Goal: Task Accomplishment & Management: Complete application form

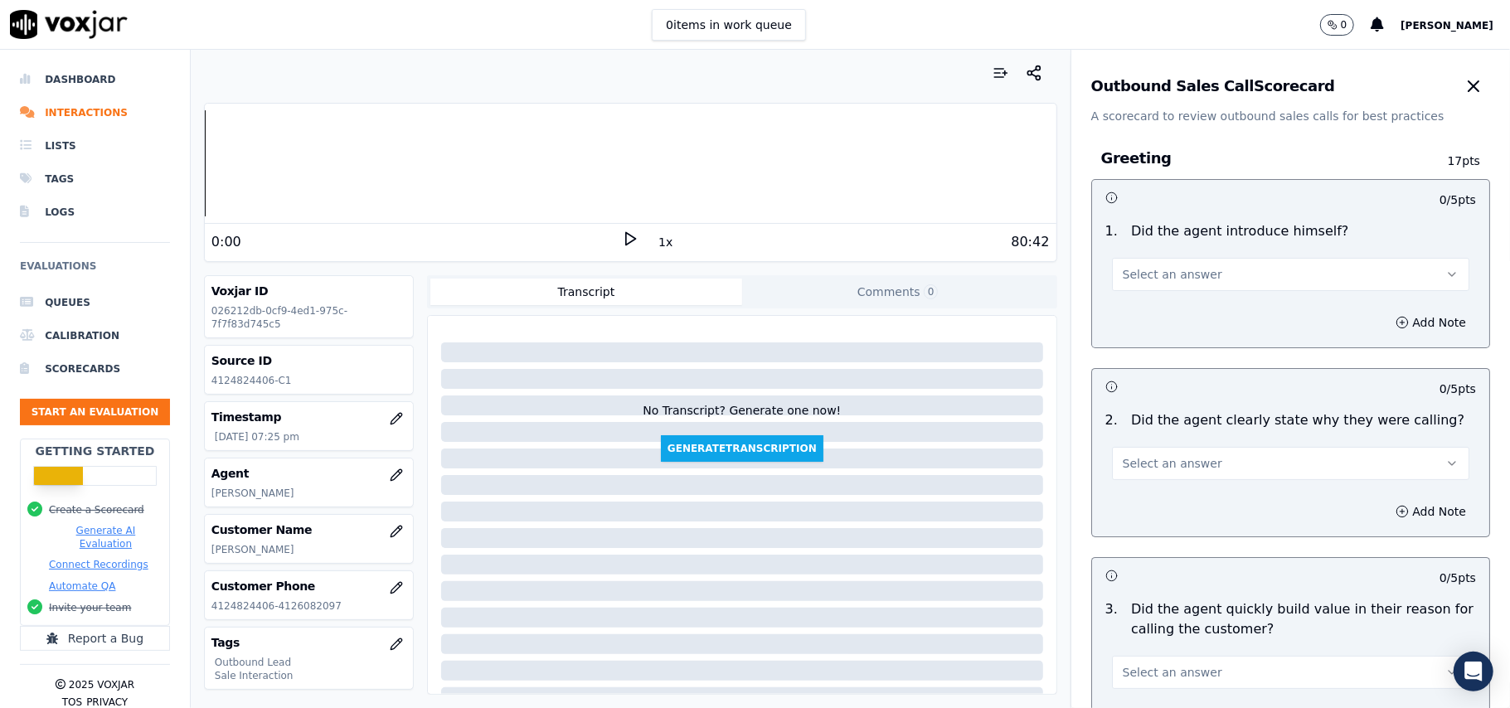
click at [1141, 276] on span "Select an answer" at bounding box center [1173, 274] width 100 height 17
click at [1125, 312] on div "Yes" at bounding box center [1255, 312] width 321 height 27
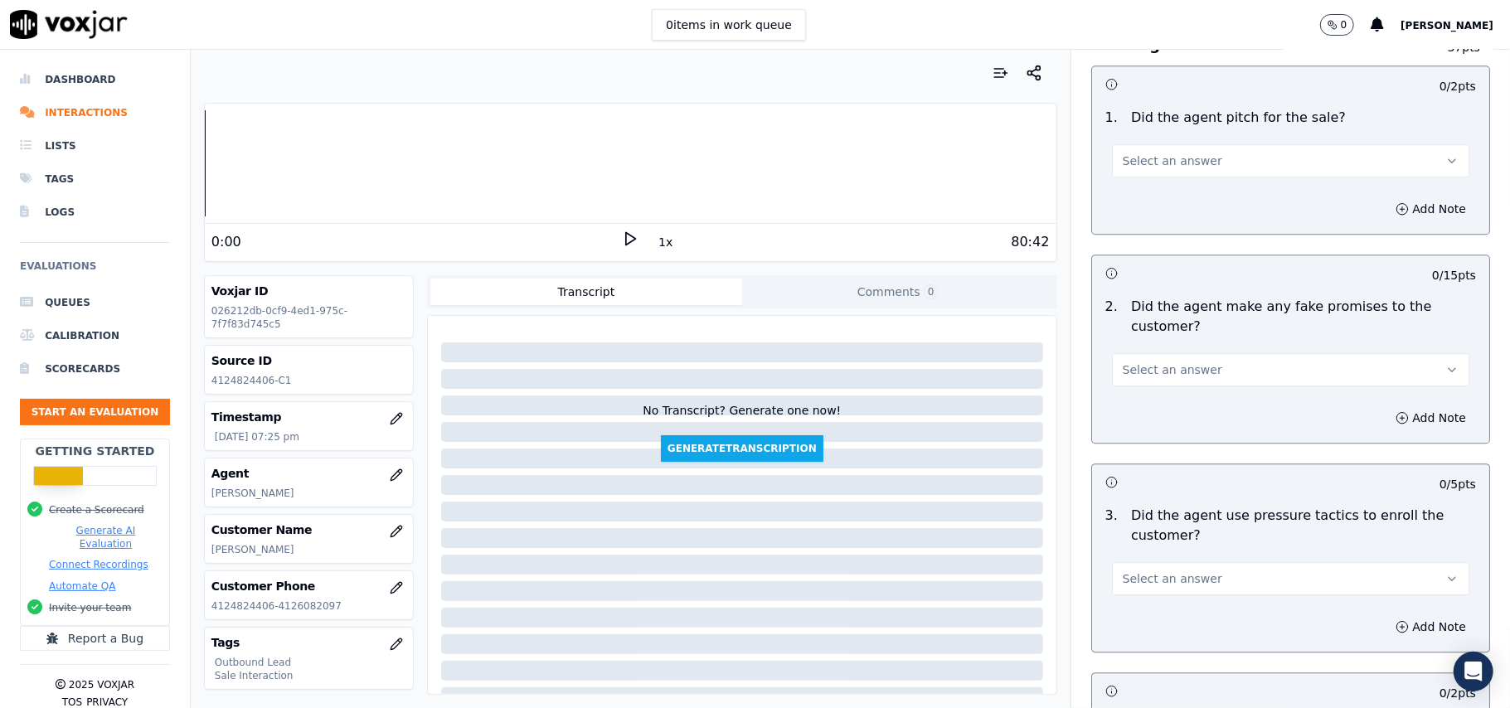
scroll to position [4137, 0]
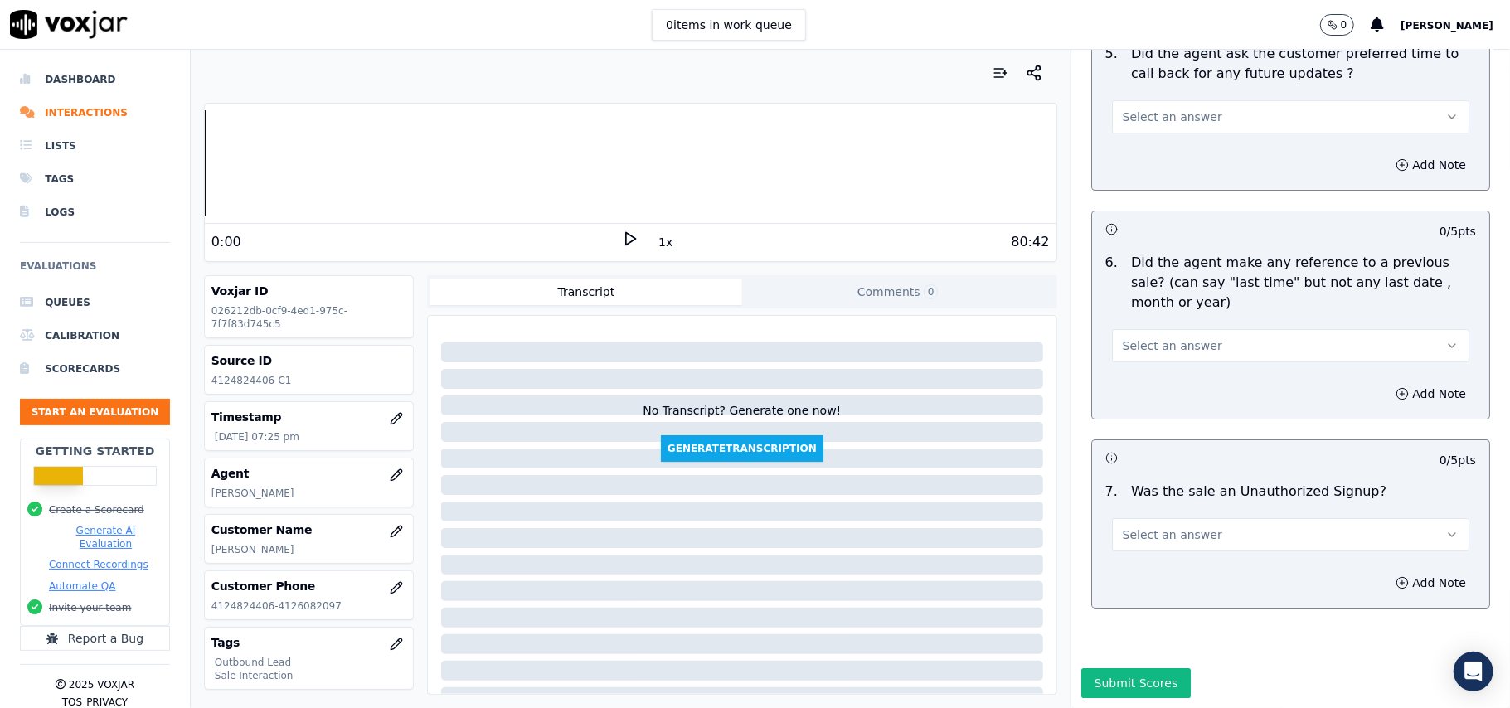
click at [1169, 518] on button "Select an answer" at bounding box center [1290, 534] width 357 height 33
click at [1136, 548] on div "No" at bounding box center [1255, 549] width 321 height 27
click at [1132, 338] on span "Select an answer" at bounding box center [1173, 346] width 100 height 17
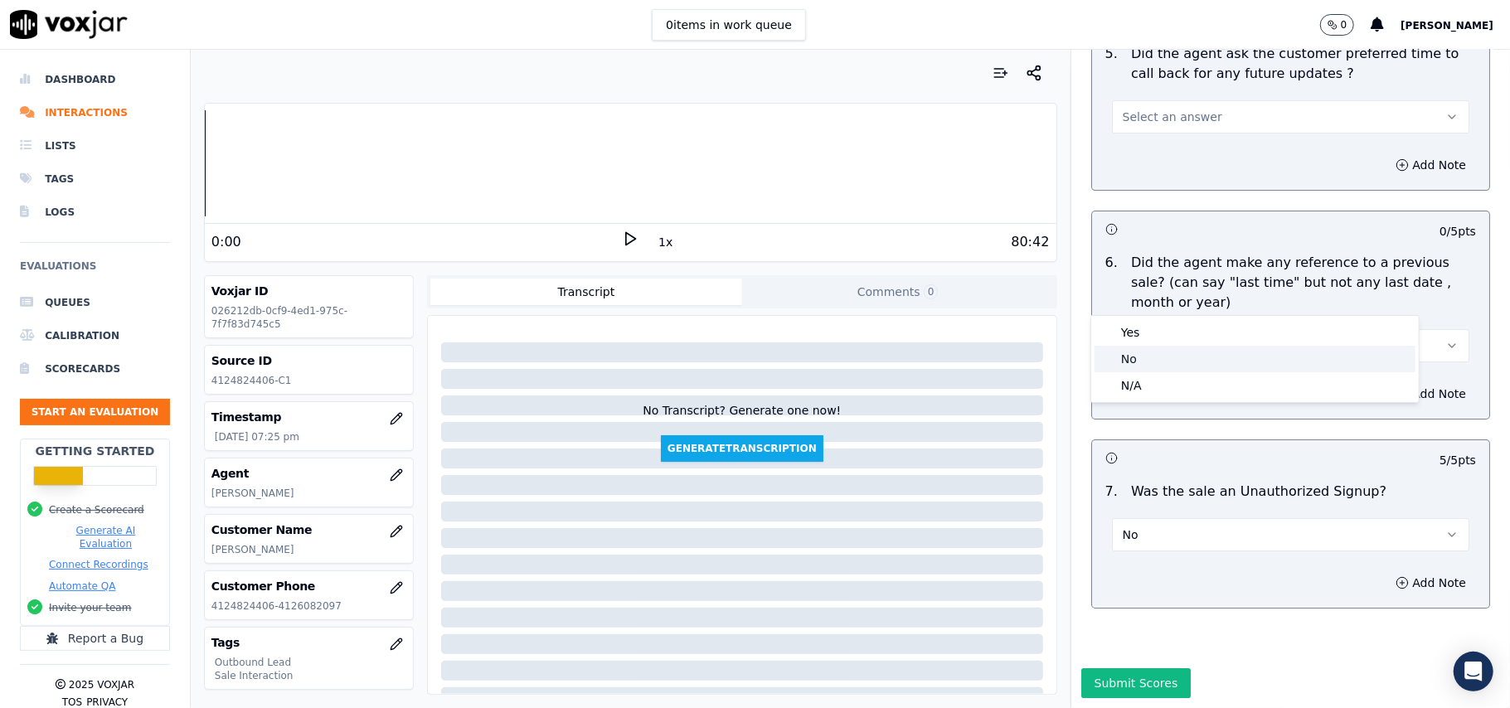
click at [1125, 353] on div "No" at bounding box center [1255, 359] width 321 height 27
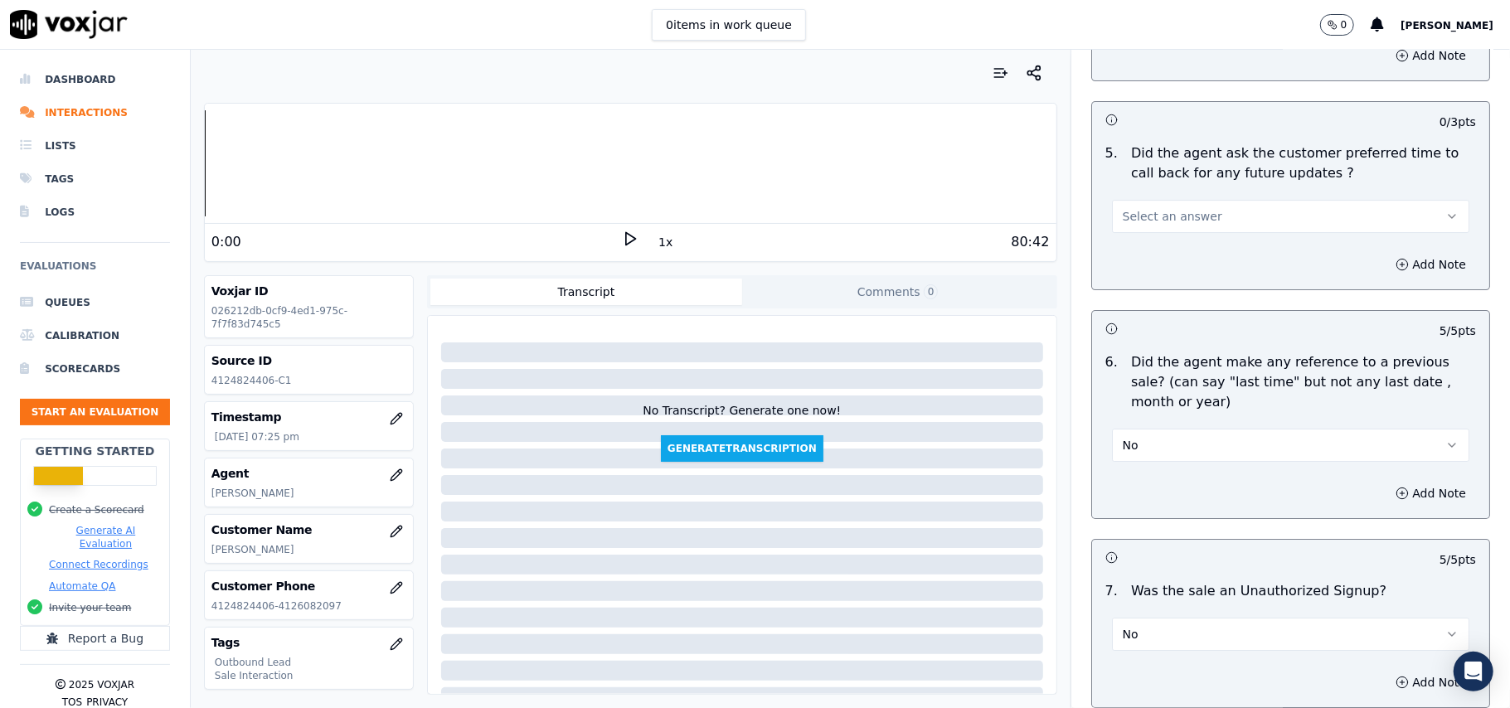
scroll to position [3915, 0]
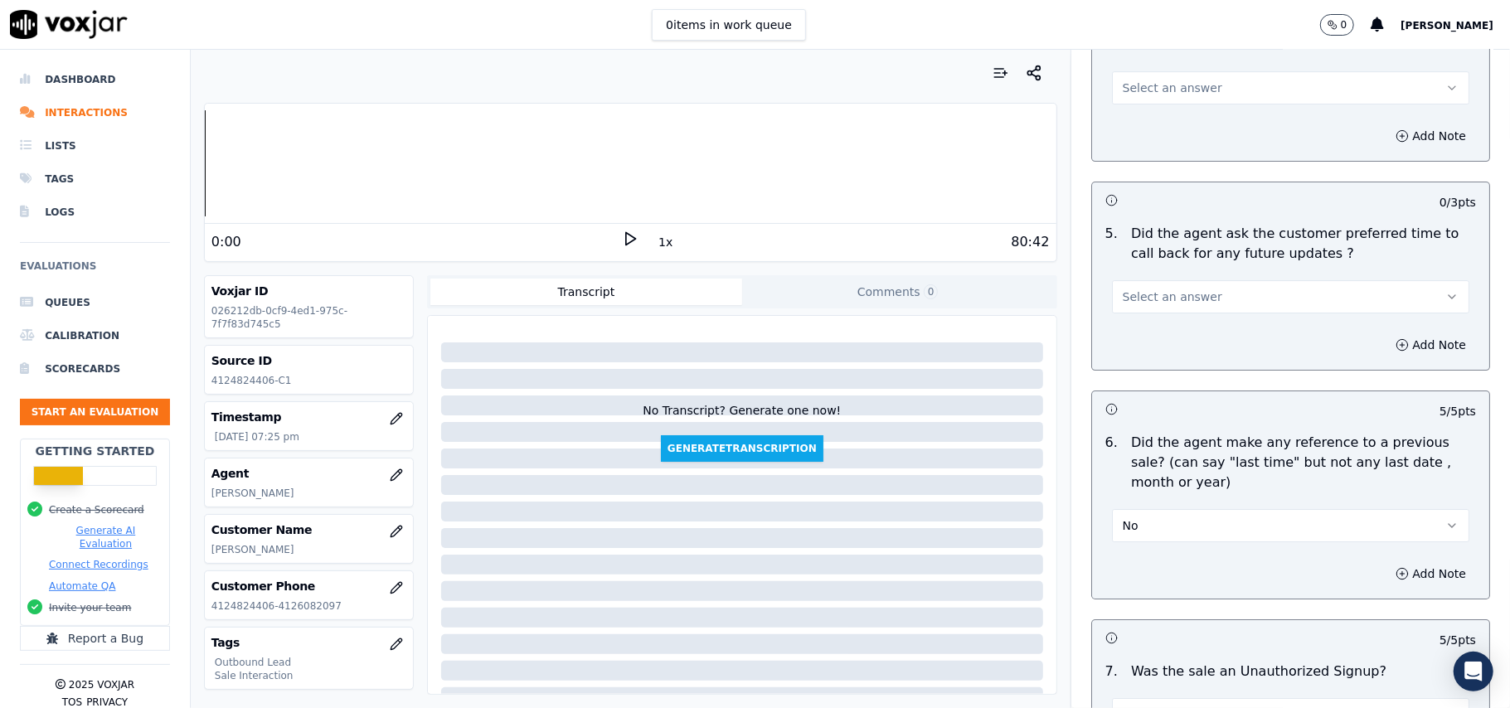
click at [1139, 292] on span "Select an answer" at bounding box center [1173, 297] width 100 height 17
click at [1138, 348] on div "No" at bounding box center [1255, 351] width 321 height 27
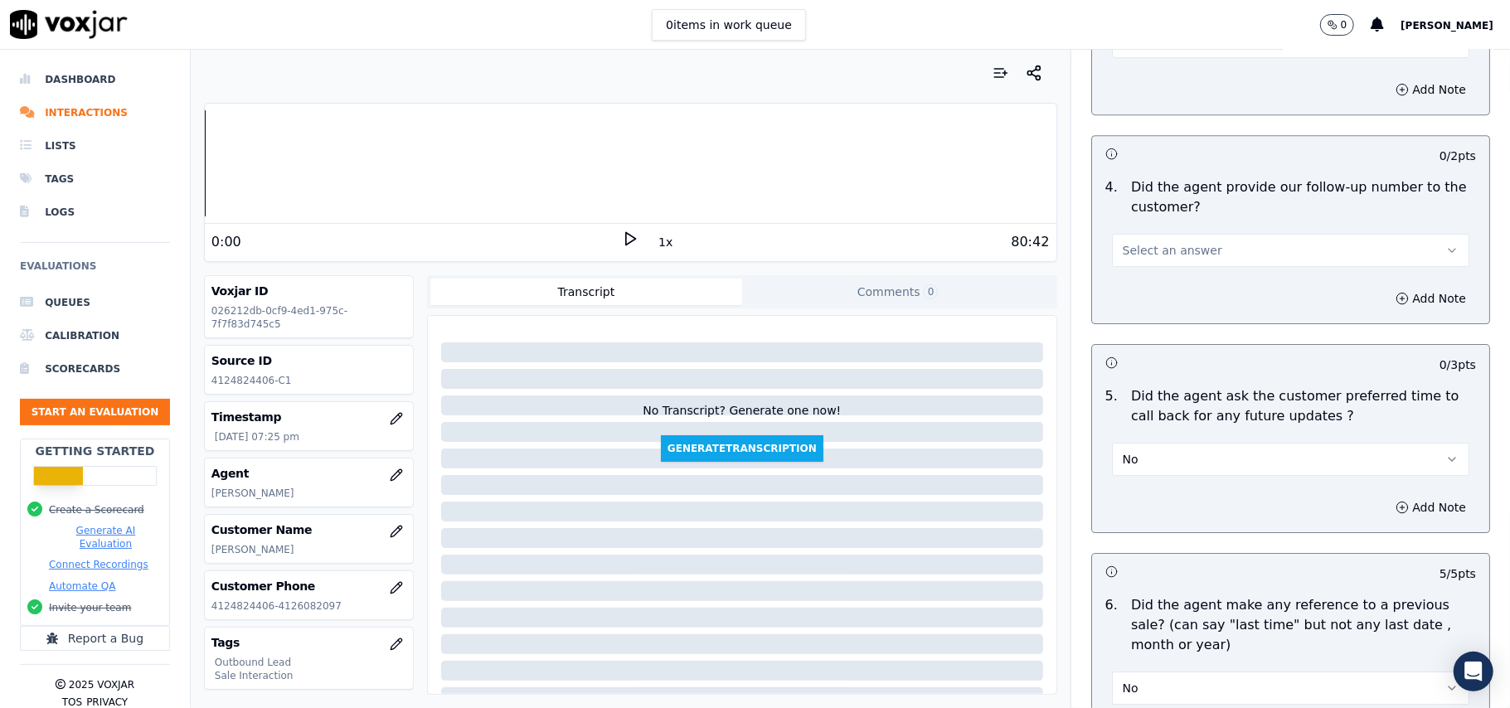
scroll to position [3584, 0]
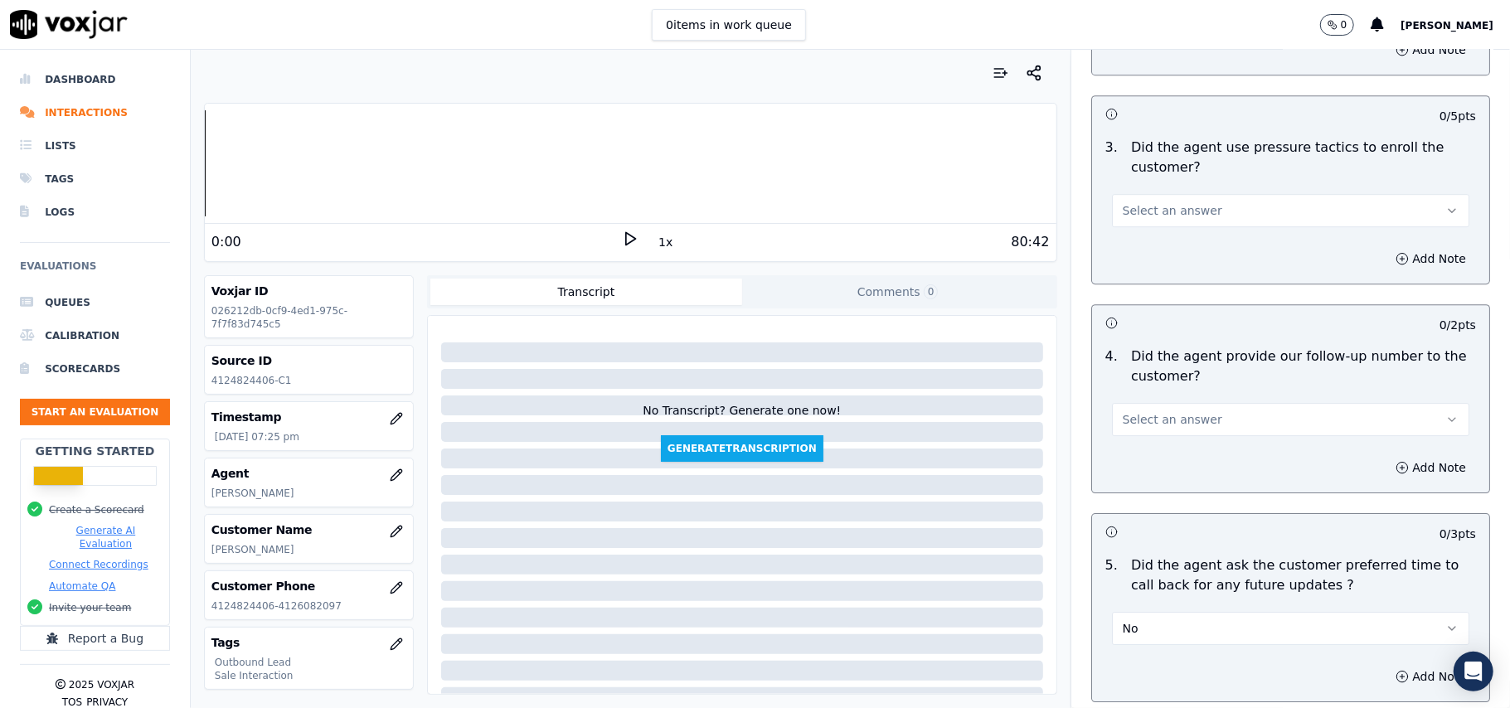
click at [1143, 403] on button "Select an answer" at bounding box center [1290, 419] width 357 height 33
click at [1136, 451] on div "Yes" at bounding box center [1255, 447] width 321 height 27
click at [1152, 202] on span "Select an answer" at bounding box center [1173, 210] width 100 height 17
click at [1141, 253] on div "No" at bounding box center [1255, 263] width 321 height 27
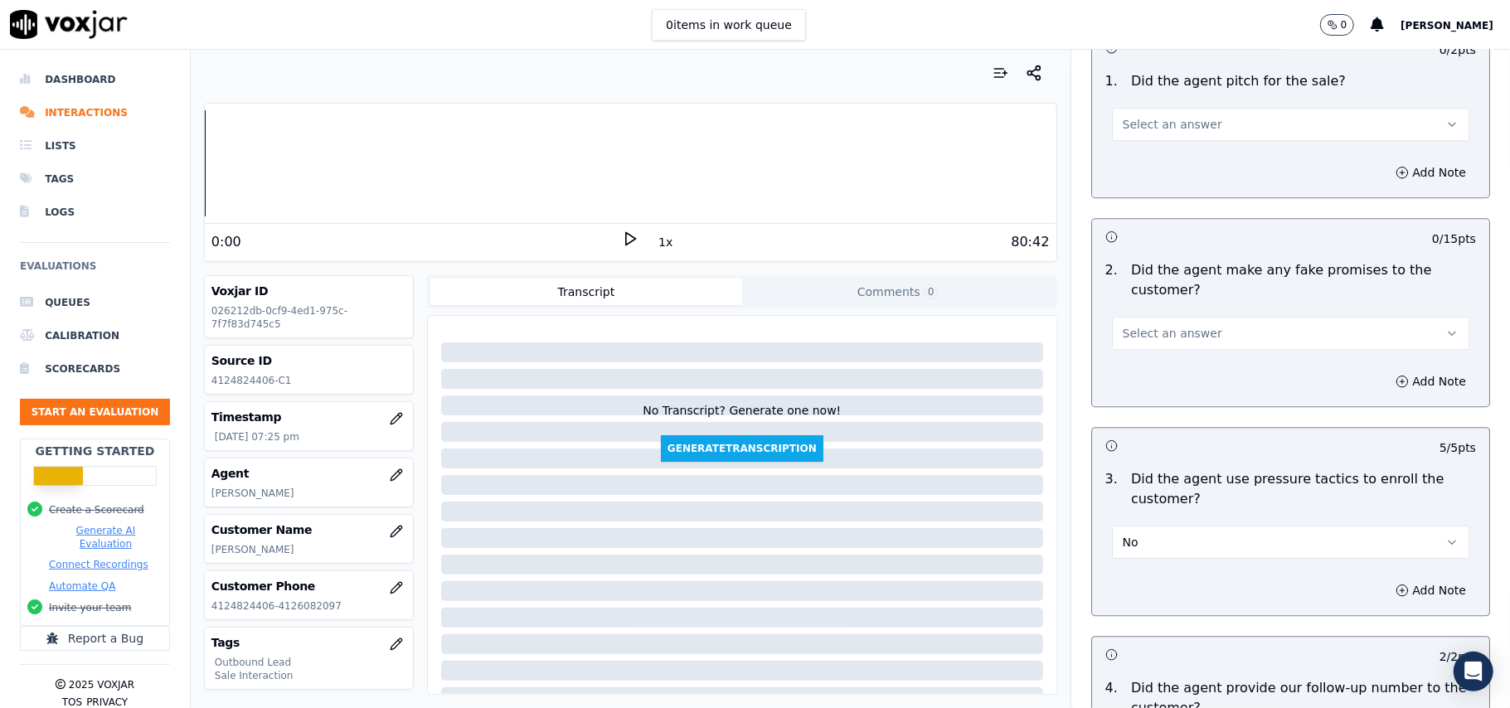
click at [1149, 325] on span "Select an answer" at bounding box center [1173, 333] width 100 height 17
click at [1141, 386] on div "No" at bounding box center [1255, 385] width 321 height 27
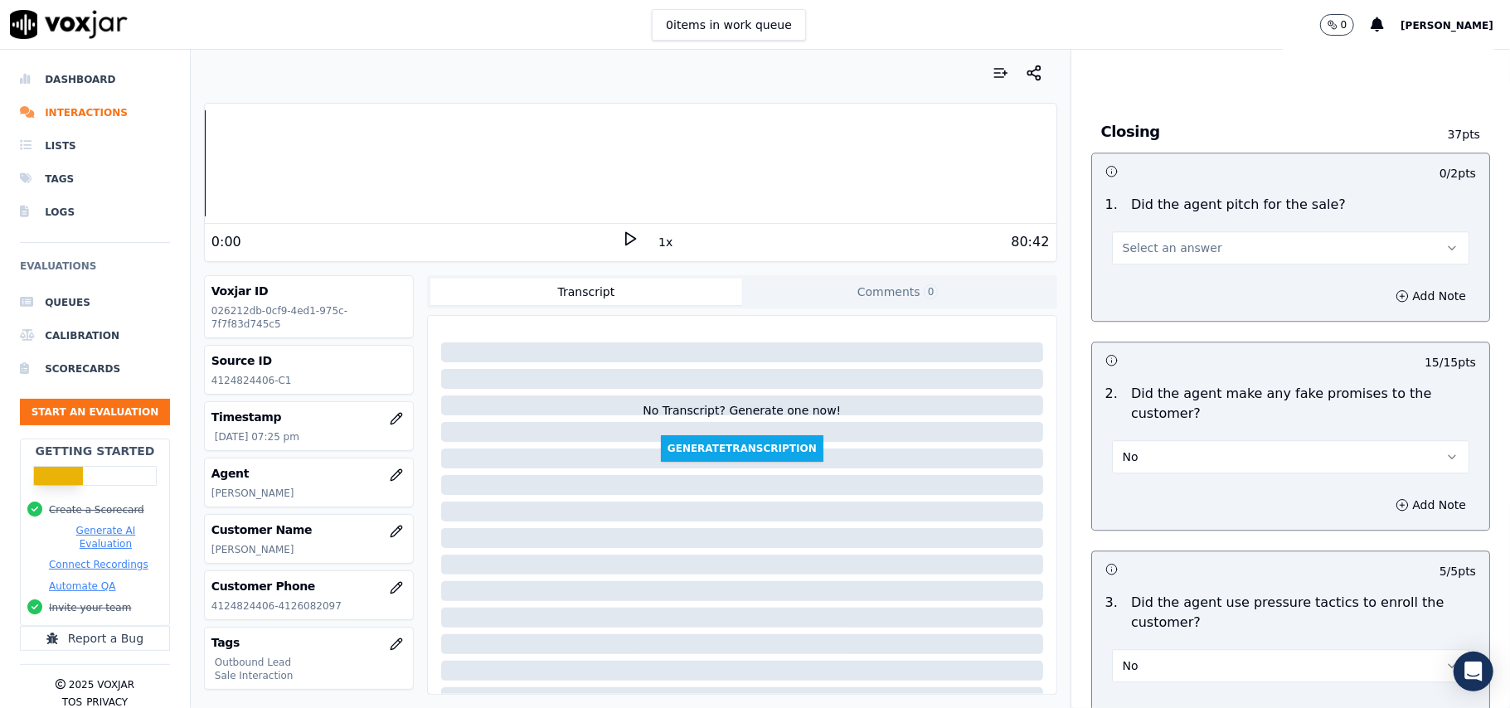
scroll to position [2920, 0]
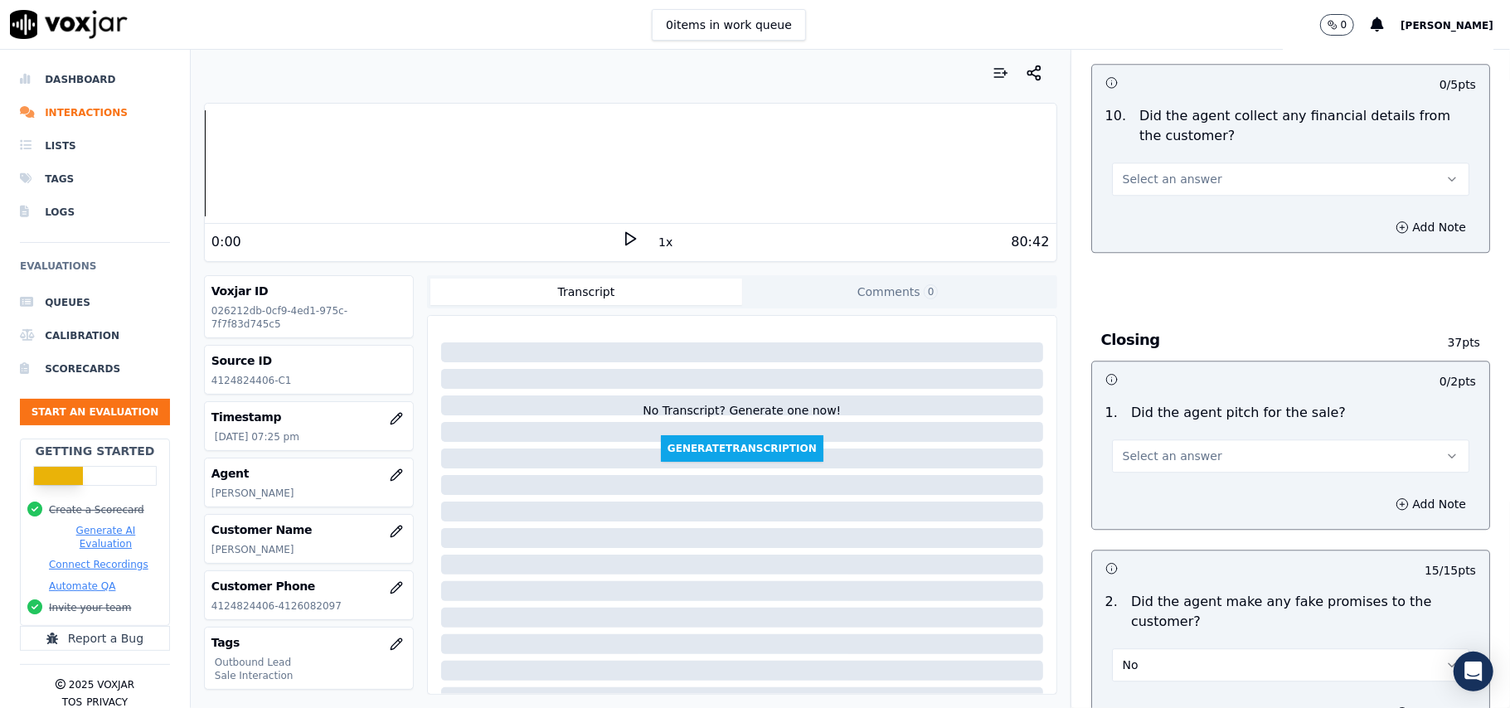
click at [1145, 455] on button "Select an answer" at bounding box center [1290, 456] width 357 height 33
click at [1139, 479] on div "Yes" at bounding box center [1255, 482] width 321 height 27
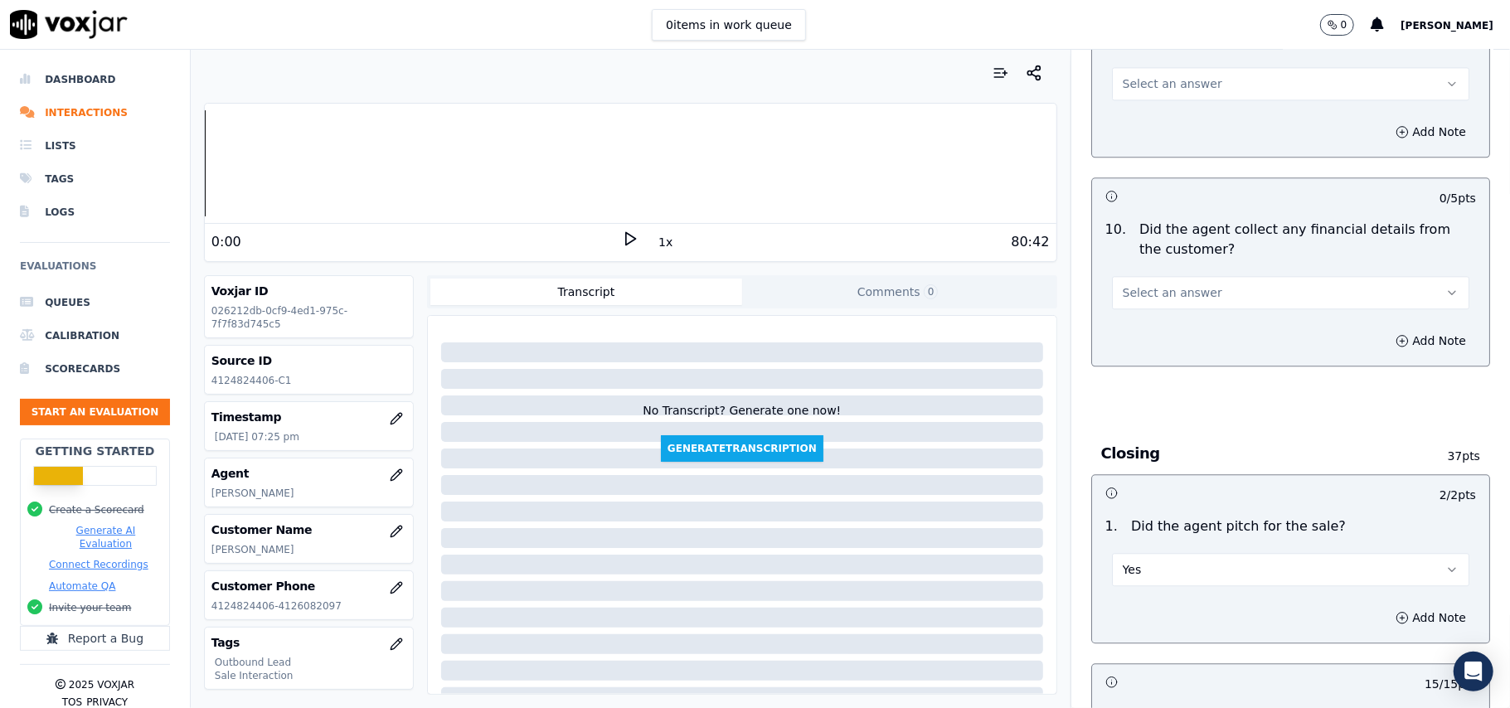
scroll to position [2699, 0]
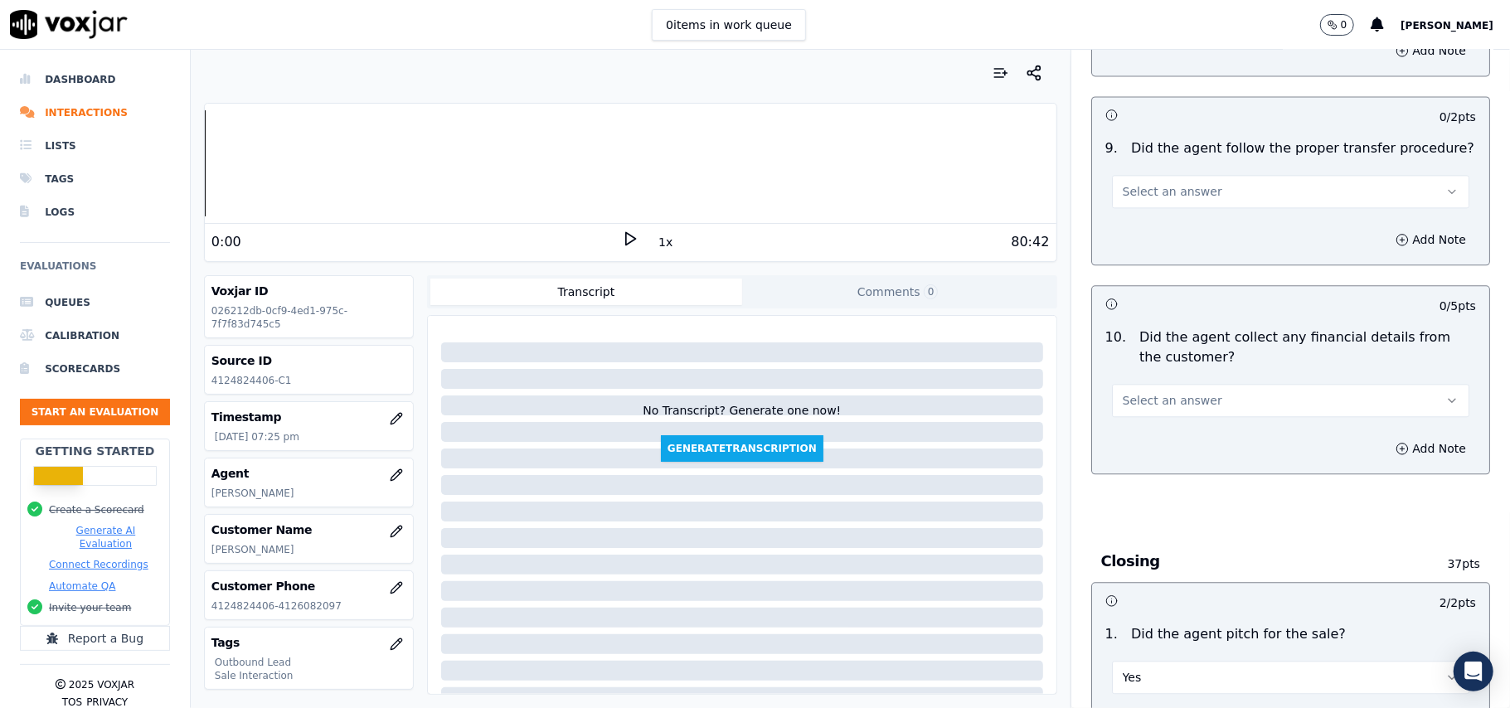
click at [1145, 392] on span "Select an answer" at bounding box center [1173, 400] width 100 height 17
click at [1133, 459] on div "No" at bounding box center [1255, 452] width 321 height 27
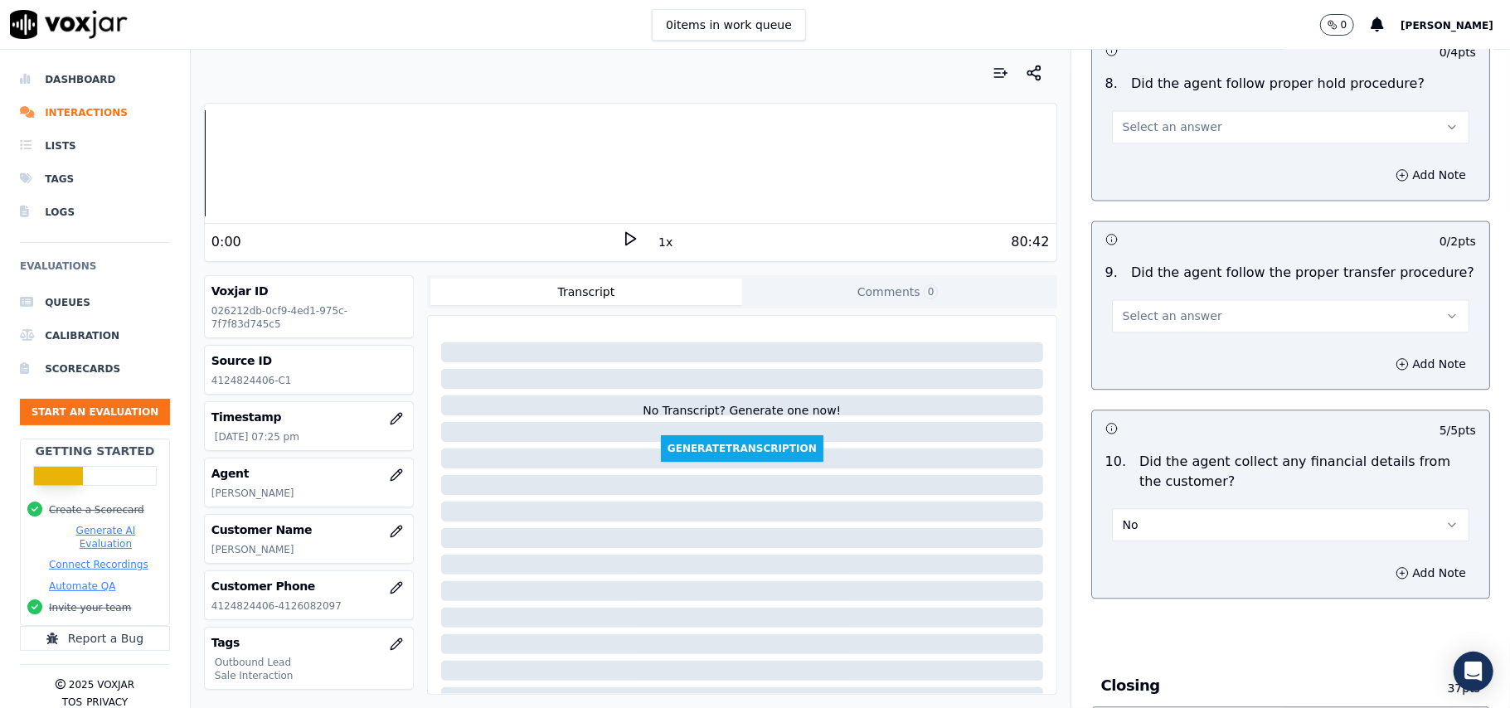
scroll to position [2478, 0]
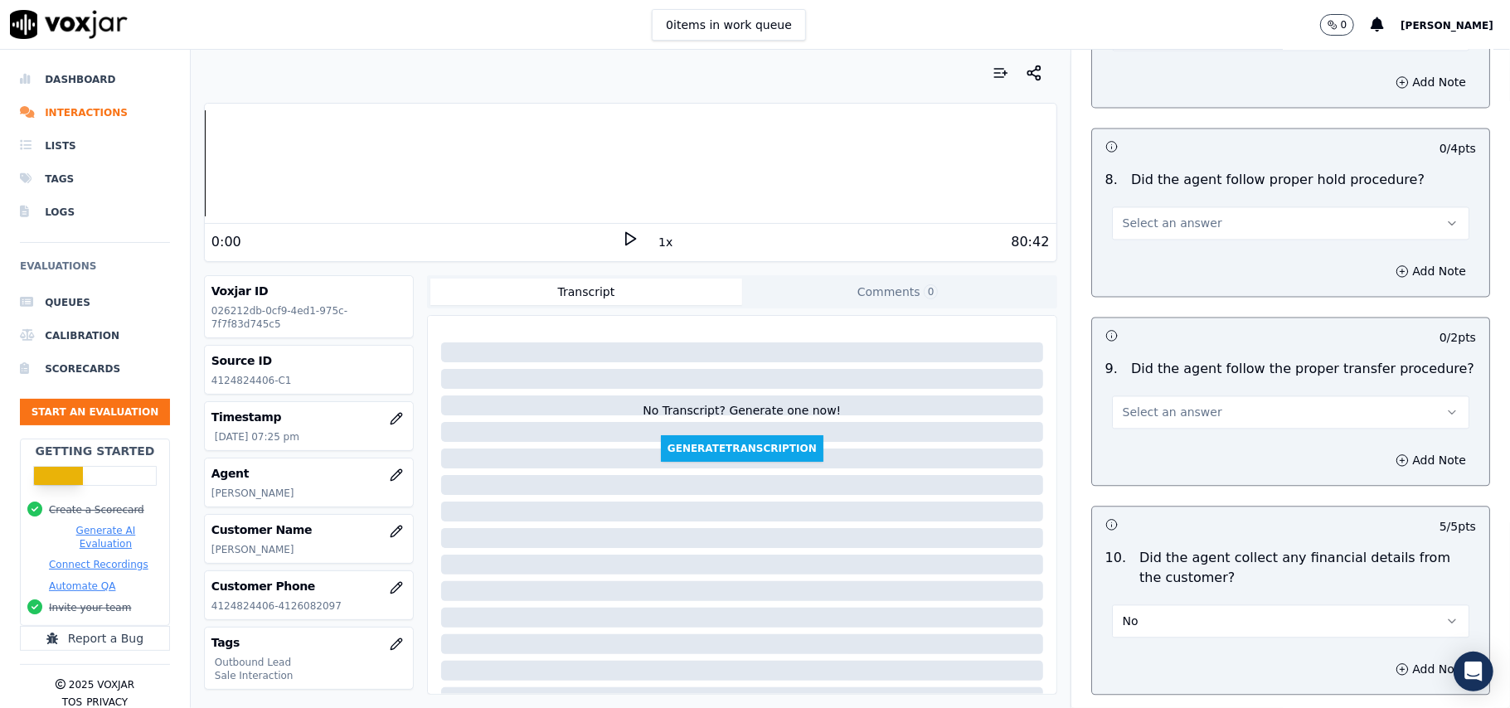
click at [1159, 392] on div "Select an answer" at bounding box center [1290, 410] width 357 height 36
click at [1139, 411] on button "Select an answer" at bounding box center [1290, 412] width 357 height 33
click at [1138, 445] on div "Yes" at bounding box center [1255, 437] width 321 height 27
click at [1130, 246] on div "Add Note" at bounding box center [1290, 271] width 397 height 50
click at [1132, 219] on button "Select an answer" at bounding box center [1290, 223] width 357 height 33
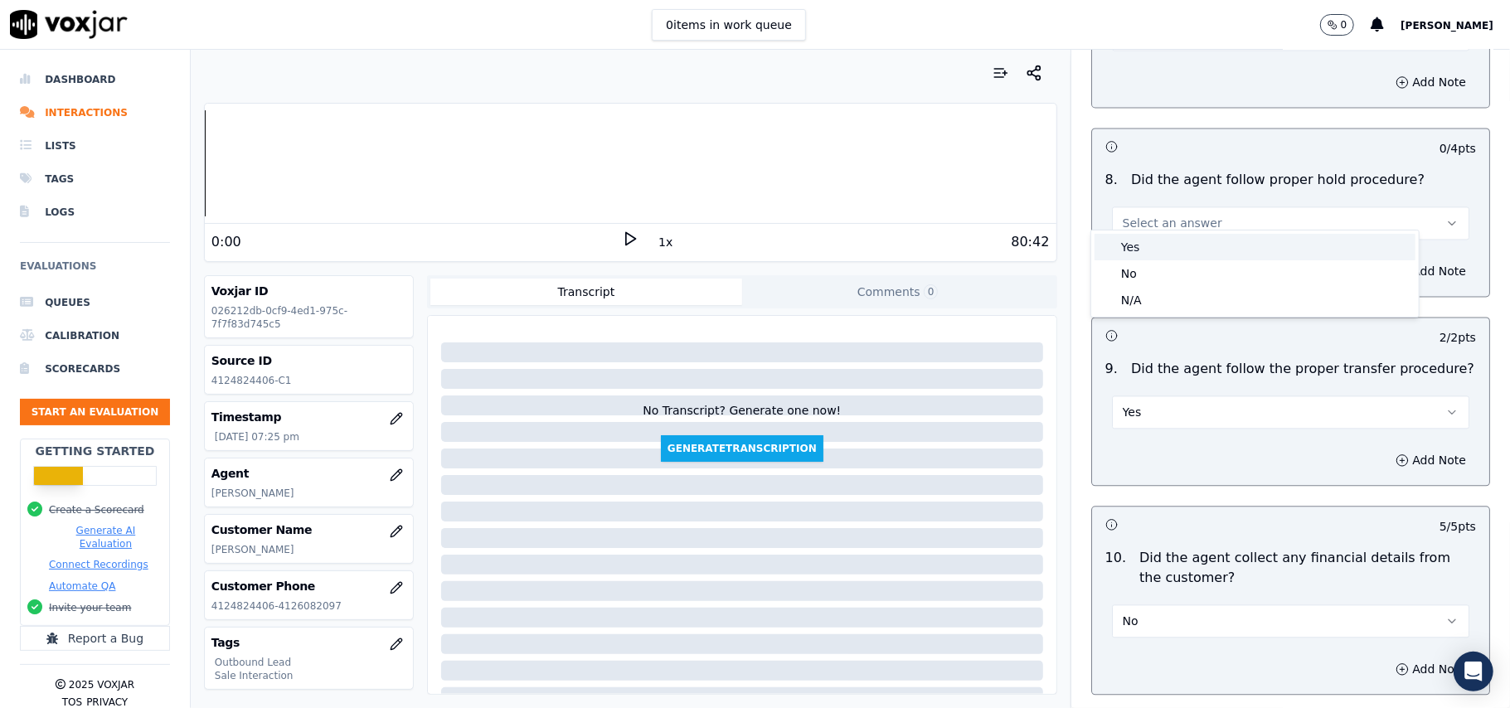
click at [1121, 242] on div "Yes" at bounding box center [1255, 247] width 321 height 27
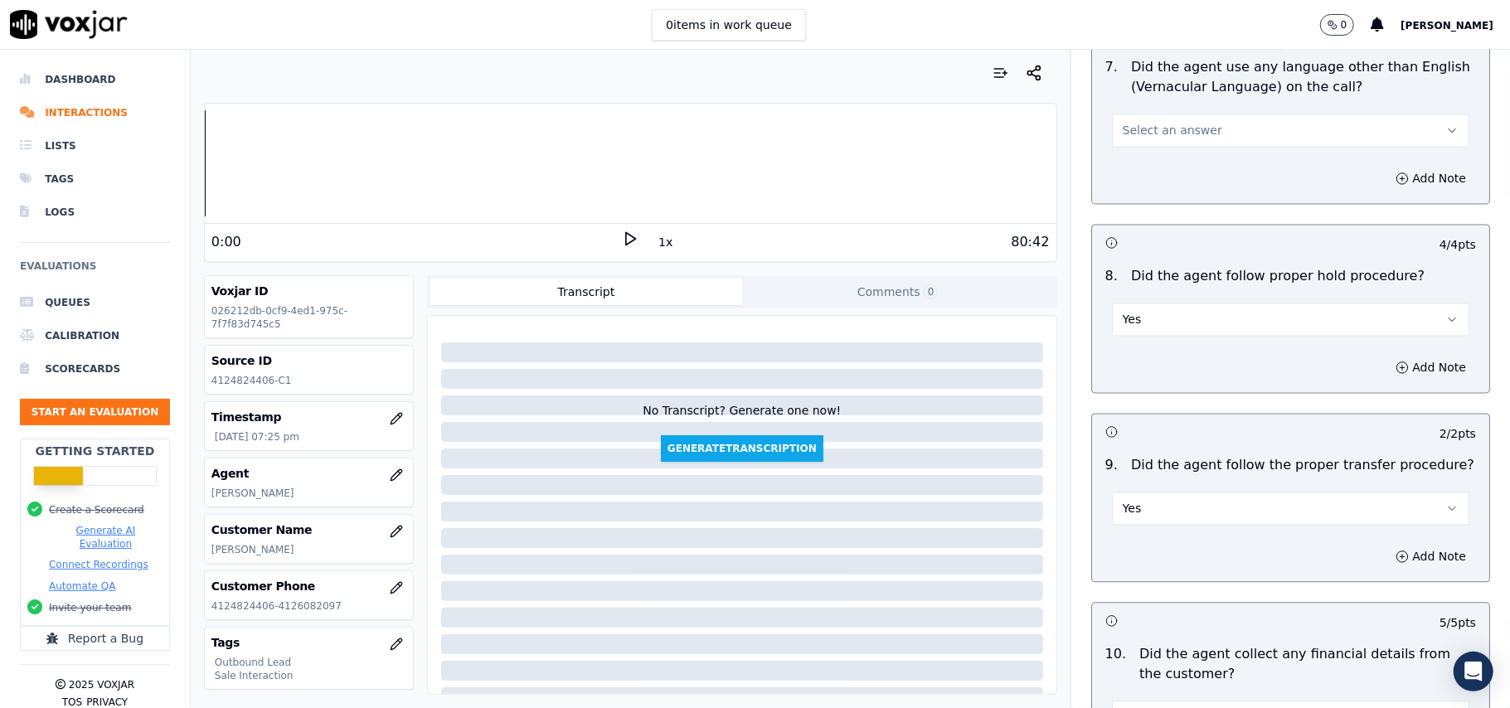
scroll to position [2146, 0]
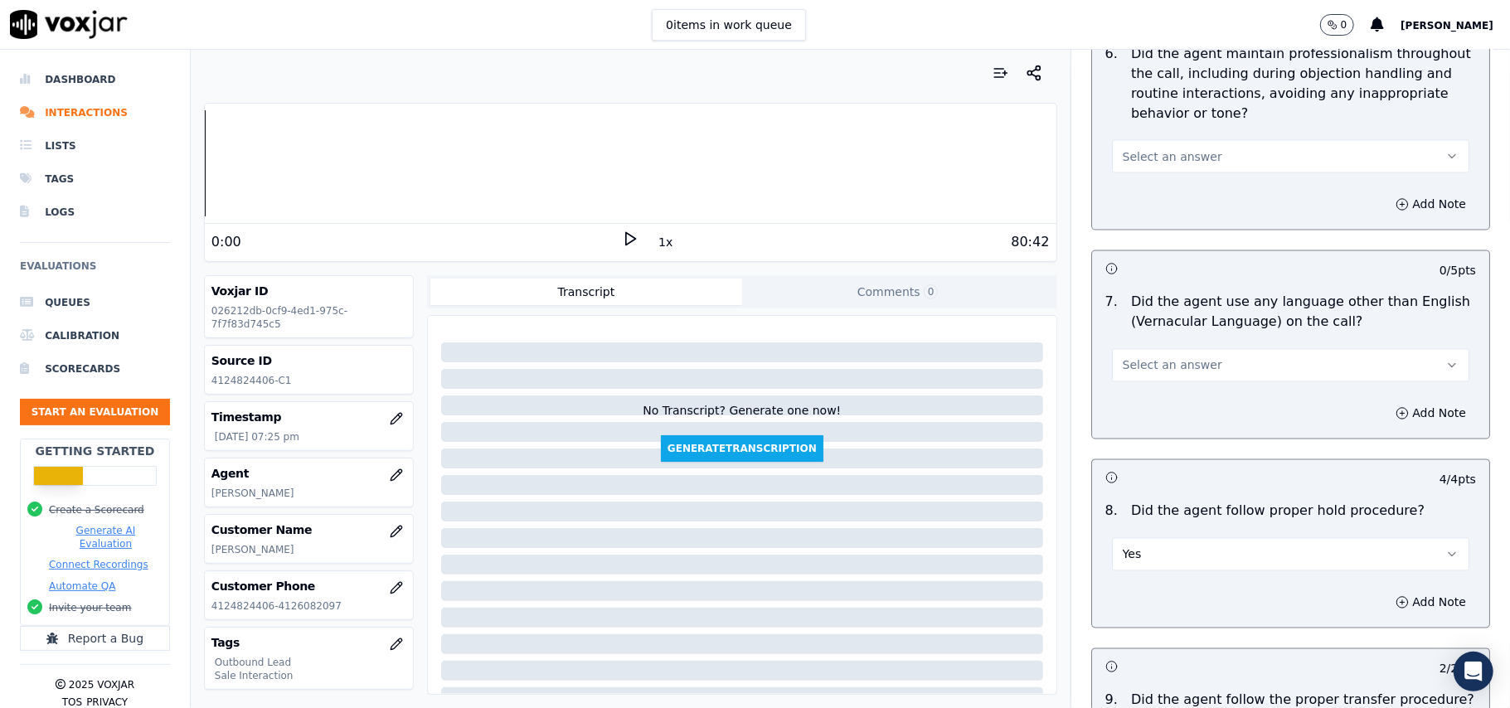
click at [1172, 357] on span "Select an answer" at bounding box center [1173, 365] width 100 height 17
click at [1149, 396] on div "Yes" at bounding box center [1255, 389] width 321 height 27
click at [1139, 333] on div "Yes" at bounding box center [1291, 358] width 384 height 50
click at [1142, 358] on button "Yes" at bounding box center [1290, 365] width 357 height 33
click at [1135, 406] on div "No" at bounding box center [1255, 415] width 321 height 27
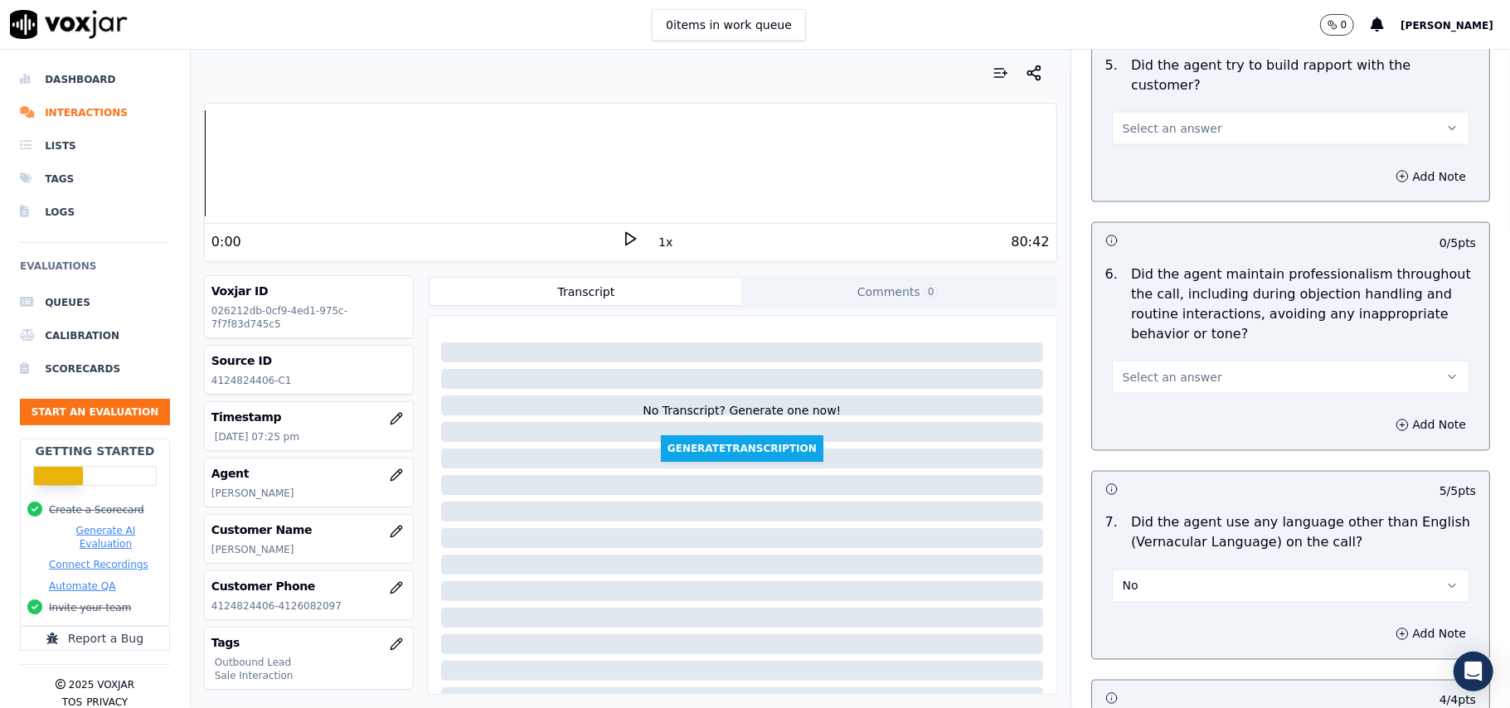
scroll to position [1925, 0]
click at [1165, 370] on span "Select an answer" at bounding box center [1173, 378] width 100 height 17
click at [1156, 392] on div "Yes" at bounding box center [1255, 400] width 321 height 27
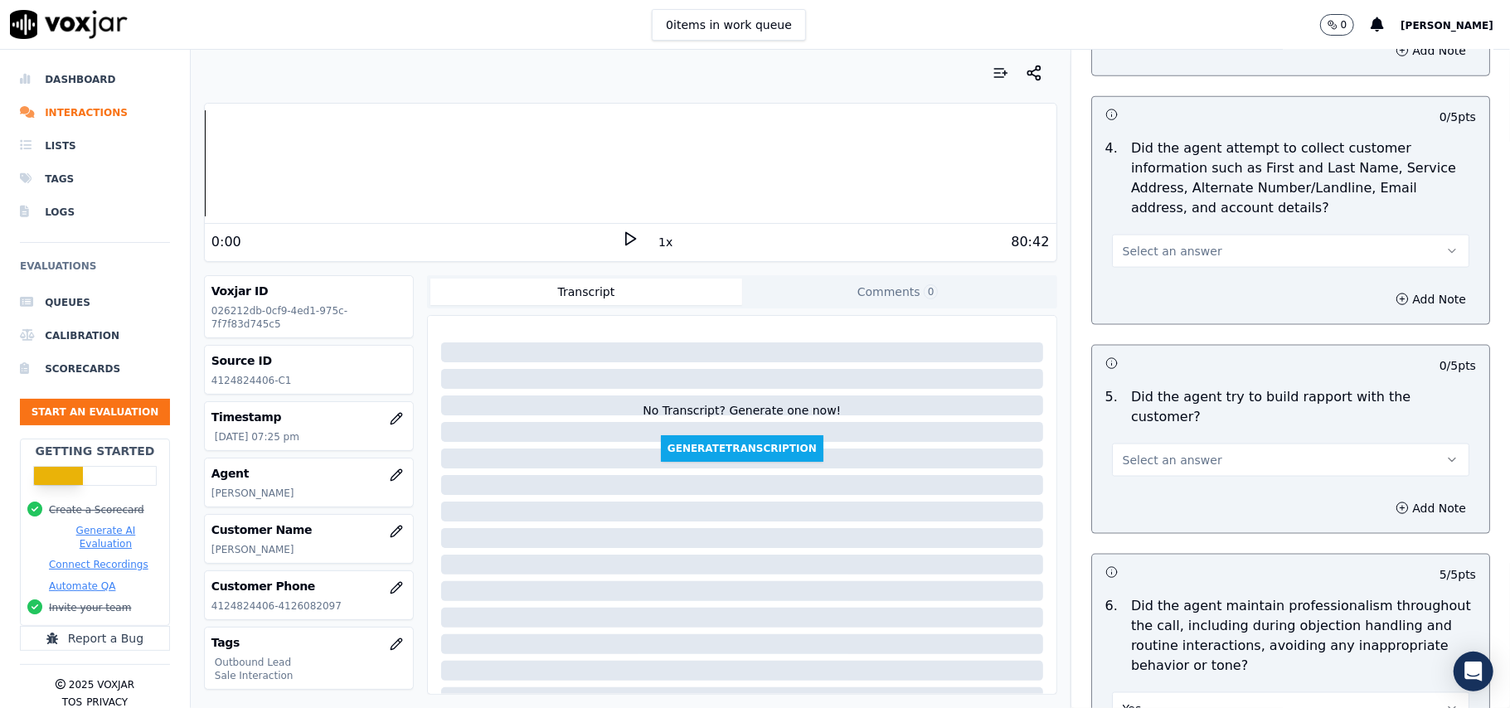
scroll to position [1593, 0]
click at [1155, 453] on span "Select an answer" at bounding box center [1173, 461] width 100 height 17
click at [1131, 493] on div "Yes" at bounding box center [1255, 483] width 321 height 27
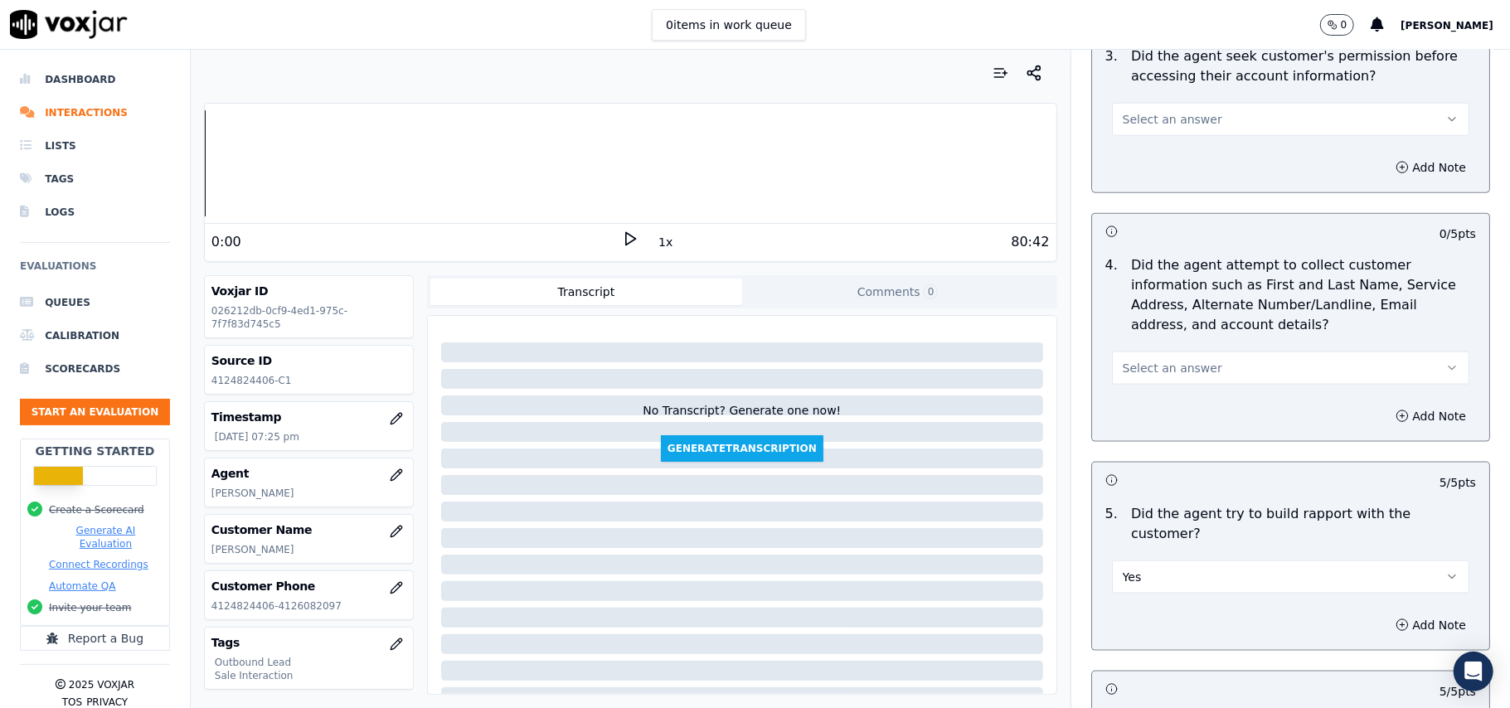
scroll to position [1372, 0]
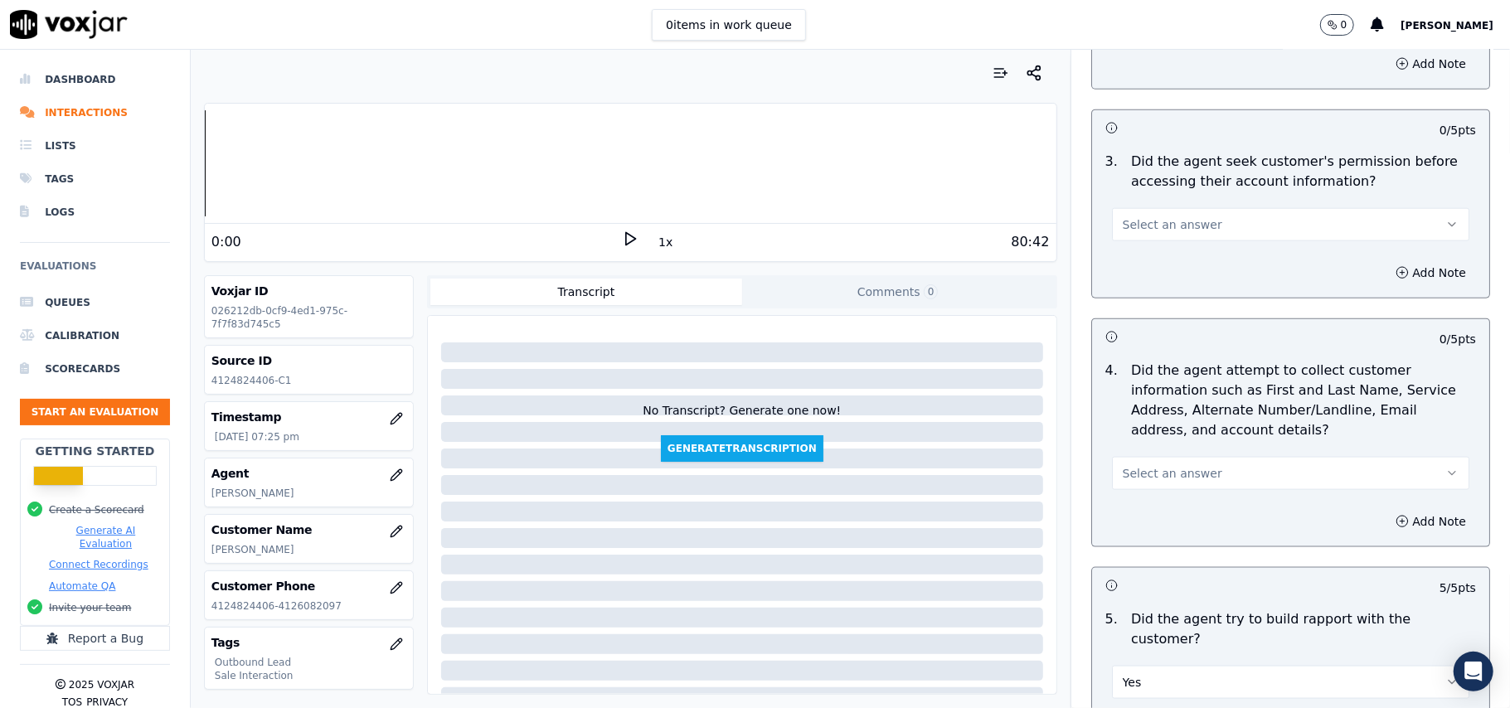
click at [1141, 469] on span "Select an answer" at bounding box center [1173, 473] width 100 height 17
click at [1142, 571] on div "N/A" at bounding box center [1255, 568] width 321 height 27
click at [1128, 239] on button "Select an answer" at bounding box center [1290, 224] width 357 height 33
click at [1132, 270] on div "Yes" at bounding box center [1255, 265] width 321 height 27
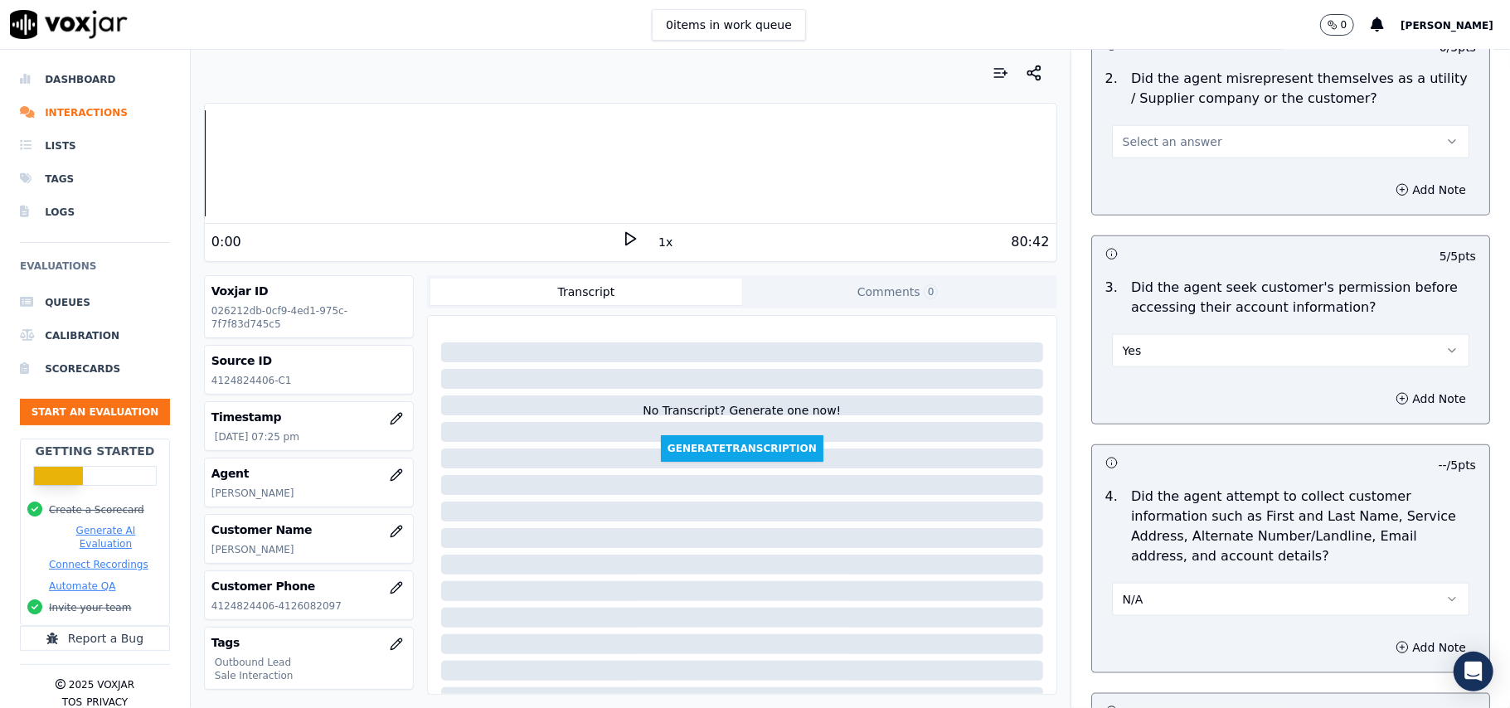
scroll to position [1151, 0]
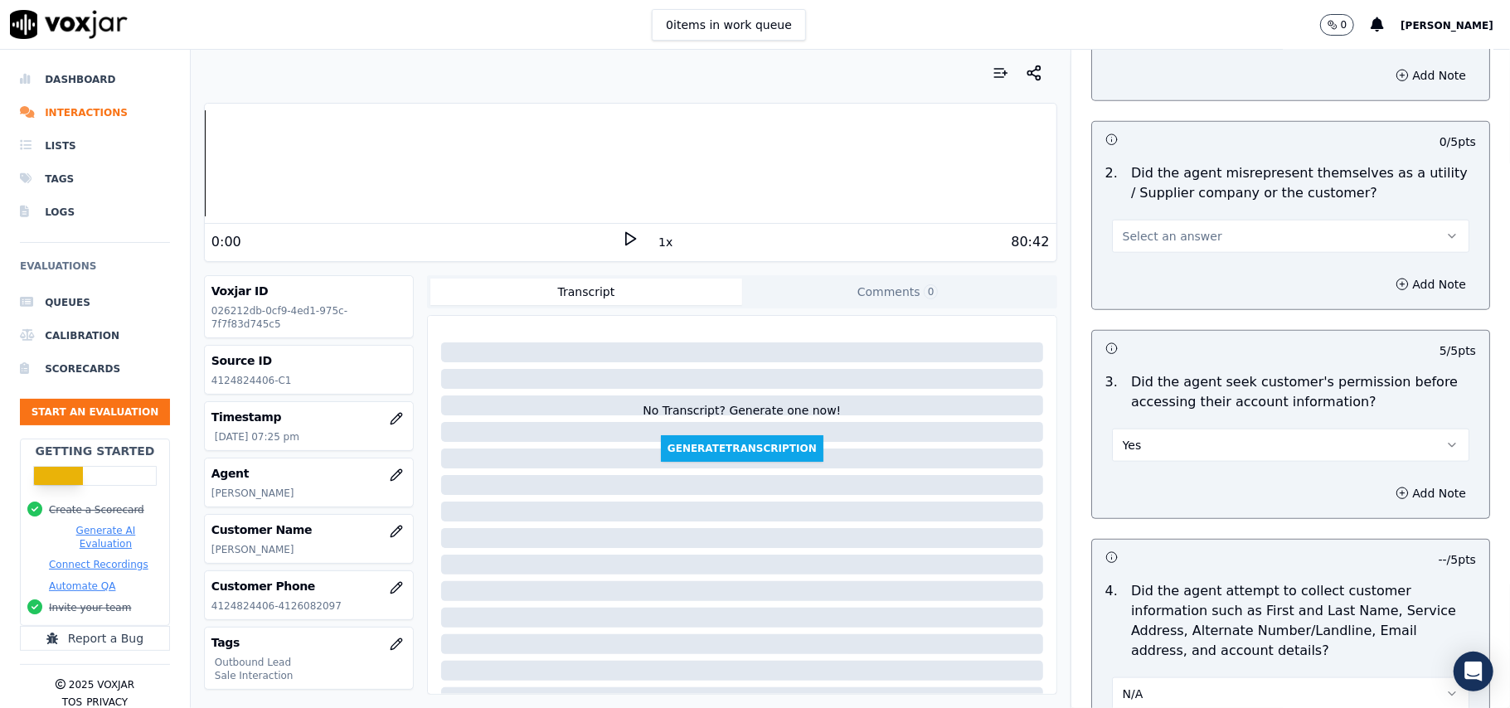
click at [1152, 226] on button "Select an answer" at bounding box center [1290, 236] width 357 height 33
click at [1153, 296] on div "No" at bounding box center [1255, 303] width 321 height 27
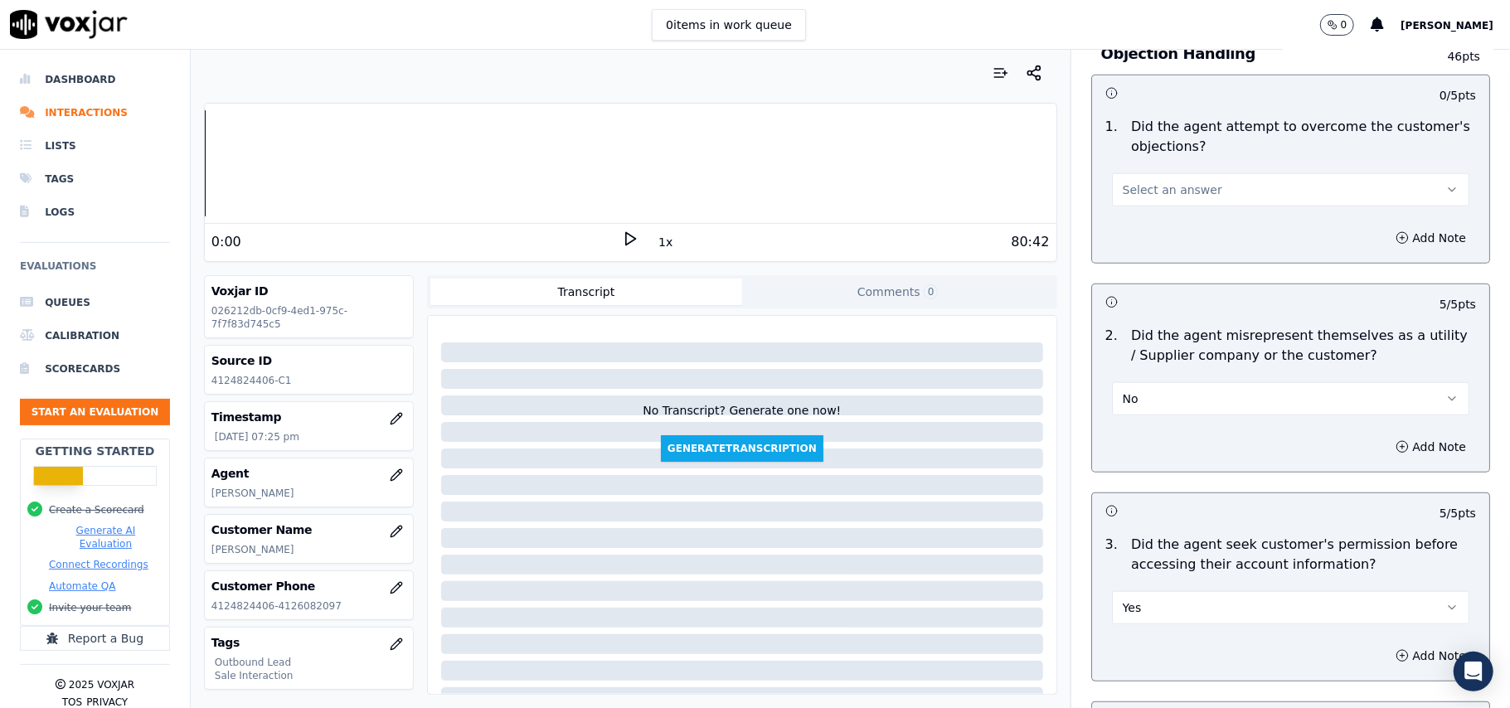
scroll to position [819, 0]
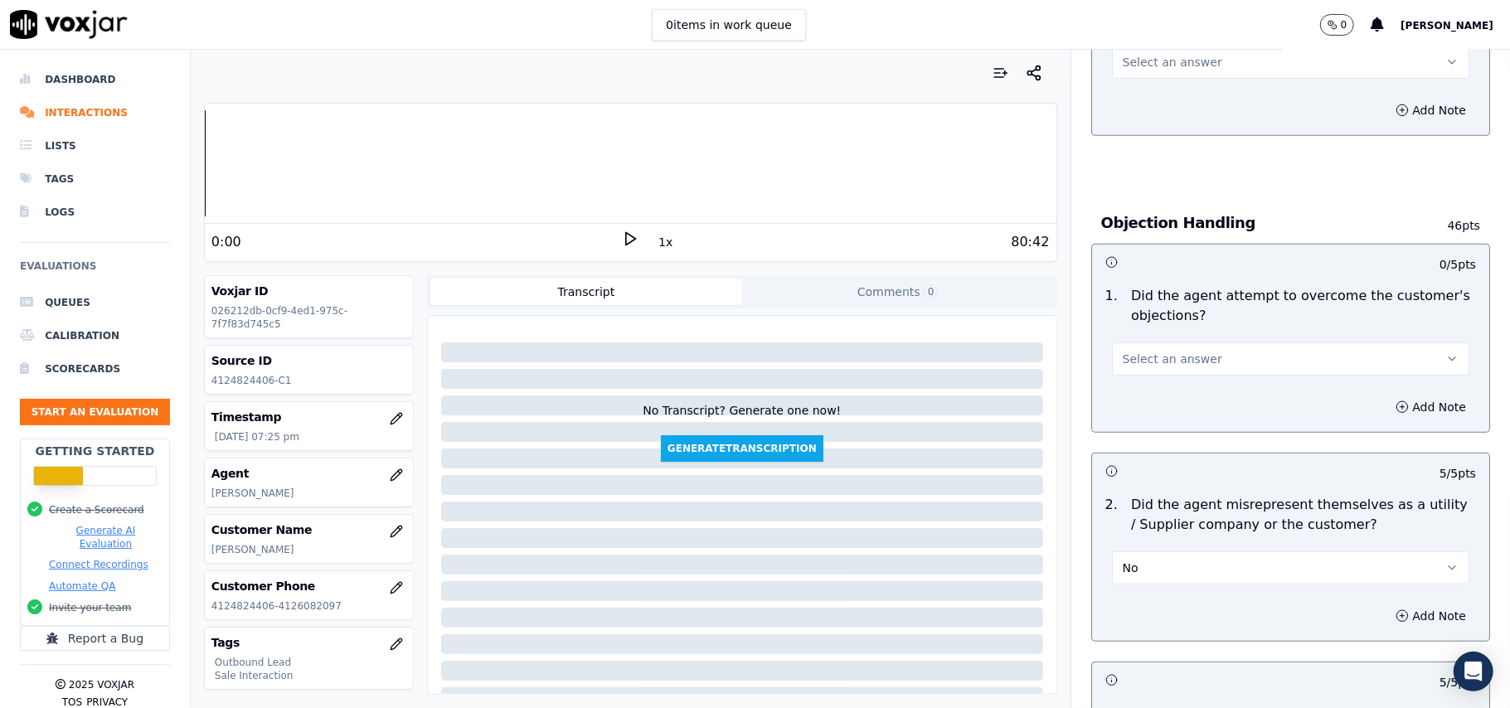
click at [1166, 367] on span "Select an answer" at bounding box center [1173, 359] width 100 height 17
click at [1146, 393] on div "Yes" at bounding box center [1255, 399] width 321 height 27
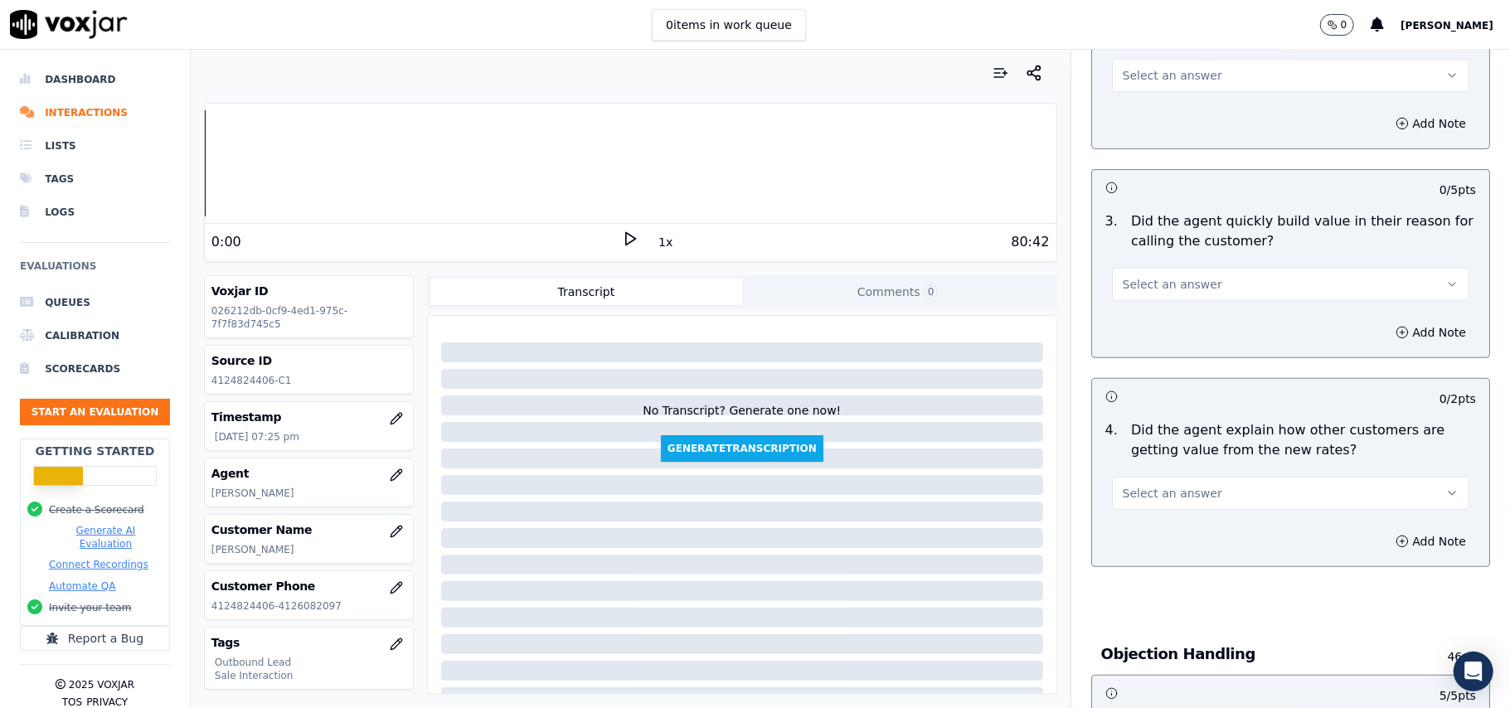
scroll to position [377, 0]
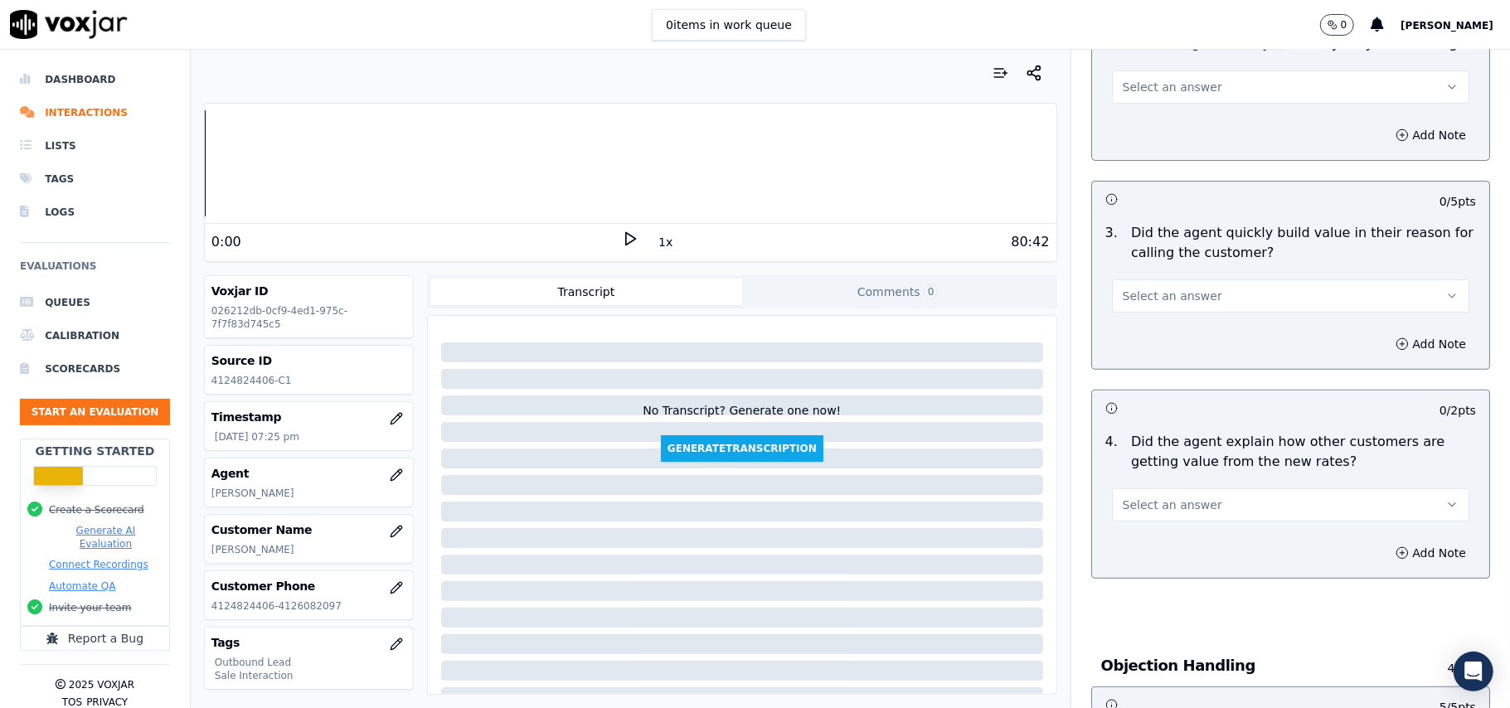
click at [1145, 495] on button "Select an answer" at bounding box center [1290, 504] width 357 height 33
click at [1138, 542] on div "Yes" at bounding box center [1255, 544] width 321 height 27
drag, startPoint x: 1149, startPoint y: 285, endPoint x: 1149, endPoint y: 305, distance: 19.9
click at [1149, 286] on button "Select an answer" at bounding box center [1290, 295] width 357 height 33
click at [1146, 343] on div "Yes" at bounding box center [1255, 334] width 321 height 27
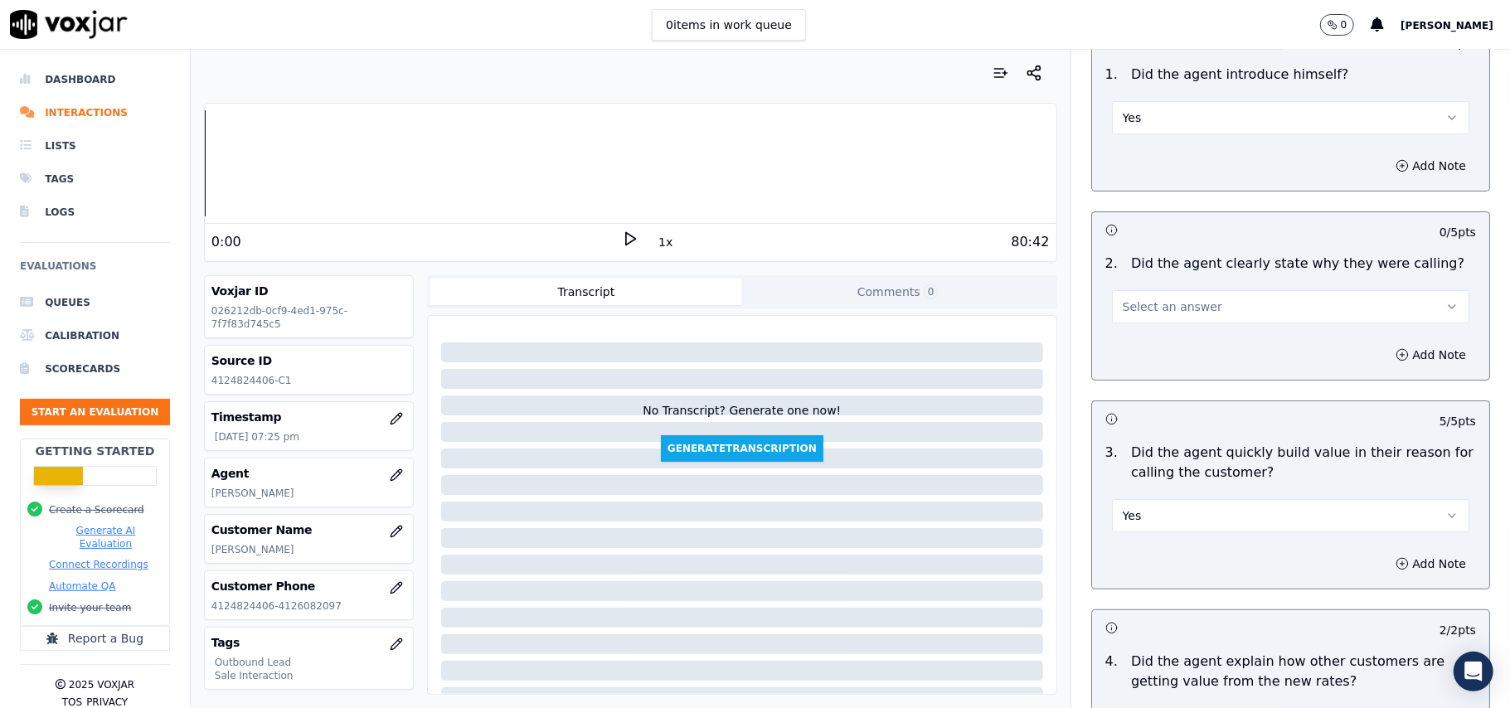
scroll to position [156, 0]
click at [1145, 294] on button "Select an answer" at bounding box center [1290, 307] width 357 height 33
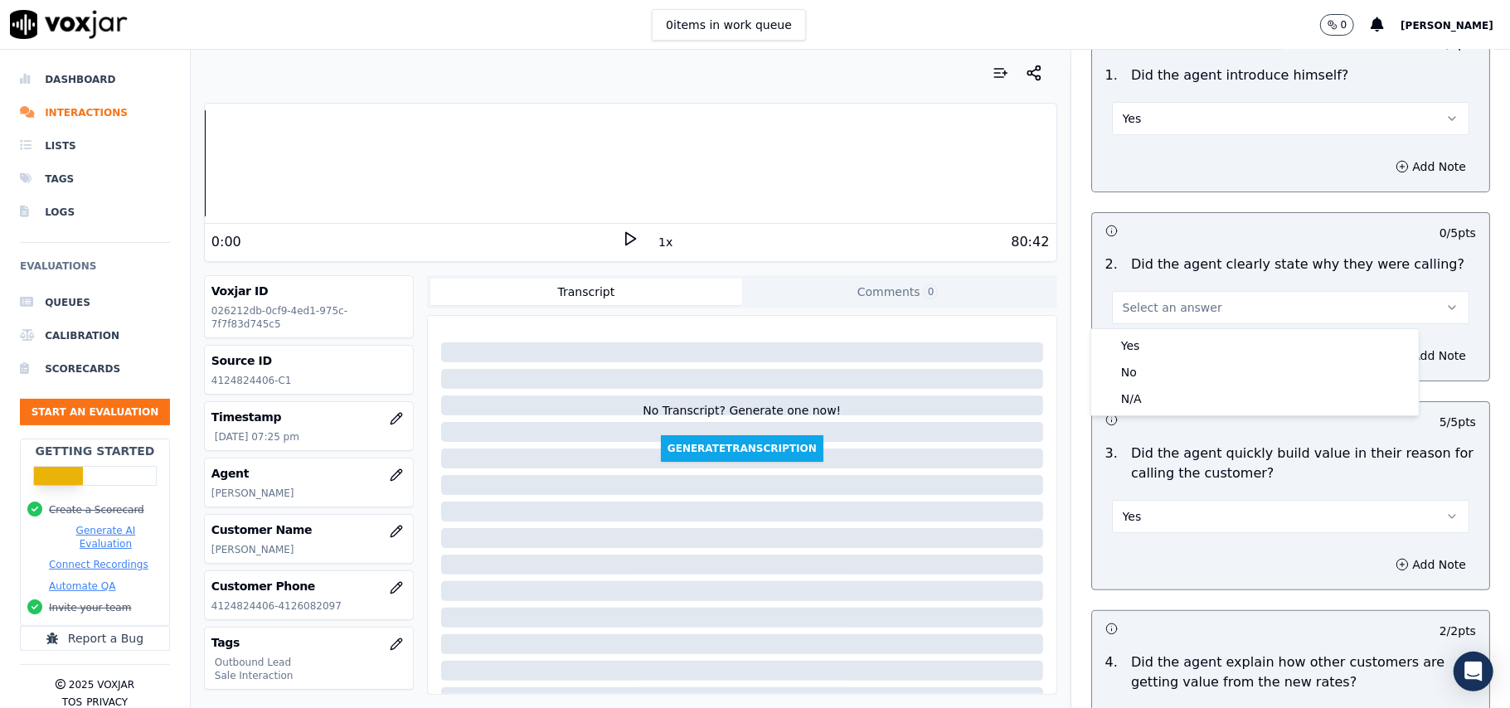
click at [1130, 336] on div "Yes" at bounding box center [1255, 346] width 321 height 27
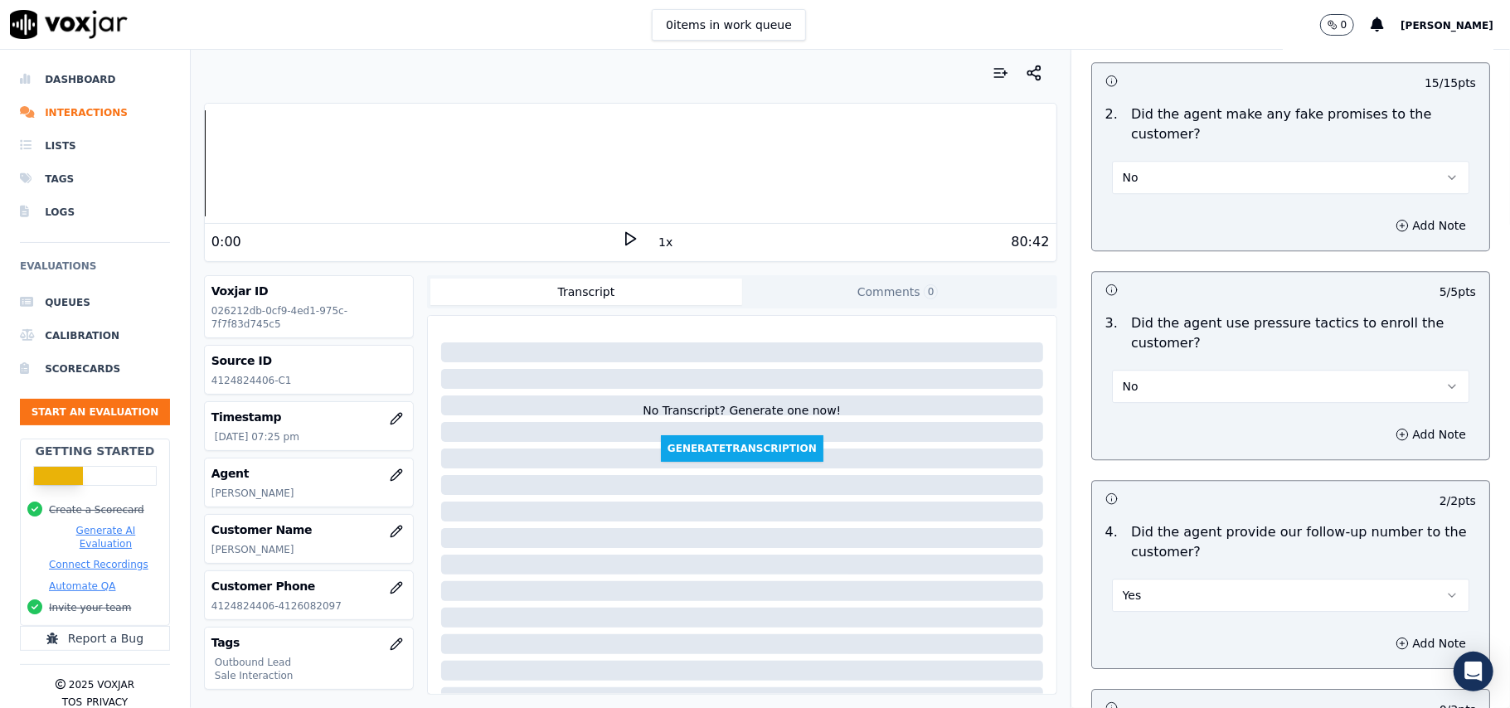
scroll to position [4137, 0]
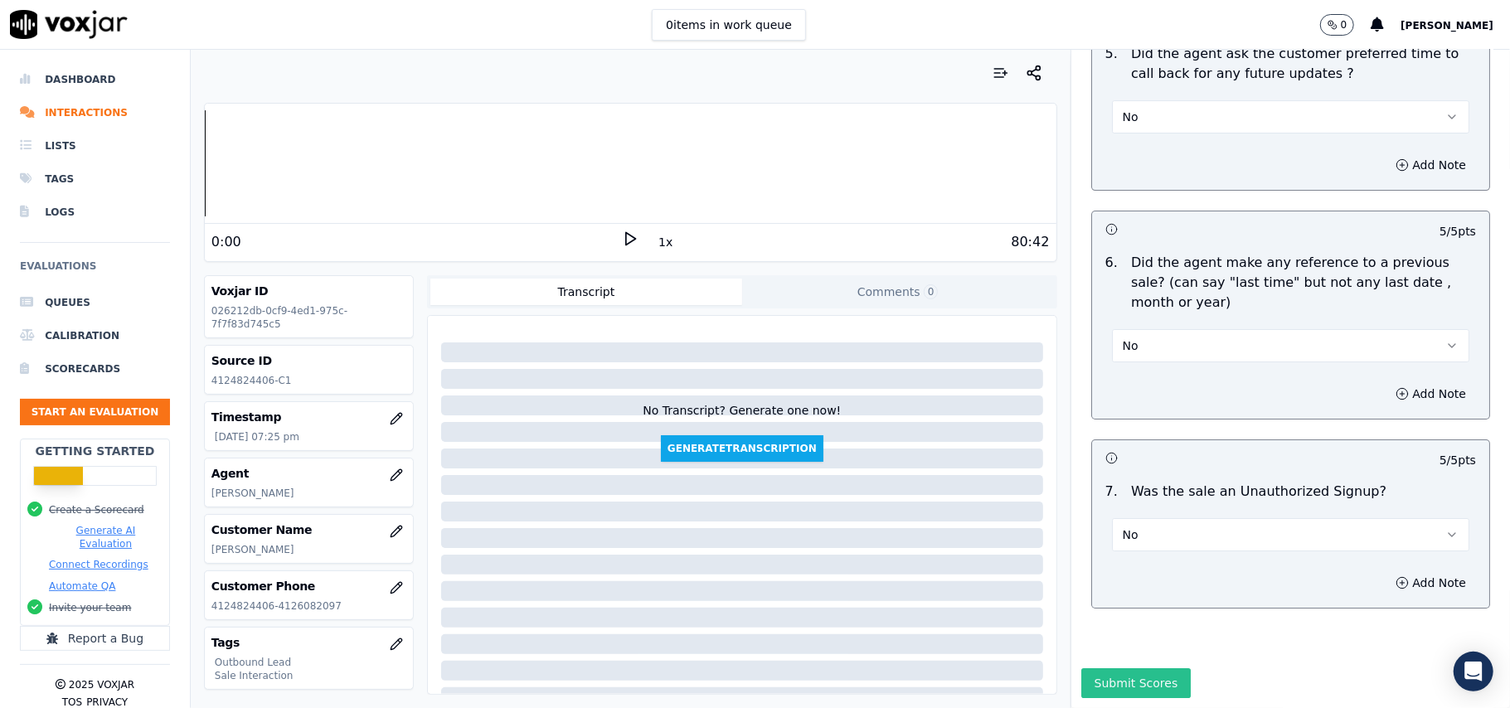
click at [1112, 668] on button "Submit Scores" at bounding box center [1136, 683] width 110 height 30
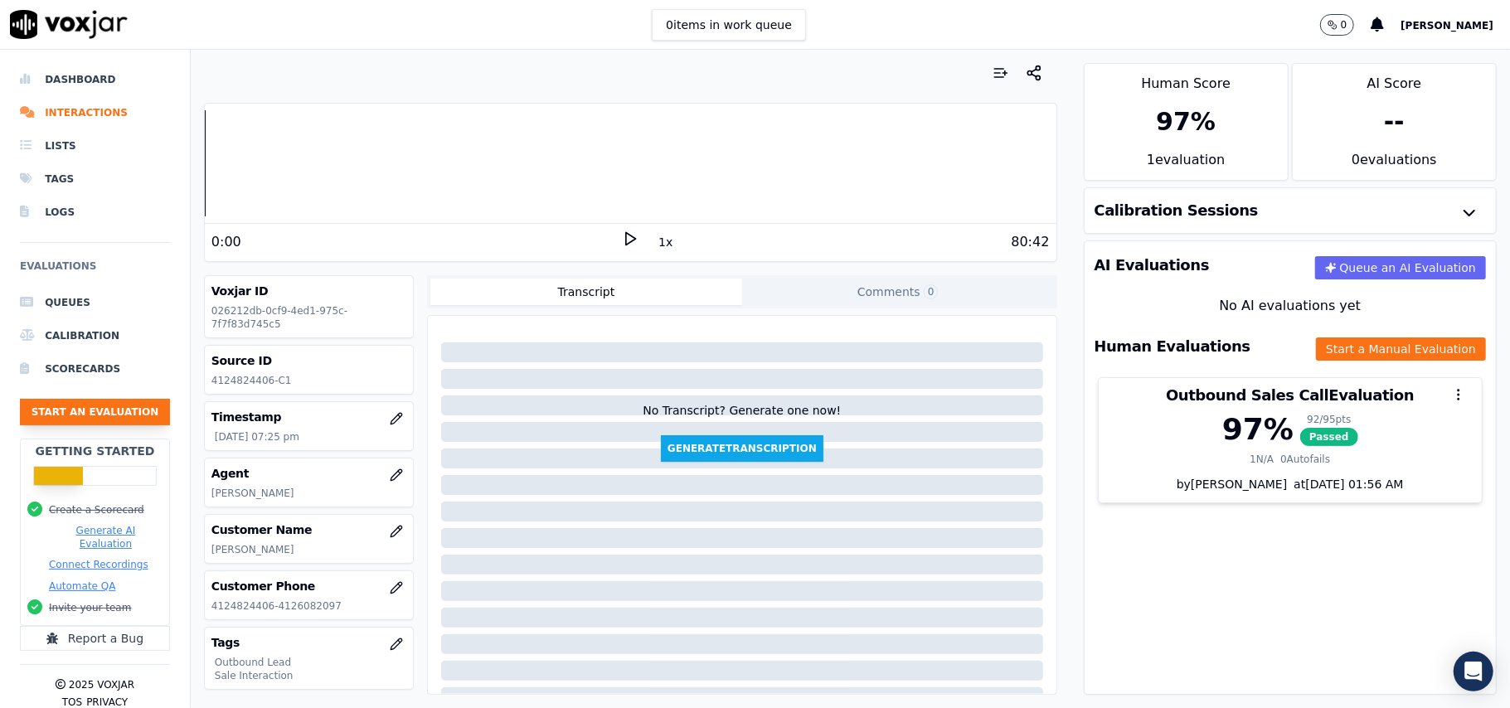
click at [114, 415] on button "Start an Evaluation" at bounding box center [95, 412] width 150 height 27
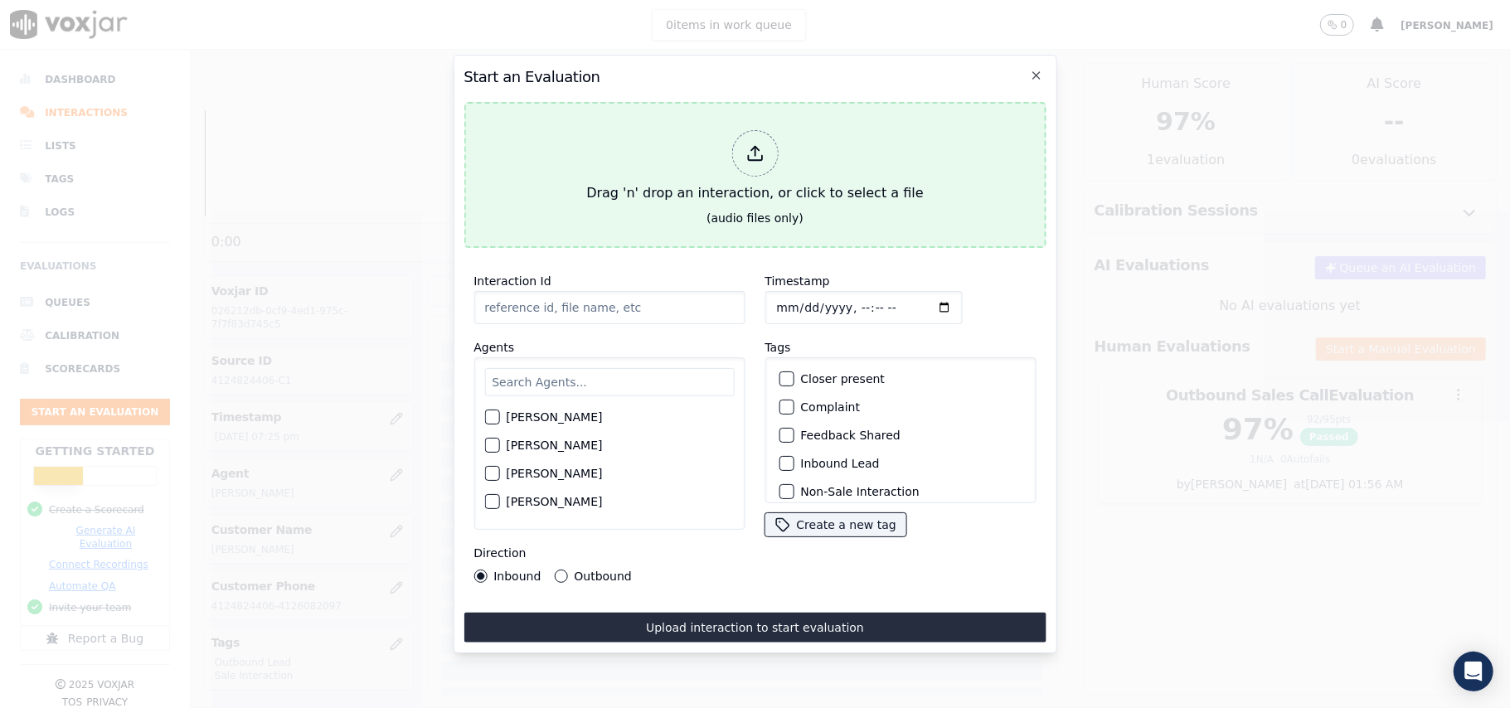
click at [757, 144] on icon at bounding box center [755, 153] width 18 height 18
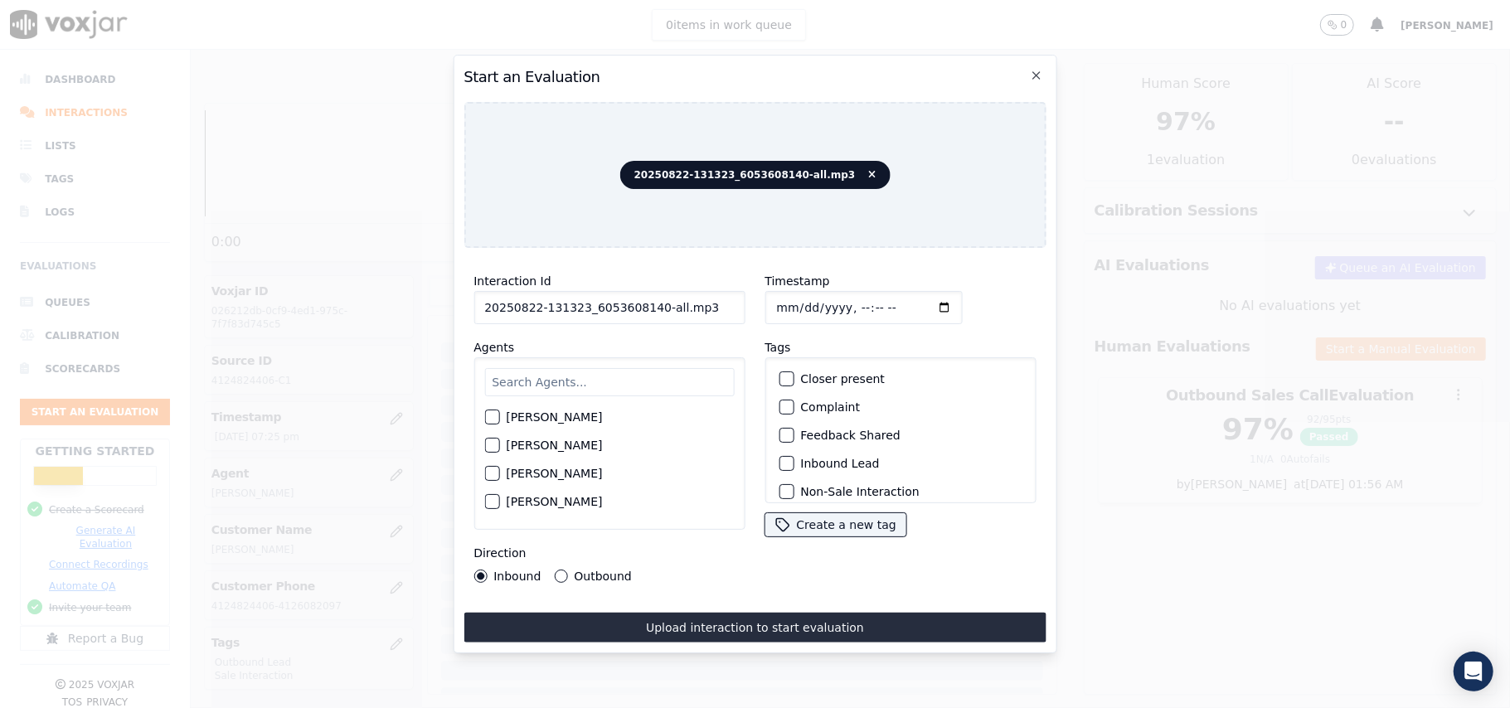
drag, startPoint x: 691, startPoint y: 300, endPoint x: 650, endPoint y: 305, distance: 40.9
click at [650, 305] on input "20250822-131323_6053608140-all.mp3" at bounding box center [609, 307] width 271 height 33
type input "20250822-131323_6053608140-C1"
click at [787, 302] on input "Timestamp" at bounding box center [863, 307] width 197 height 33
type input "[DATE]T20:38"
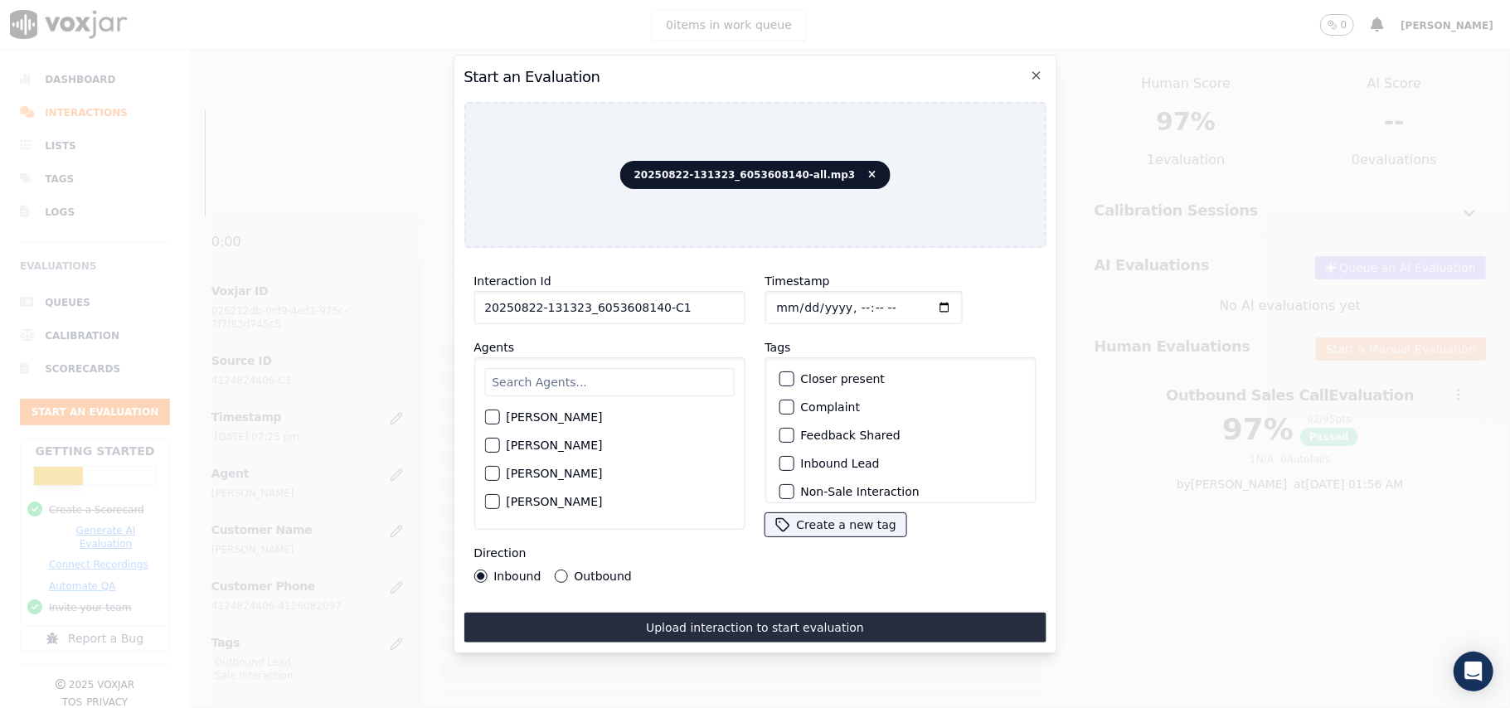
click at [555, 396] on div "[PERSON_NAME] [PERSON_NAME] [PERSON_NAME] [PERSON_NAME] [PERSON_NAME] [PERSON_N…" at bounding box center [609, 443] width 271 height 173
click at [555, 380] on input "text" at bounding box center [609, 382] width 250 height 28
type input "Car"
click at [485, 445] on div "button" at bounding box center [491, 451] width 12 height 12
click at [780, 459] on div "button" at bounding box center [786, 464] width 12 height 12
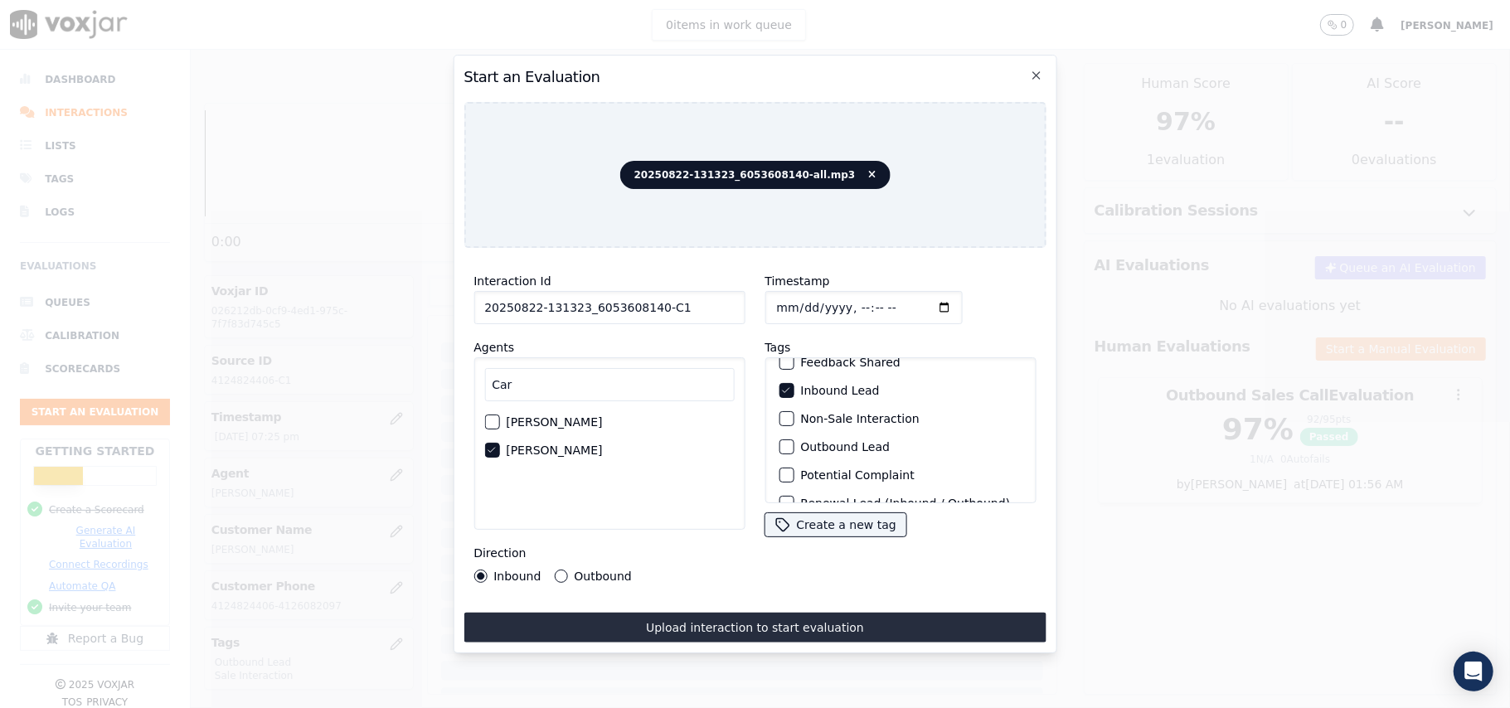
scroll to position [144, 0]
click at [784, 474] on button "Sale Interaction" at bounding box center [786, 481] width 15 height 15
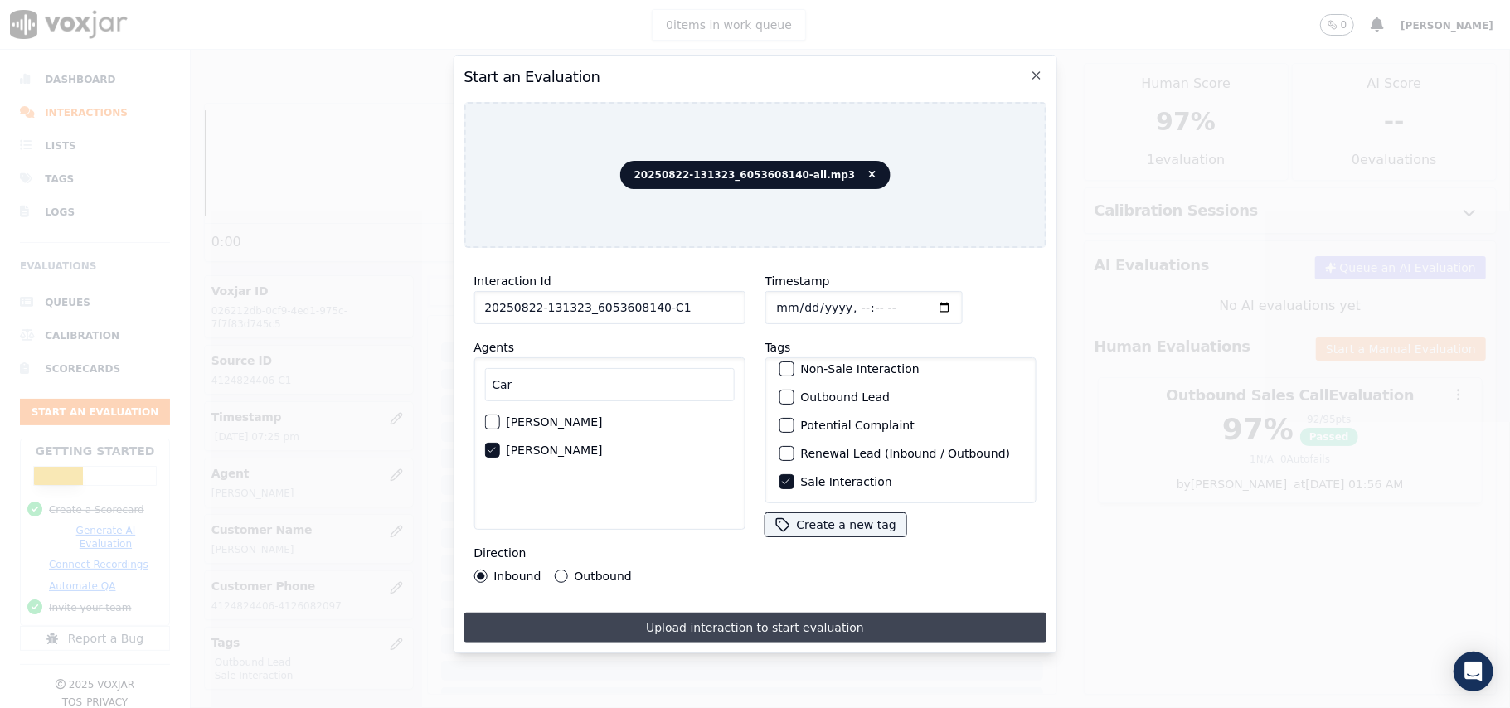
click at [647, 620] on button "Upload interaction to start evaluation" at bounding box center [755, 628] width 582 height 30
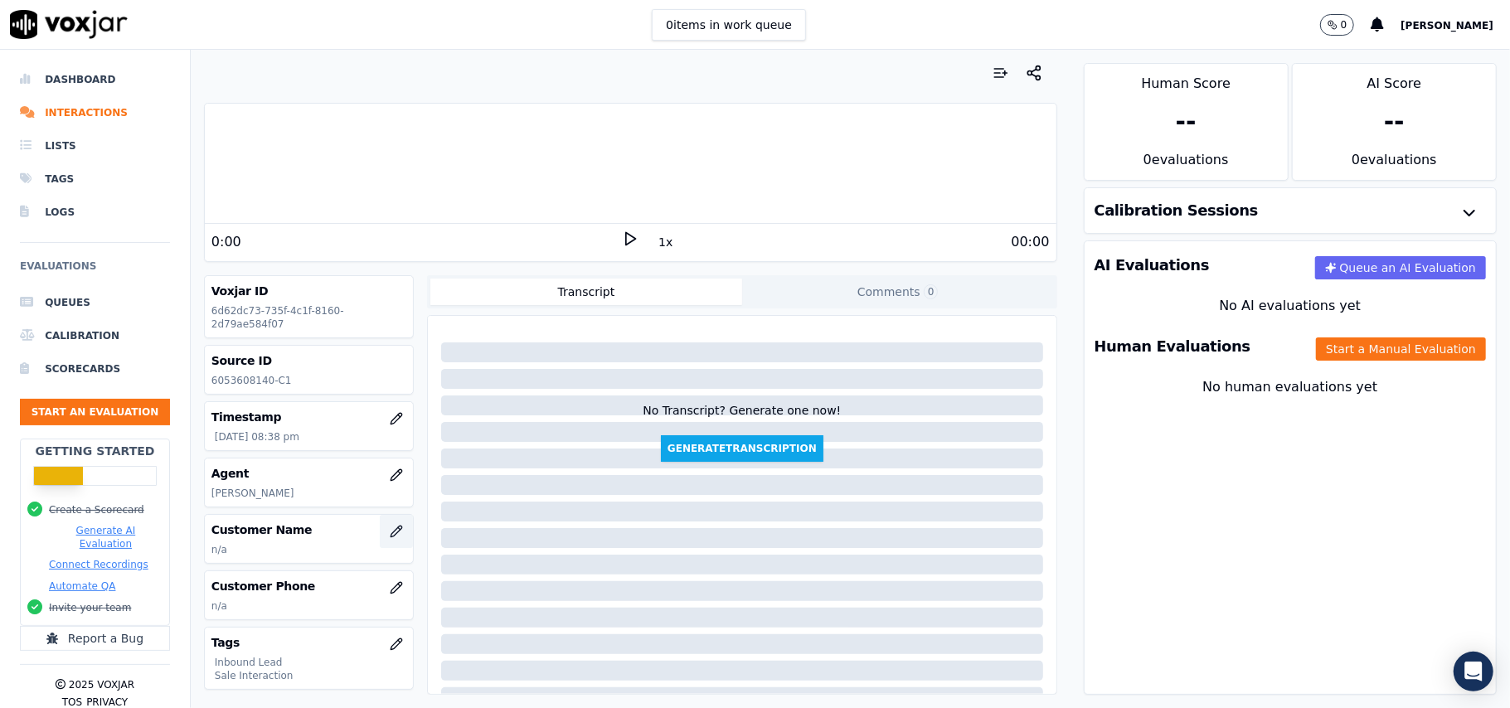
click at [380, 526] on button "button" at bounding box center [396, 531] width 33 height 33
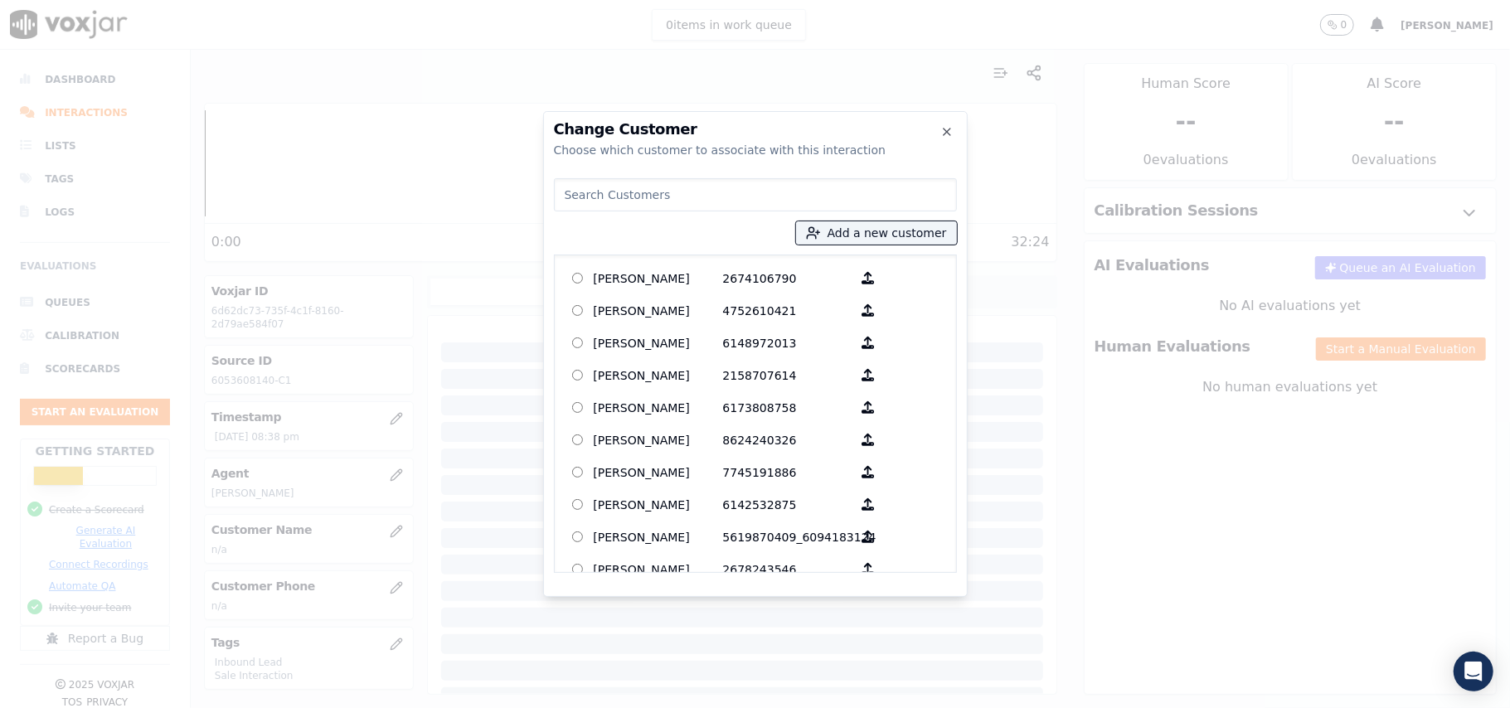
paste input "[PERSON_NAME]"
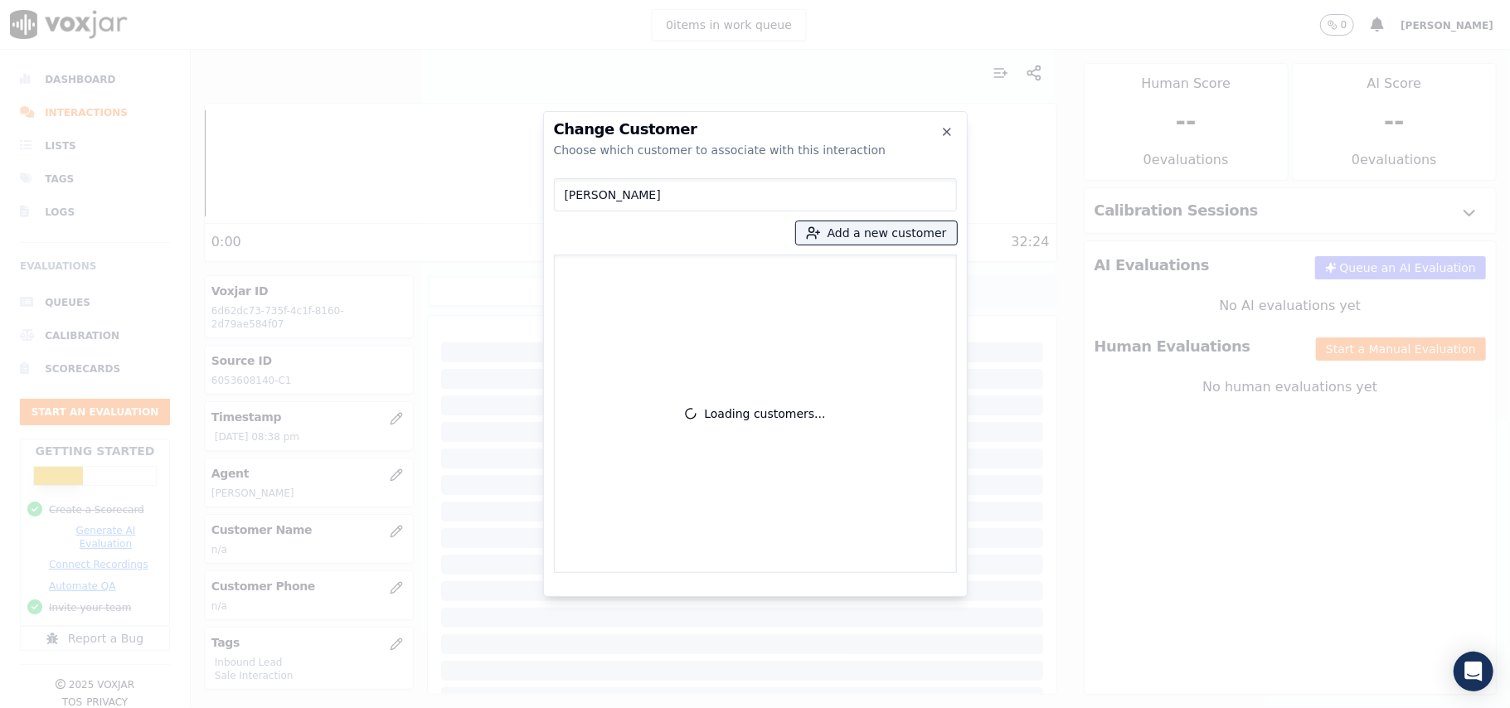
click at [568, 197] on input "[PERSON_NAME]" at bounding box center [755, 194] width 403 height 33
type input "[PERSON_NAME]"
click at [638, 279] on p "[PERSON_NAME]" at bounding box center [658, 278] width 129 height 26
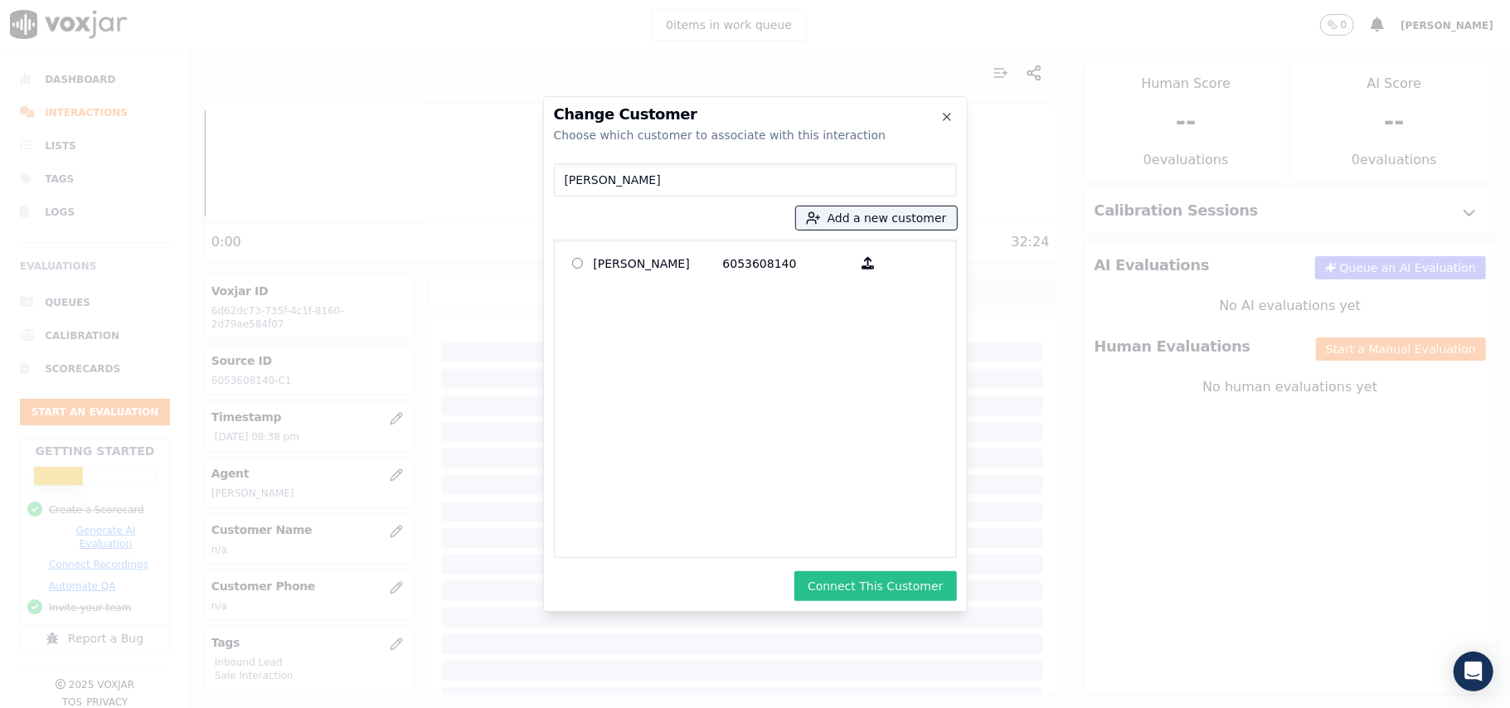
click at [830, 575] on button "Connect This Customer" at bounding box center [876, 586] width 162 height 30
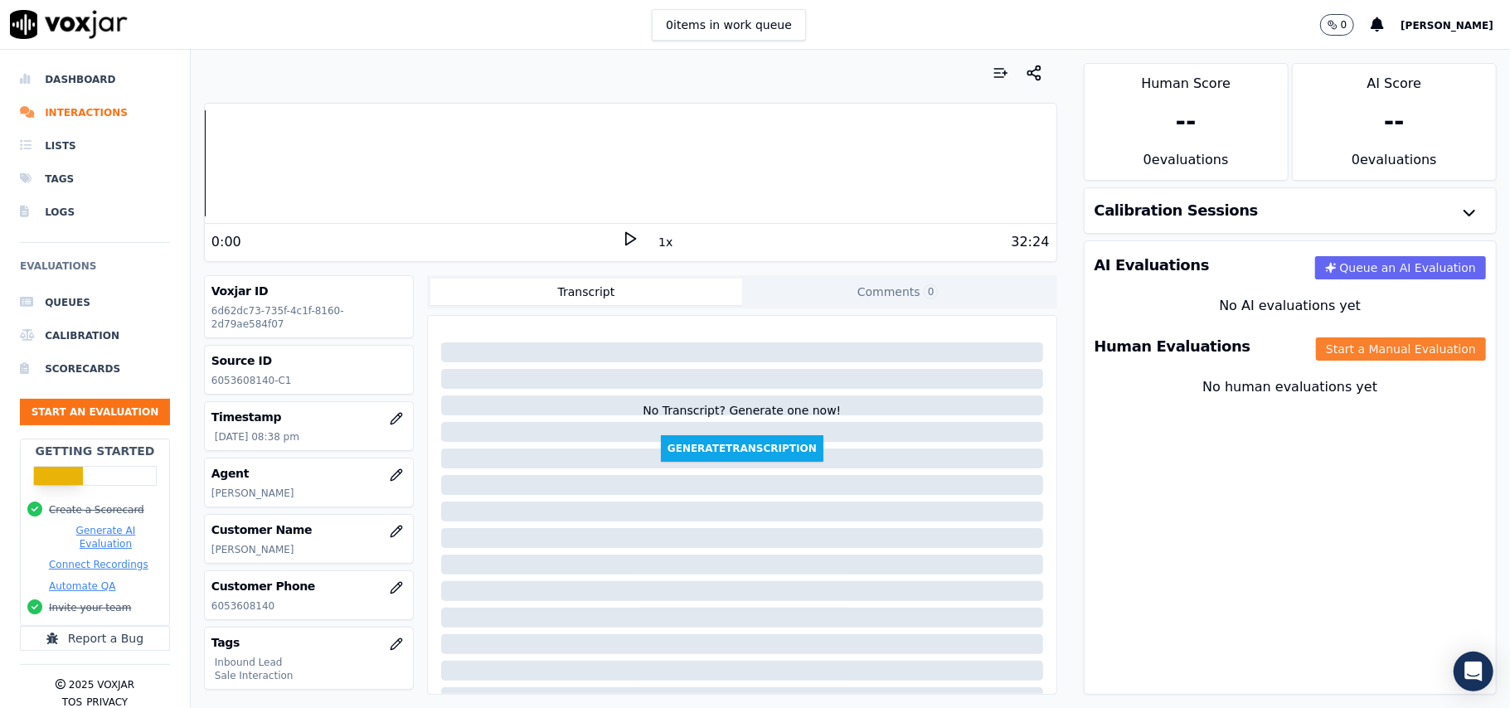
click at [1324, 338] on button "Start a Manual Evaluation" at bounding box center [1401, 349] width 170 height 23
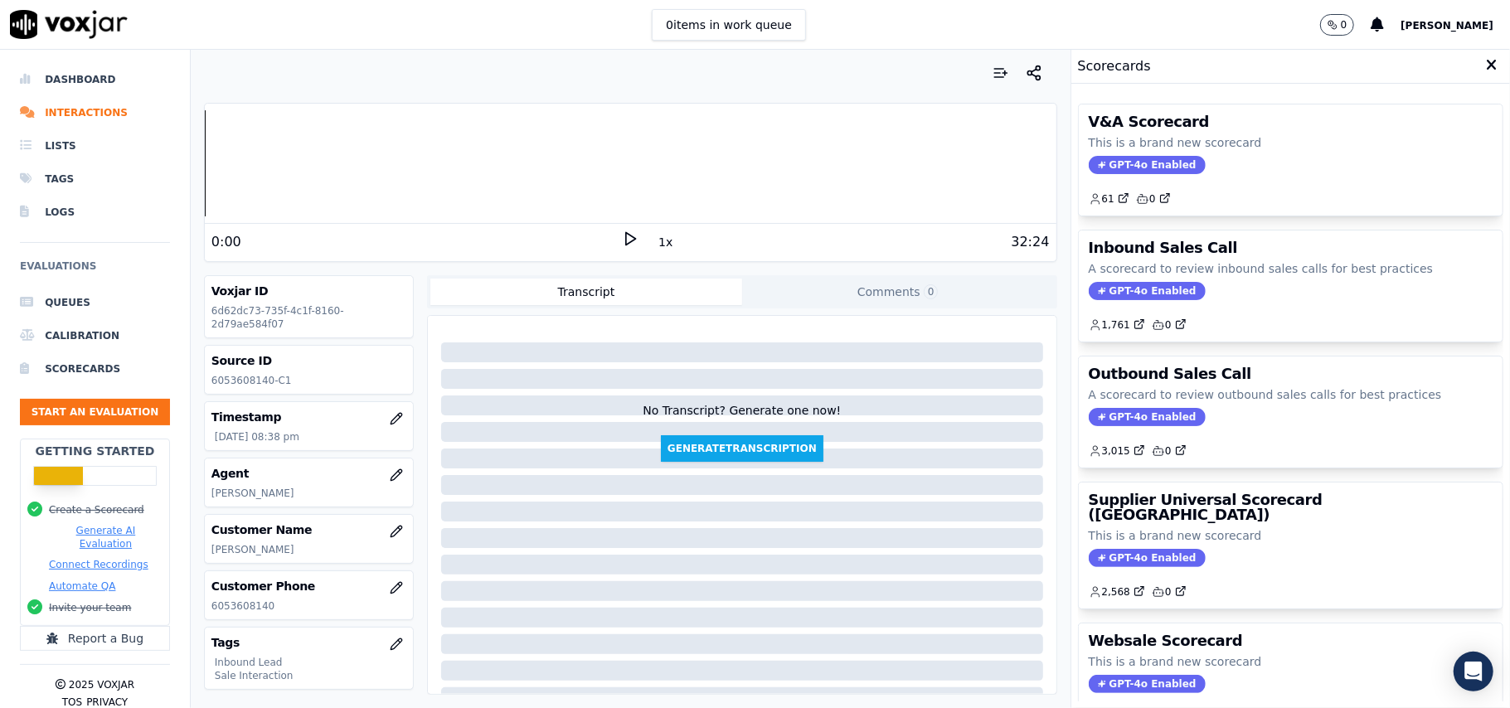
click at [1118, 411] on span "GPT-4o Enabled" at bounding box center [1147, 417] width 117 height 18
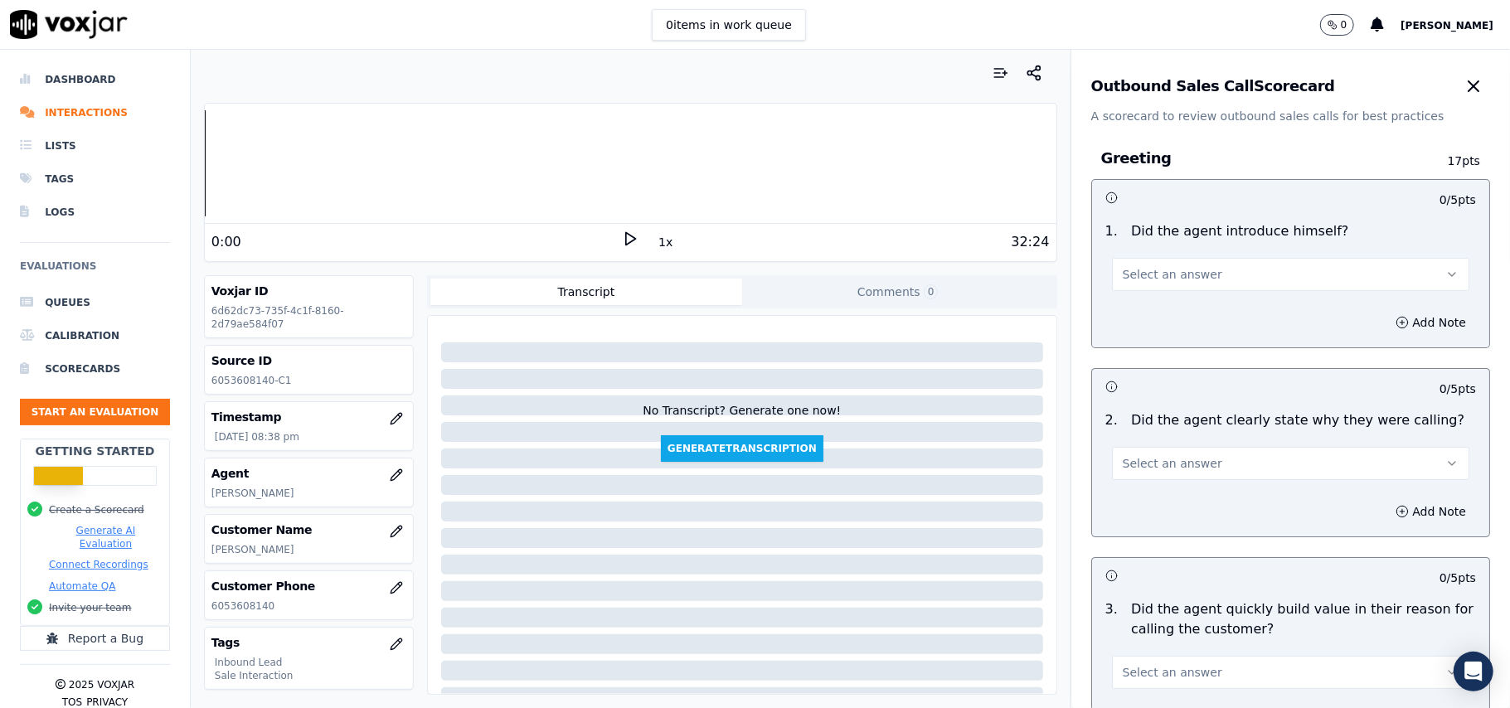
click at [1138, 279] on span "Select an answer" at bounding box center [1173, 274] width 100 height 17
click at [1141, 310] on div "Yes" at bounding box center [1255, 312] width 321 height 27
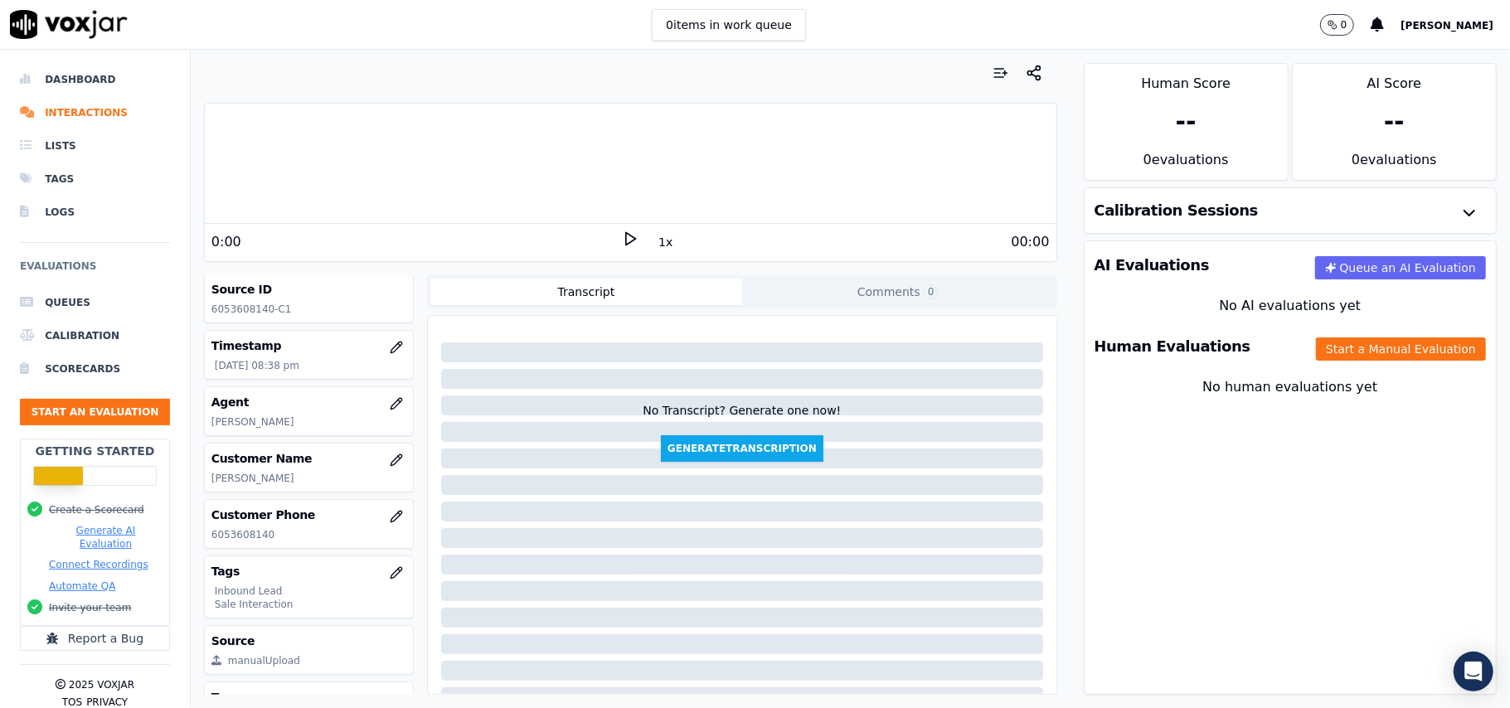
scroll to position [110, 0]
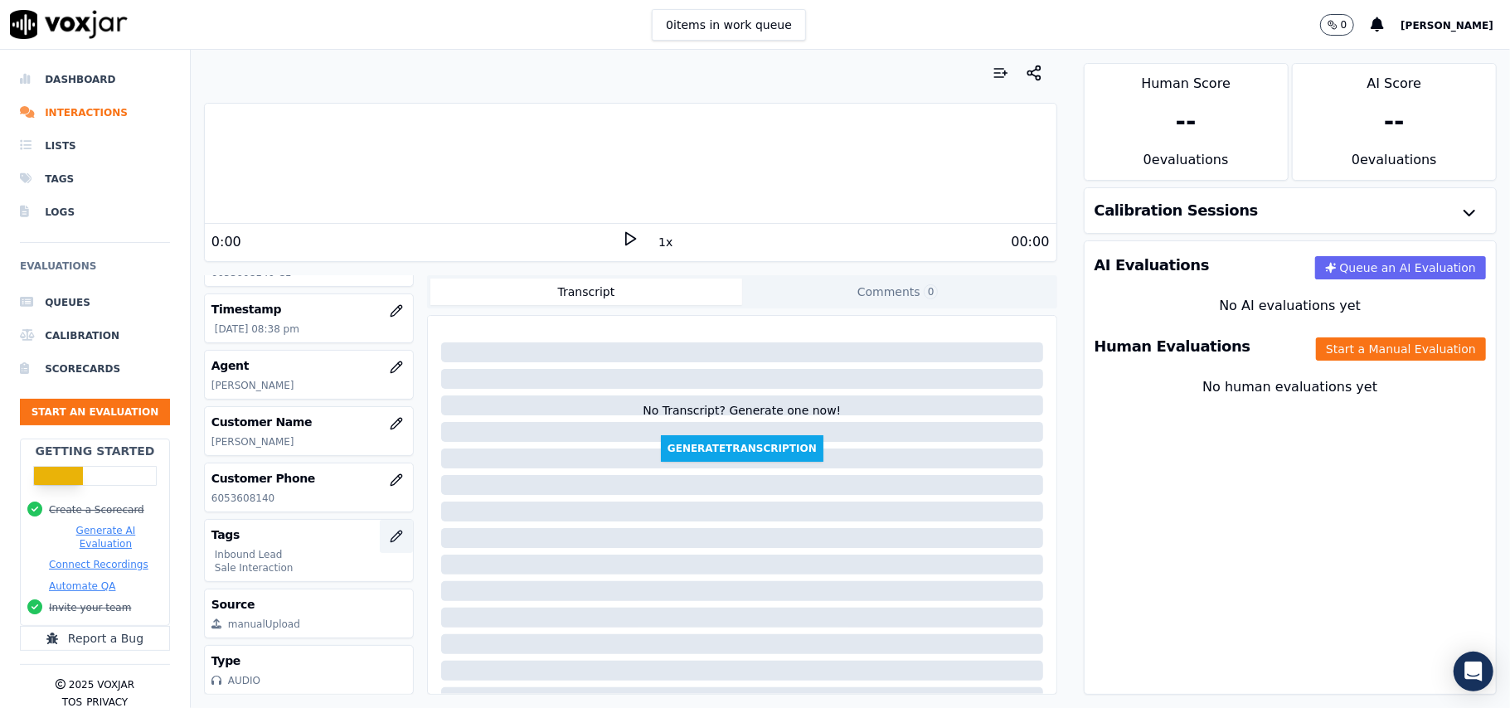
click at [390, 536] on icon "button" at bounding box center [396, 536] width 13 height 13
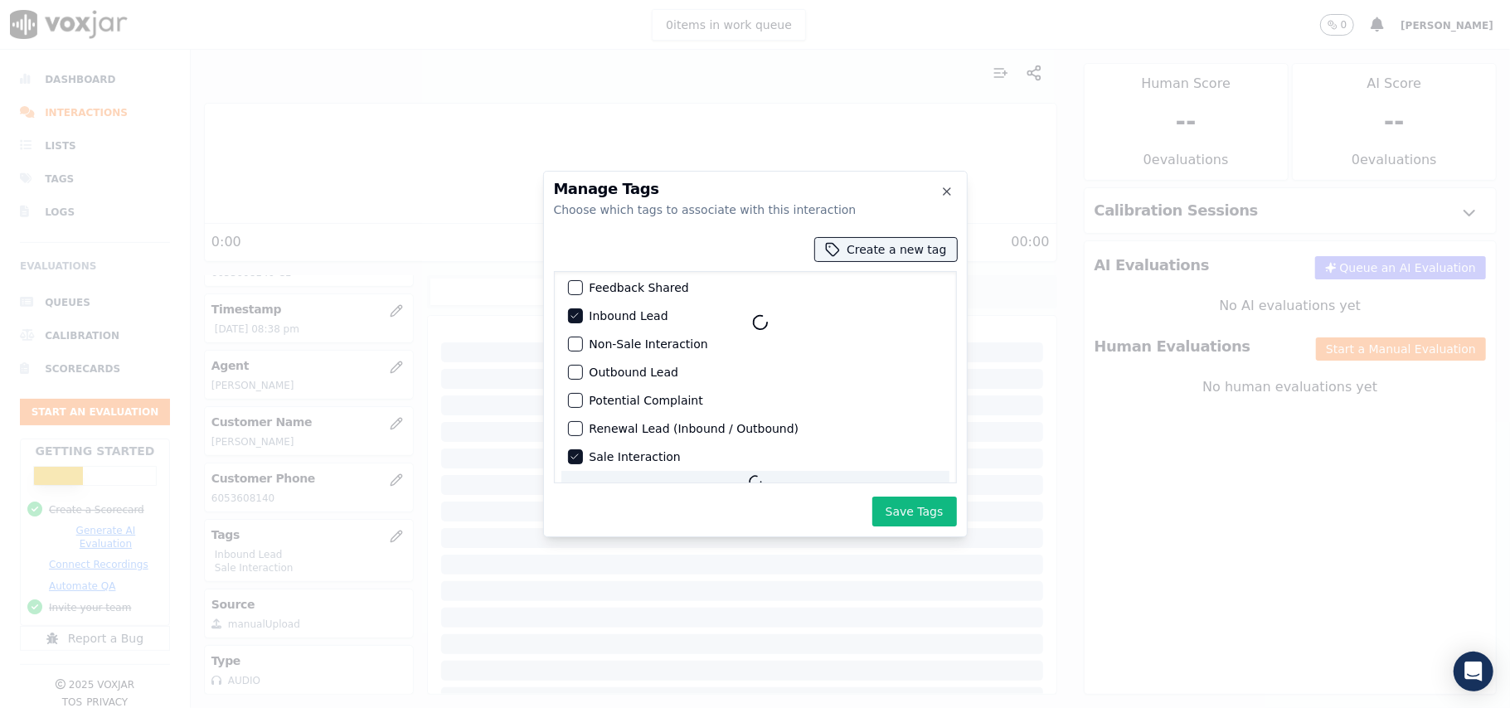
scroll to position [78, 0]
click at [556, 577] on div at bounding box center [755, 354] width 1510 height 708
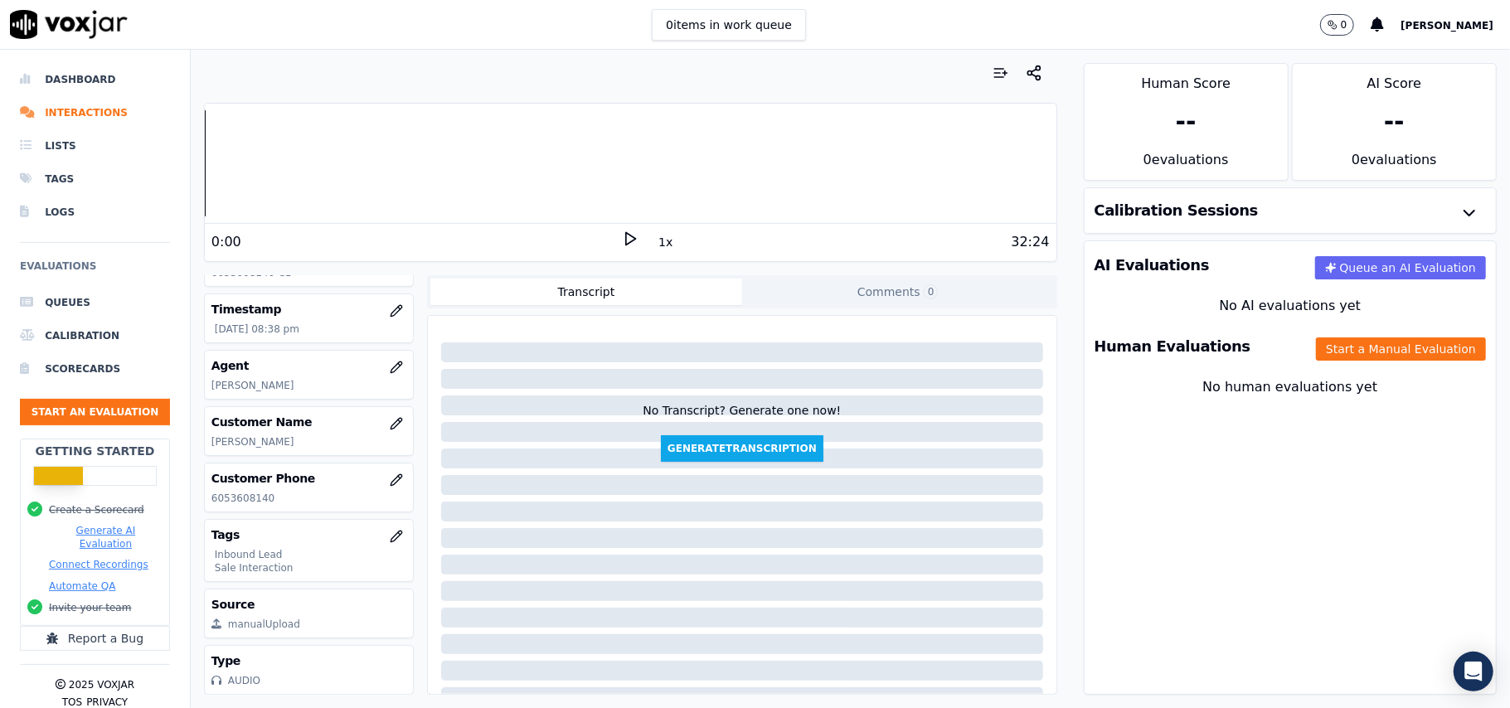
scroll to position [163, 0]
click at [50, 111] on li "Interactions" at bounding box center [95, 112] width 150 height 33
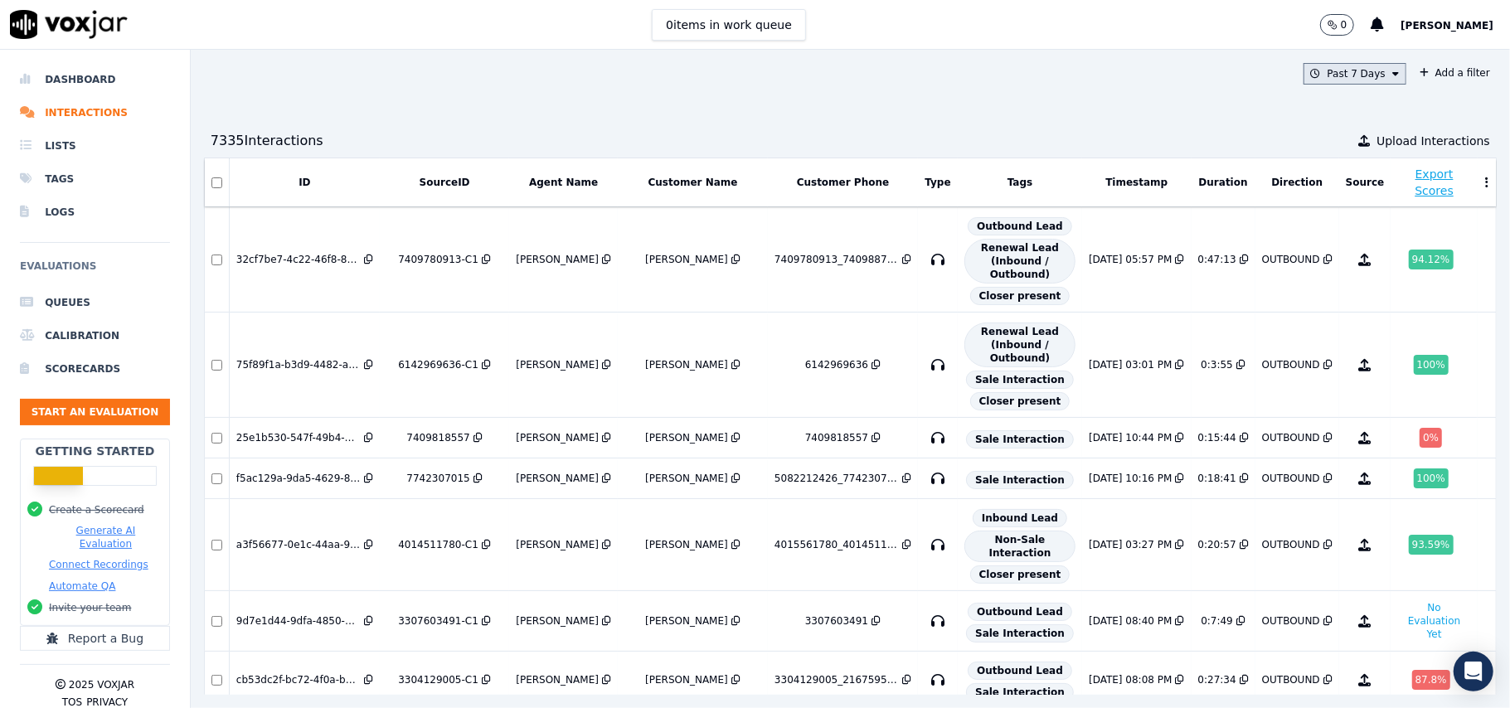
click at [1320, 76] on button "Past 7 Days" at bounding box center [1355, 74] width 103 height 22
click at [1330, 184] on div "Past 30 Days" at bounding box center [1362, 183] width 65 height 13
click at [1366, 278] on button "Add" at bounding box center [1382, 264] width 32 height 27
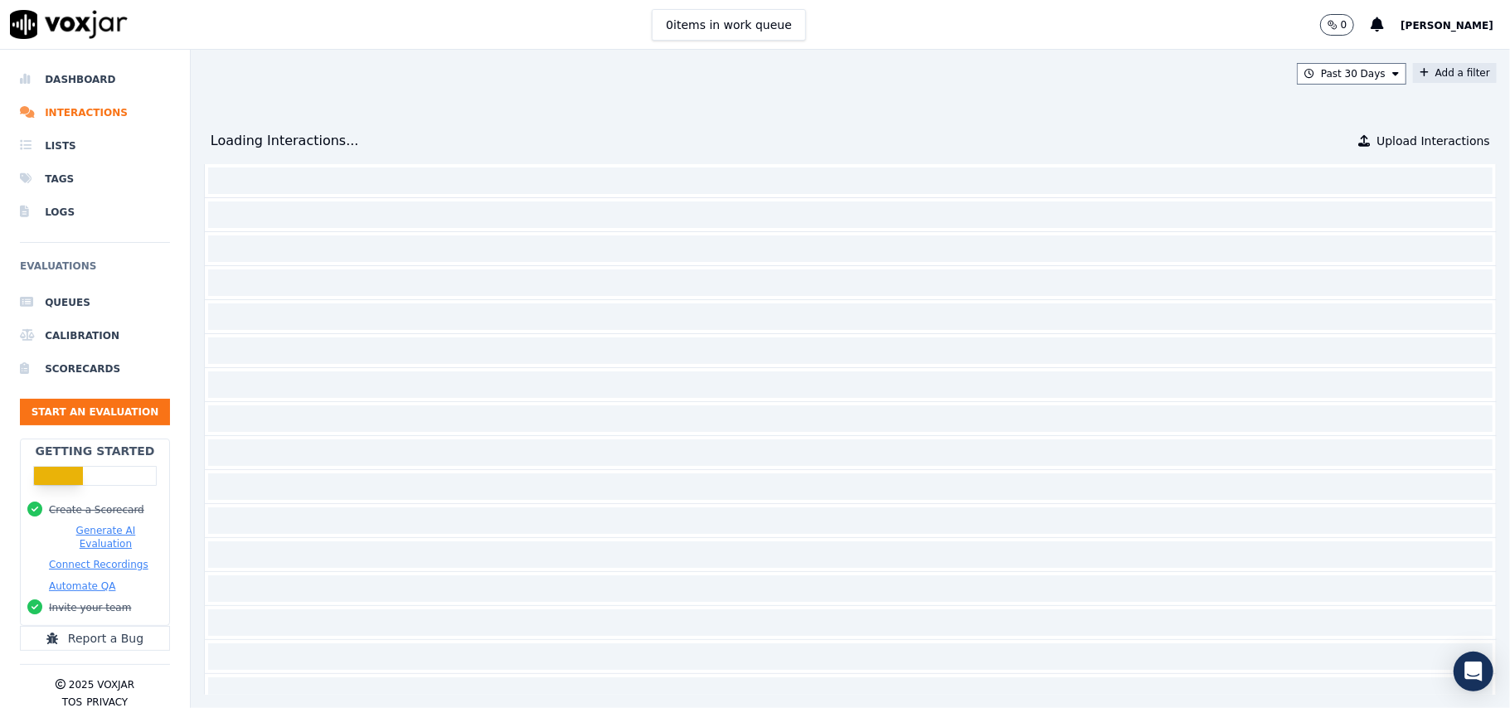
click at [1413, 74] on button "Add a filter" at bounding box center [1455, 73] width 84 height 20
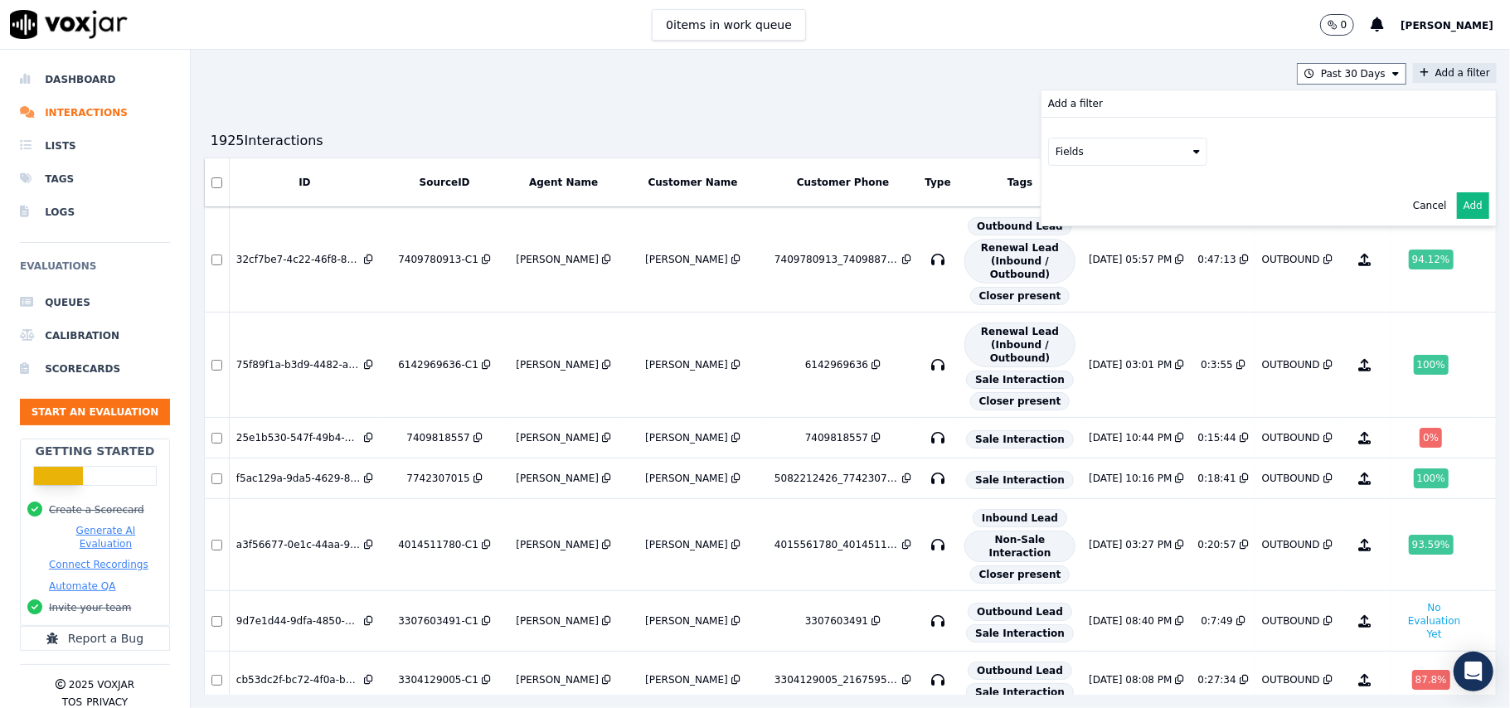
click at [1098, 150] on button "Fields" at bounding box center [1127, 152] width 159 height 28
click at [1052, 312] on label "customers" at bounding box center [1127, 319] width 151 height 20
click at [1149, 190] on button "Fields" at bounding box center [1147, 187] width 159 height 28
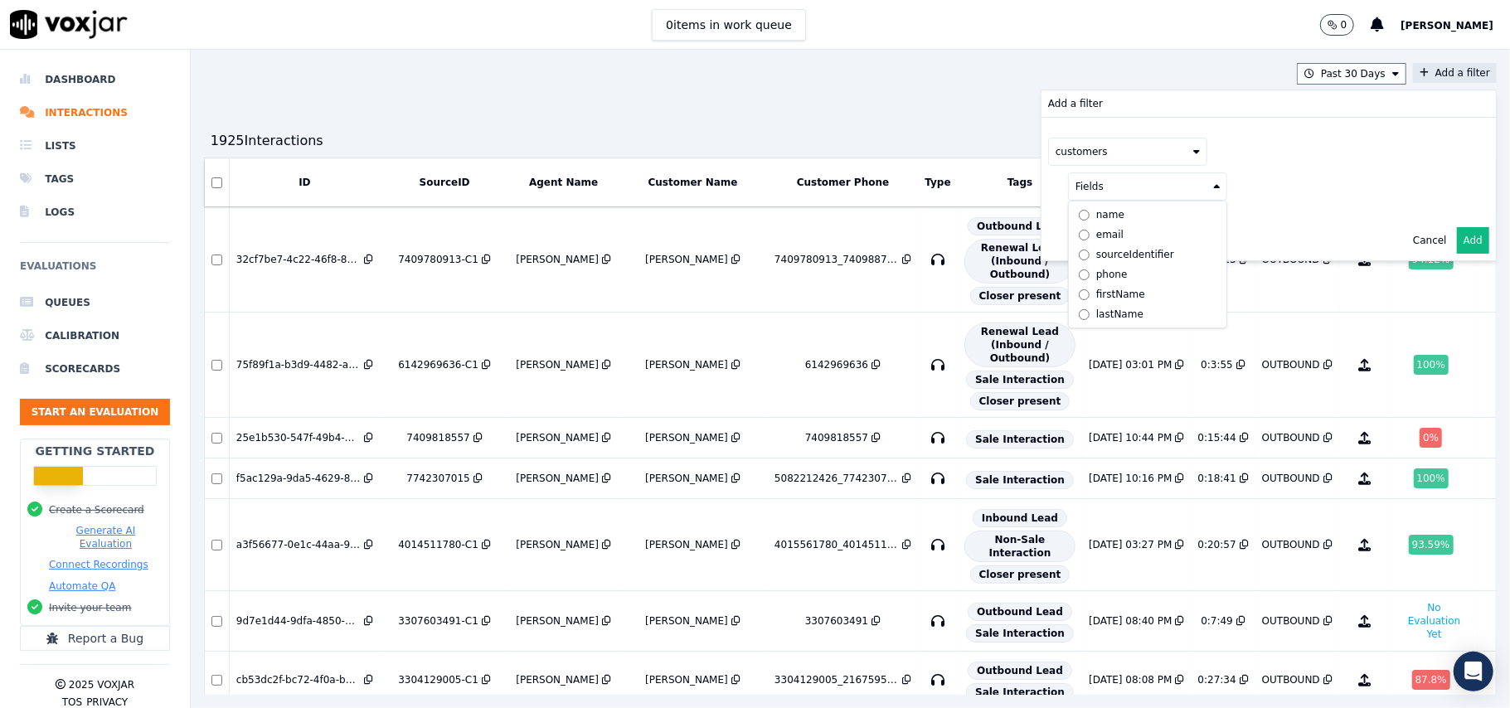
click at [1096, 272] on div "phone" at bounding box center [1112, 274] width 32 height 13
click at [1287, 189] on button at bounding box center [1353, 185] width 239 height 25
click at [1279, 223] on input "text" at bounding box center [1354, 219] width 224 height 28
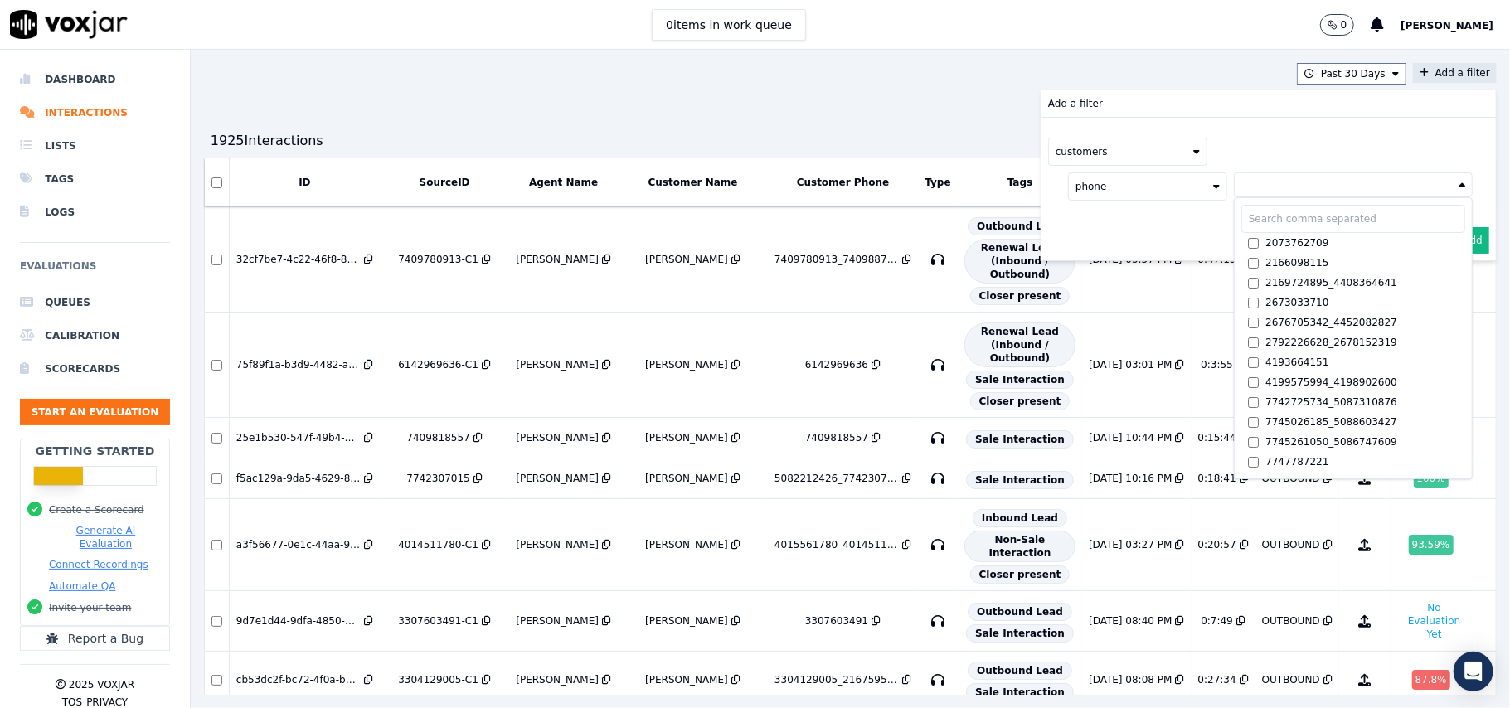
paste input "6053608140"
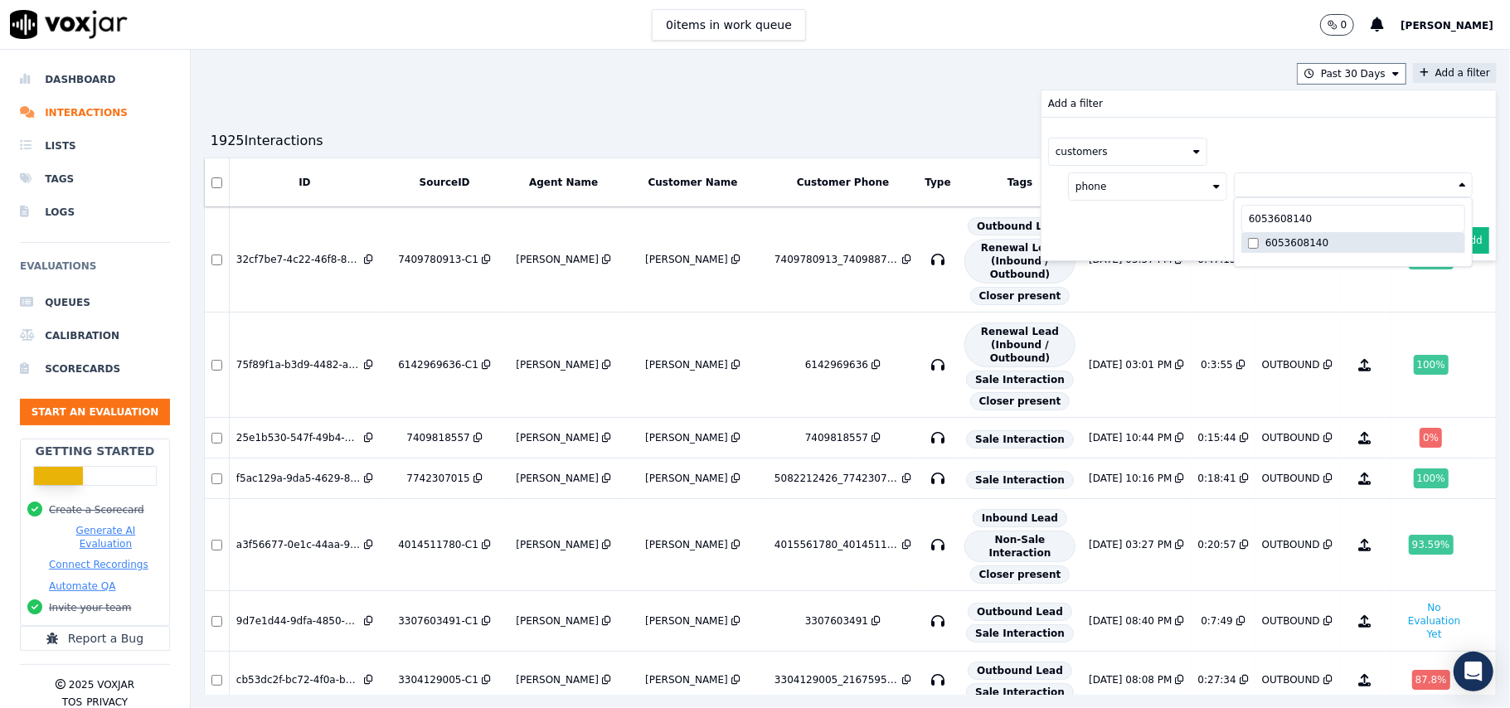
type input "6053608140"
click at [1457, 285] on button "Add" at bounding box center [1473, 280] width 32 height 27
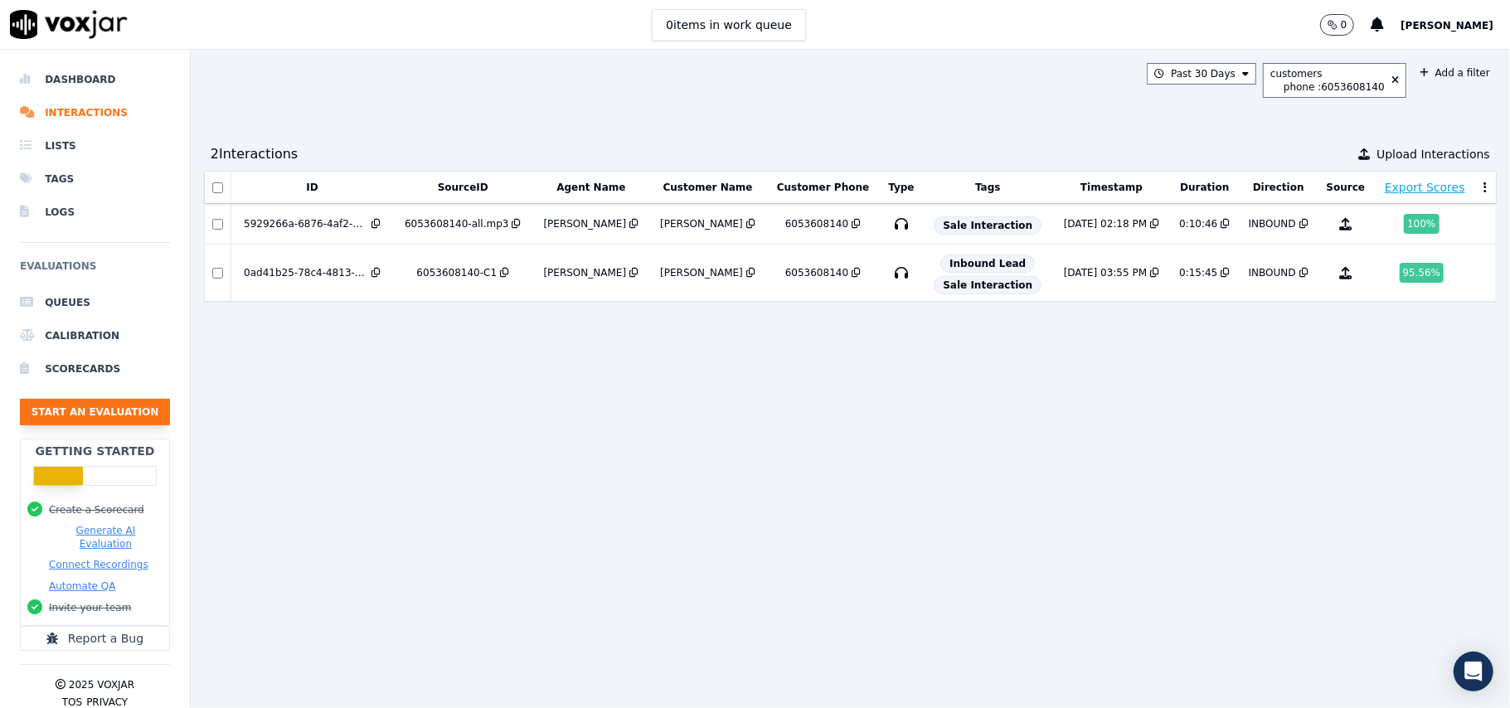
click at [50, 408] on button "Start an Evaluation" at bounding box center [95, 412] width 150 height 27
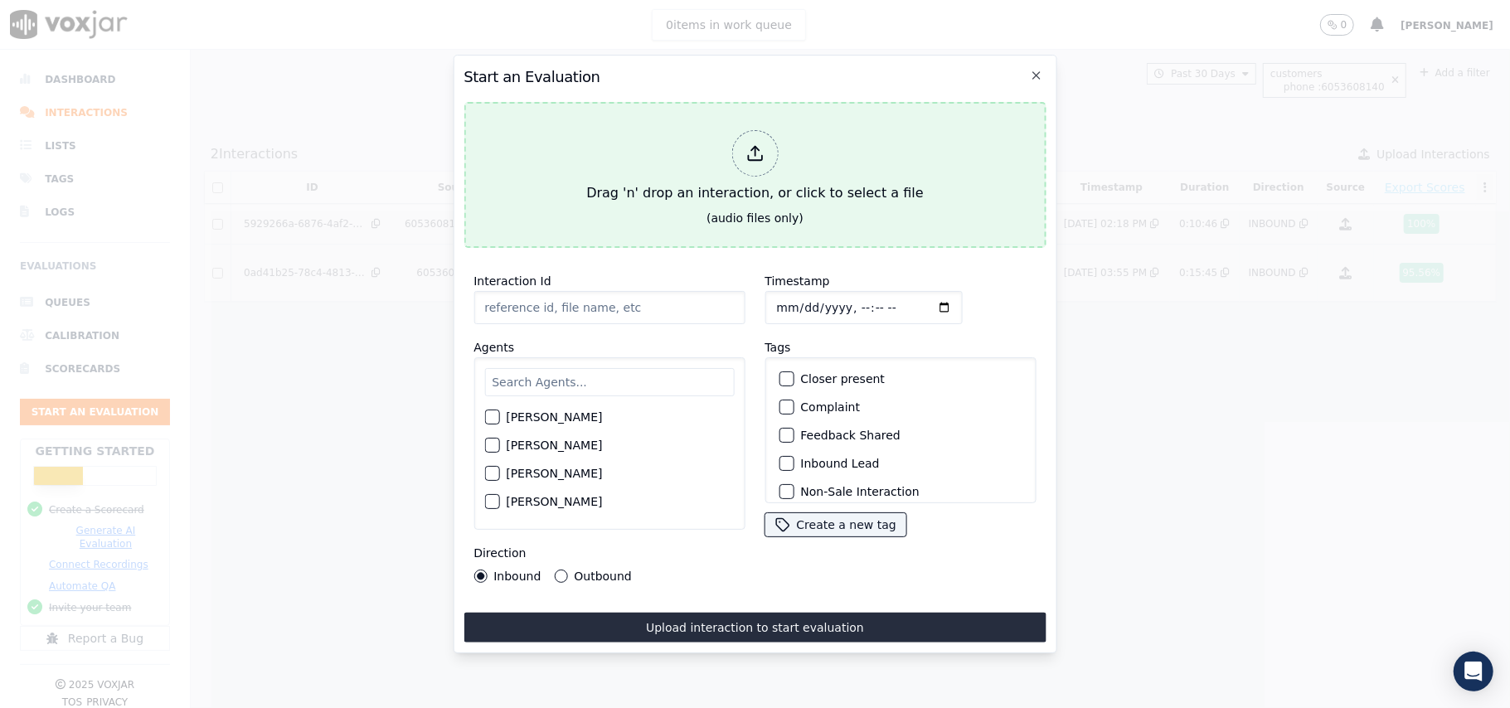
click at [755, 157] on div at bounding box center [754, 153] width 46 height 46
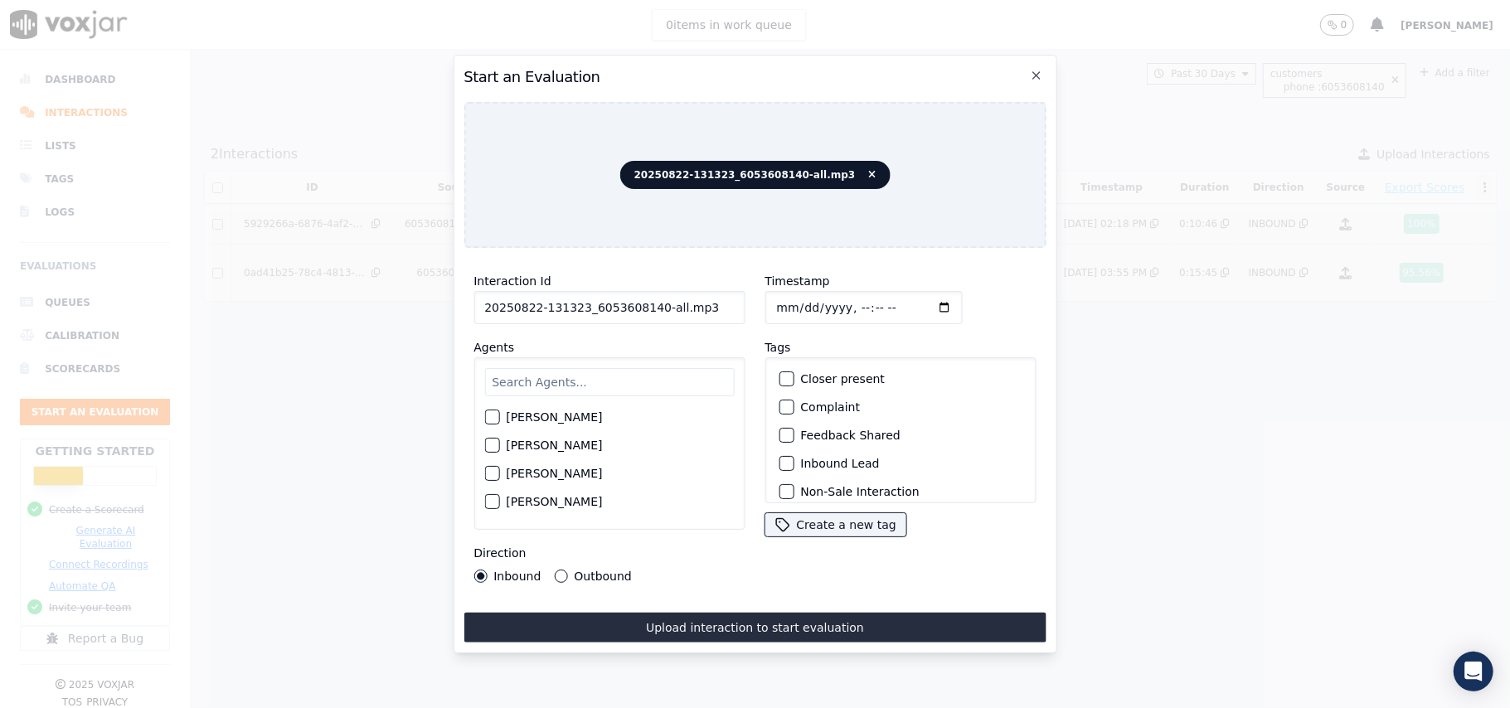
drag, startPoint x: 685, startPoint y: 297, endPoint x: 647, endPoint y: 304, distance: 38.7
click at [647, 304] on input "20250822-131323_6053608140-all.mp3" at bounding box center [609, 307] width 271 height 33
click at [690, 310] on input "20250822-131323_6053608140-all.mp3" at bounding box center [609, 307] width 271 height 33
drag, startPoint x: 705, startPoint y: 307, endPoint x: 650, endPoint y: 313, distance: 55.0
click at [650, 313] on input "20250822-131323_6053608140-all.mp3" at bounding box center [609, 307] width 271 height 33
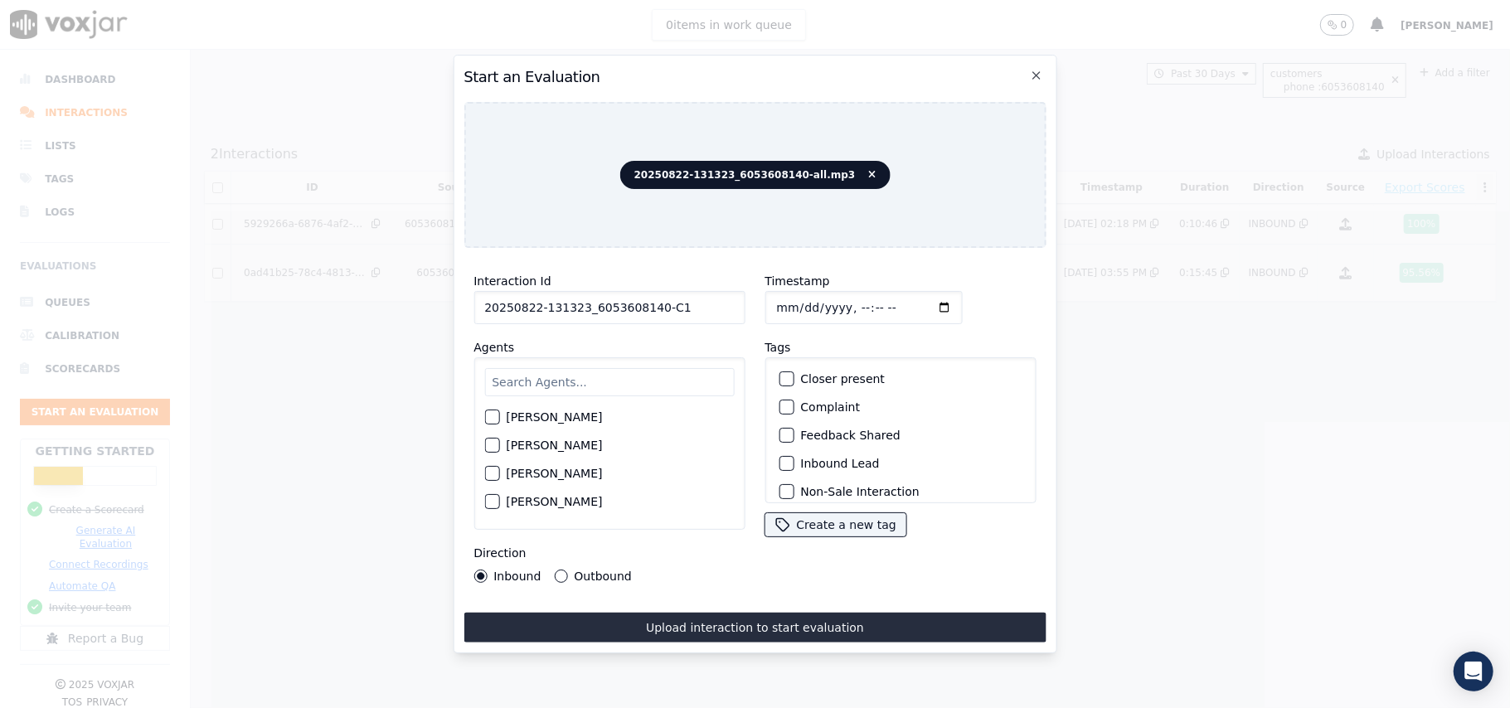
type input "20250822-131323_6053608140-C1"
click at [787, 303] on input "Timestamp" at bounding box center [863, 307] width 197 height 33
type input "[DATE]T20:42"
click at [614, 377] on input "text" at bounding box center [609, 382] width 250 height 28
type input "Ca"
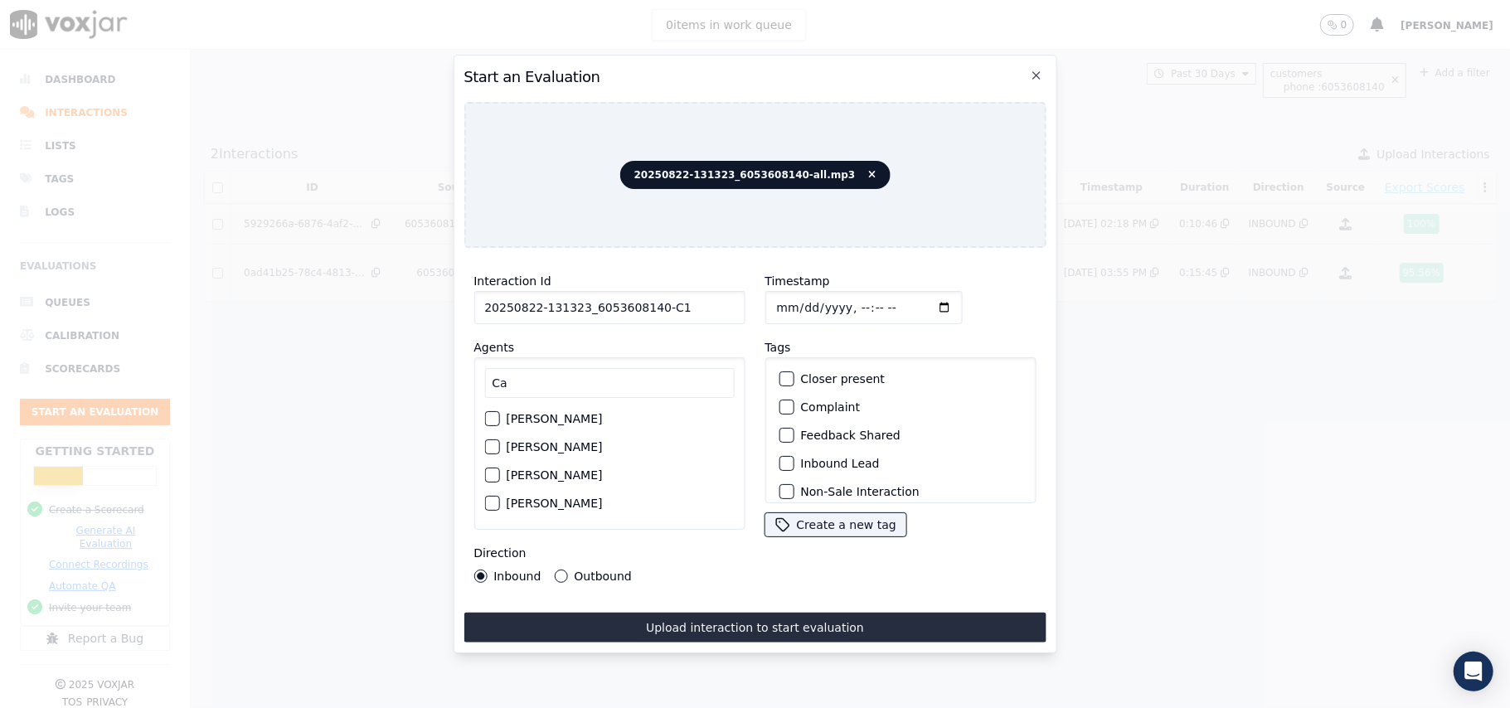
click at [519, 441] on label "[PERSON_NAME]" at bounding box center [554, 447] width 96 height 12
click at [499, 440] on button "[PERSON_NAME]" at bounding box center [491, 447] width 15 height 15
click at [555, 570] on button "Outbound" at bounding box center [560, 576] width 13 height 13
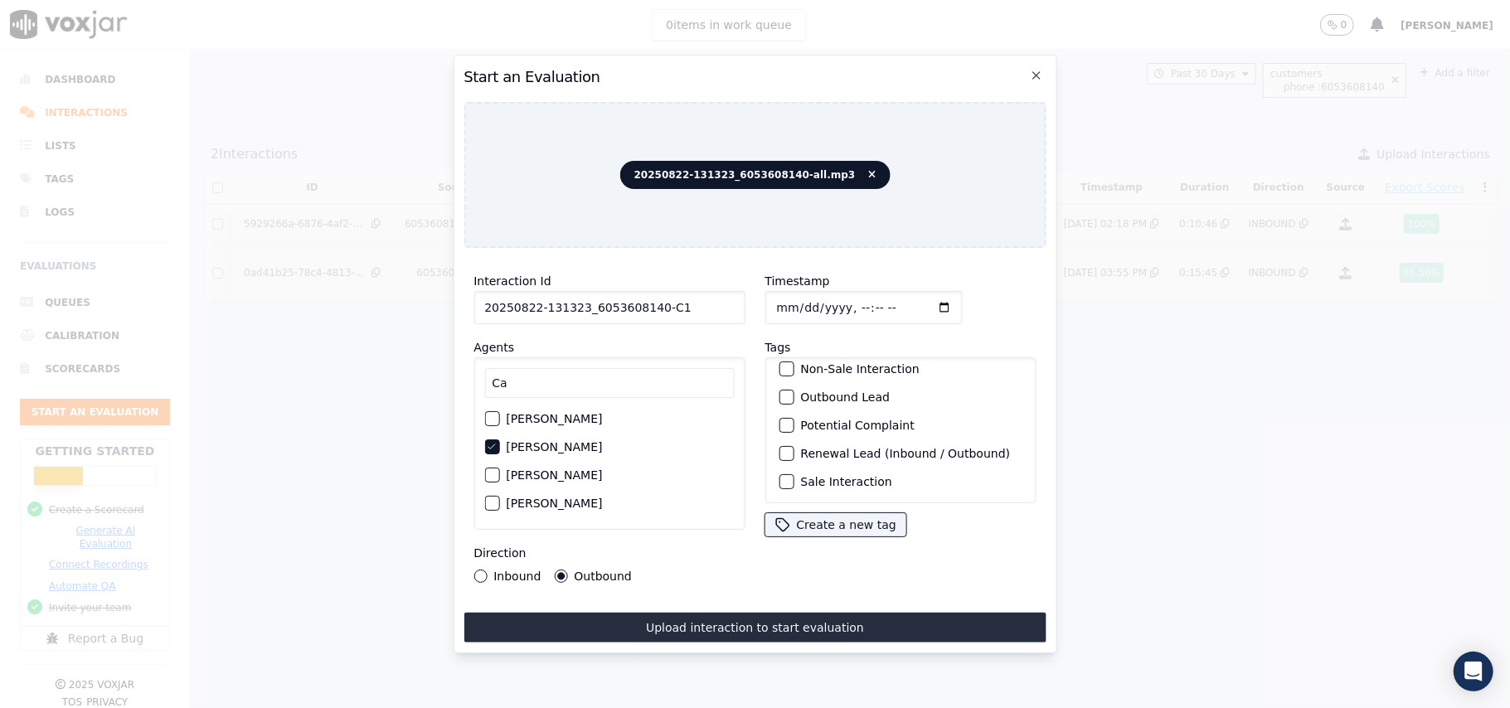
click at [780, 448] on div "button" at bounding box center [786, 454] width 12 height 12
click at [786, 474] on button "Sale Interaction" at bounding box center [786, 481] width 15 height 15
click at [780, 383] on div "Outbound Lead" at bounding box center [900, 397] width 256 height 28
click at [786, 390] on button "Outbound Lead" at bounding box center [786, 397] width 15 height 15
click at [781, 392] on icon "button" at bounding box center [785, 397] width 10 height 10
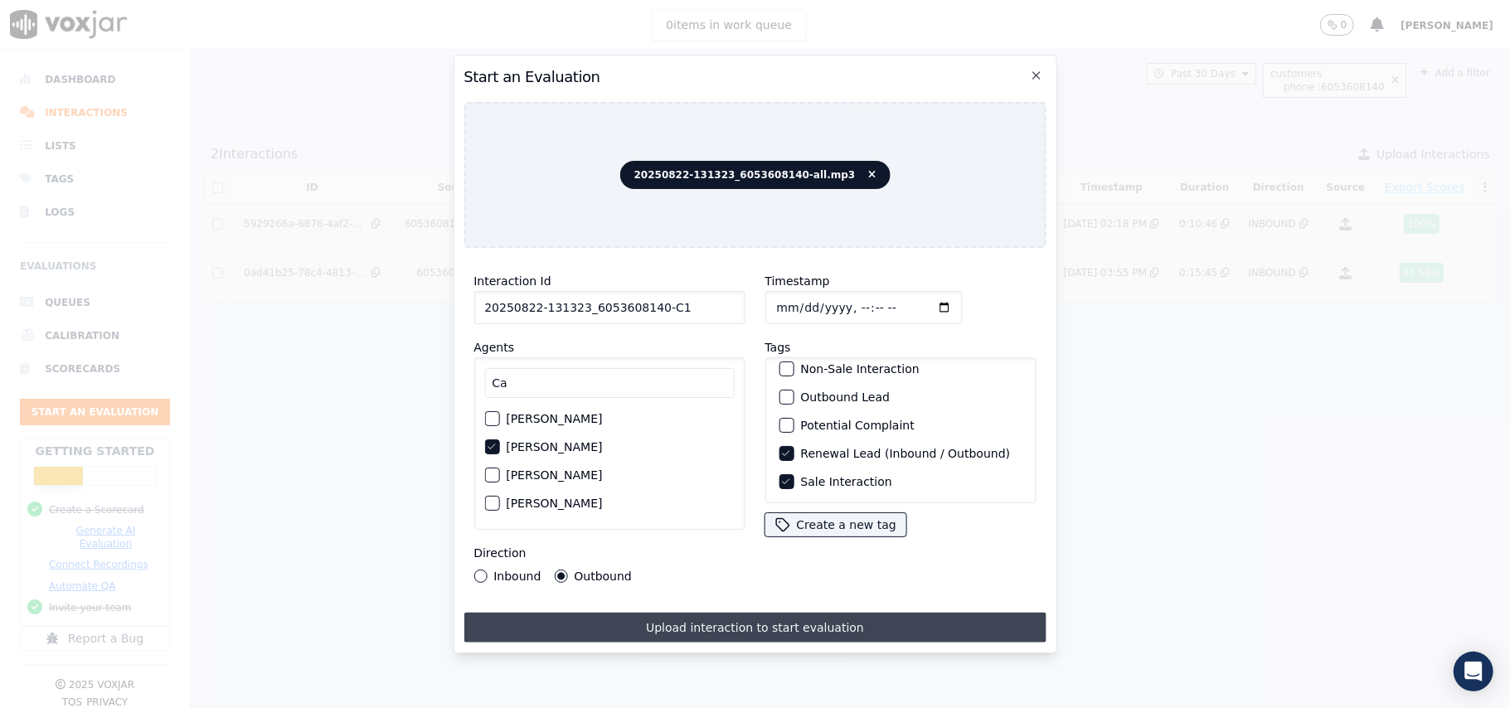
click at [790, 630] on button "Upload interaction to start evaluation" at bounding box center [755, 628] width 582 height 30
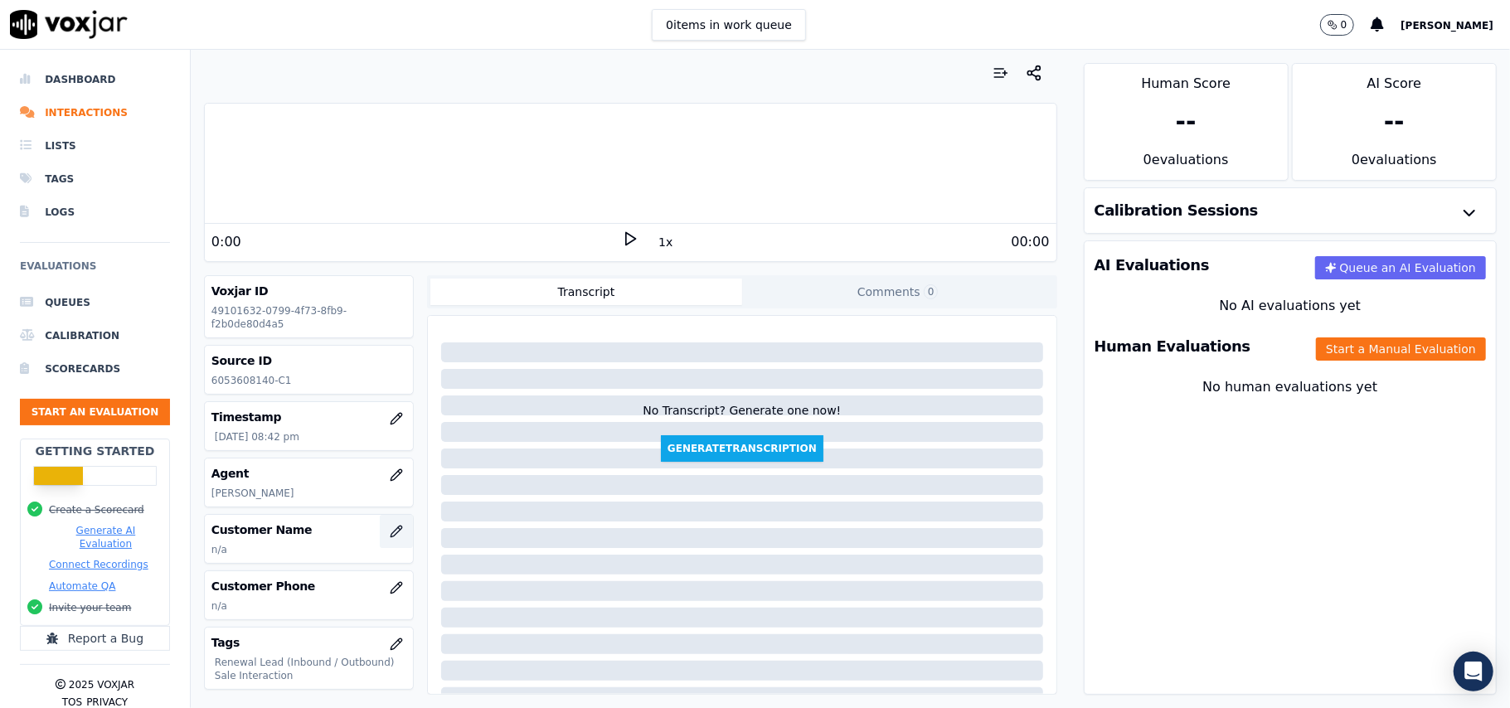
click at [380, 525] on button "button" at bounding box center [396, 531] width 33 height 33
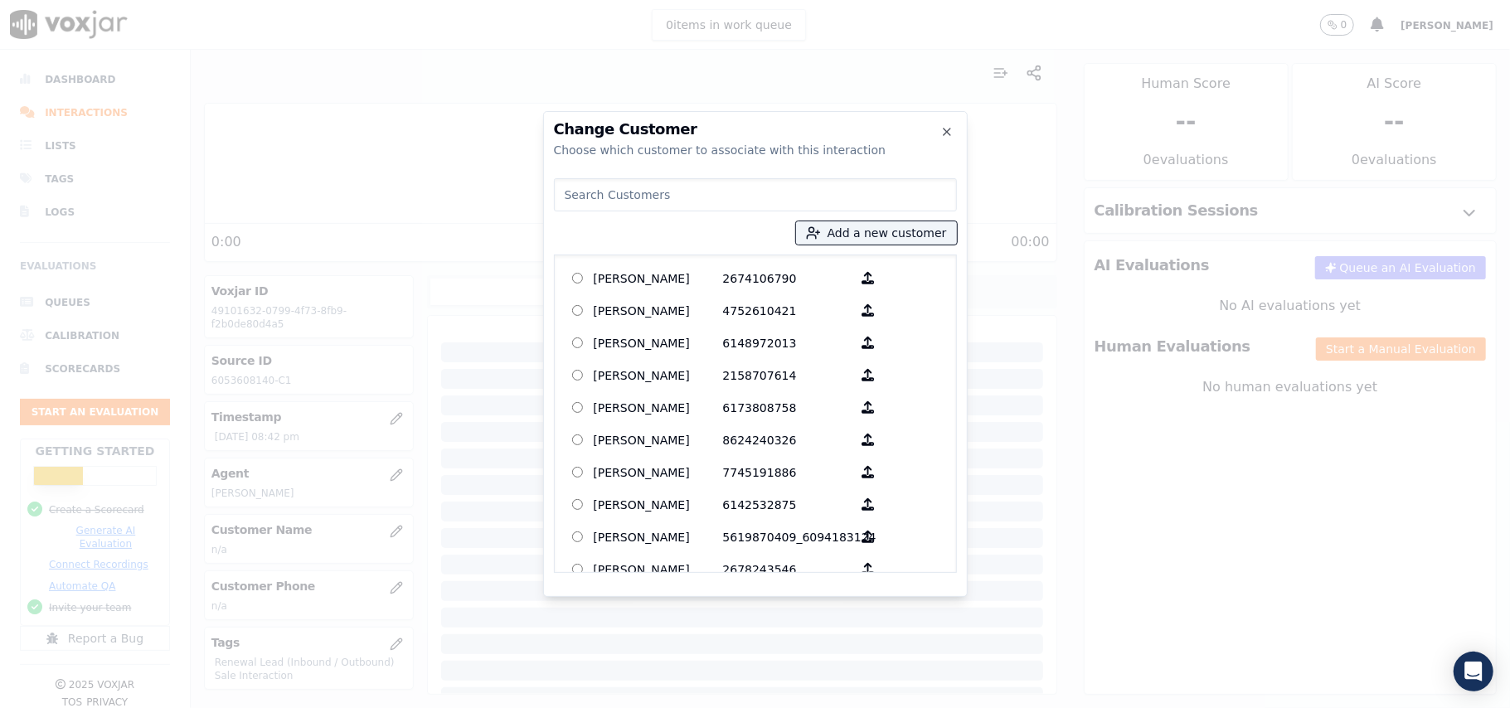
paste input "[PERSON_NAME]"
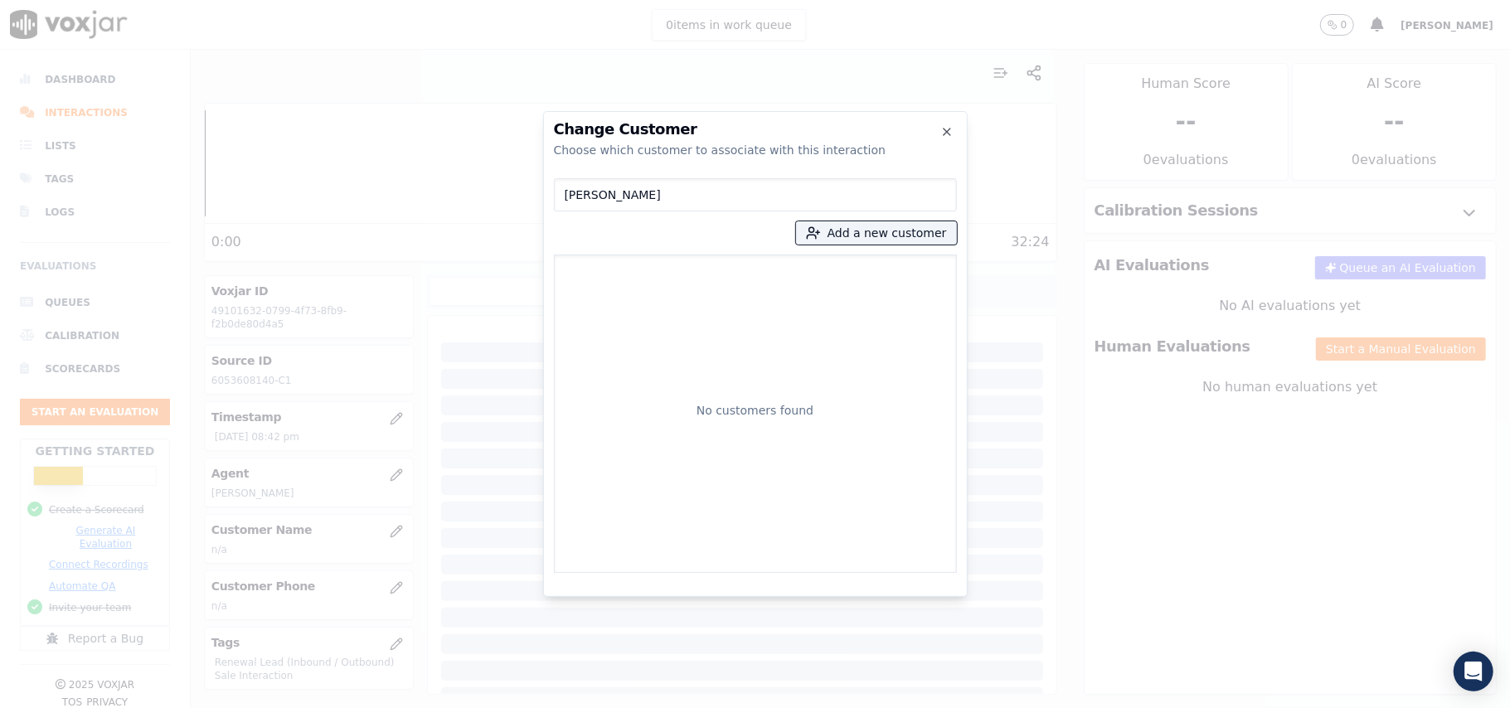
click at [569, 194] on input "[PERSON_NAME]" at bounding box center [755, 194] width 403 height 33
type input "[PERSON_NAME]"
click at [712, 275] on p "[PERSON_NAME]" at bounding box center [658, 278] width 129 height 26
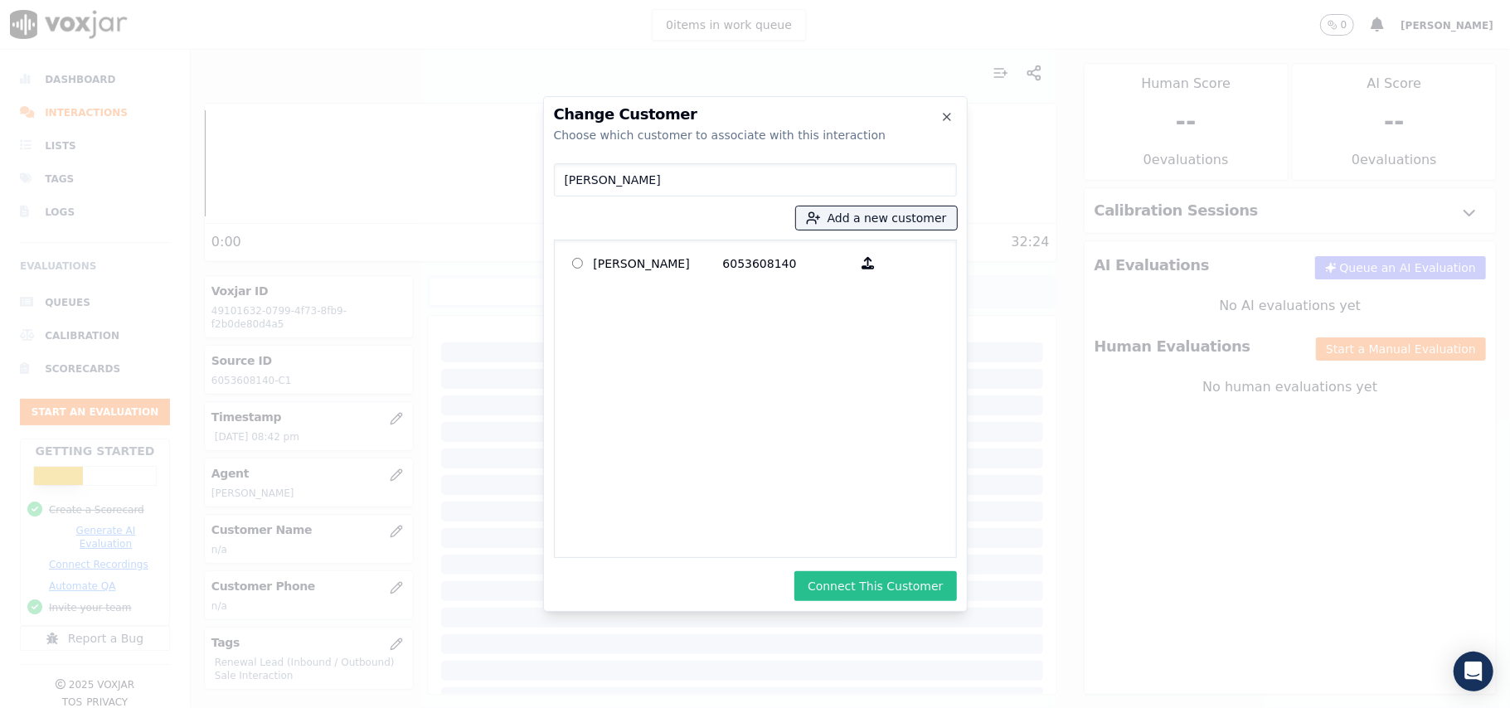
click at [858, 586] on button "Connect This Customer" at bounding box center [876, 586] width 162 height 30
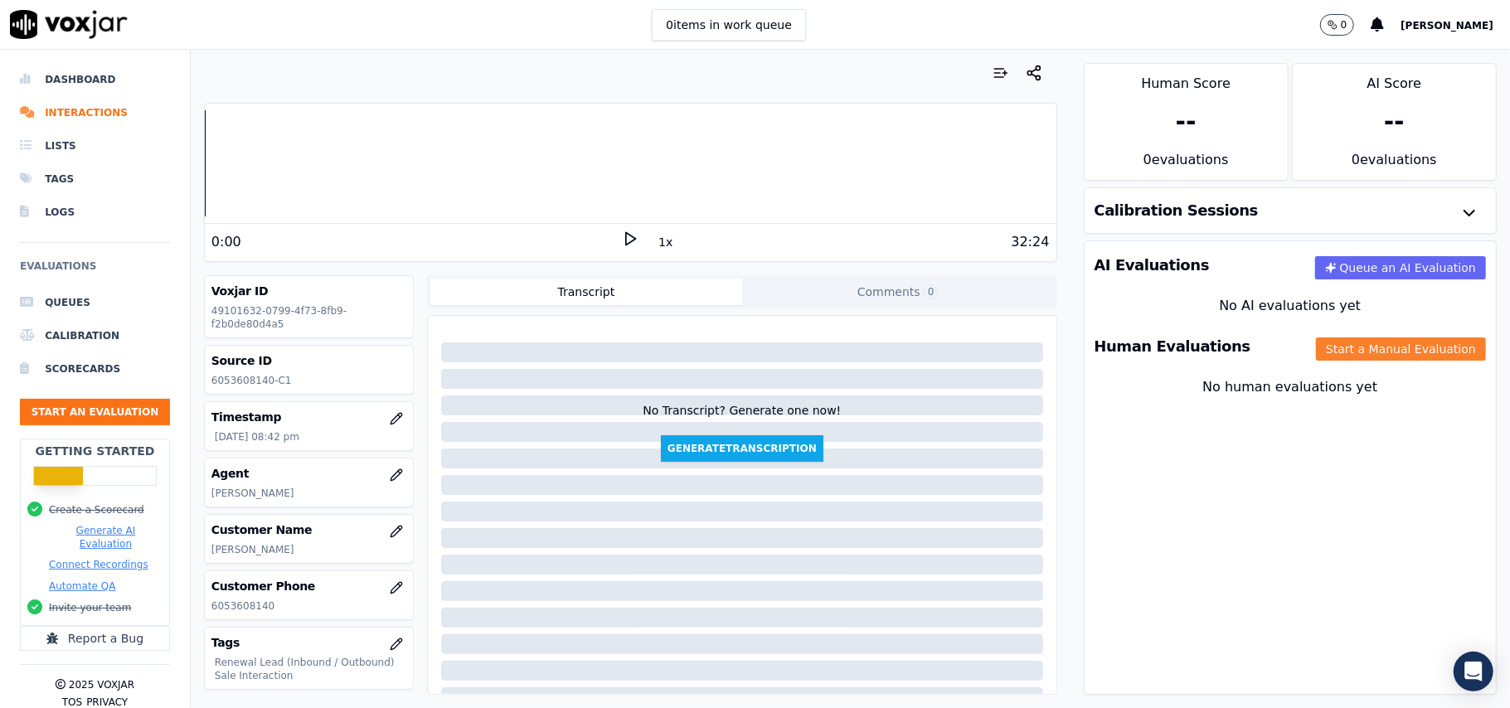
click at [1312, 343] on div "Human Evaluations Start a Manual Evaluation" at bounding box center [1290, 347] width 411 height 48
click at [1316, 353] on button "Start a Manual Evaluation" at bounding box center [1401, 349] width 170 height 23
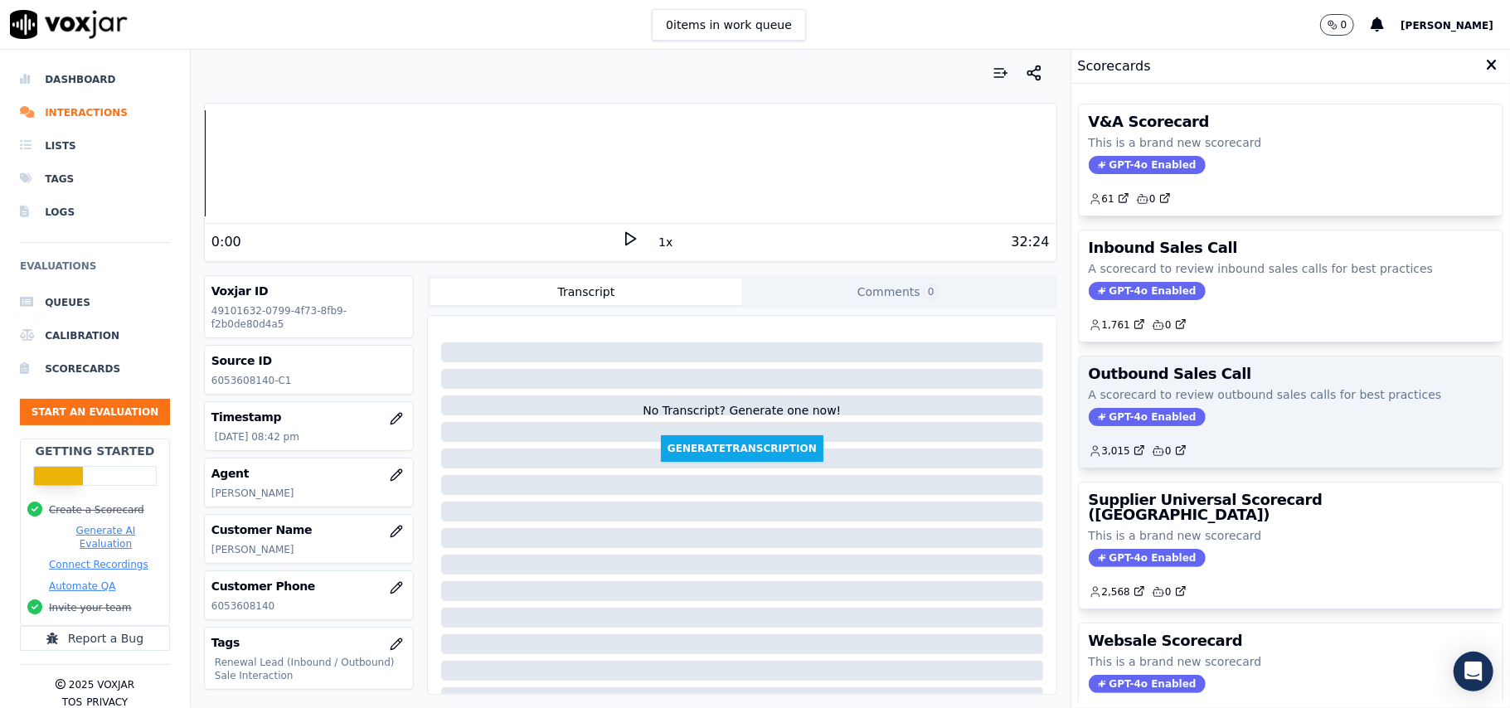
click at [1106, 420] on span "GPT-4o Enabled" at bounding box center [1147, 417] width 117 height 18
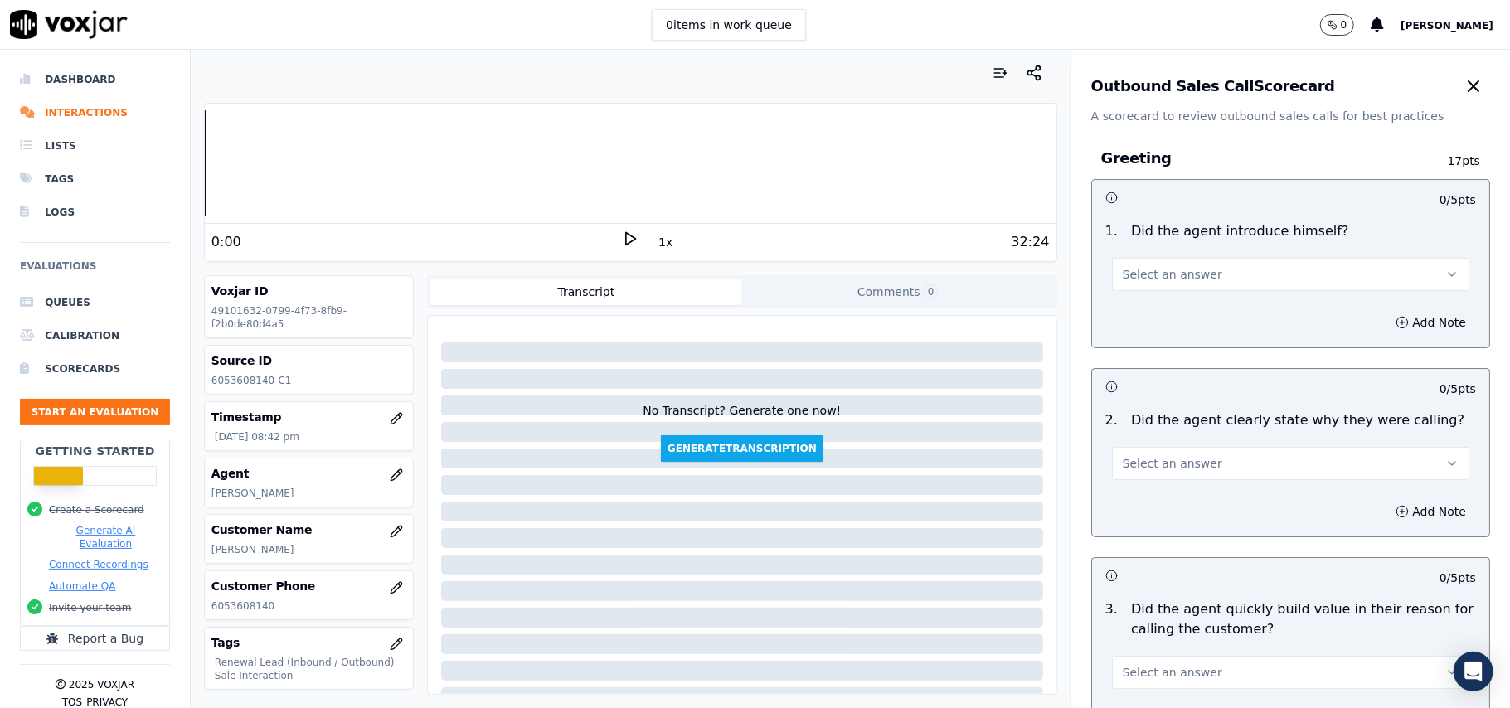
click at [1123, 279] on span "Select an answer" at bounding box center [1173, 274] width 100 height 17
click at [1131, 317] on div "Yes" at bounding box center [1255, 312] width 321 height 27
drag, startPoint x: 1455, startPoint y: 108, endPoint x: 1453, endPoint y: 121, distance: 13.4
click at [1454, 117] on div "Outbound Sales Call Scorecard A scorecard to review outbound sales calls for be…" at bounding box center [1291, 87] width 439 height 75
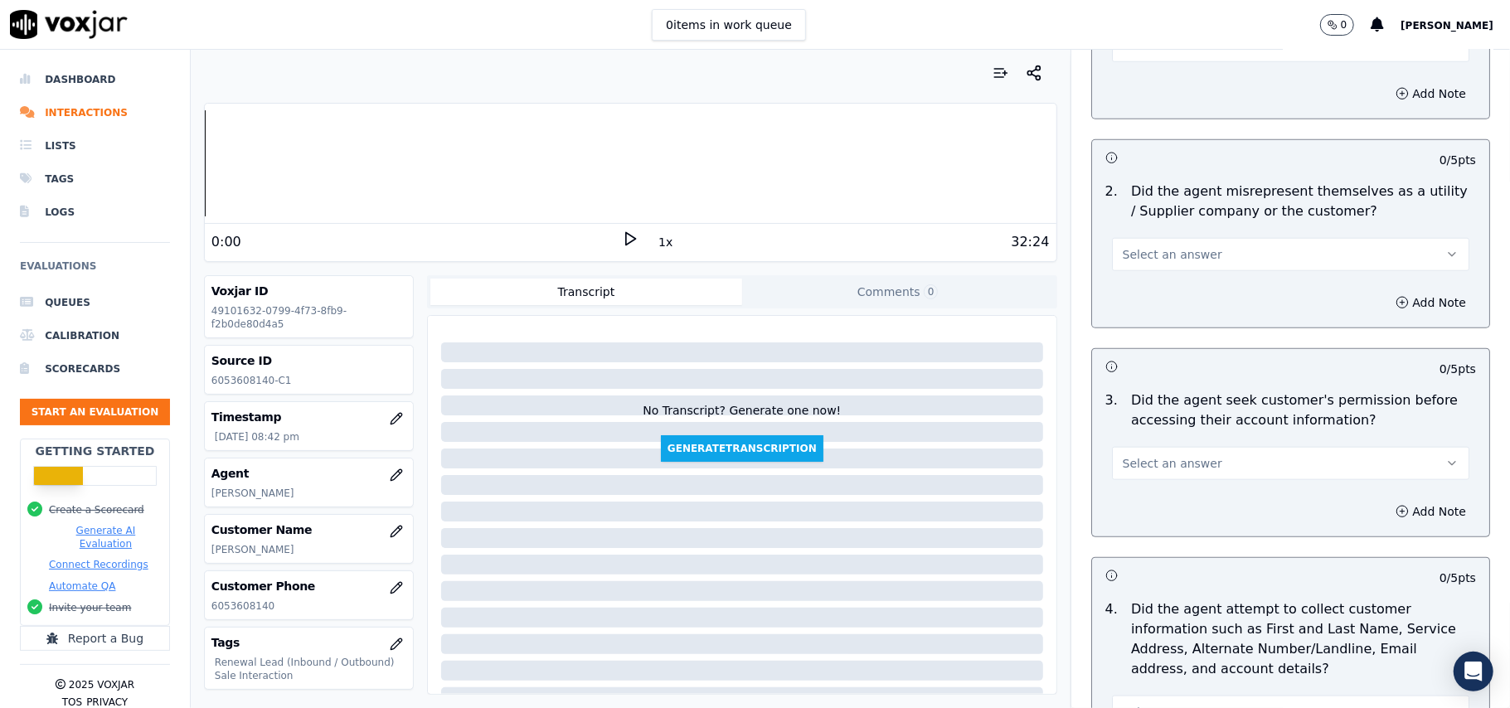
scroll to position [4137, 0]
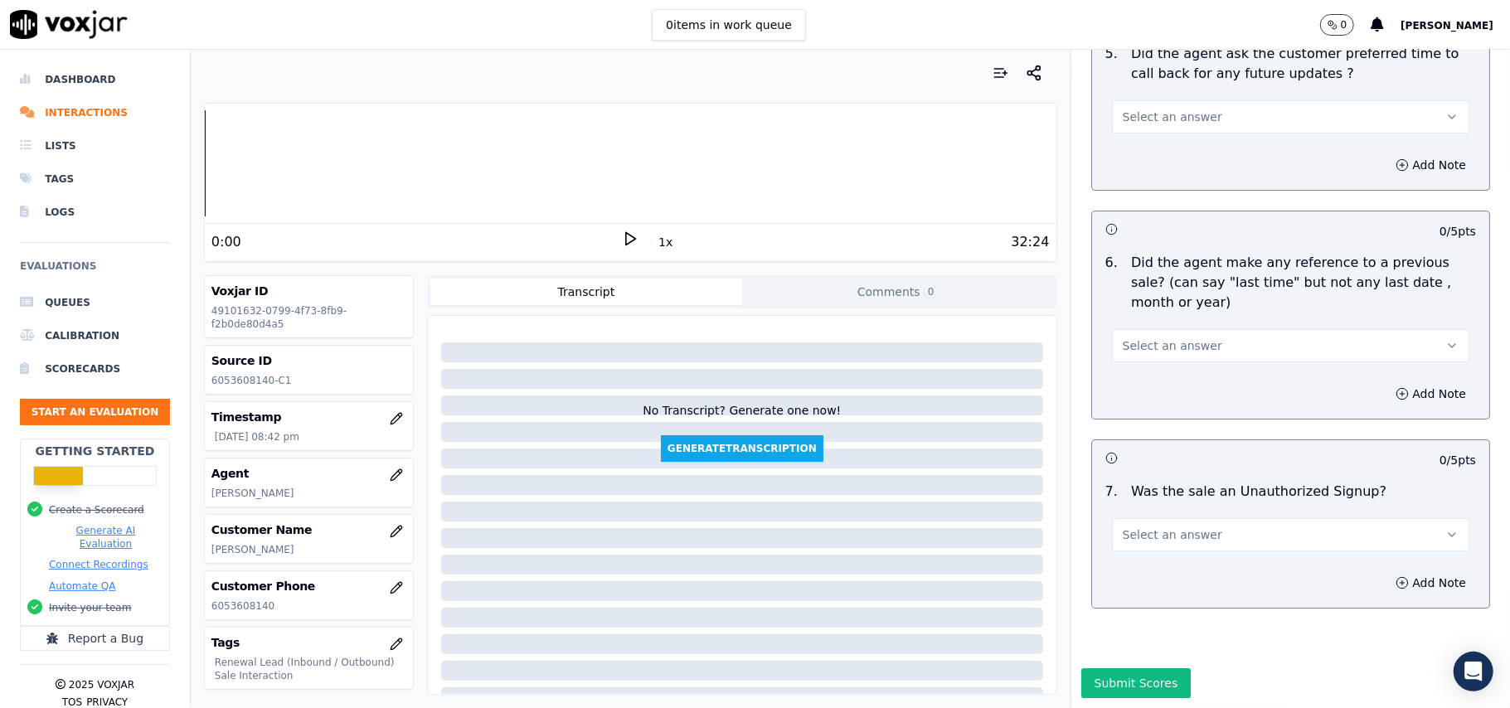
click at [1164, 558] on div "Add Note" at bounding box center [1290, 583] width 397 height 50
click at [1161, 527] on span "Select an answer" at bounding box center [1173, 535] width 100 height 17
click at [1131, 548] on div "No" at bounding box center [1255, 549] width 321 height 27
click at [1138, 338] on span "Select an answer" at bounding box center [1173, 346] width 100 height 17
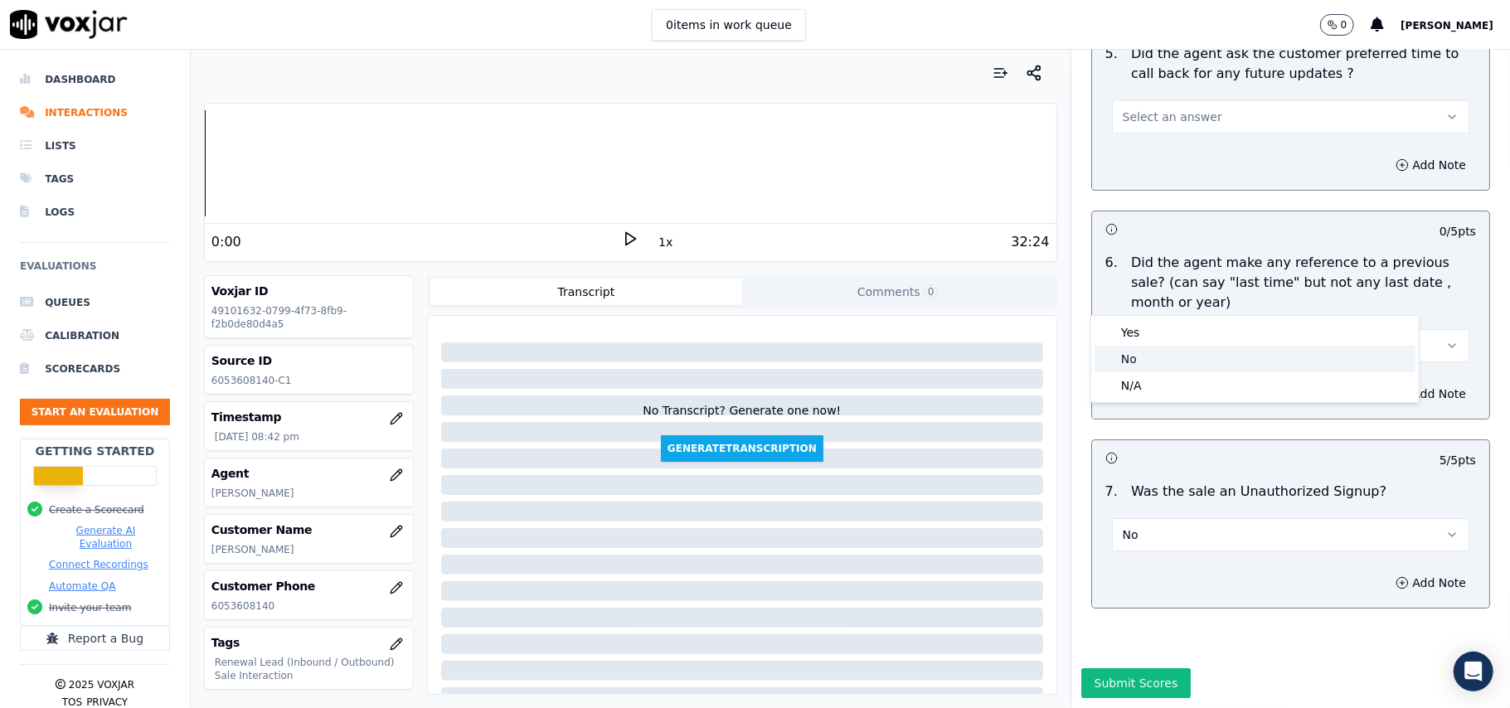
click at [1125, 355] on div "No" at bounding box center [1255, 359] width 321 height 27
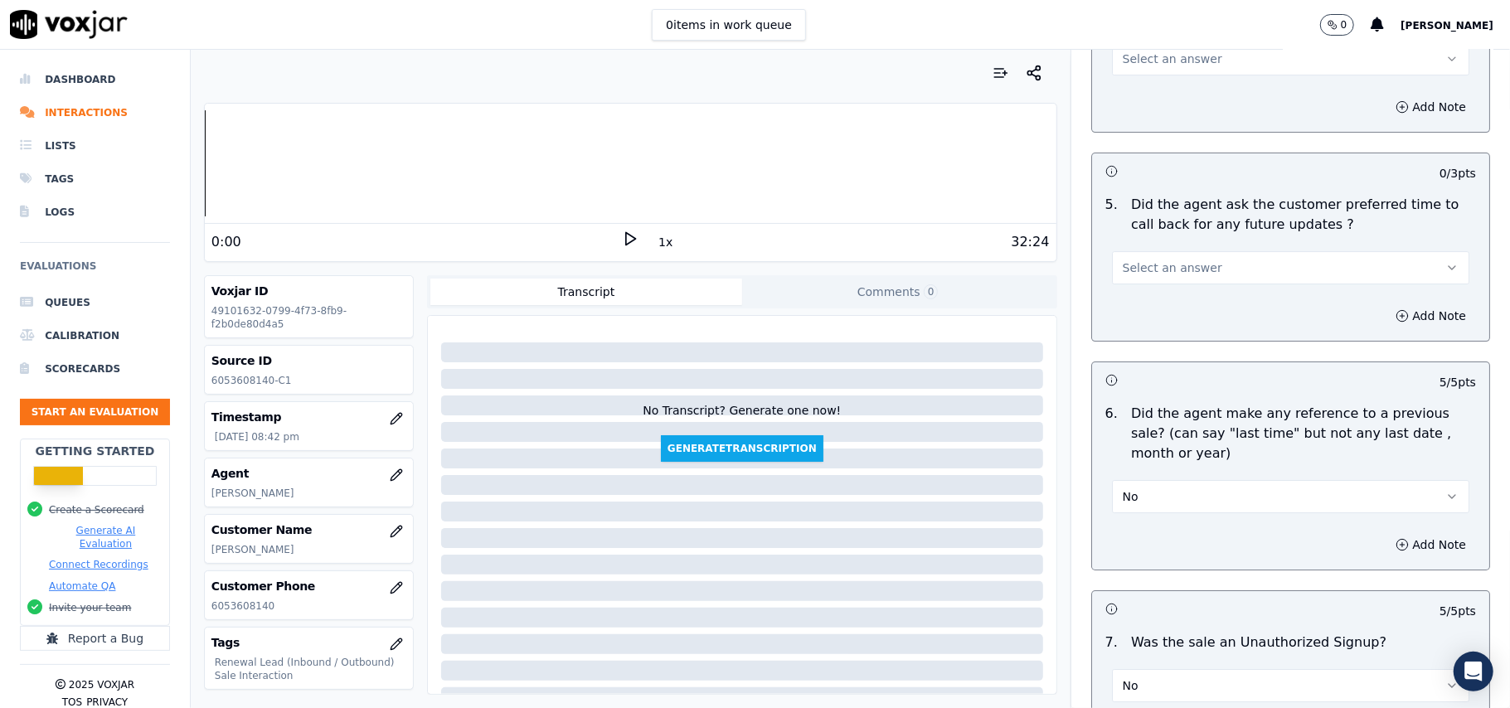
scroll to position [3915, 0]
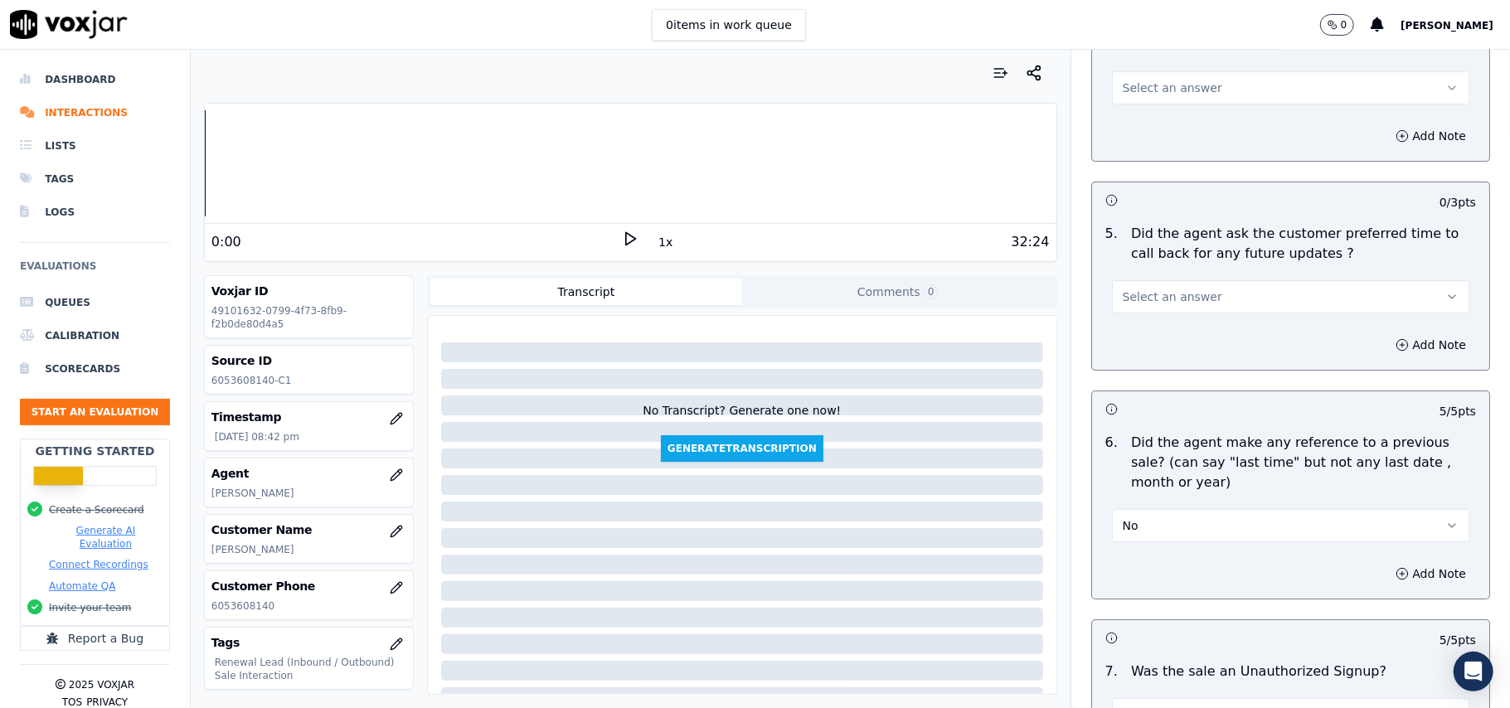
click at [1129, 297] on button "Select an answer" at bounding box center [1290, 296] width 357 height 33
click at [1135, 370] on div "N/A" at bounding box center [1255, 377] width 321 height 27
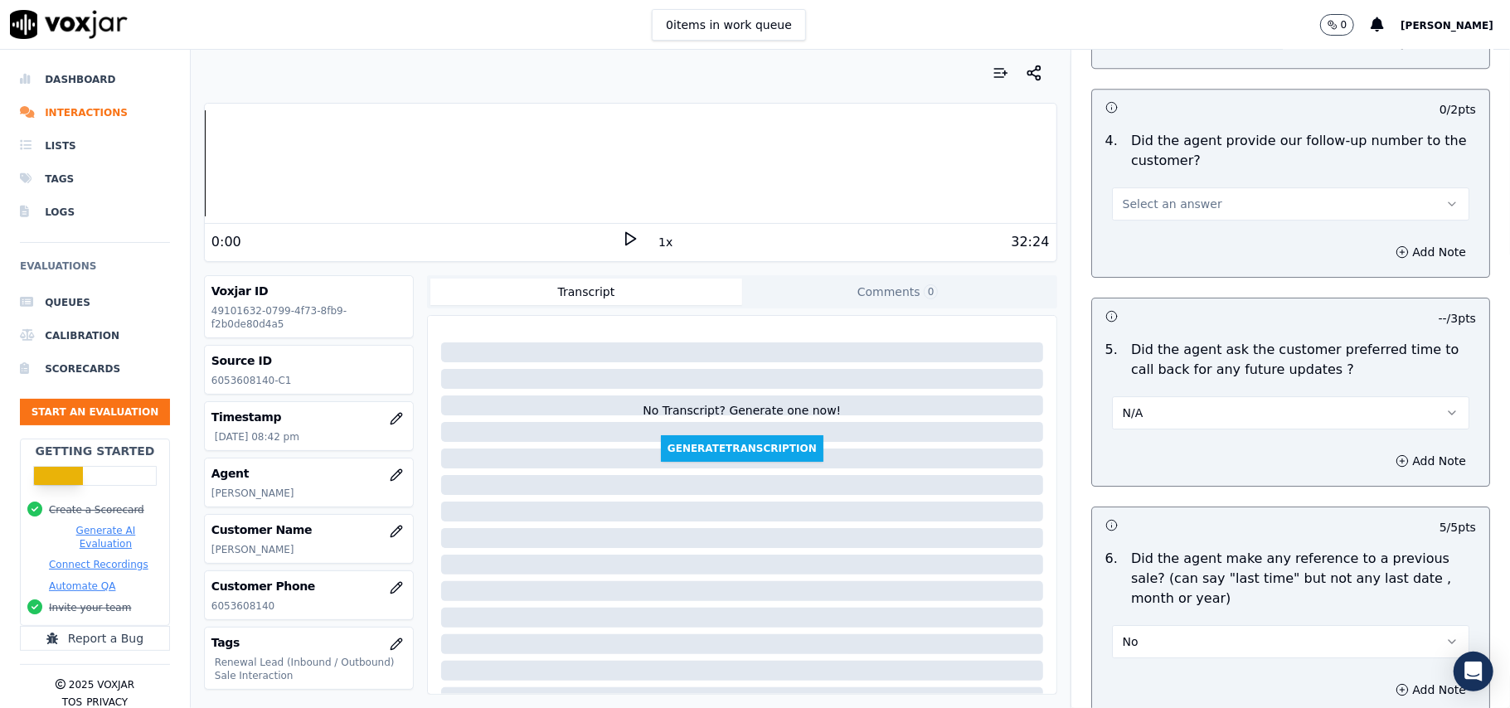
scroll to position [3694, 0]
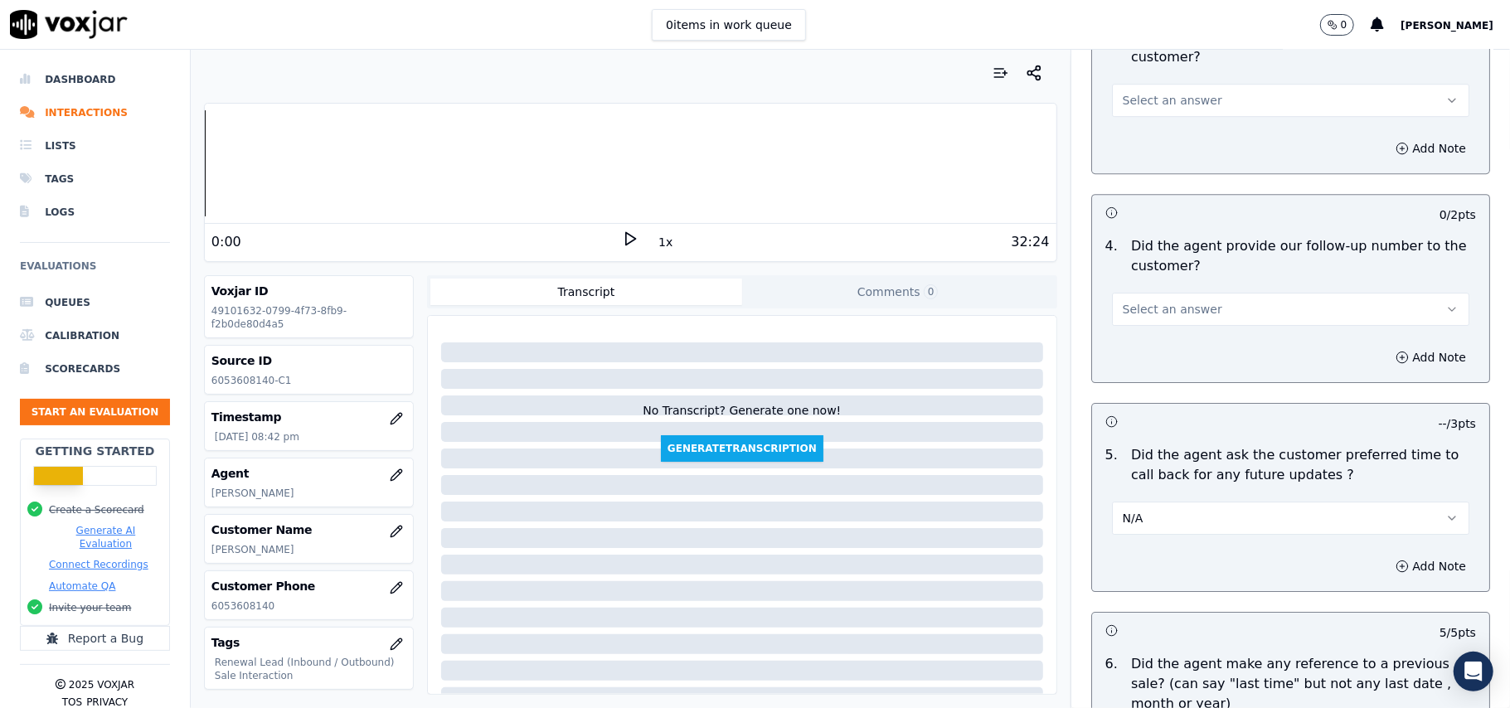
click at [1168, 301] on span "Select an answer" at bounding box center [1173, 309] width 100 height 17
click at [1156, 333] on div "Yes" at bounding box center [1255, 336] width 321 height 27
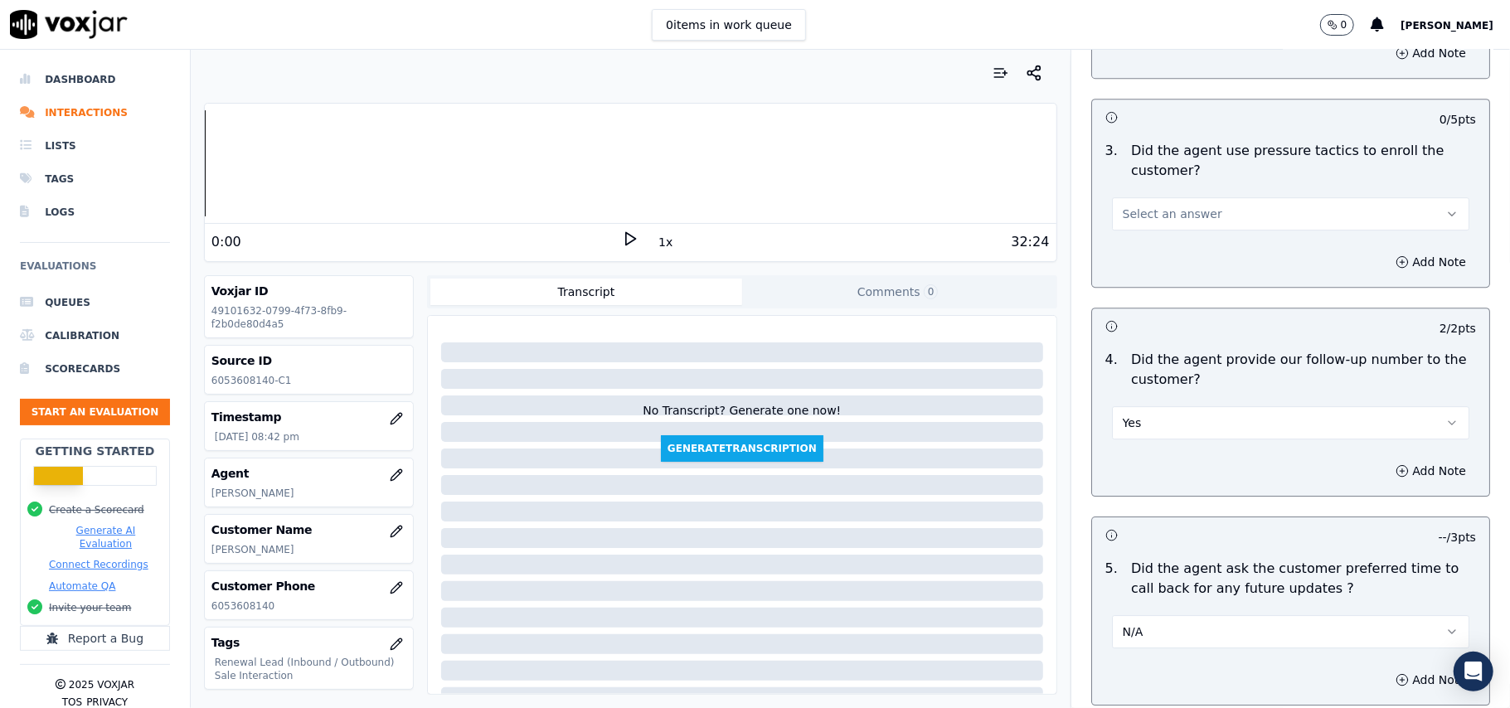
scroll to position [3473, 0]
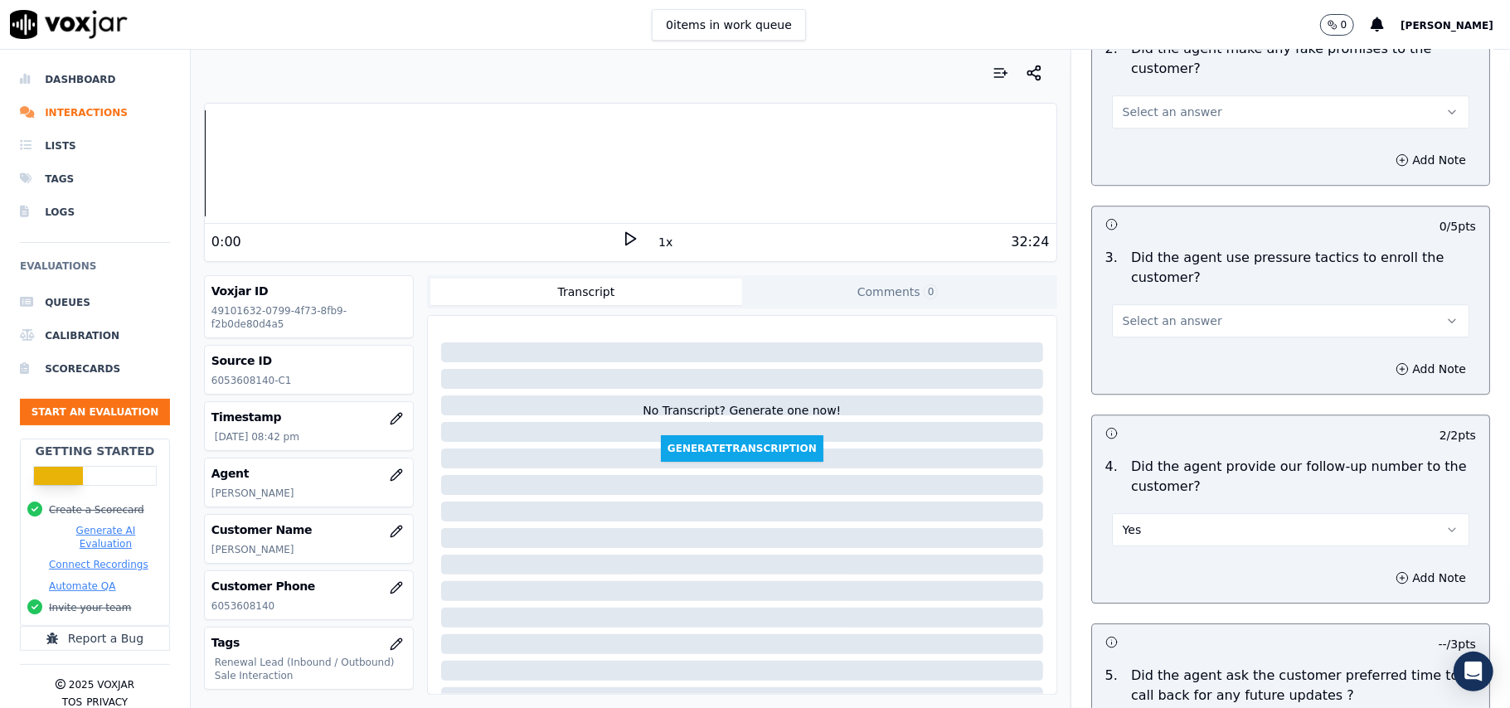
click at [1208, 318] on button "Select an answer" at bounding box center [1290, 320] width 357 height 33
click at [1146, 382] on div "No" at bounding box center [1255, 374] width 321 height 27
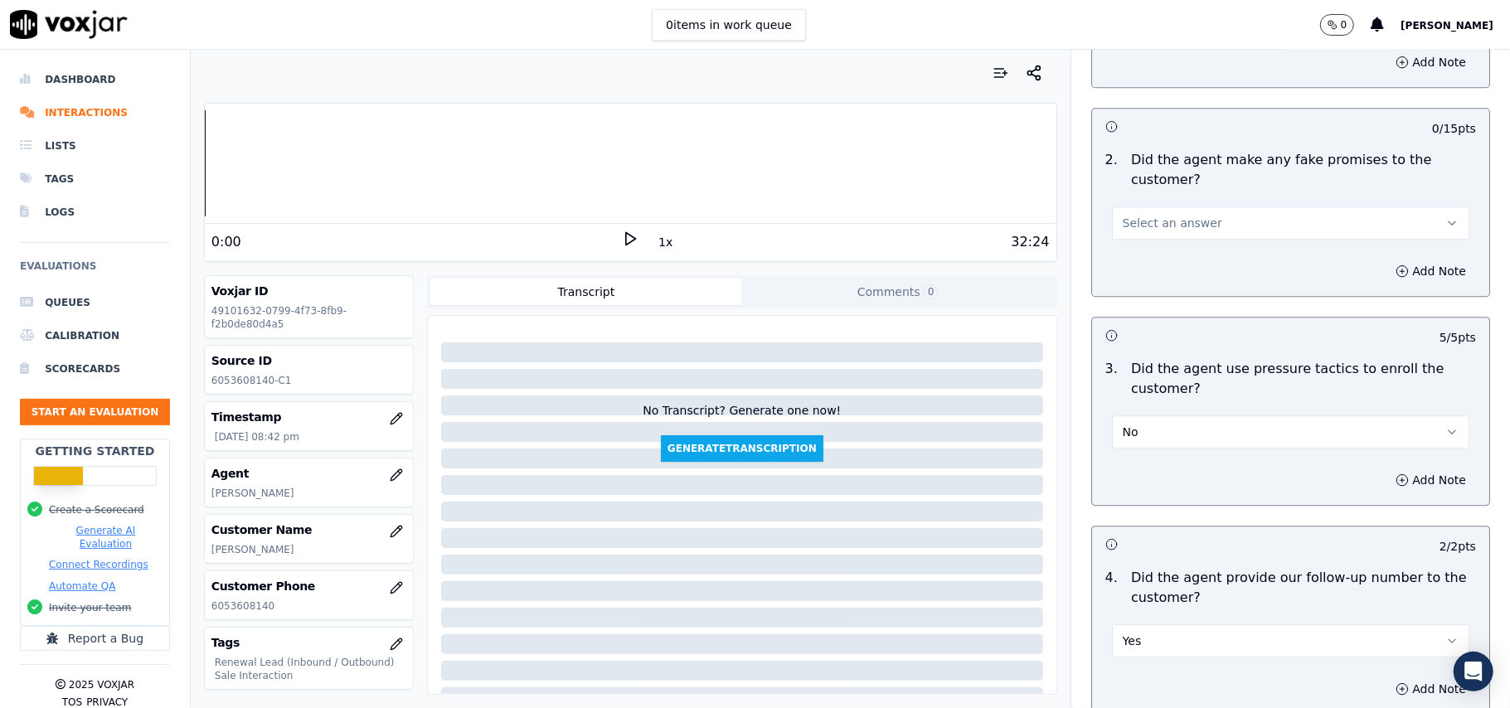
scroll to position [3252, 0]
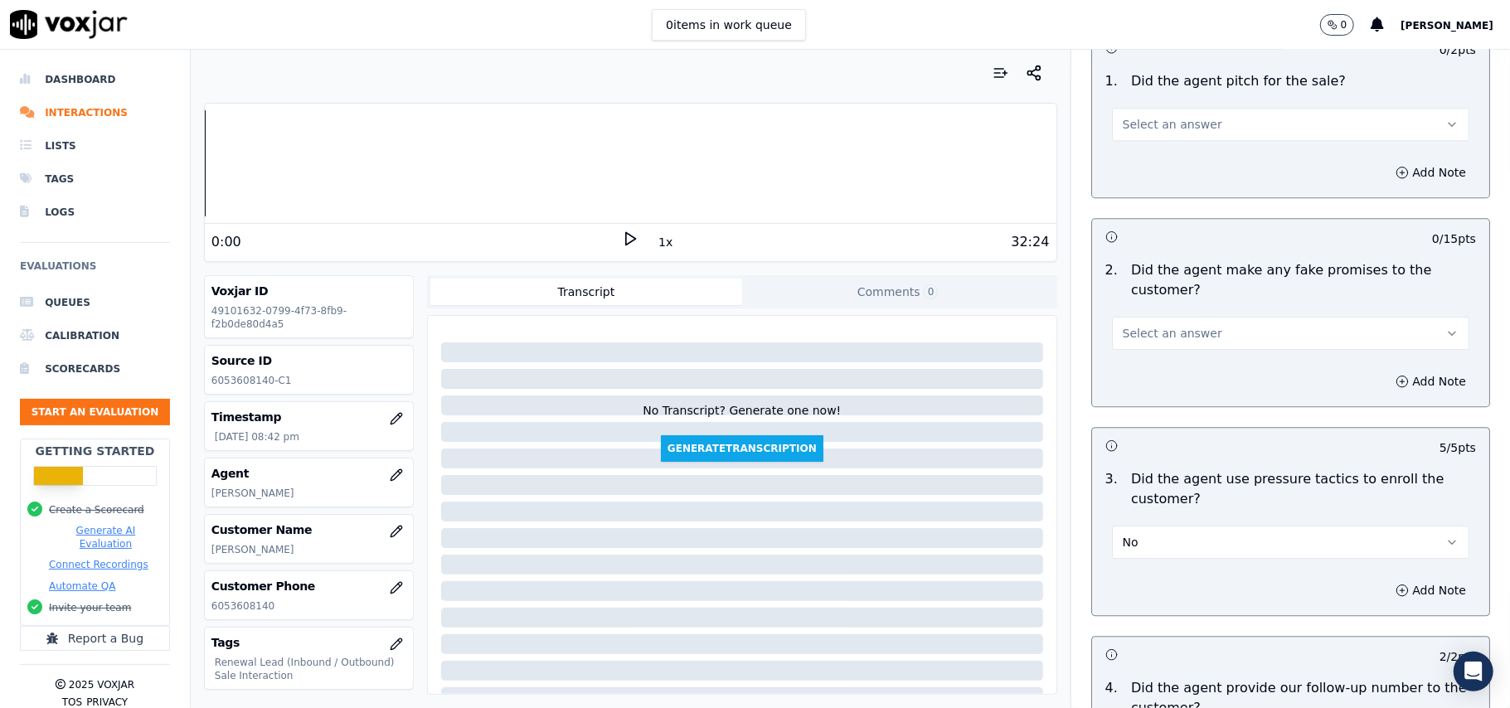
click at [1141, 325] on span "Select an answer" at bounding box center [1173, 333] width 100 height 17
click at [1129, 389] on div "No" at bounding box center [1255, 385] width 321 height 27
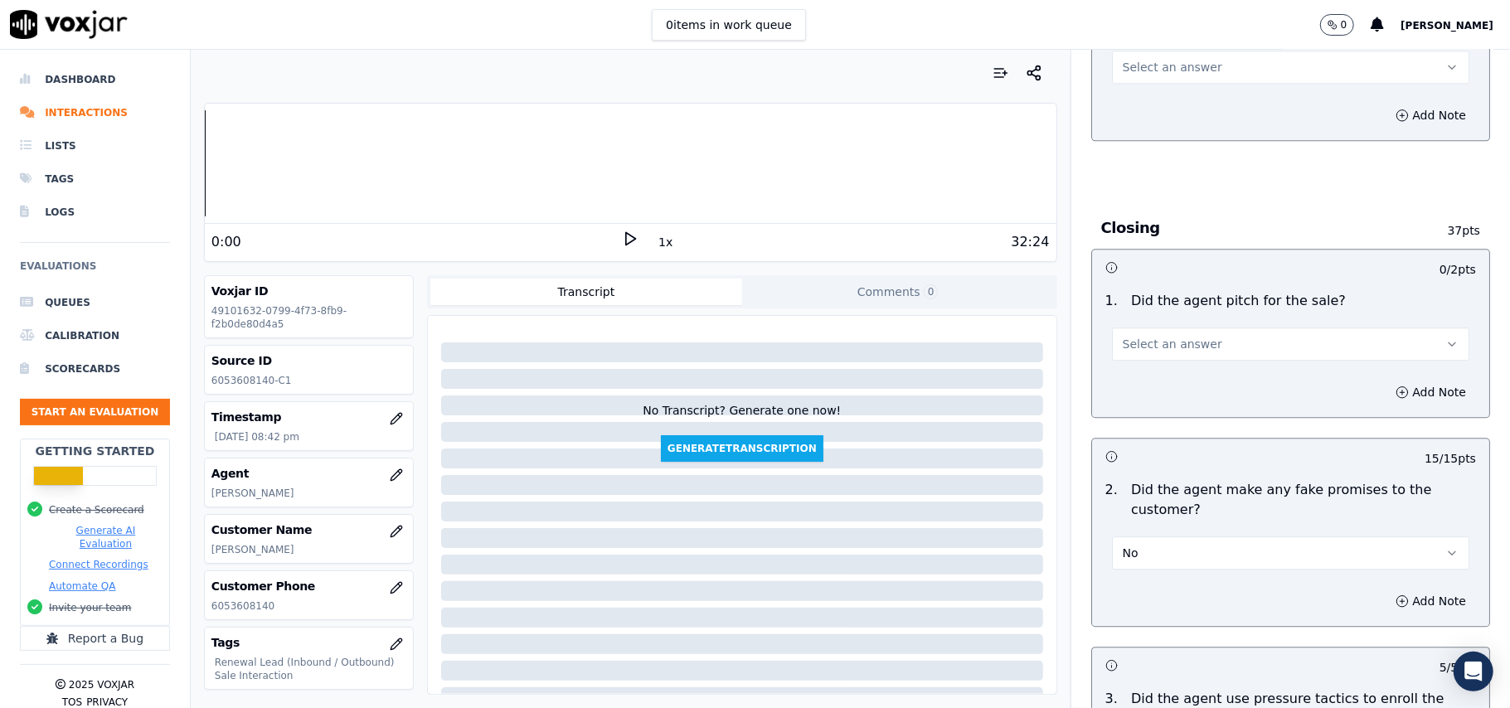
scroll to position [3030, 0]
click at [1136, 345] on button "Select an answer" at bounding box center [1290, 345] width 357 height 33
click at [1131, 358] on div "Yes" at bounding box center [1255, 370] width 321 height 27
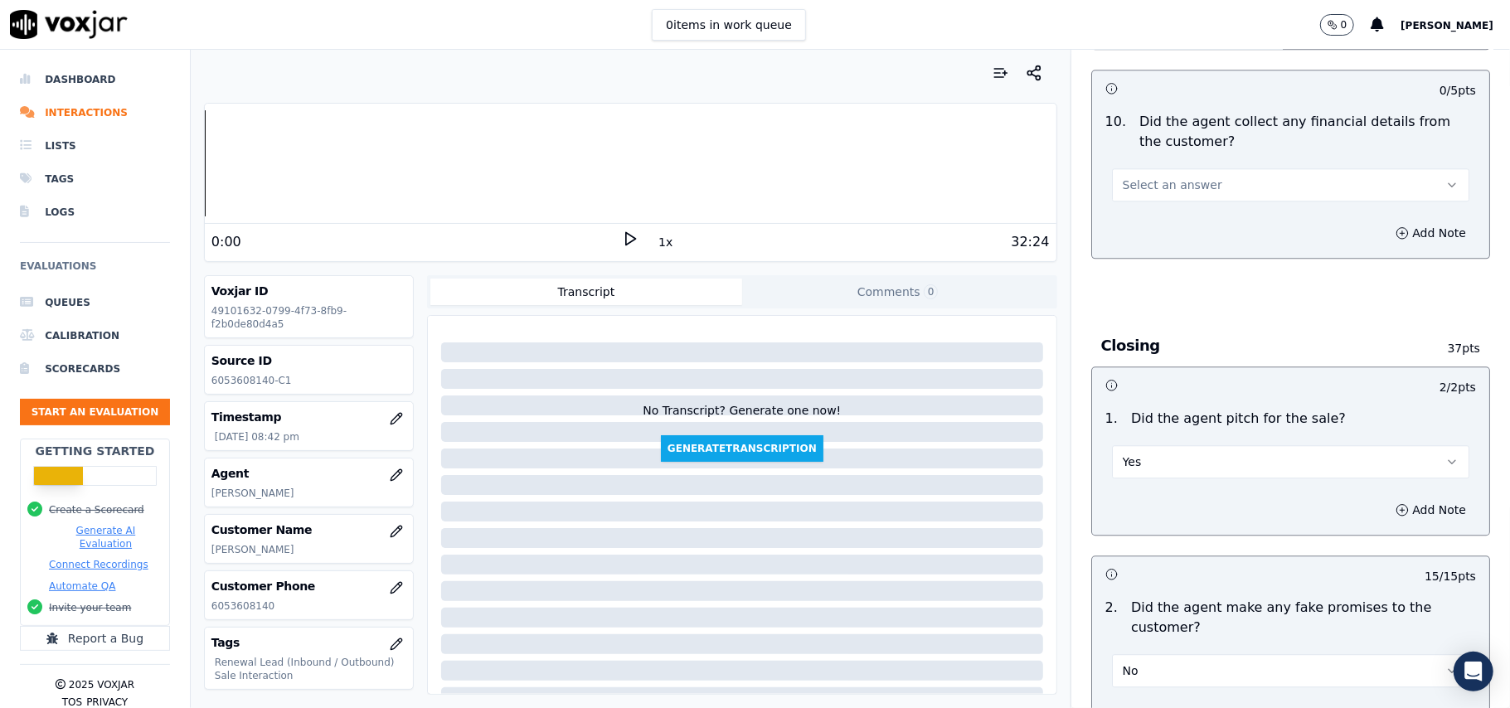
scroll to position [2810, 0]
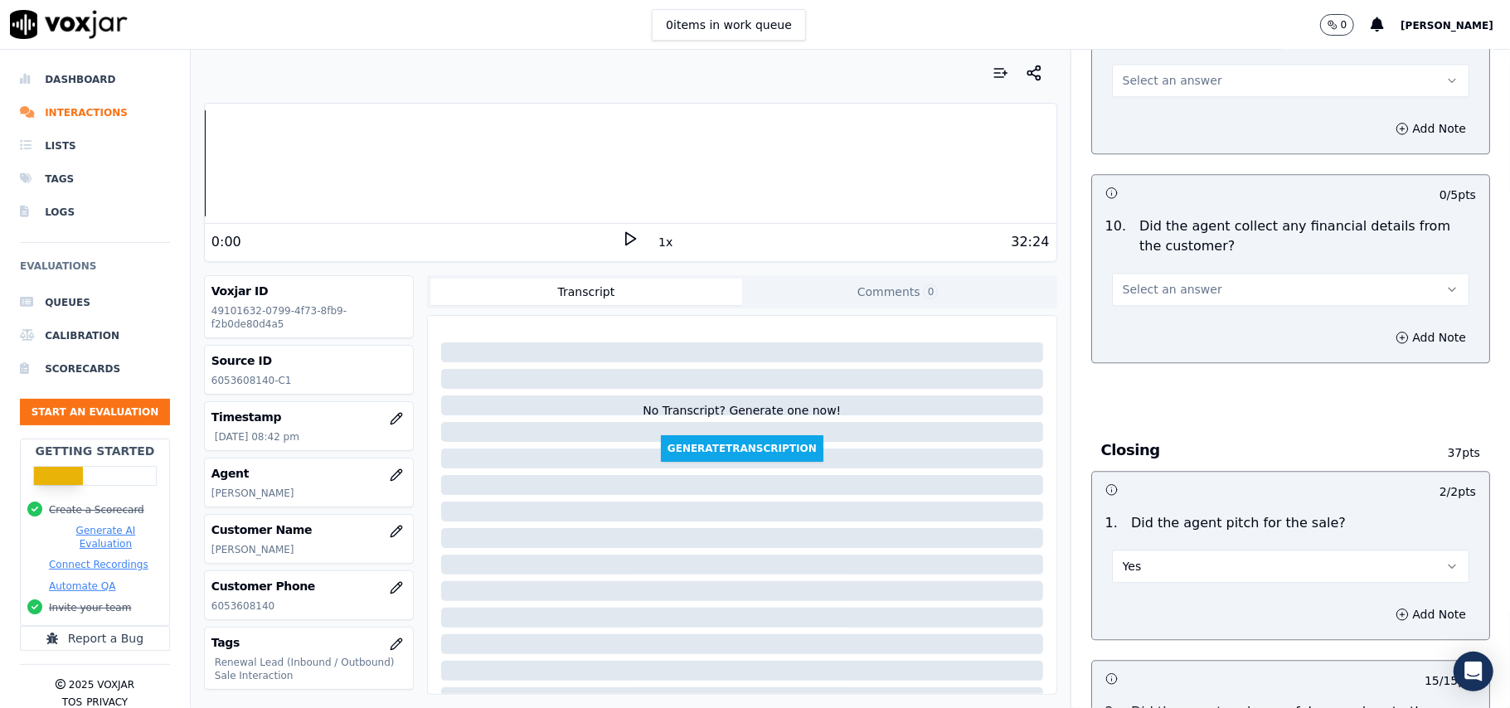
click at [1143, 281] on span "Select an answer" at bounding box center [1173, 289] width 100 height 17
click at [1131, 339] on div "No" at bounding box center [1255, 341] width 321 height 27
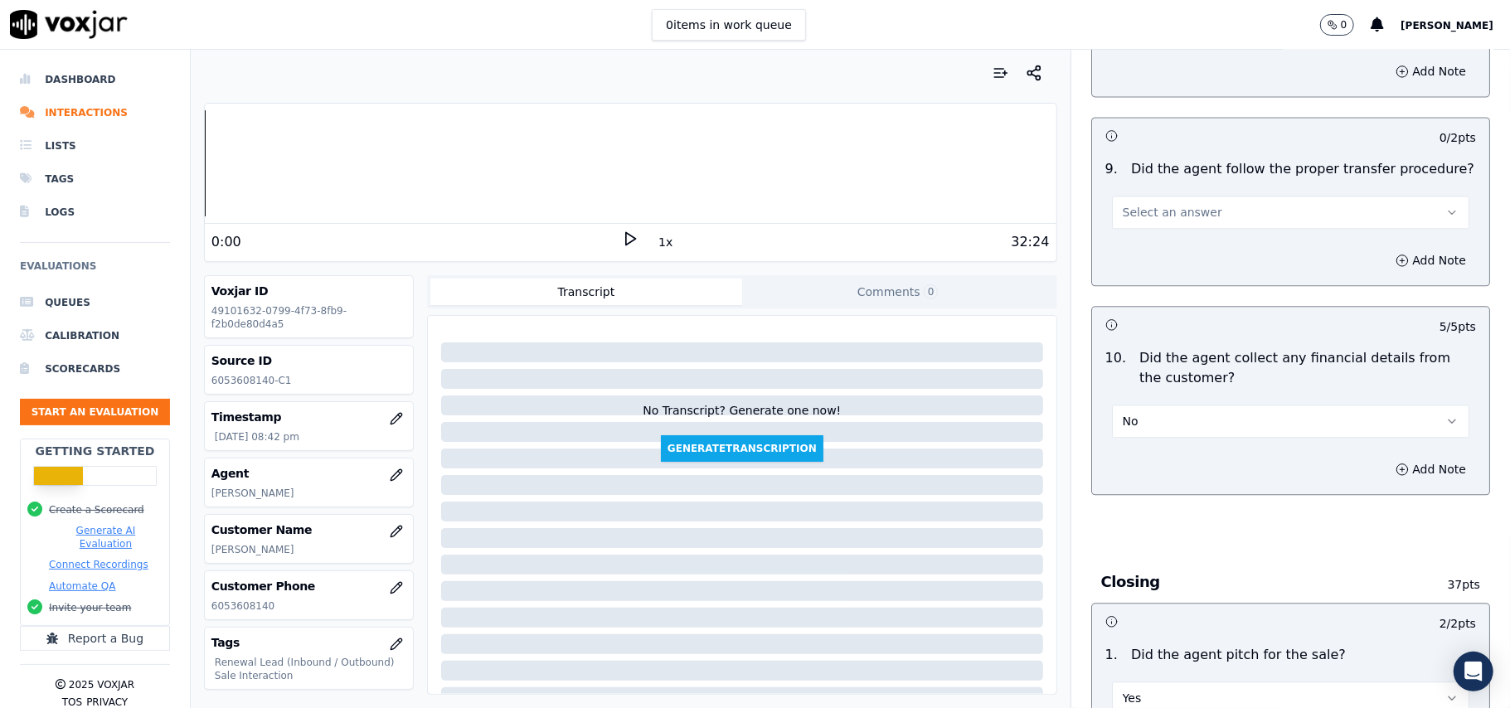
scroll to position [2478, 0]
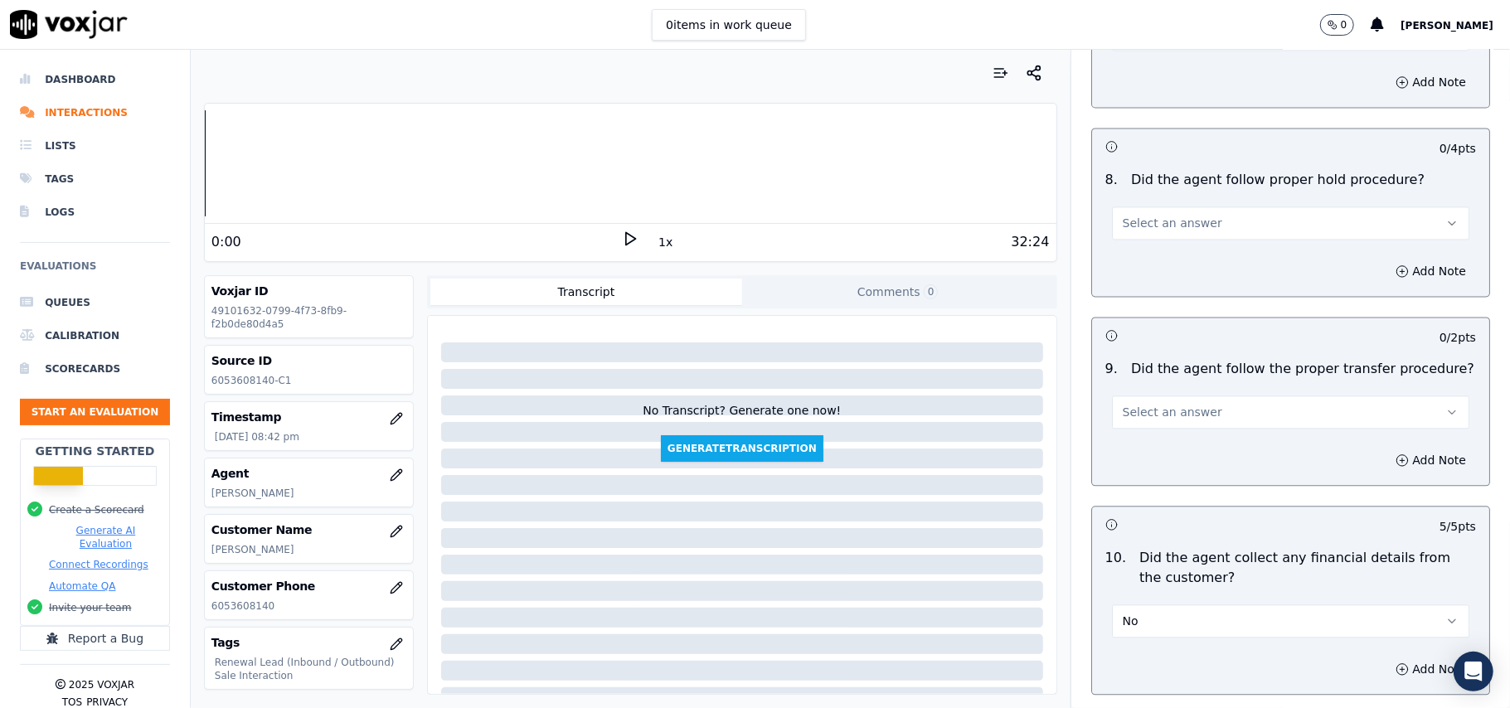
click at [1125, 404] on span "Select an answer" at bounding box center [1173, 412] width 100 height 17
click at [1125, 441] on div "Yes" at bounding box center [1255, 437] width 321 height 27
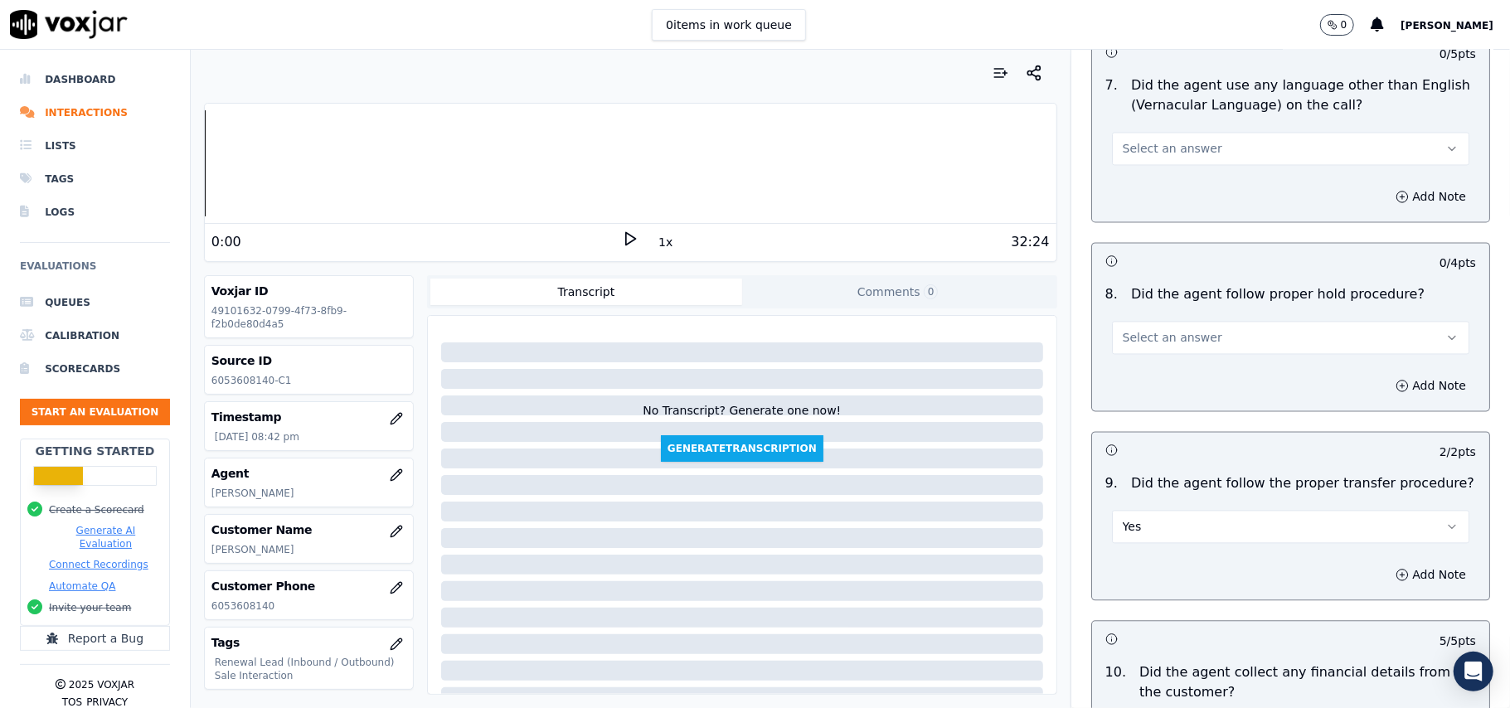
scroll to position [2257, 0]
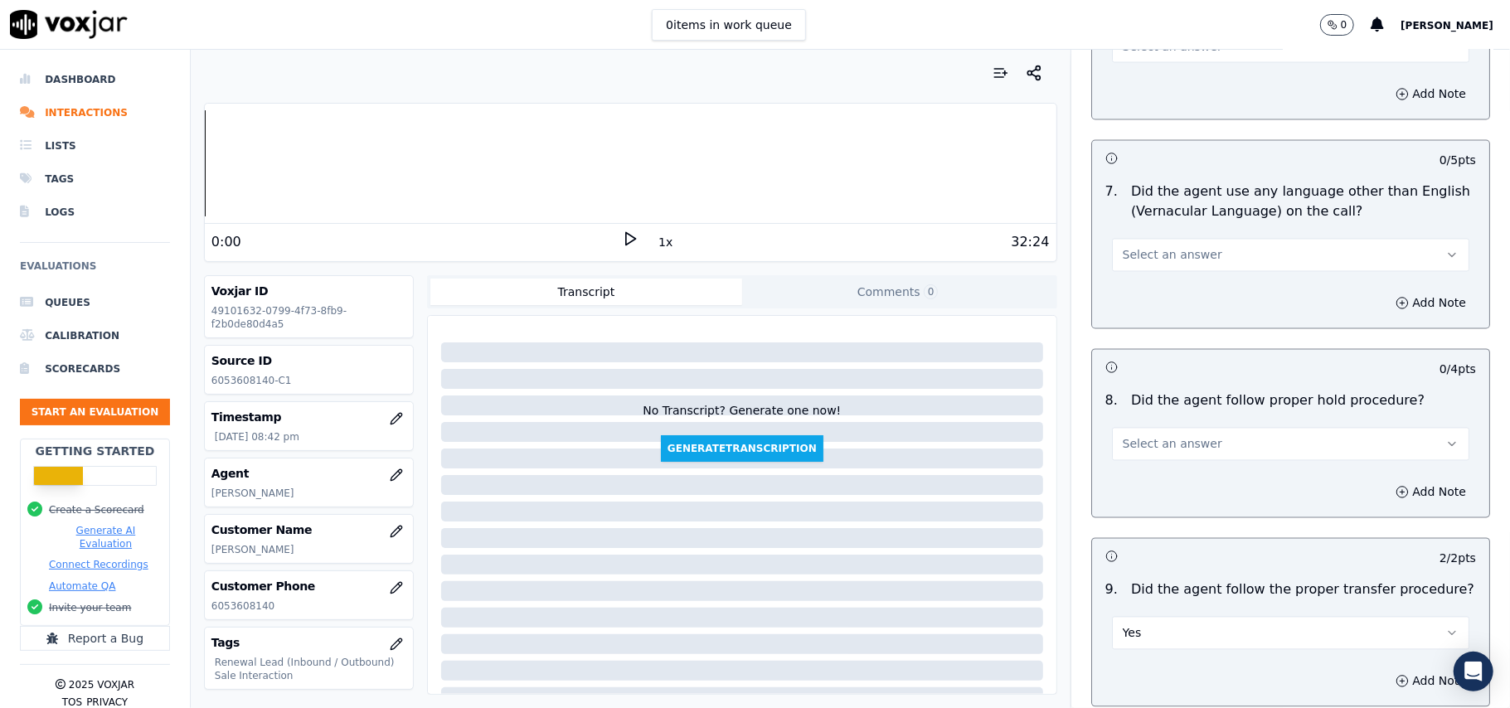
click at [1132, 436] on span "Select an answer" at bounding box center [1173, 444] width 100 height 17
click at [1129, 465] on div "Yes" at bounding box center [1255, 468] width 321 height 27
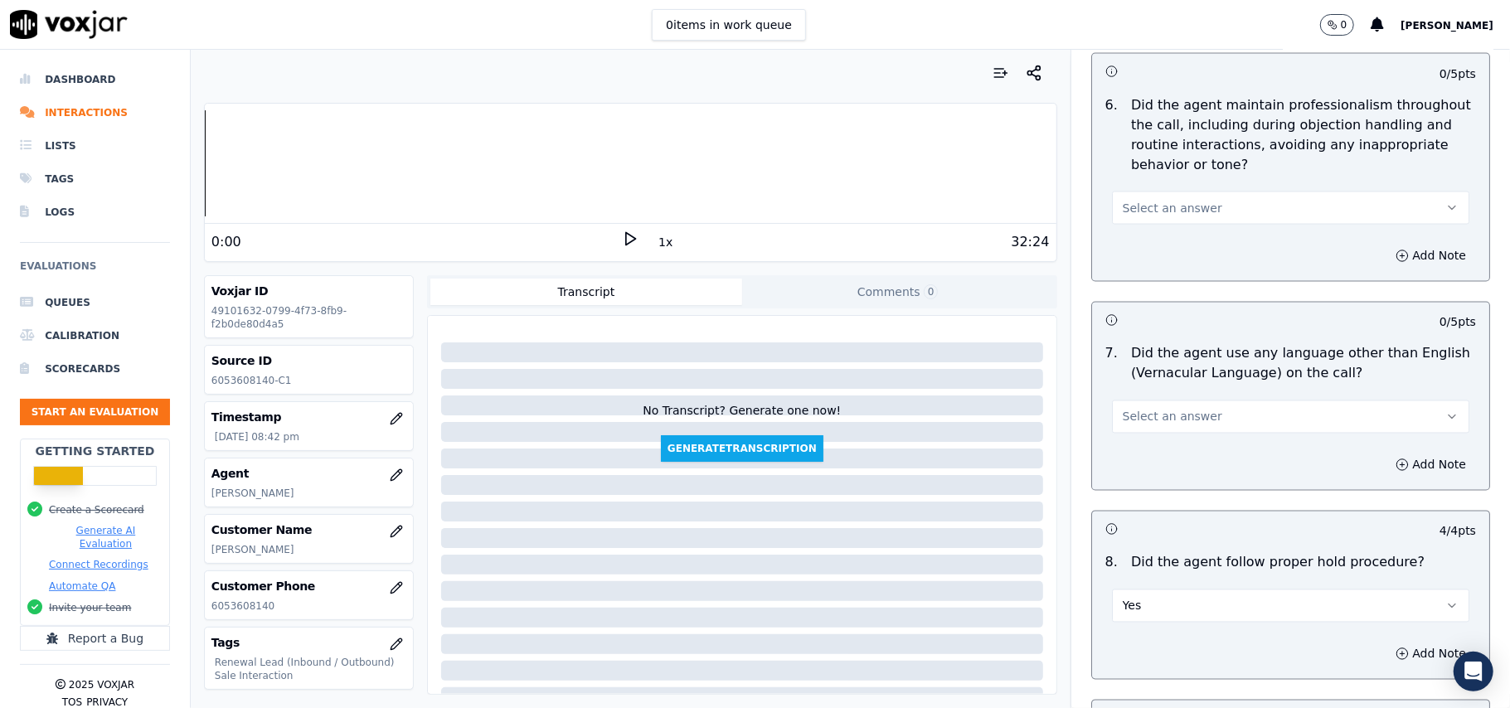
scroll to position [1925, 0]
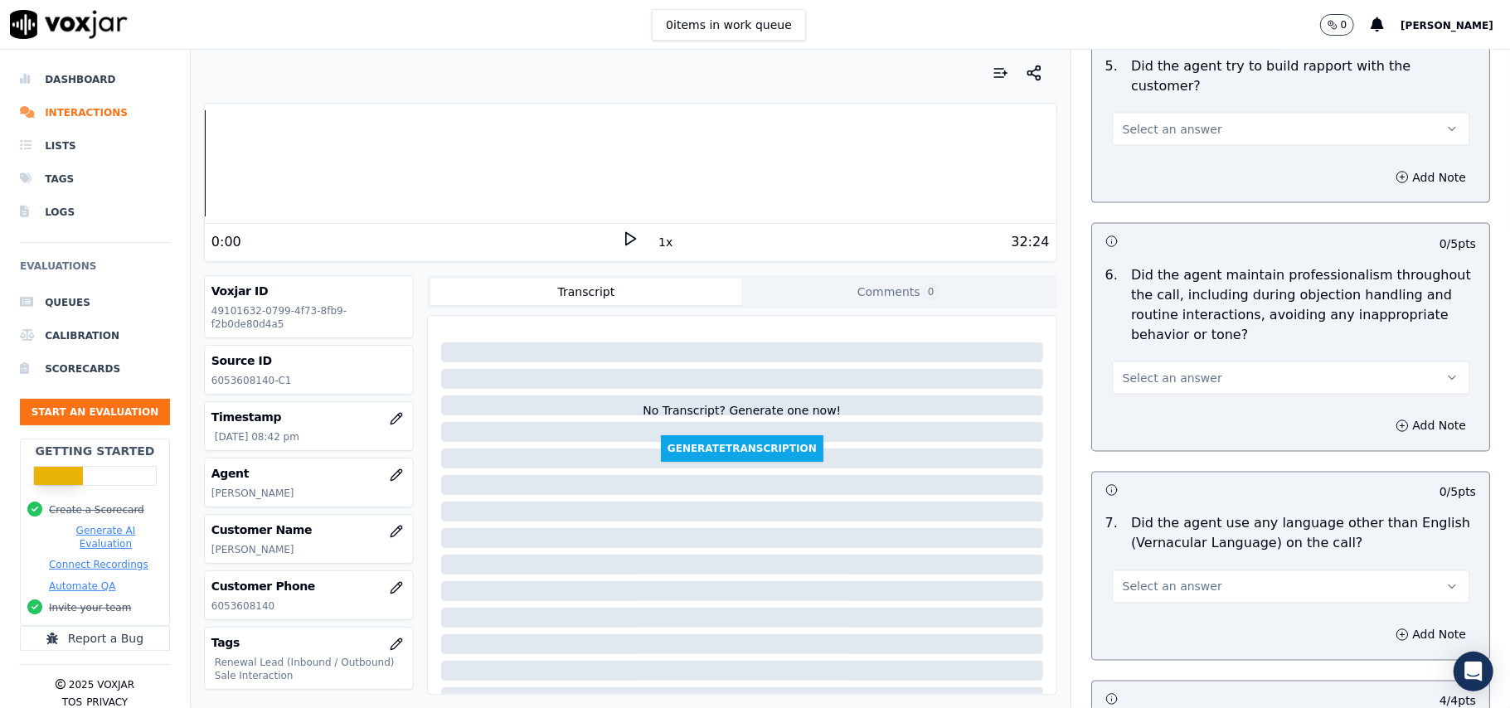
click at [1149, 567] on div "Select an answer" at bounding box center [1290, 585] width 357 height 36
click at [1125, 586] on button "Select an answer" at bounding box center [1290, 587] width 357 height 33
click at [1119, 629] on div "No" at bounding box center [1255, 637] width 321 height 27
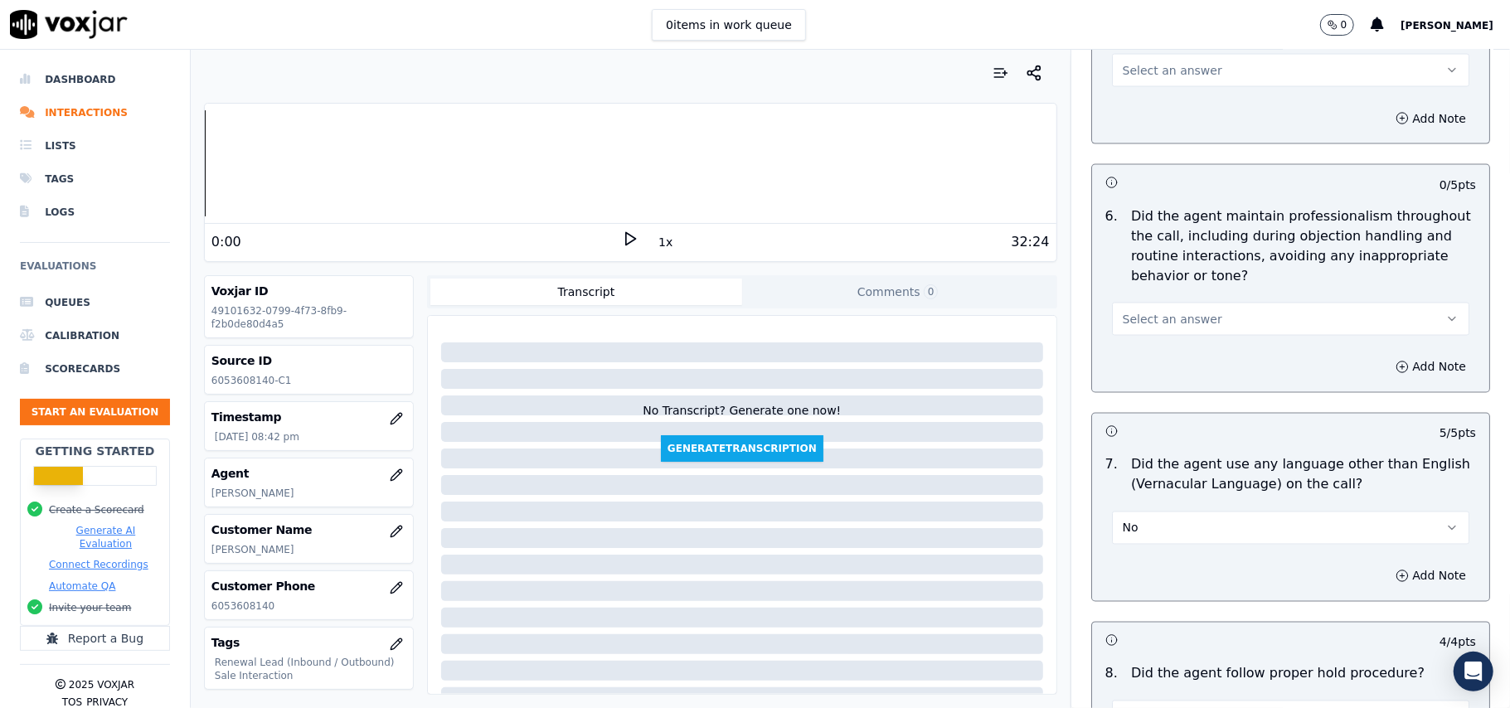
scroll to position [1815, 0]
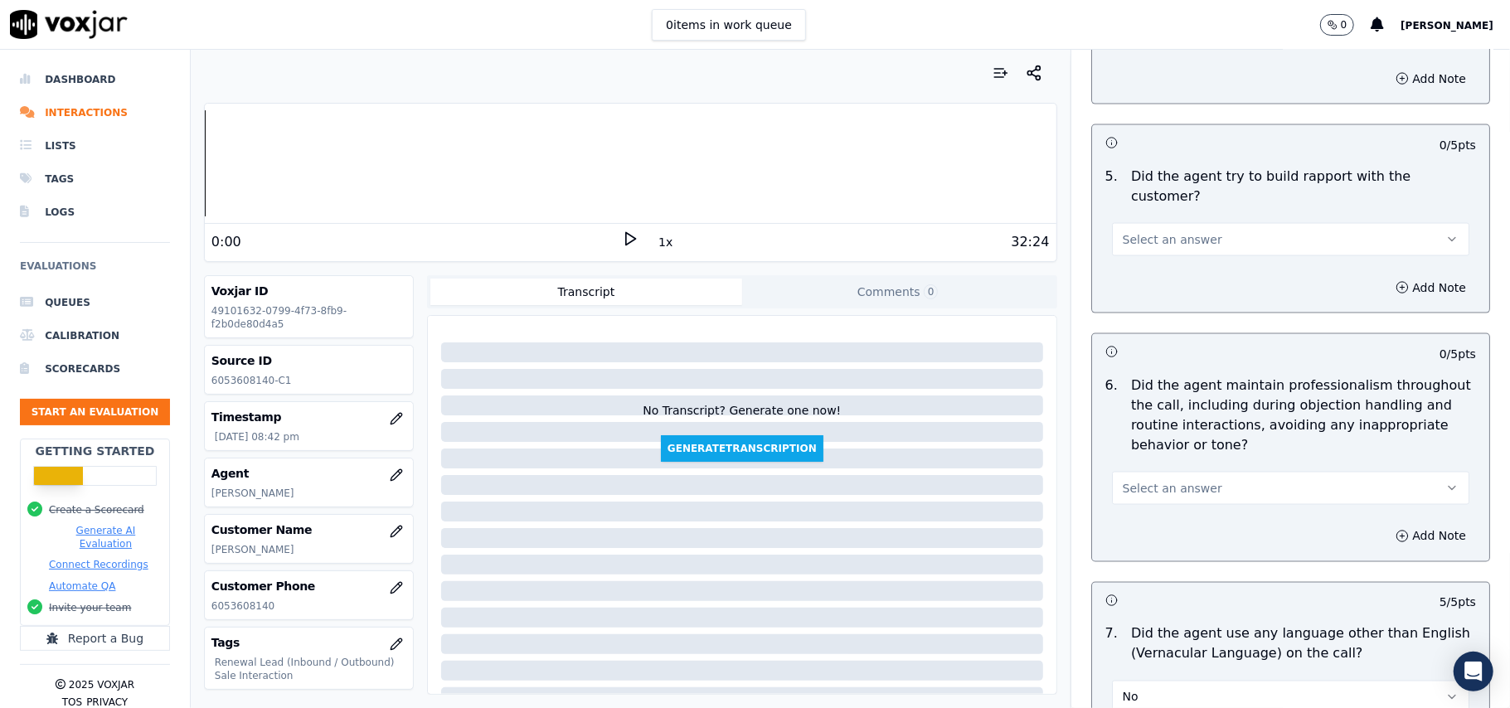
click at [1135, 472] on button "Select an answer" at bounding box center [1290, 488] width 357 height 33
click at [1140, 514] on div "Yes" at bounding box center [1255, 511] width 321 height 27
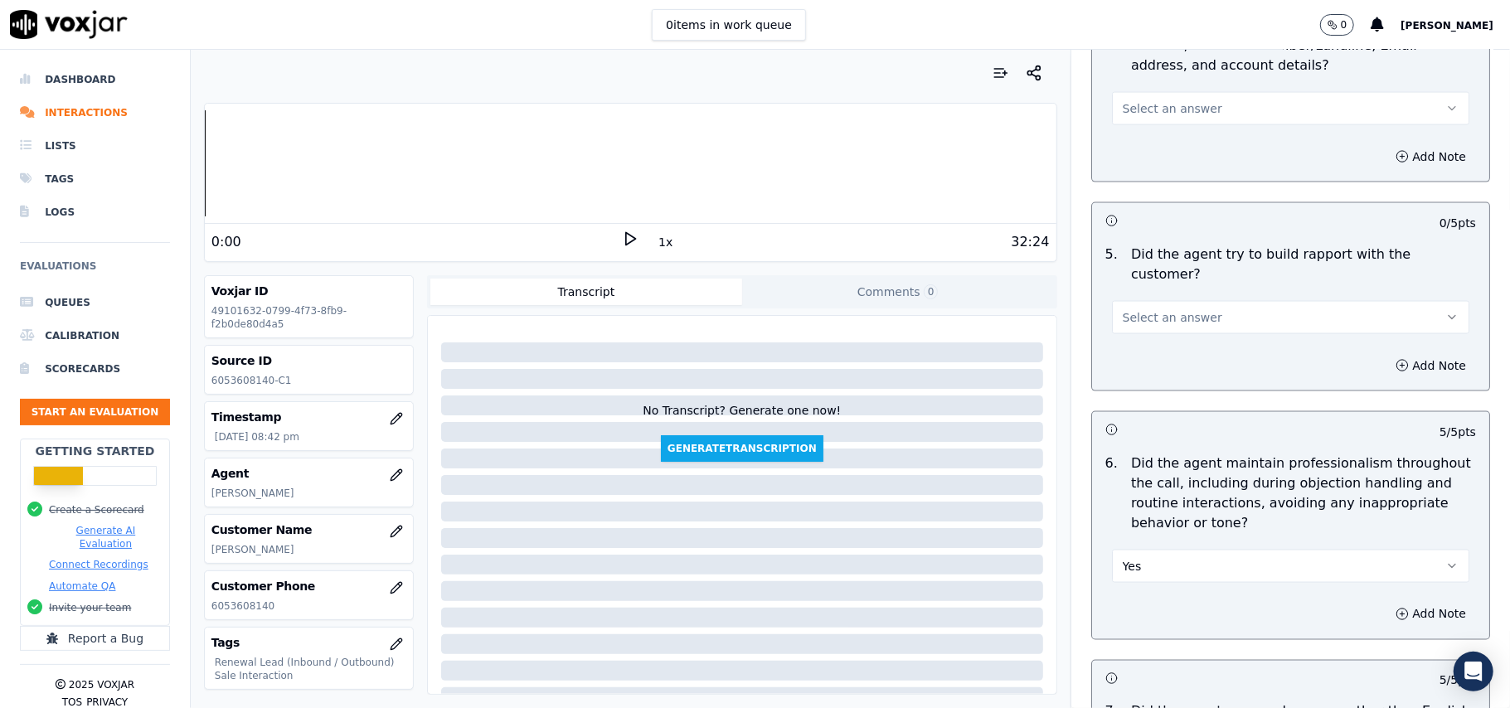
scroll to position [1703, 0]
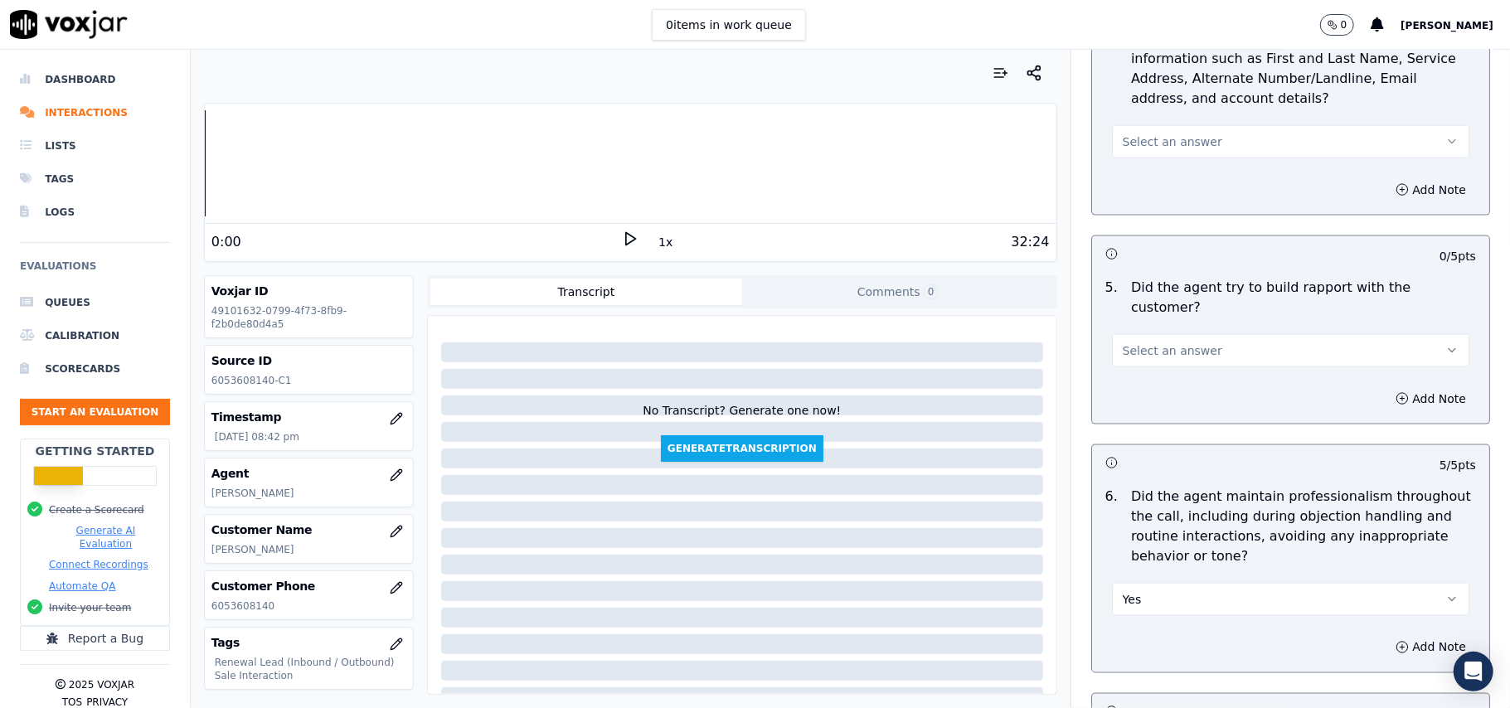
click at [1232, 334] on button "Select an answer" at bounding box center [1290, 350] width 357 height 33
click at [1175, 368] on div "Yes" at bounding box center [1255, 372] width 321 height 27
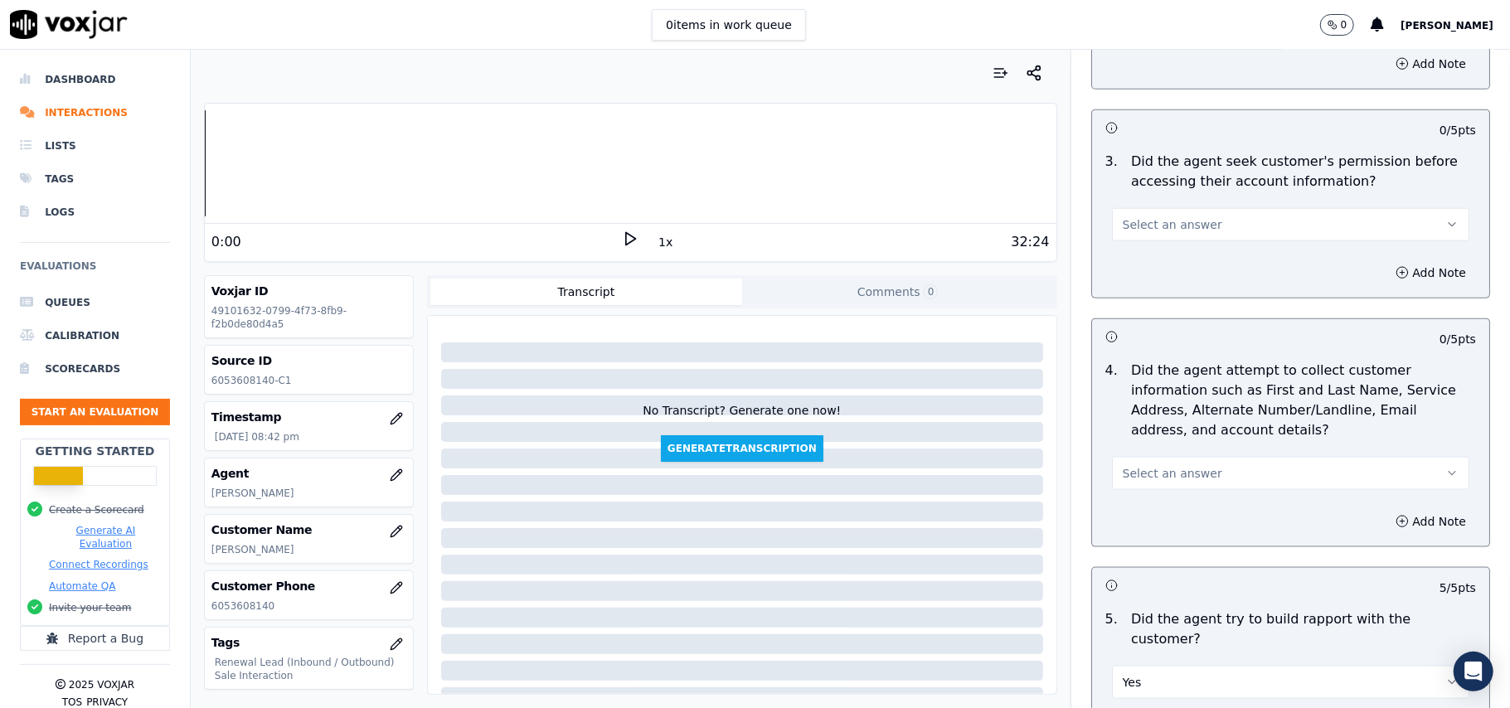
click at [1159, 463] on button "Select an answer" at bounding box center [1290, 473] width 357 height 33
drag, startPoint x: 1135, startPoint y: 513, endPoint x: 1148, endPoint y: 503, distance: 16.6
click at [1135, 512] on div "Yes" at bounding box center [1255, 515] width 321 height 27
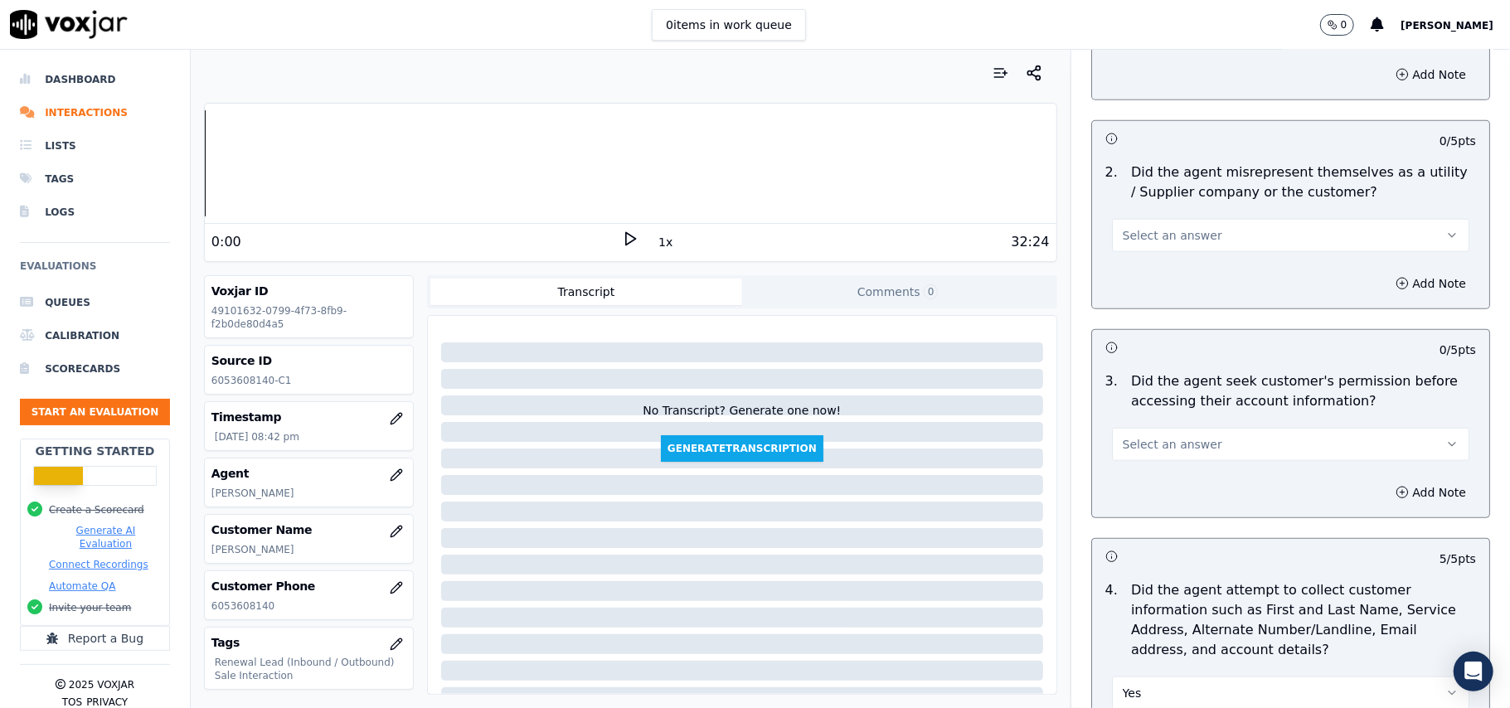
scroll to position [1151, 0]
drag, startPoint x: 1161, startPoint y: 443, endPoint x: 1165, endPoint y: 465, distance: 22.8
click at [1163, 443] on span "Select an answer" at bounding box center [1173, 445] width 100 height 17
click at [1164, 491] on div "Yes" at bounding box center [1255, 487] width 321 height 27
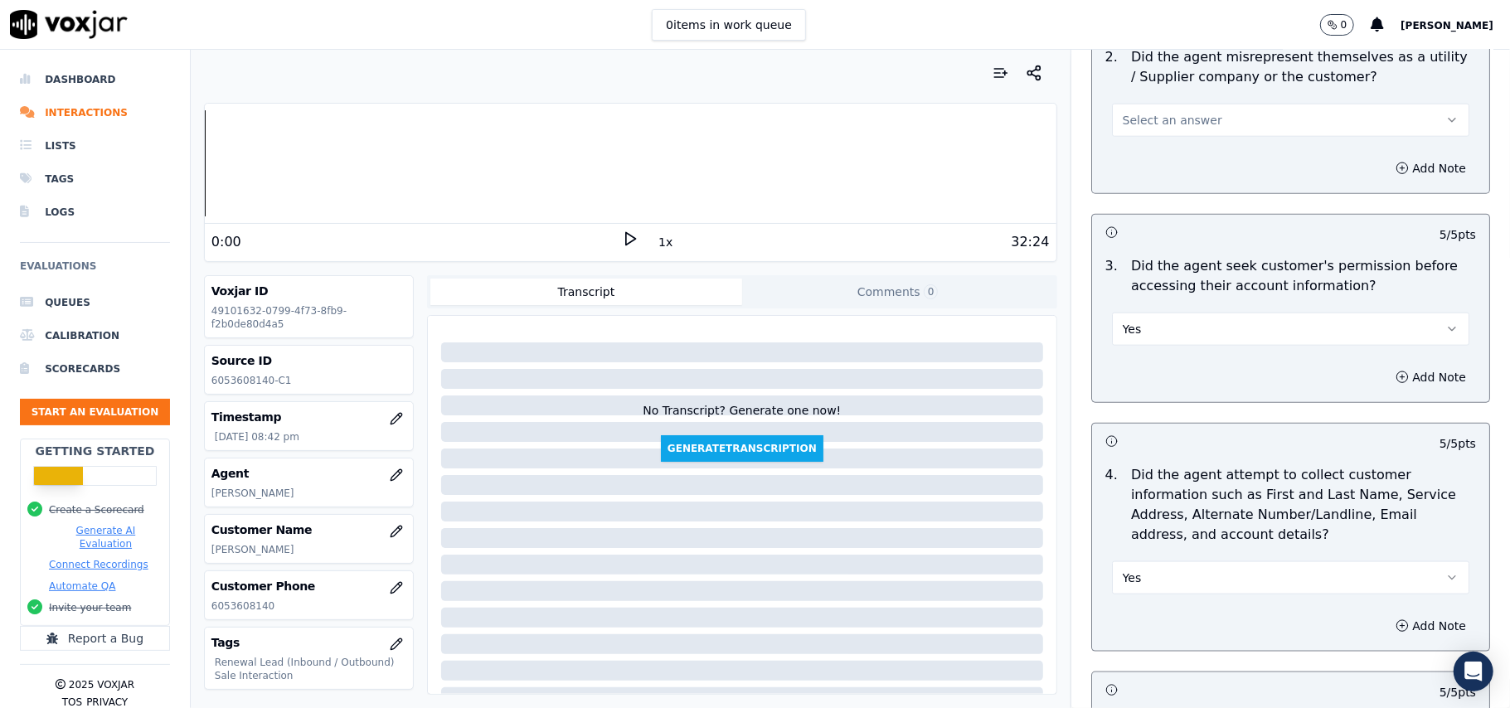
scroll to position [1372, 0]
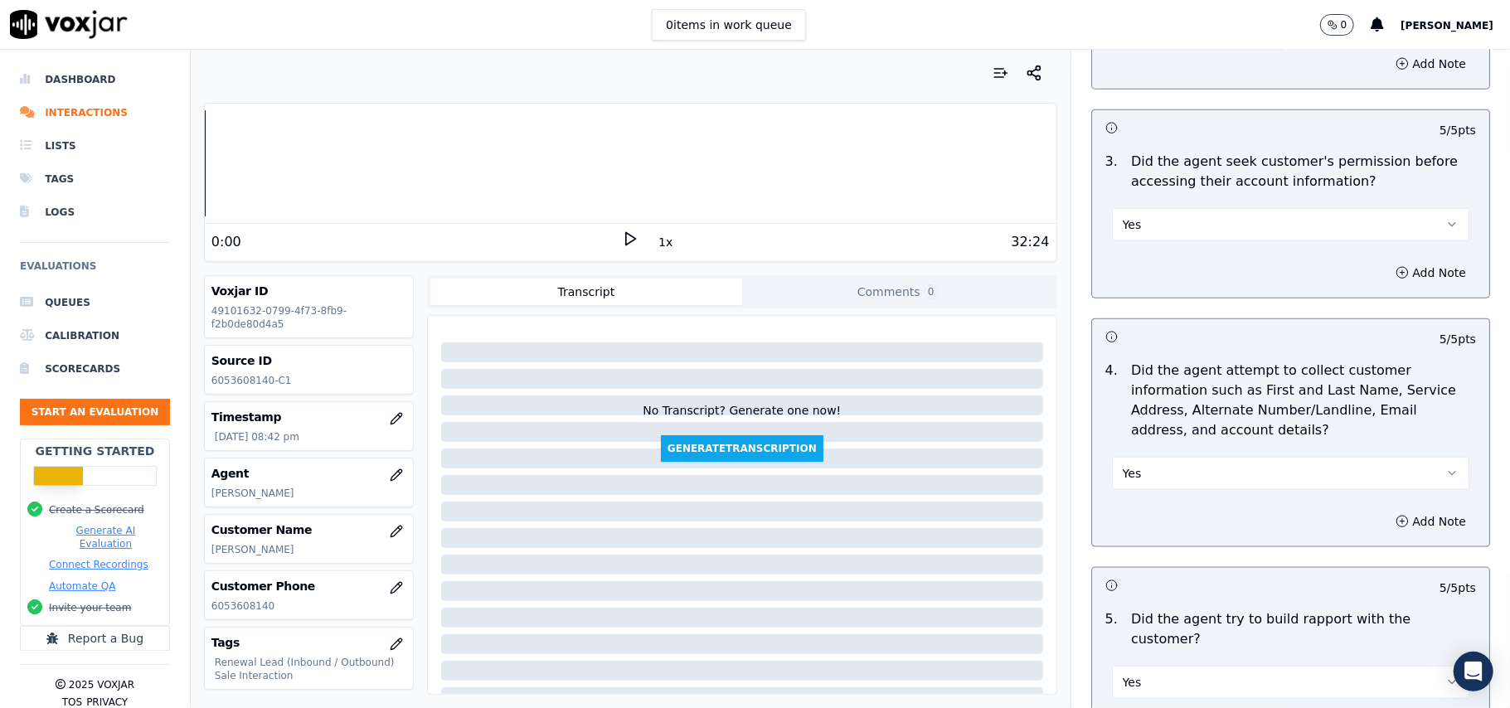
click at [1162, 496] on div "4 . Did the agent attempt to collect customer information such as First and Las…" at bounding box center [1290, 425] width 397 height 143
click at [1158, 478] on button "Yes" at bounding box center [1290, 473] width 357 height 33
click at [1149, 557] on div "N/A" at bounding box center [1255, 568] width 321 height 27
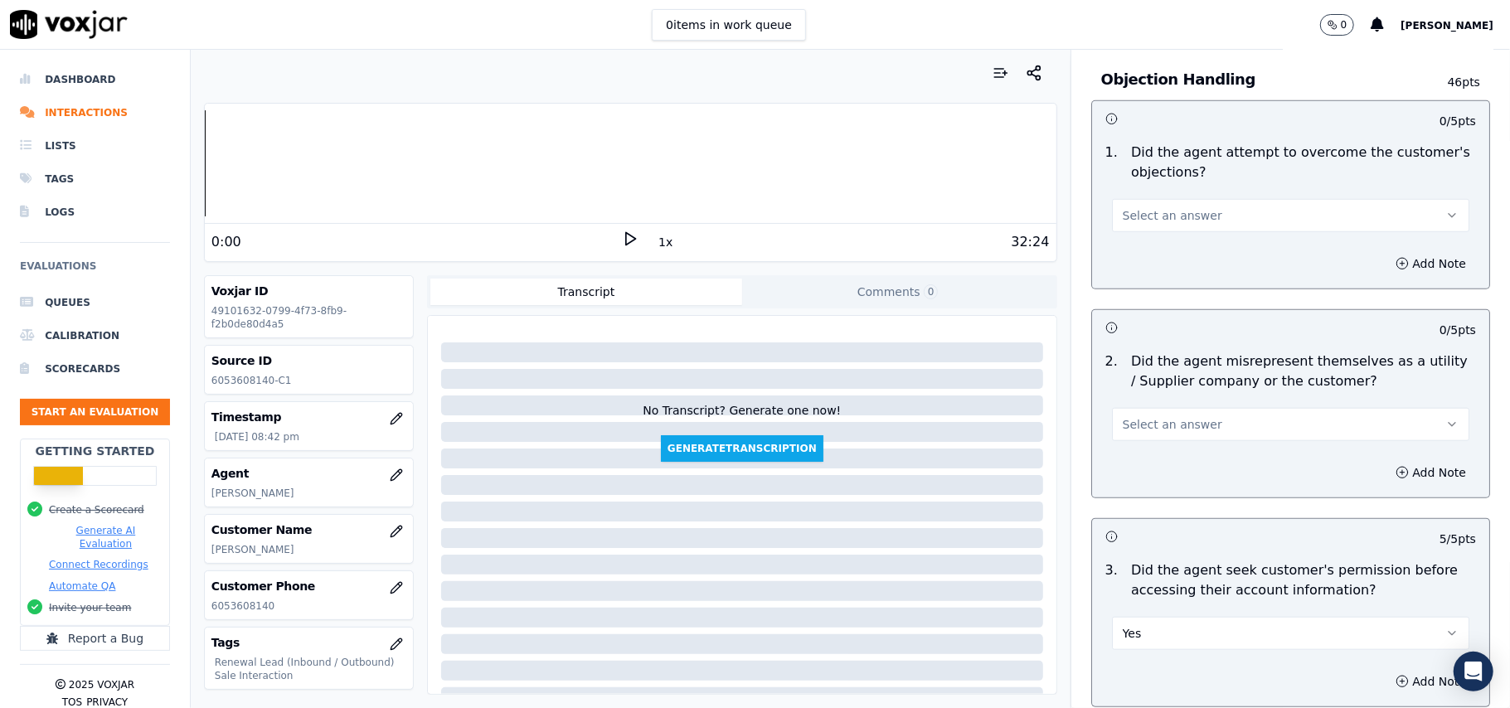
scroll to position [930, 0]
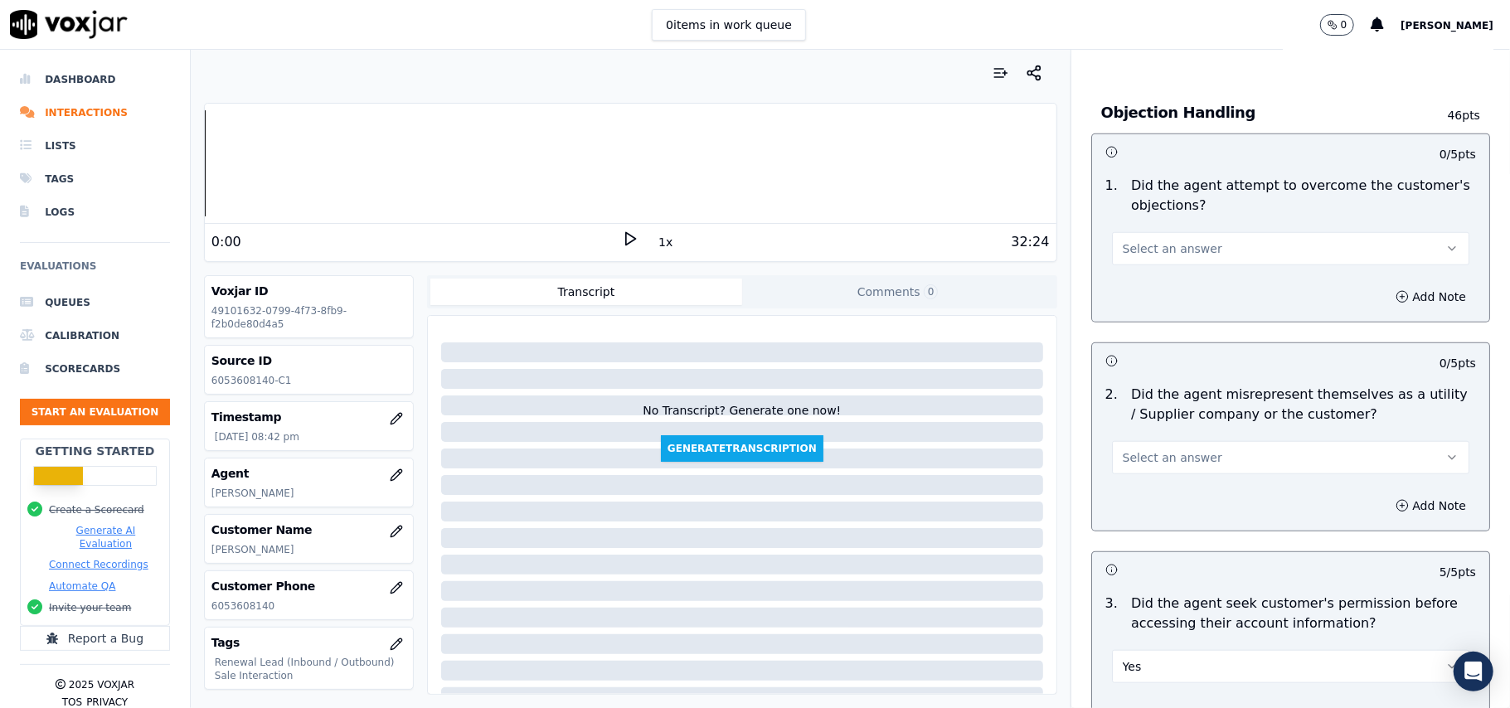
click at [1184, 466] on span "Select an answer" at bounding box center [1173, 458] width 100 height 17
click at [1174, 519] on div "No" at bounding box center [1255, 525] width 321 height 27
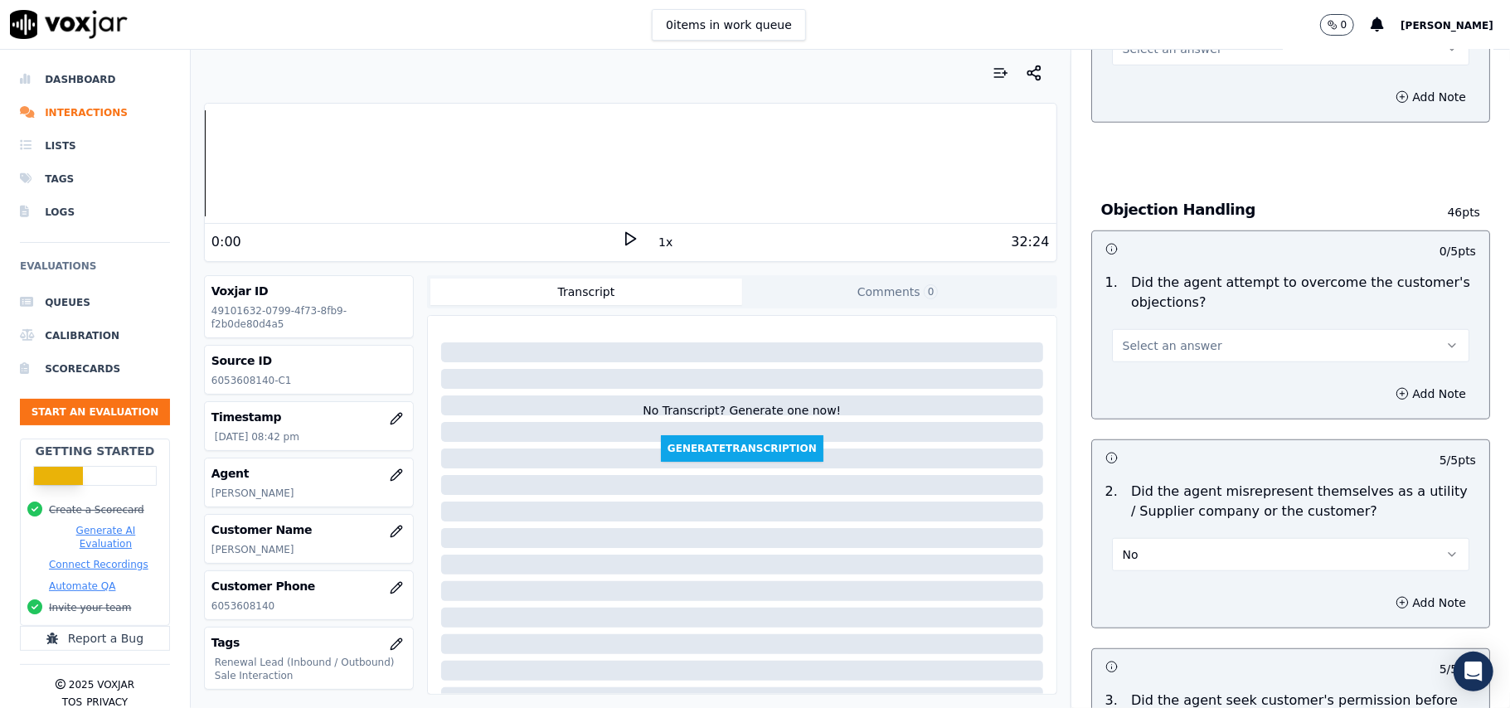
scroll to position [708, 0]
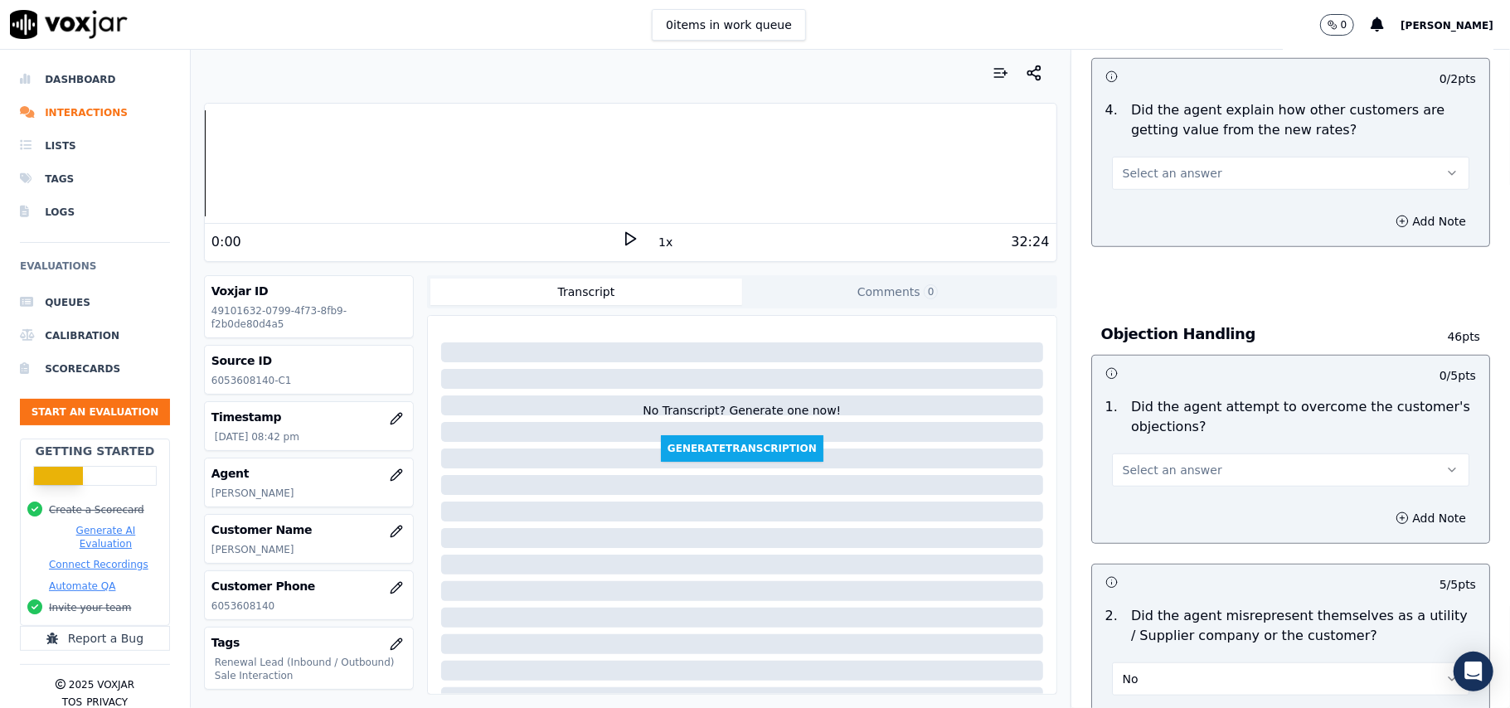
click at [1199, 465] on button "Select an answer" at bounding box center [1290, 470] width 357 height 33
click at [1175, 502] on div "Yes" at bounding box center [1255, 510] width 321 height 27
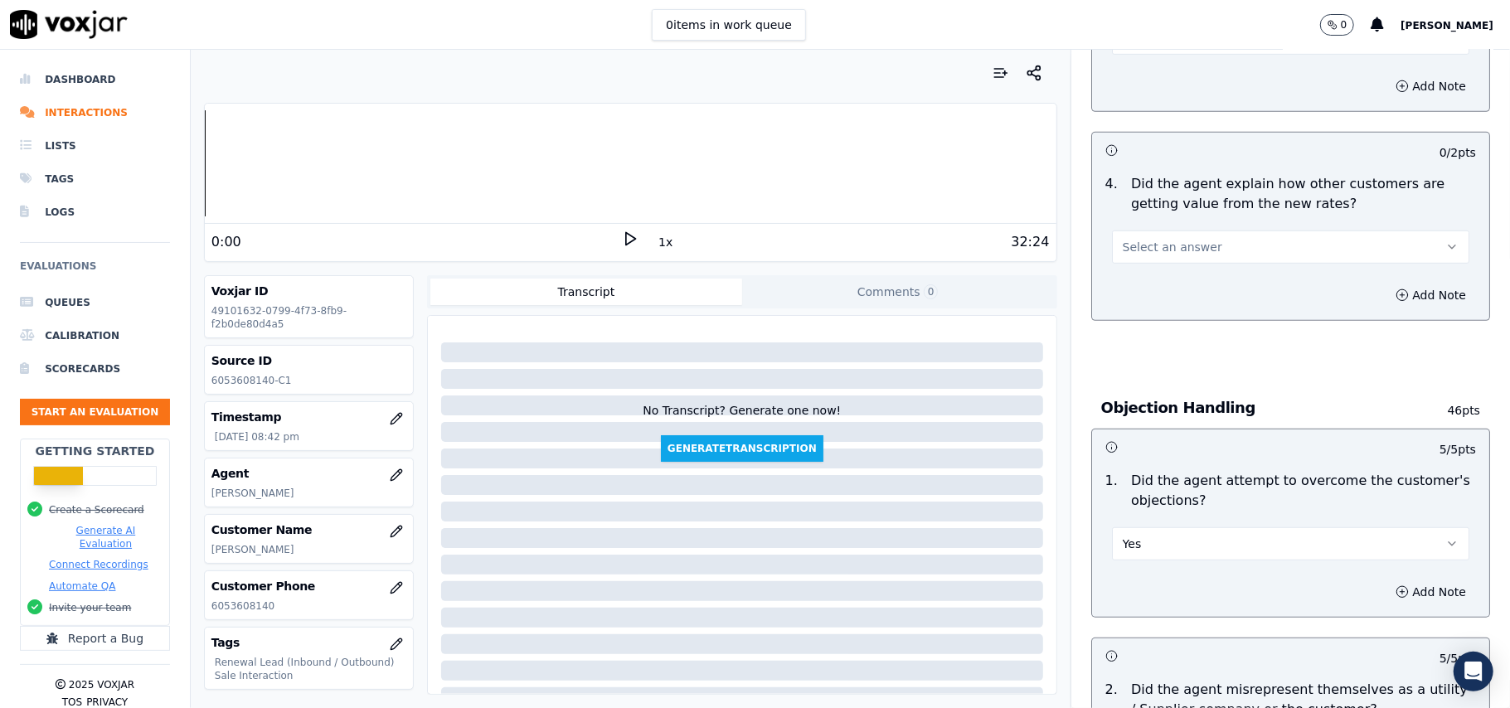
scroll to position [598, 0]
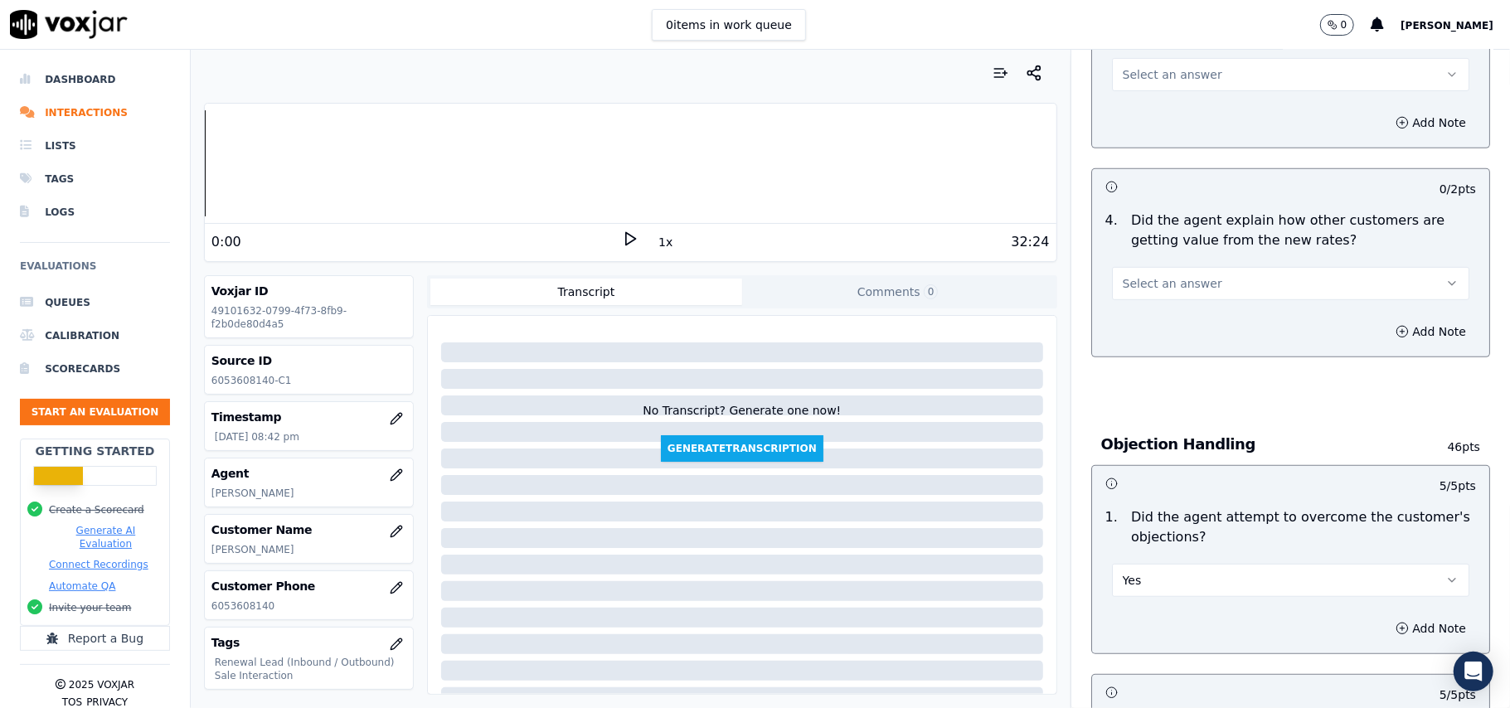
click at [1194, 287] on button "Select an answer" at bounding box center [1290, 283] width 357 height 33
click at [1191, 320] on div "Yes" at bounding box center [1255, 322] width 321 height 27
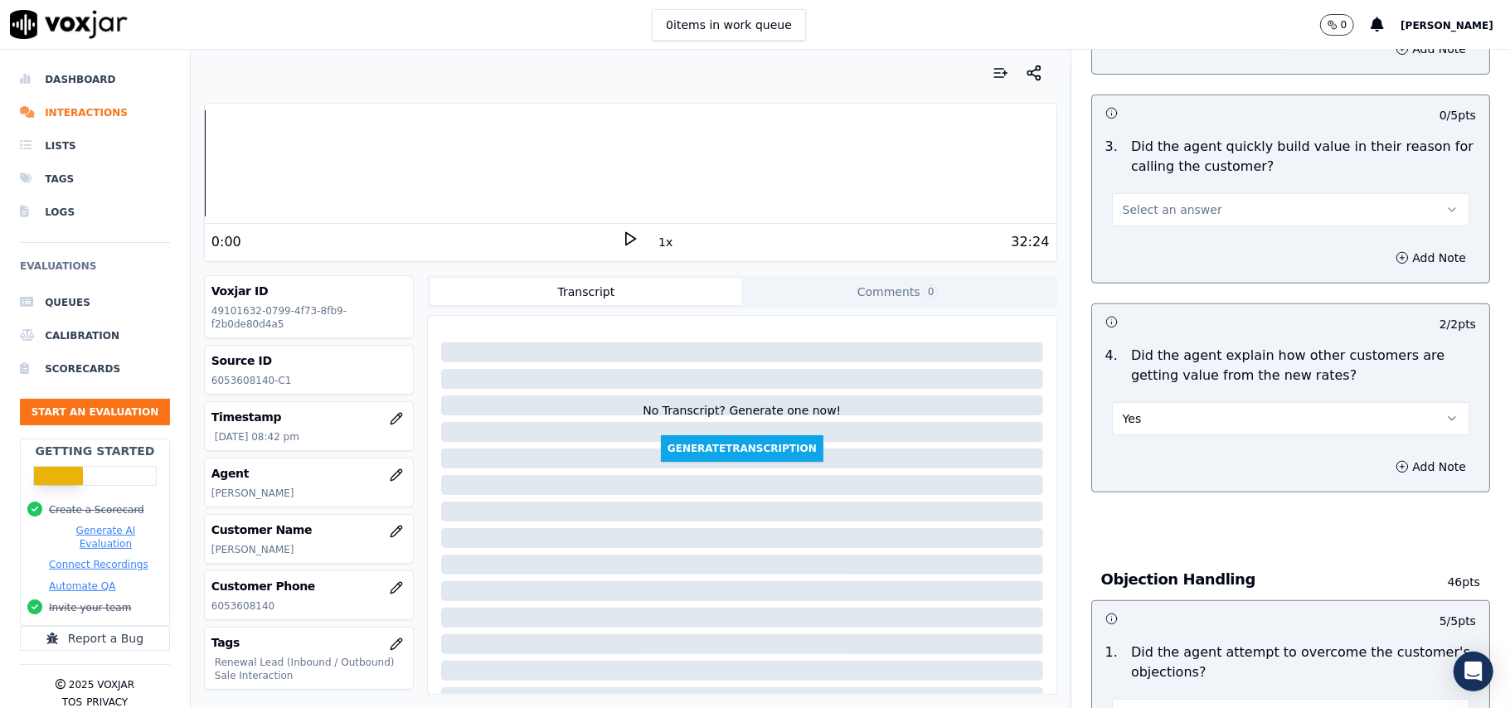
scroll to position [266, 0]
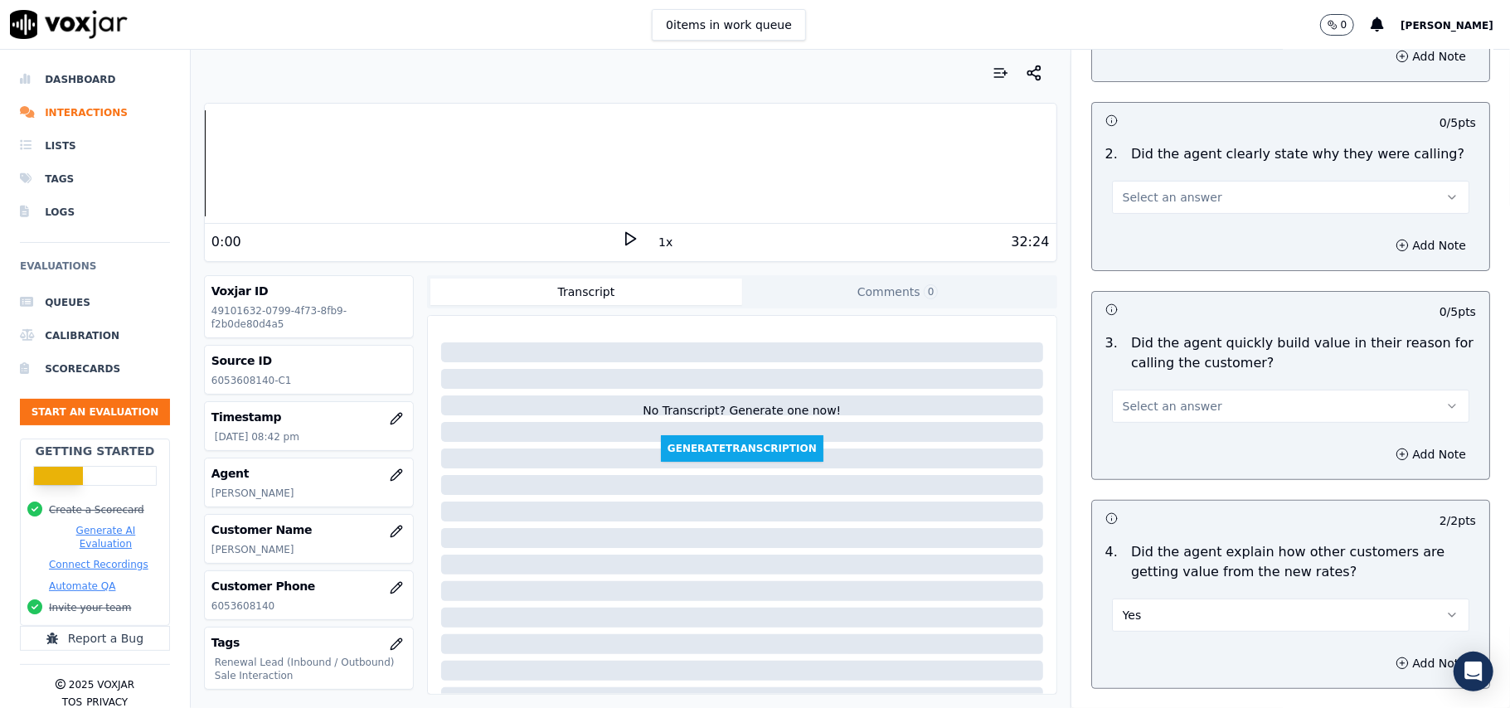
click at [1173, 415] on span "Select an answer" at bounding box center [1173, 406] width 100 height 17
click at [1168, 450] on div "Yes" at bounding box center [1255, 445] width 321 height 27
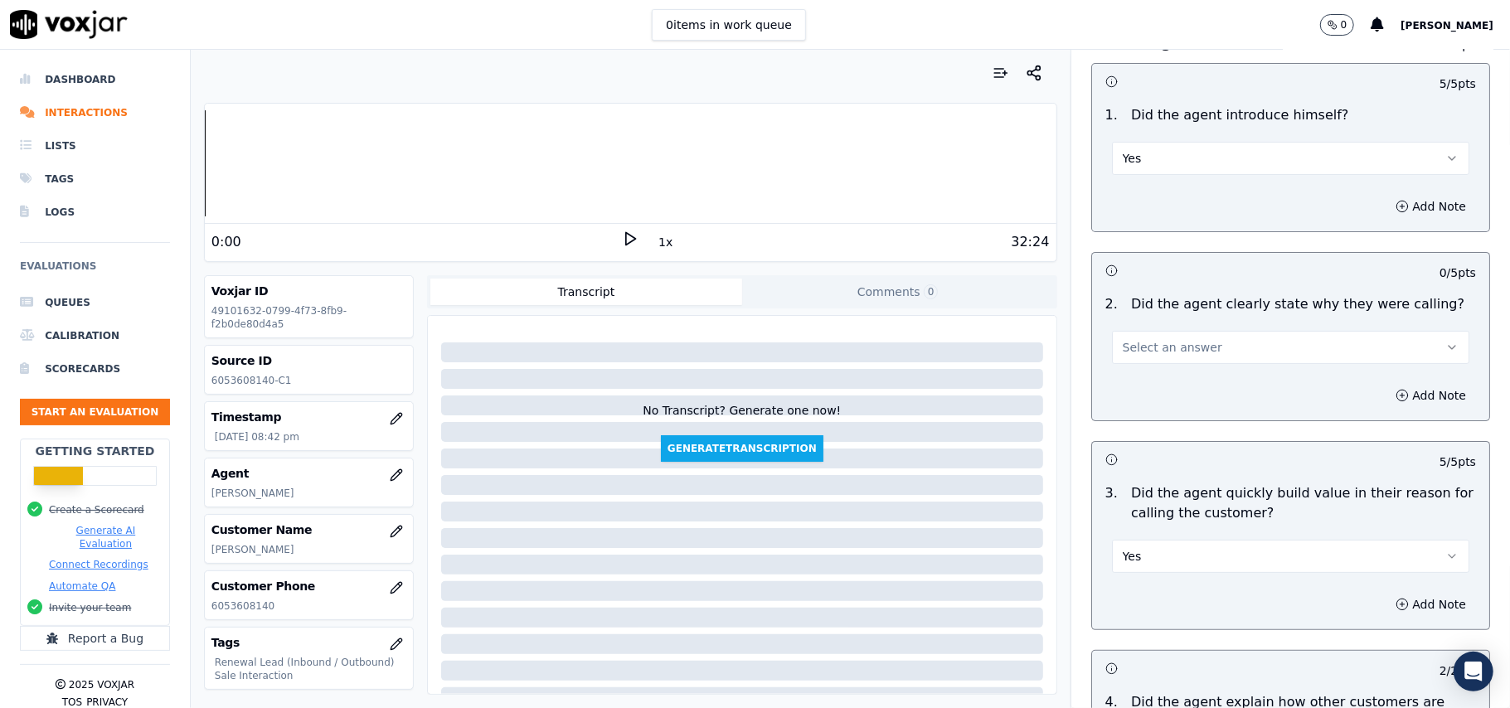
scroll to position [0, 0]
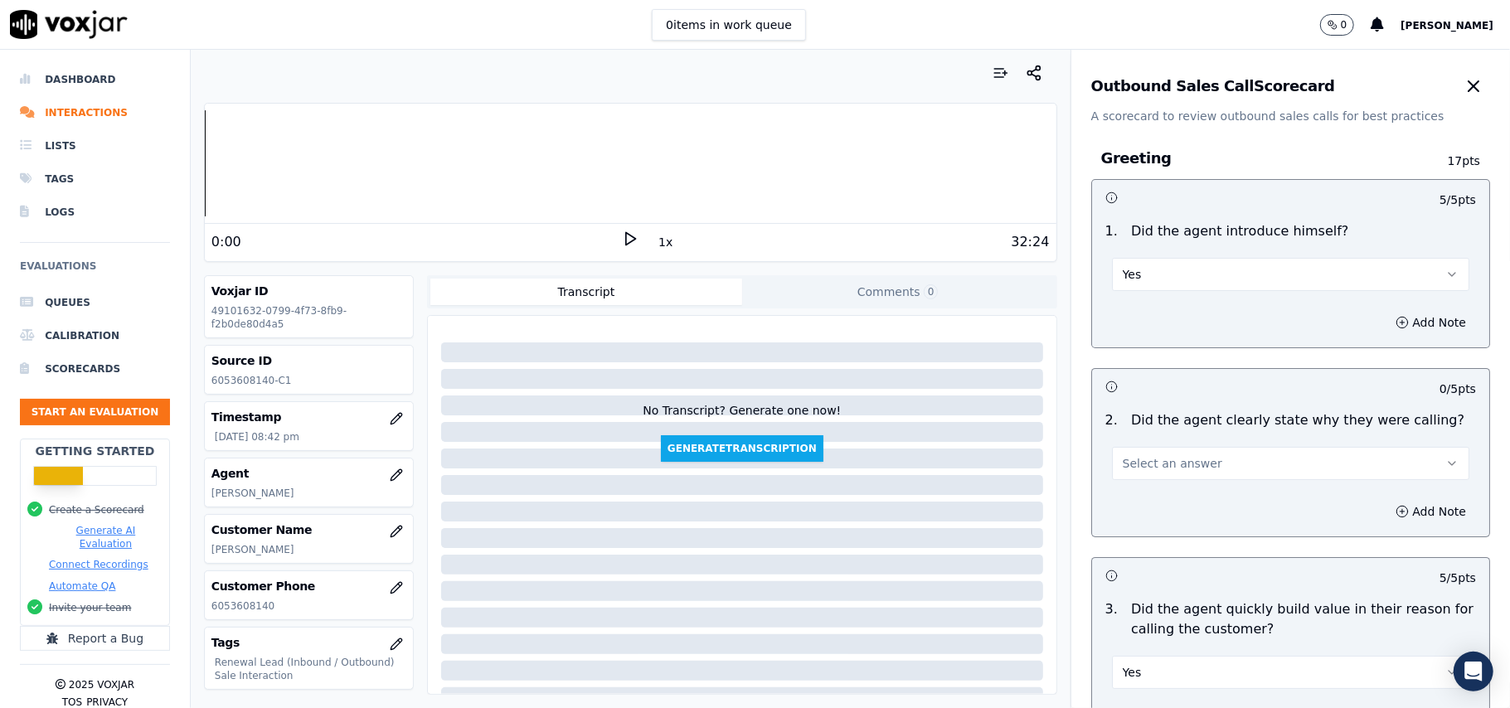
click at [1149, 462] on span "Select an answer" at bounding box center [1173, 463] width 100 height 17
click at [1128, 492] on div "Yes" at bounding box center [1255, 501] width 321 height 27
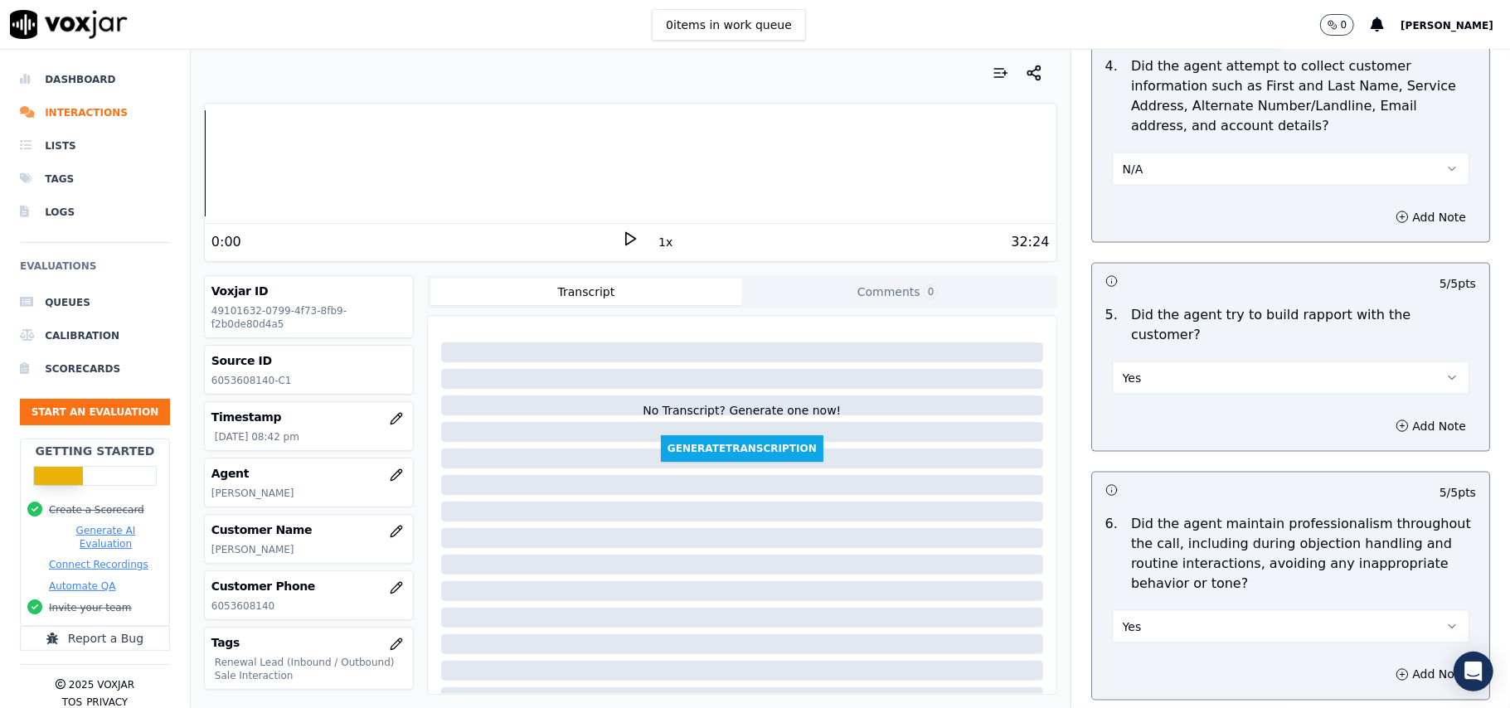
scroll to position [4137, 0]
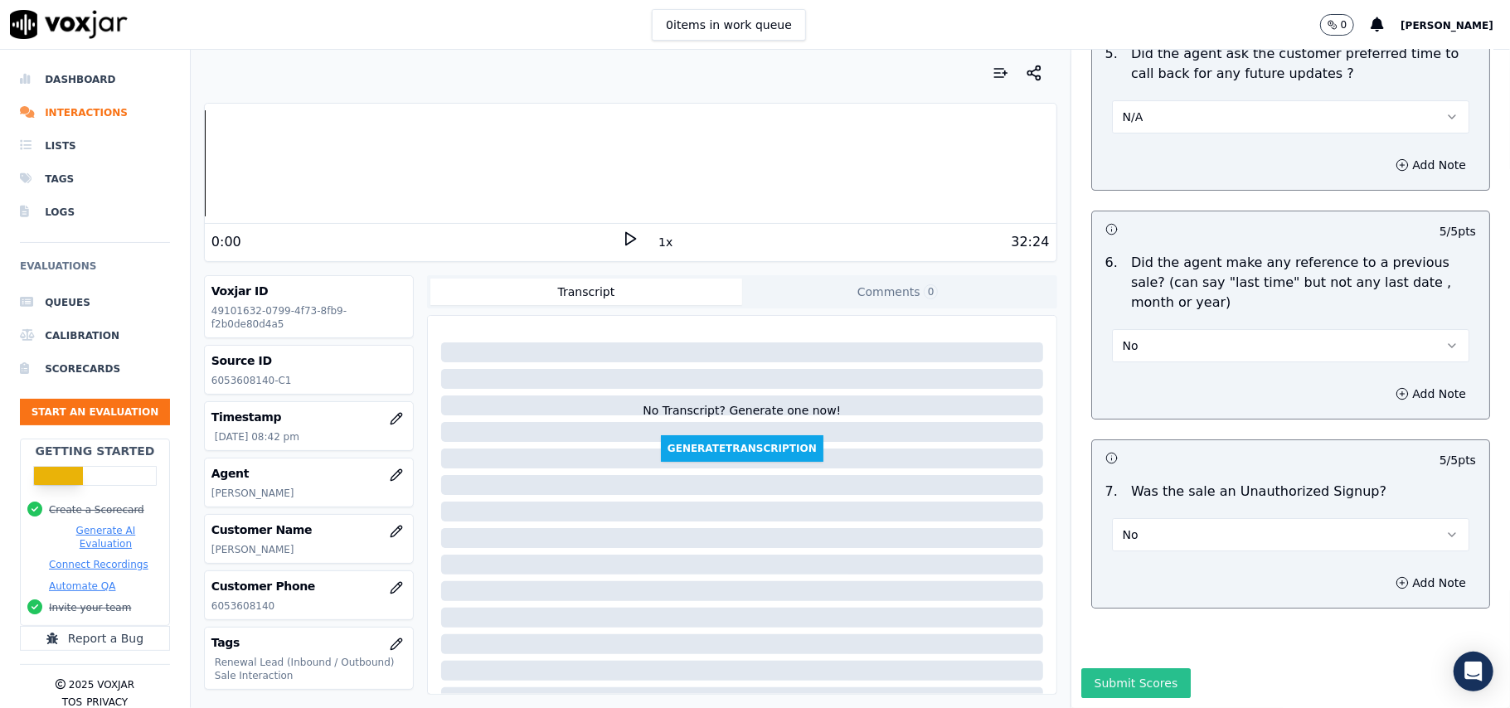
click at [1100, 668] on button "Submit Scores" at bounding box center [1136, 683] width 110 height 30
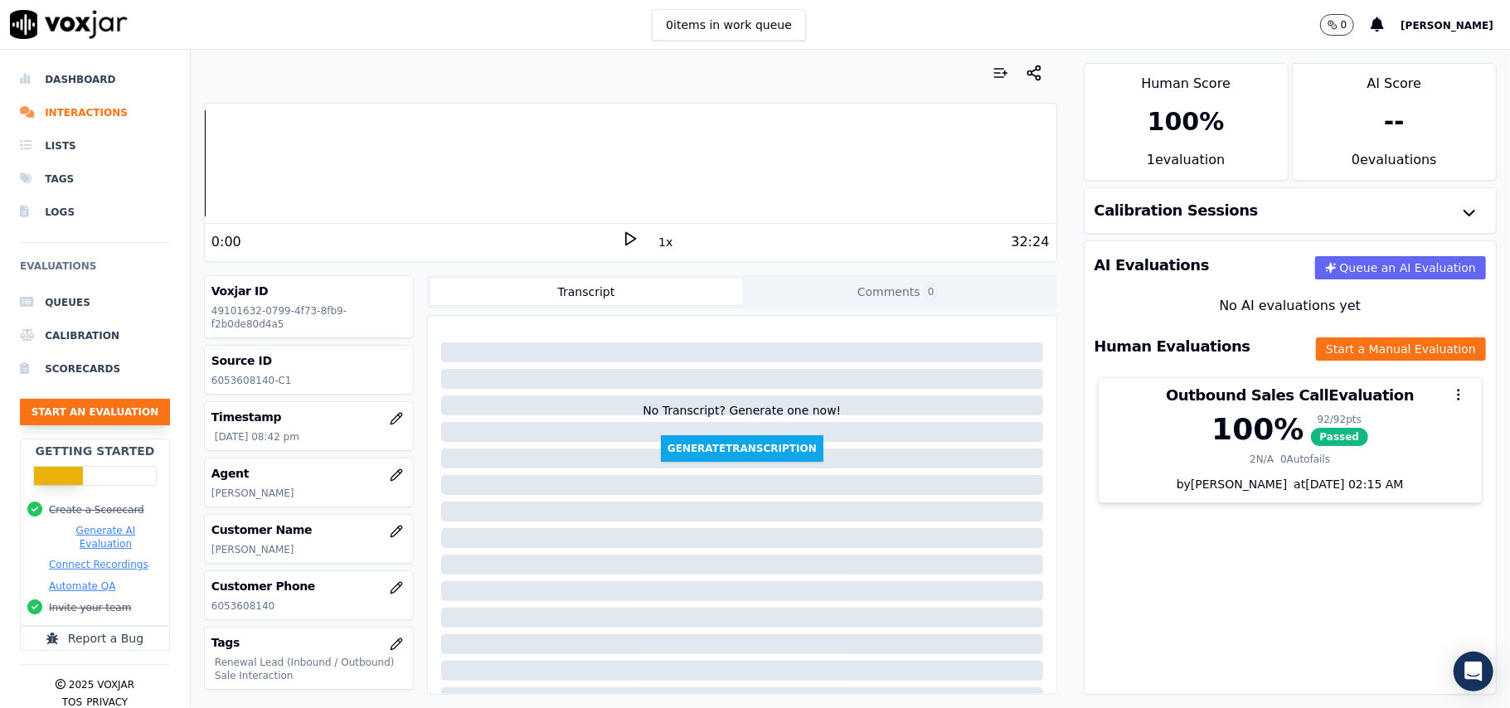
click at [81, 401] on button "Start an Evaluation" at bounding box center [95, 412] width 150 height 27
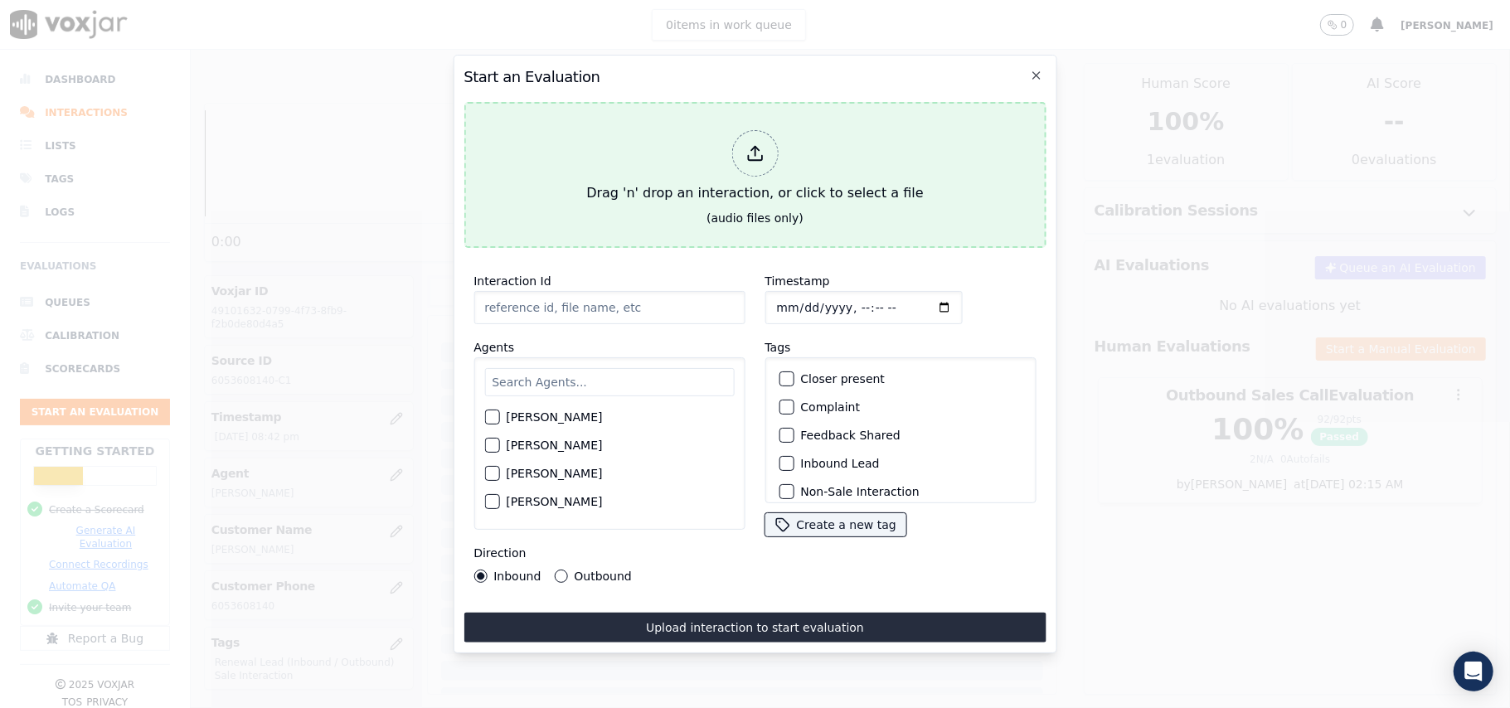
click at [725, 146] on div "Drag 'n' drop an interaction, or click to select a file" at bounding box center [755, 167] width 350 height 86
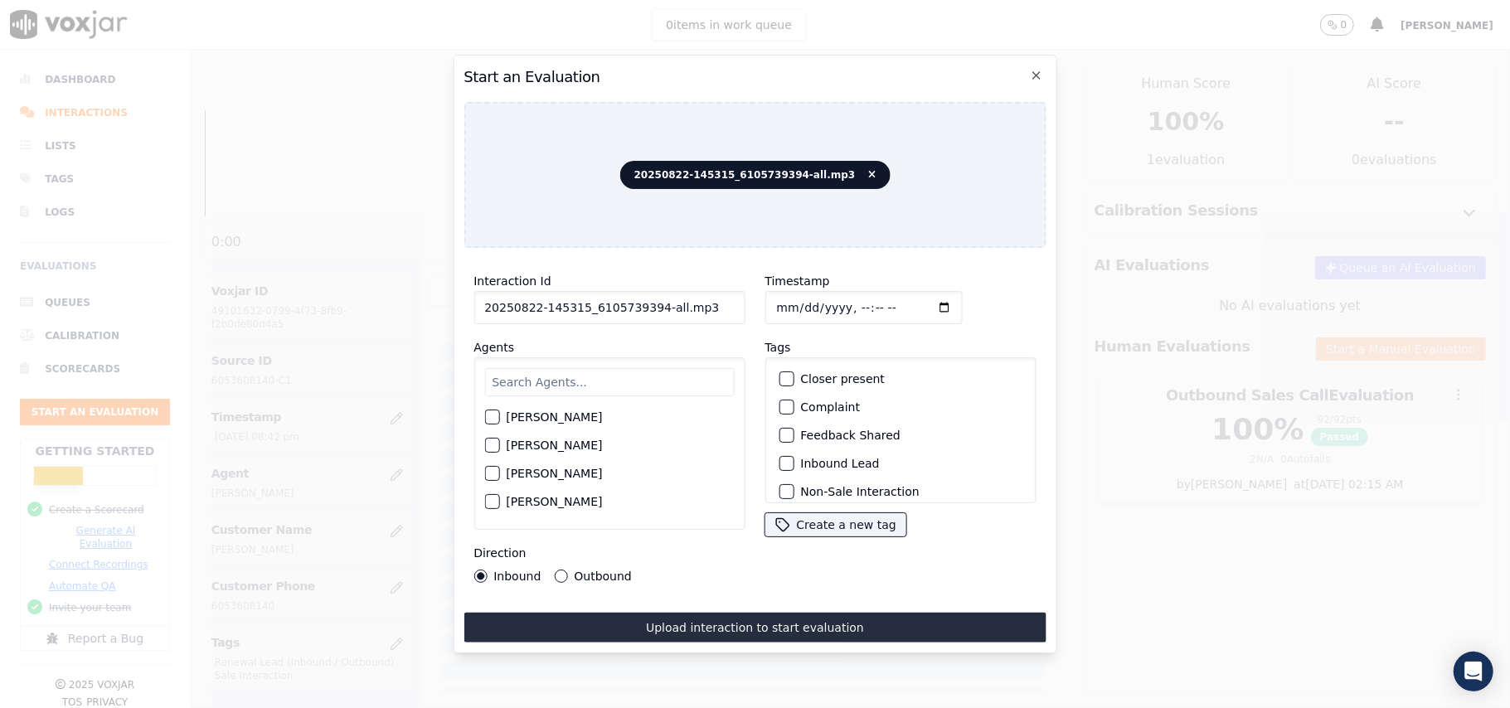
drag, startPoint x: 703, startPoint y: 305, endPoint x: 648, endPoint y: 307, distance: 55.6
click at [648, 307] on input "20250822-145315_6105739394-all.mp3" at bounding box center [609, 307] width 271 height 33
type input "20250822-145315_6105739394-C1"
click at [798, 297] on input "Timestamp" at bounding box center [863, 307] width 197 height 33
type input "[DATE]T20:56"
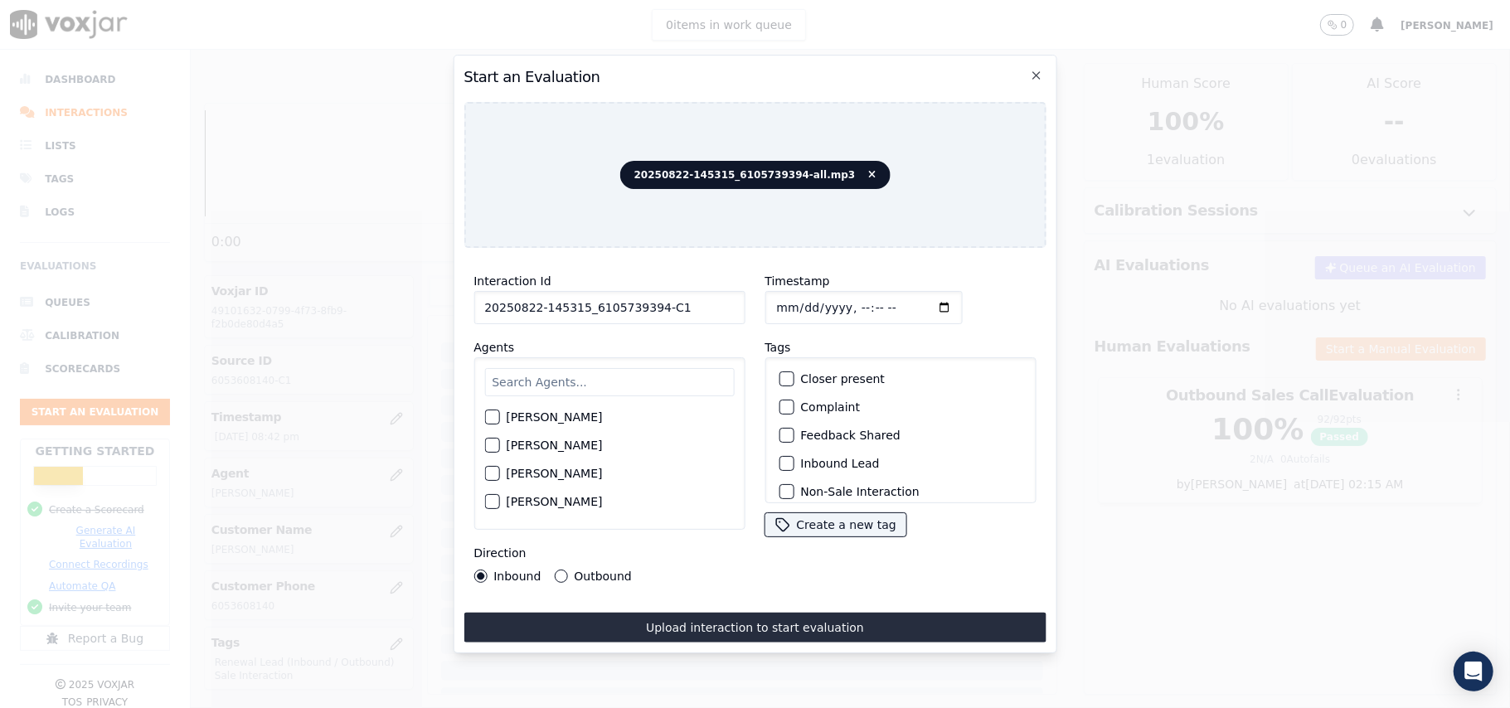
click at [647, 368] on input "text" at bounding box center [609, 382] width 250 height 28
type input "Rich"
click at [488, 421] on button "[PERSON_NAME]" at bounding box center [491, 422] width 15 height 15
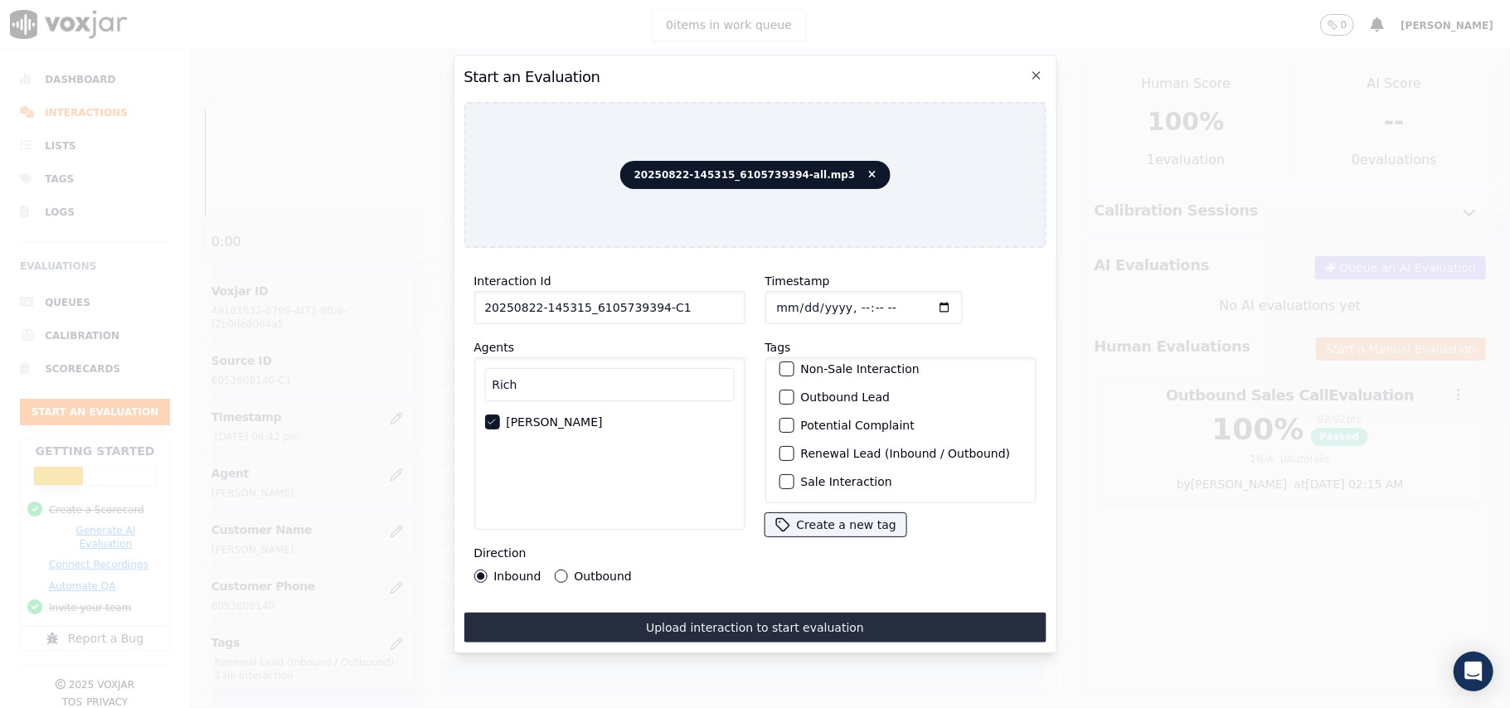
scroll to position [144, 0]
click at [780, 476] on div "button" at bounding box center [786, 482] width 12 height 12
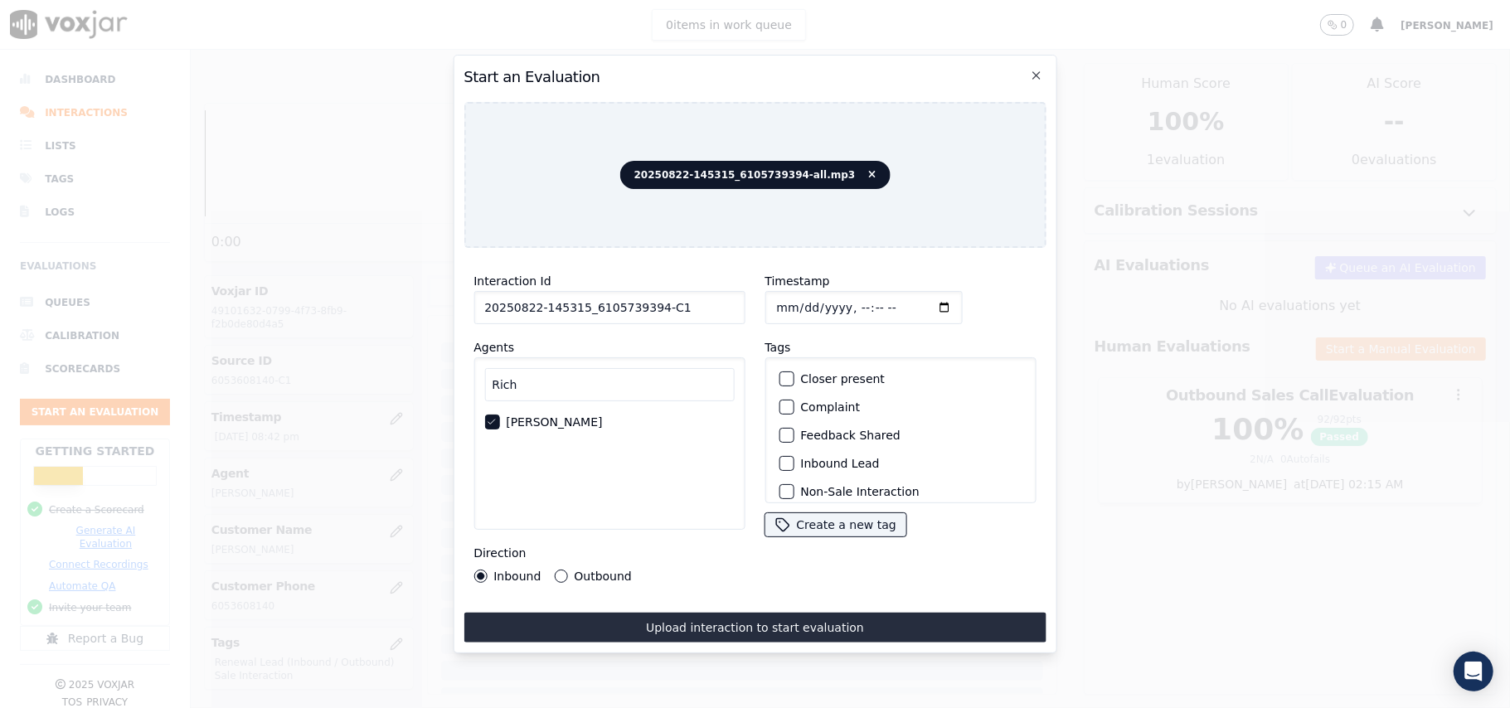
click at [780, 461] on div "button" at bounding box center [786, 464] width 12 height 12
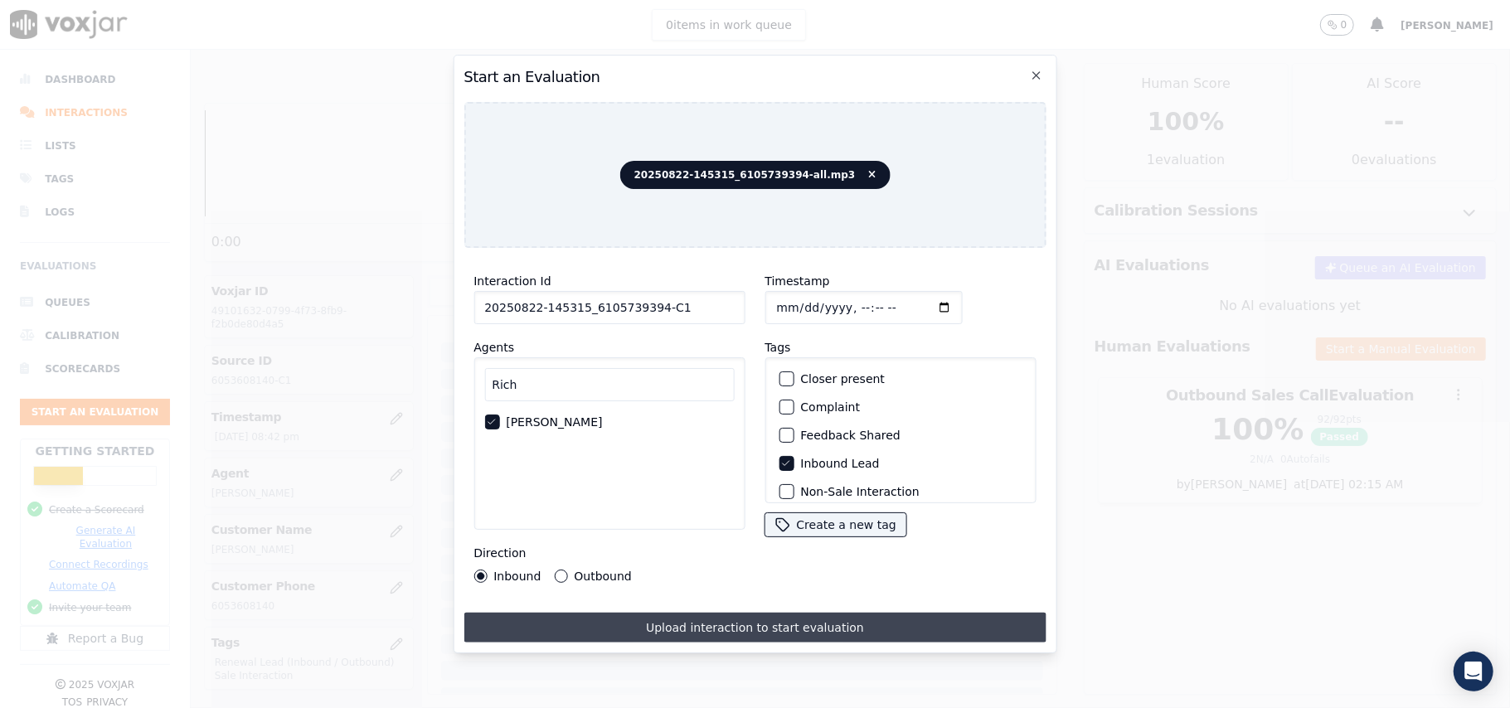
click at [741, 625] on button "Upload interaction to start evaluation" at bounding box center [755, 628] width 582 height 30
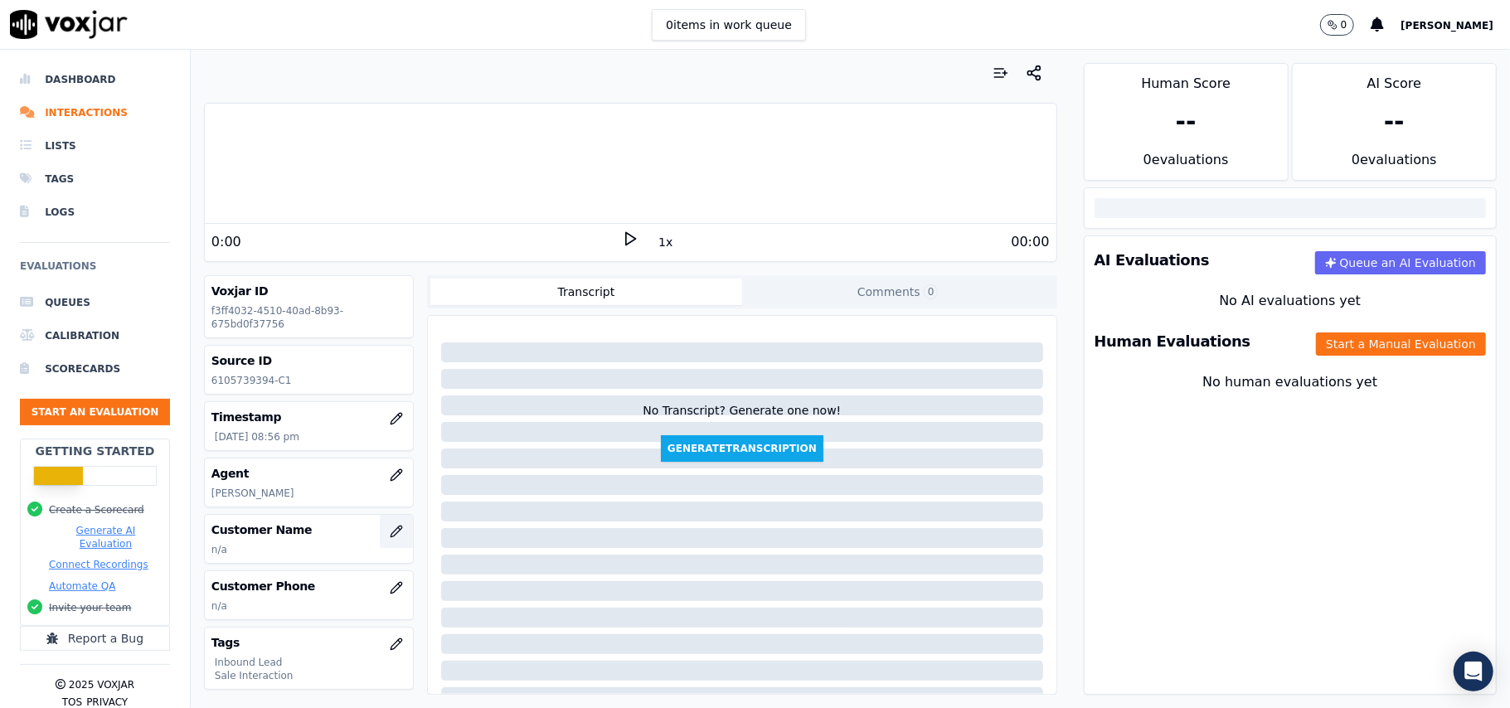
click at [385, 532] on button "button" at bounding box center [396, 531] width 33 height 33
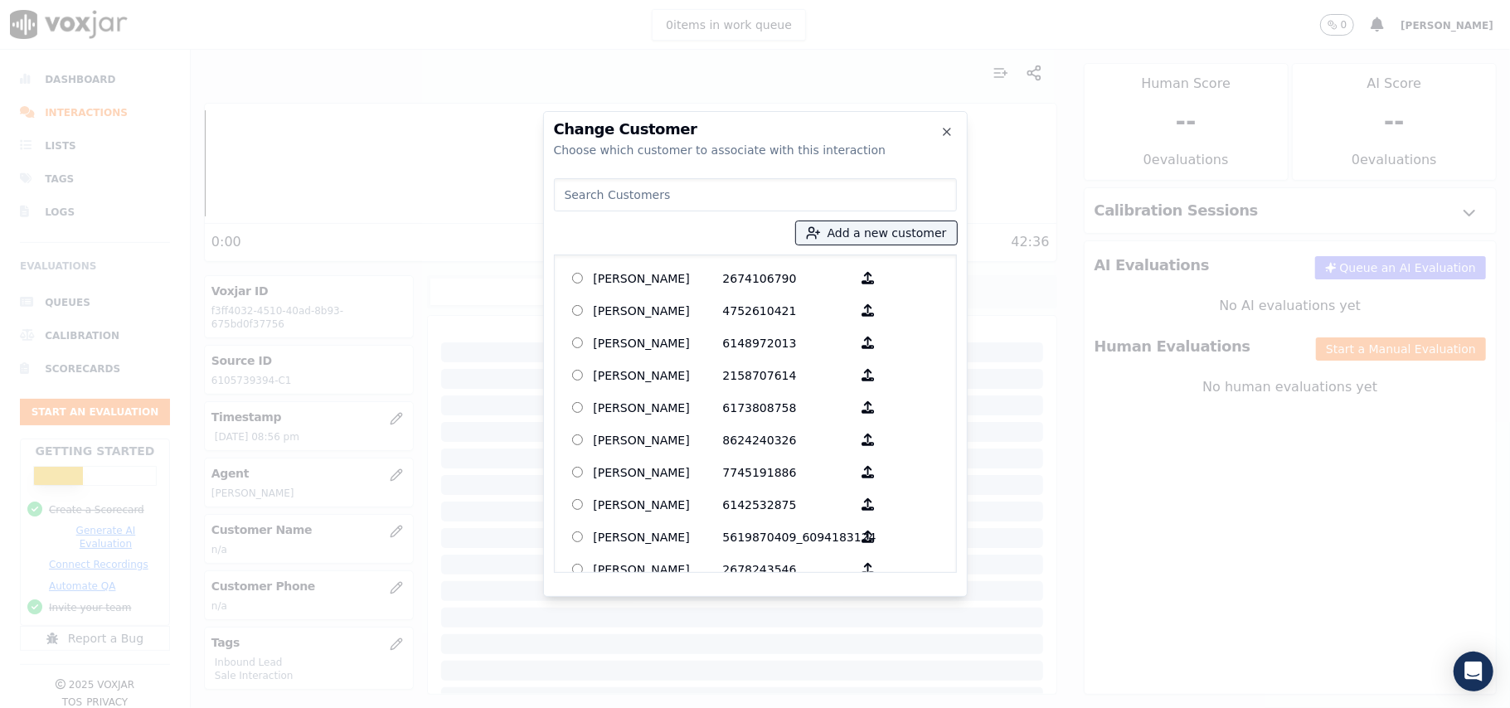
paste input "[PERSON_NAME]"
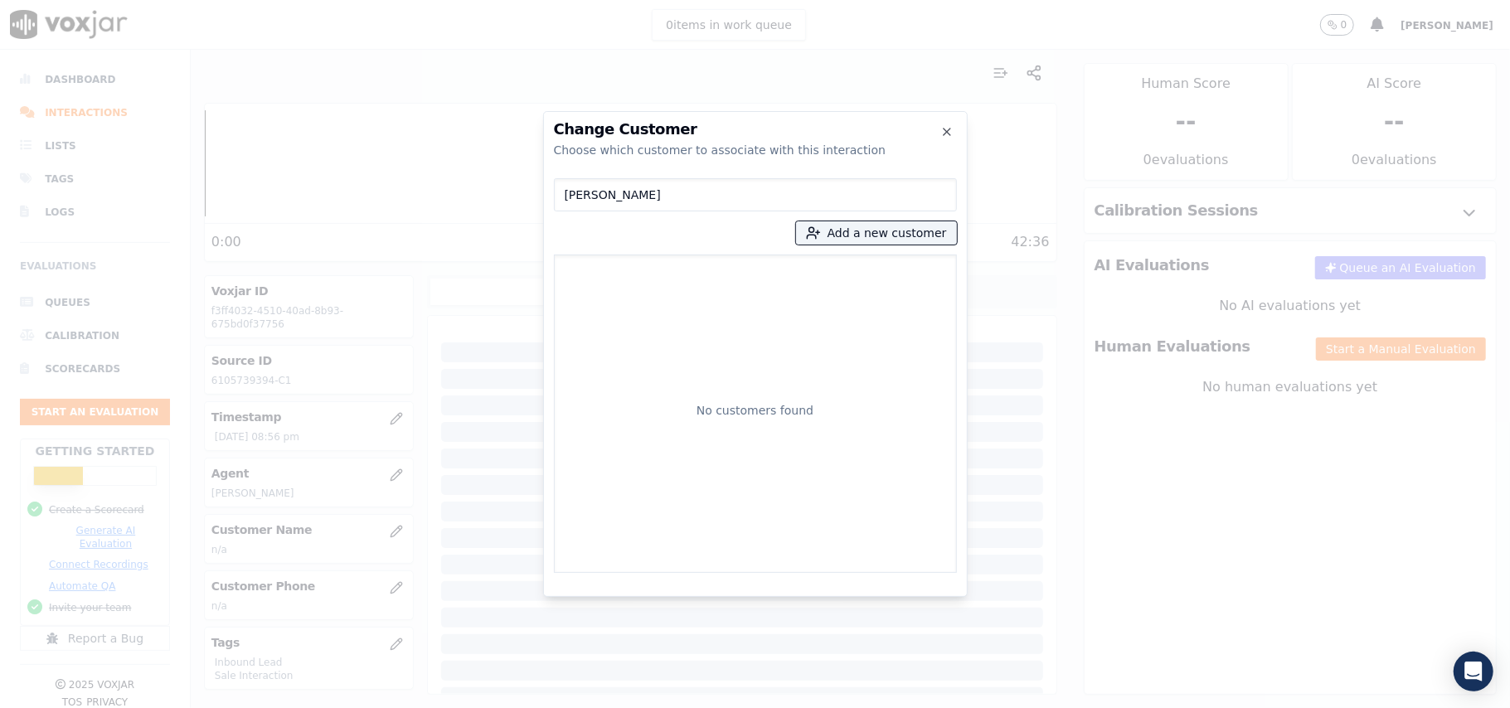
click at [571, 193] on input "[PERSON_NAME]" at bounding box center [755, 194] width 403 height 33
type input "[PERSON_NAME]"
click at [609, 283] on p "[PERSON_NAME]" at bounding box center [658, 278] width 129 height 26
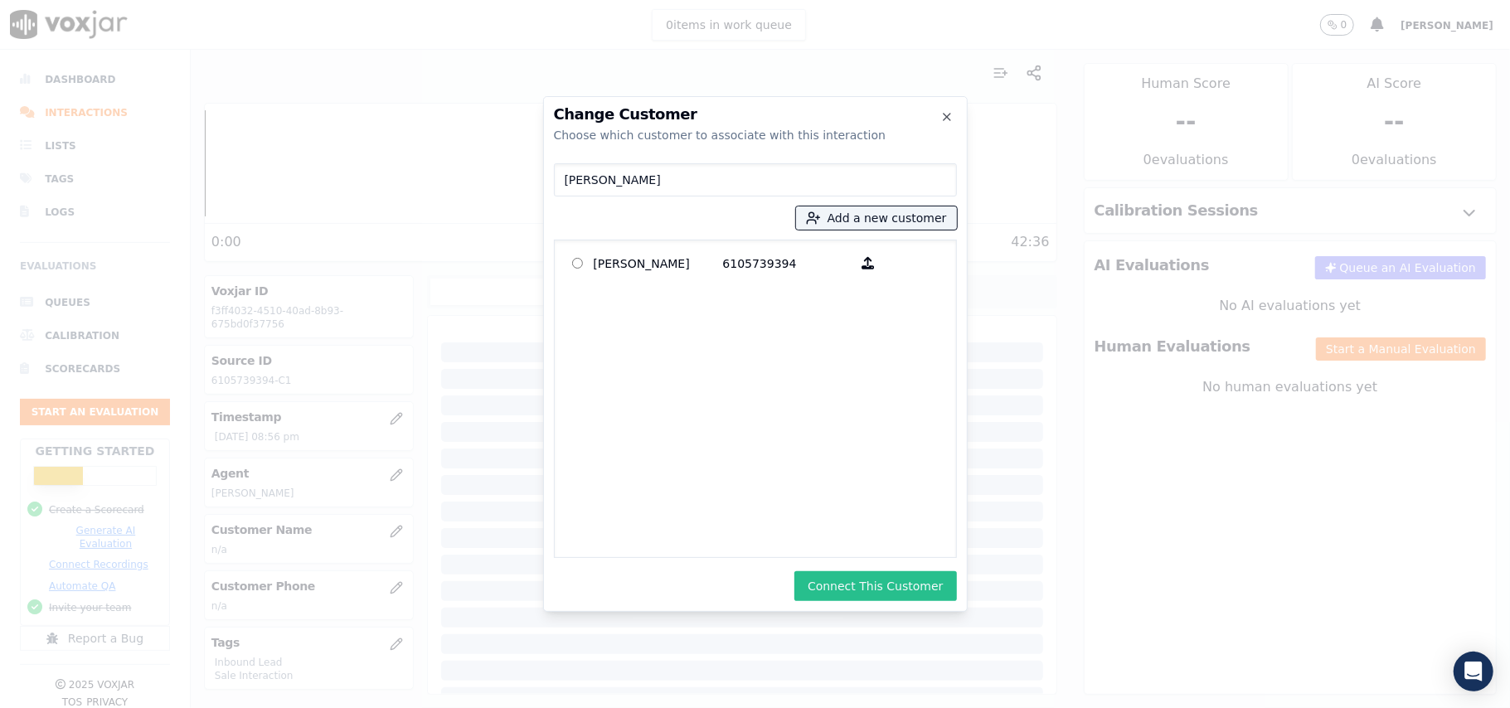
click at [913, 579] on button "Connect This Customer" at bounding box center [876, 586] width 162 height 30
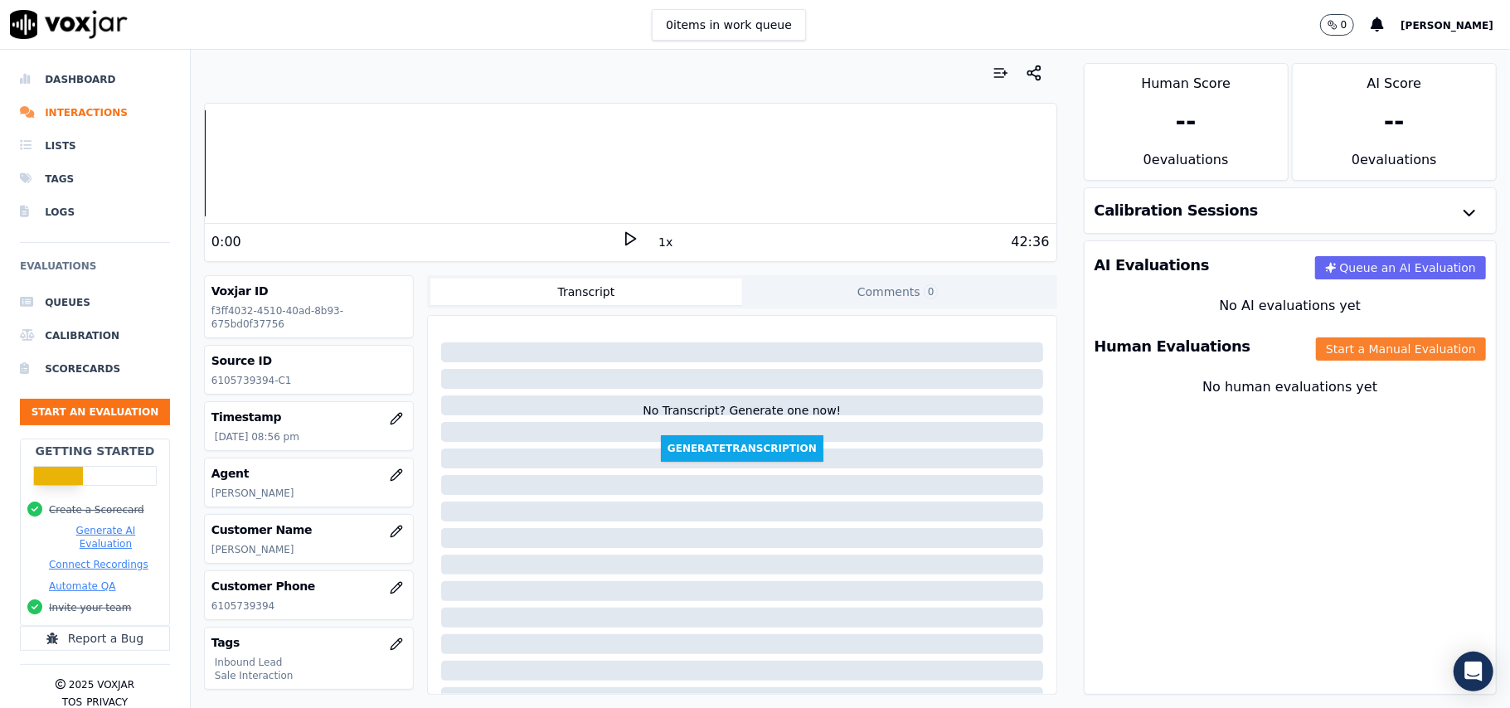
click at [1328, 356] on button "Start a Manual Evaluation" at bounding box center [1401, 349] width 170 height 23
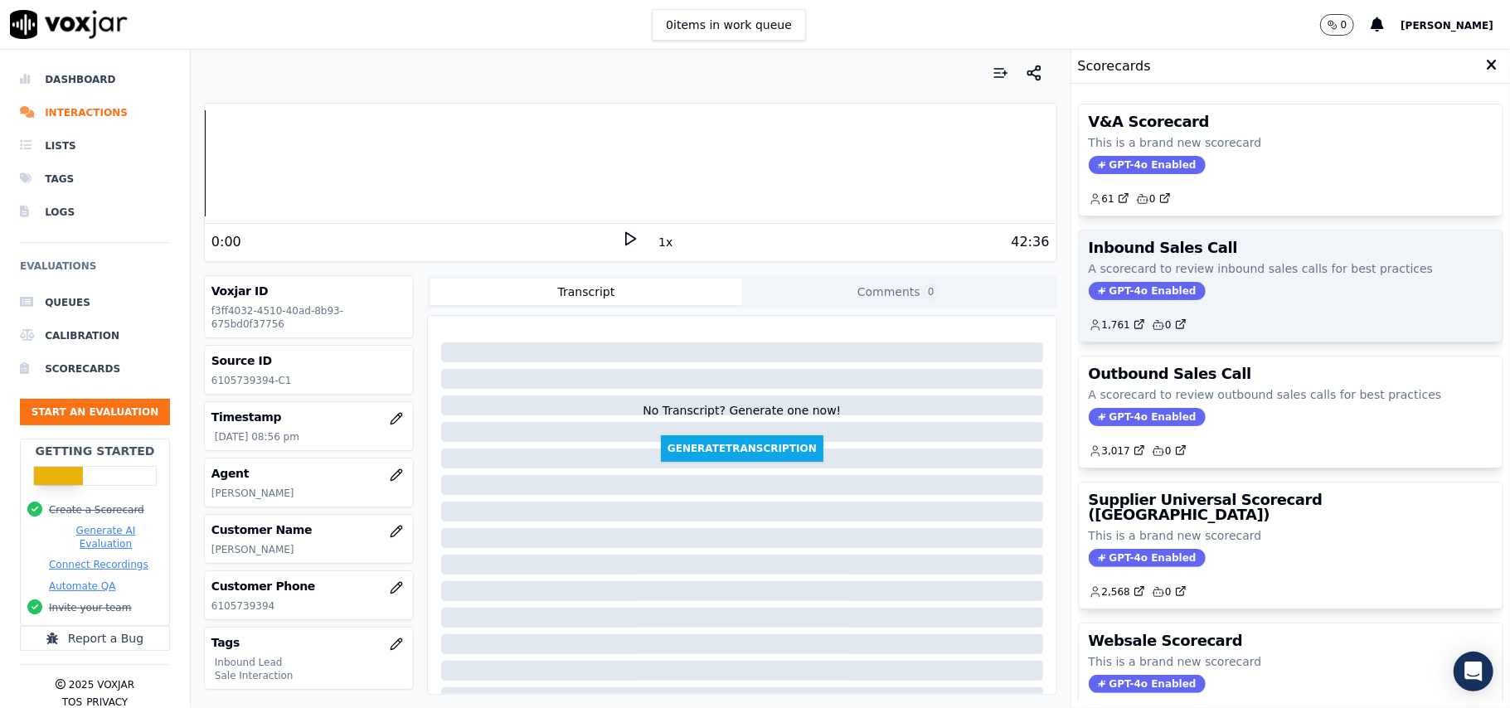
click at [1115, 297] on span "GPT-4o Enabled" at bounding box center [1147, 291] width 117 height 18
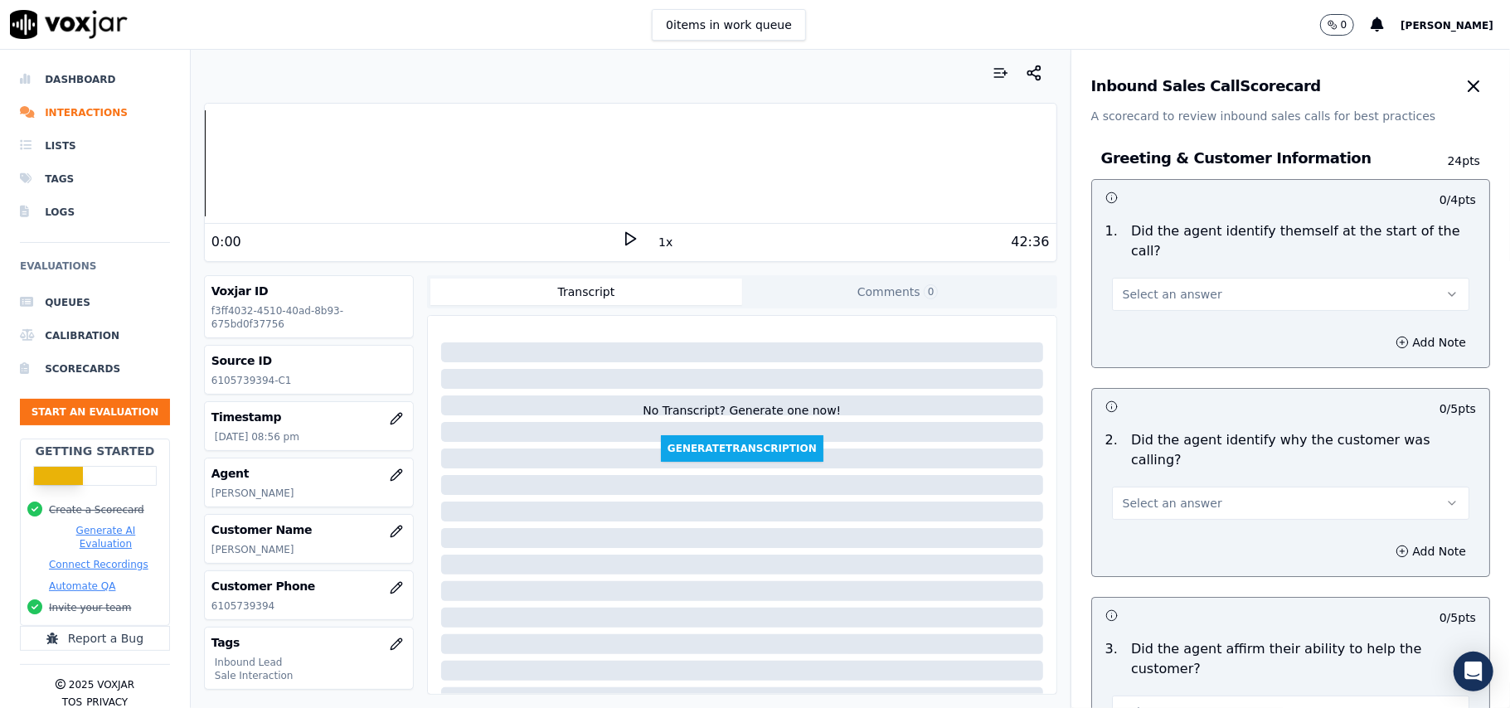
click at [1153, 286] on span "Select an answer" at bounding box center [1173, 294] width 100 height 17
click at [1148, 318] on div "Yes" at bounding box center [1255, 312] width 321 height 27
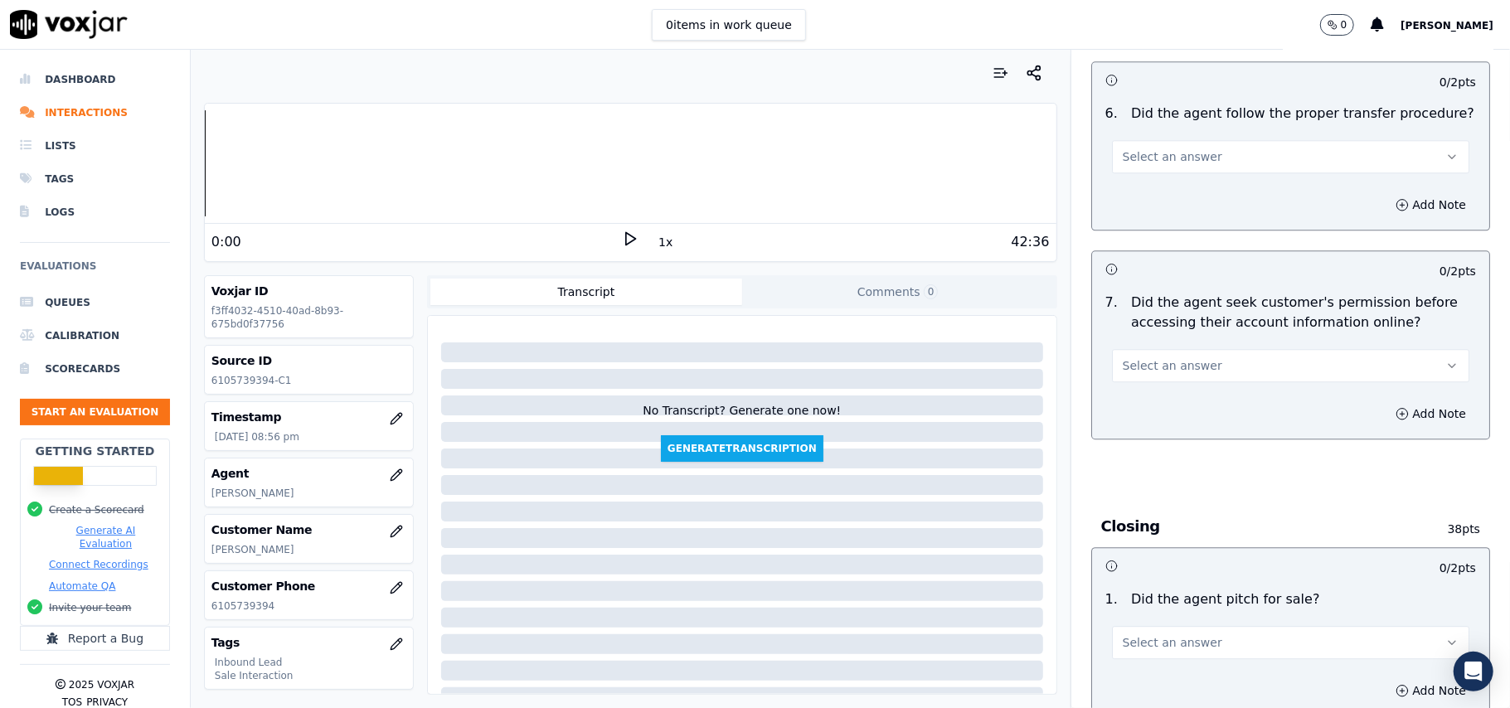
scroll to position [4642, 0]
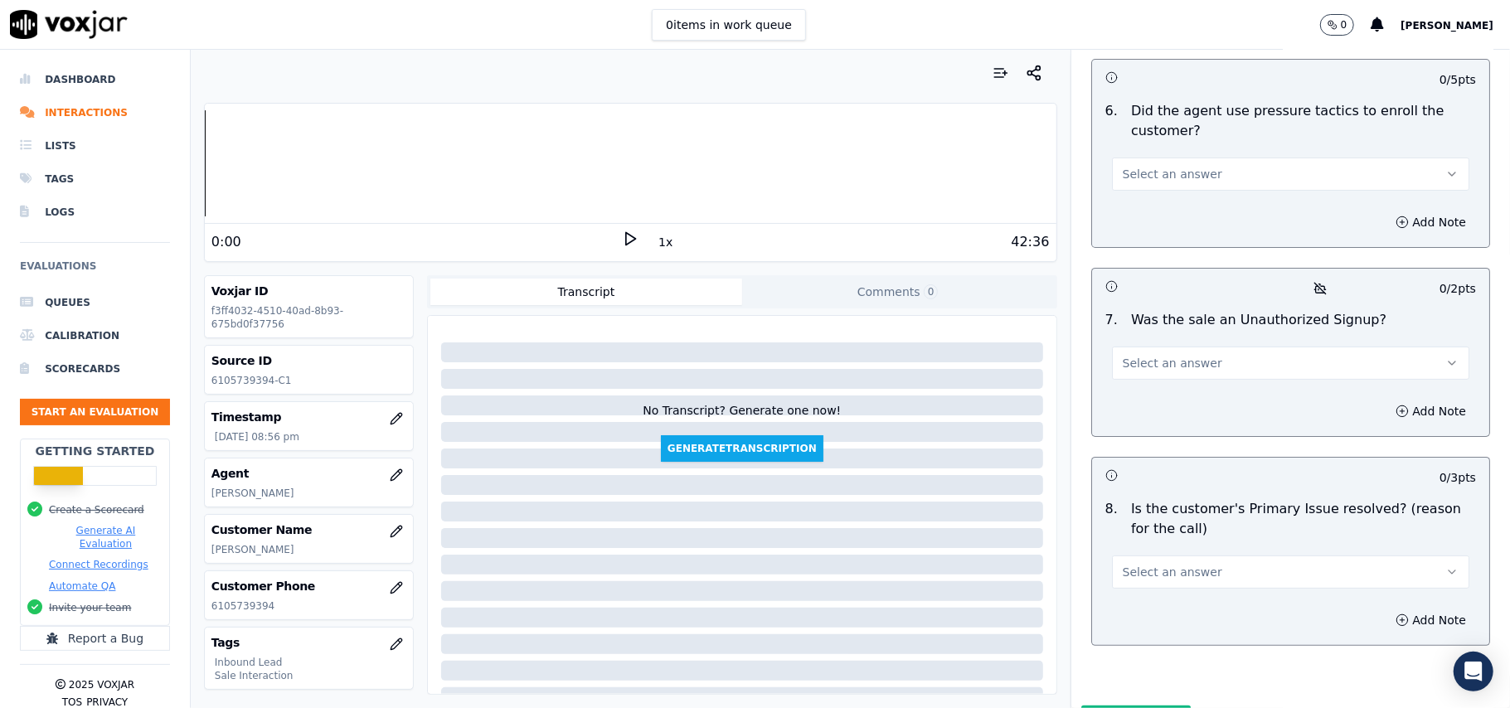
click at [1112, 556] on button "Select an answer" at bounding box center [1290, 572] width 357 height 33
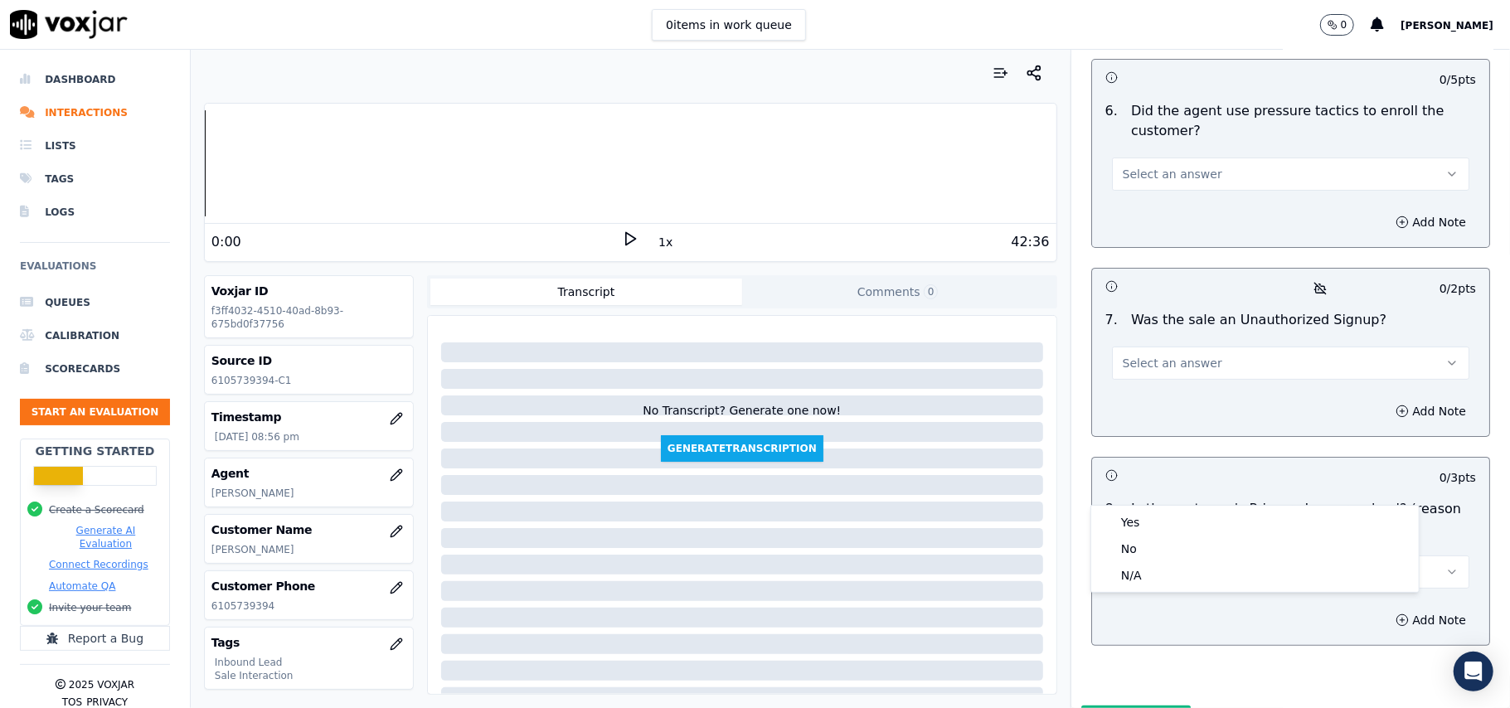
drag, startPoint x: 1125, startPoint y: 499, endPoint x: 1135, endPoint y: 502, distance: 9.5
click at [1132, 508] on div "Yes No N/A" at bounding box center [1255, 549] width 328 height 86
drag, startPoint x: 1153, startPoint y: 518, endPoint x: 1162, endPoint y: 469, distance: 50.6
click at [1154, 518] on div "Yes" at bounding box center [1255, 522] width 321 height 27
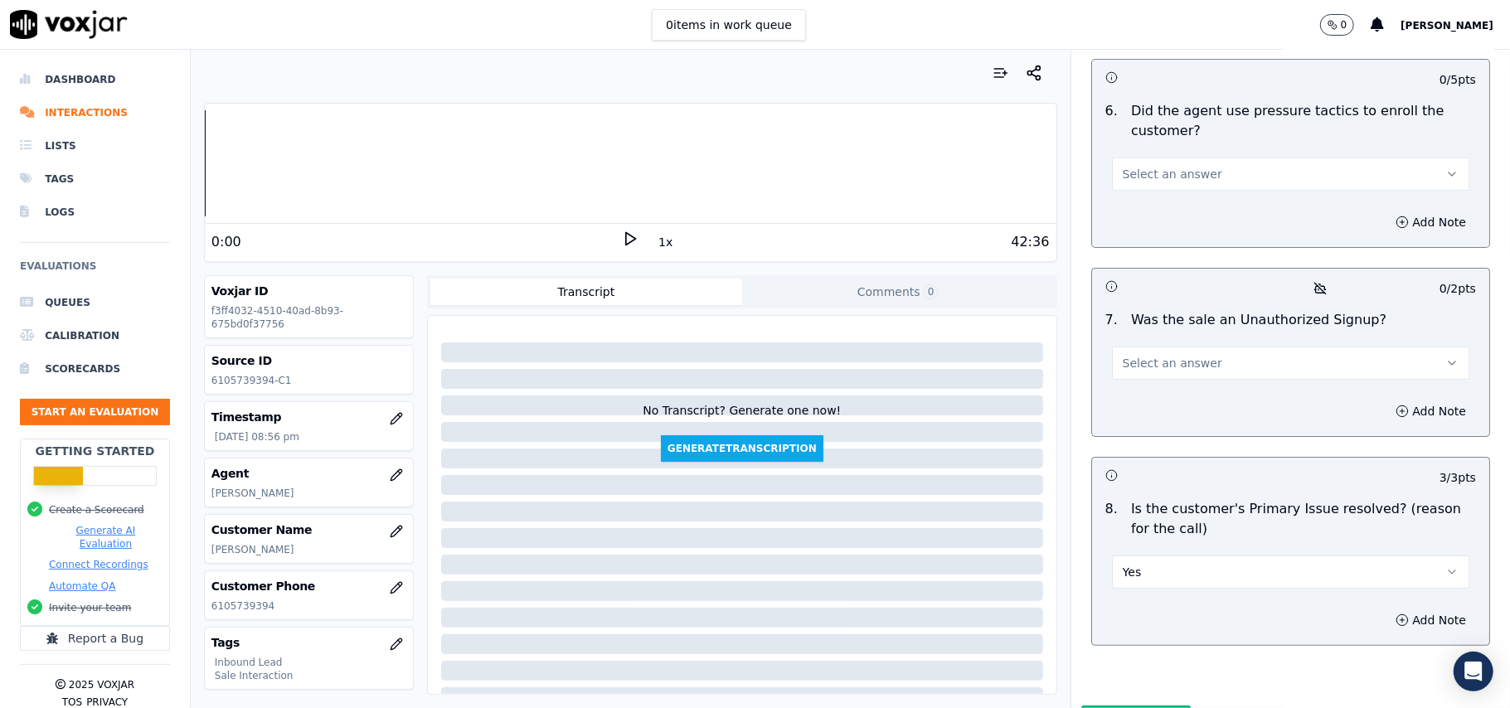
click at [1169, 347] on button "Select an answer" at bounding box center [1290, 363] width 357 height 33
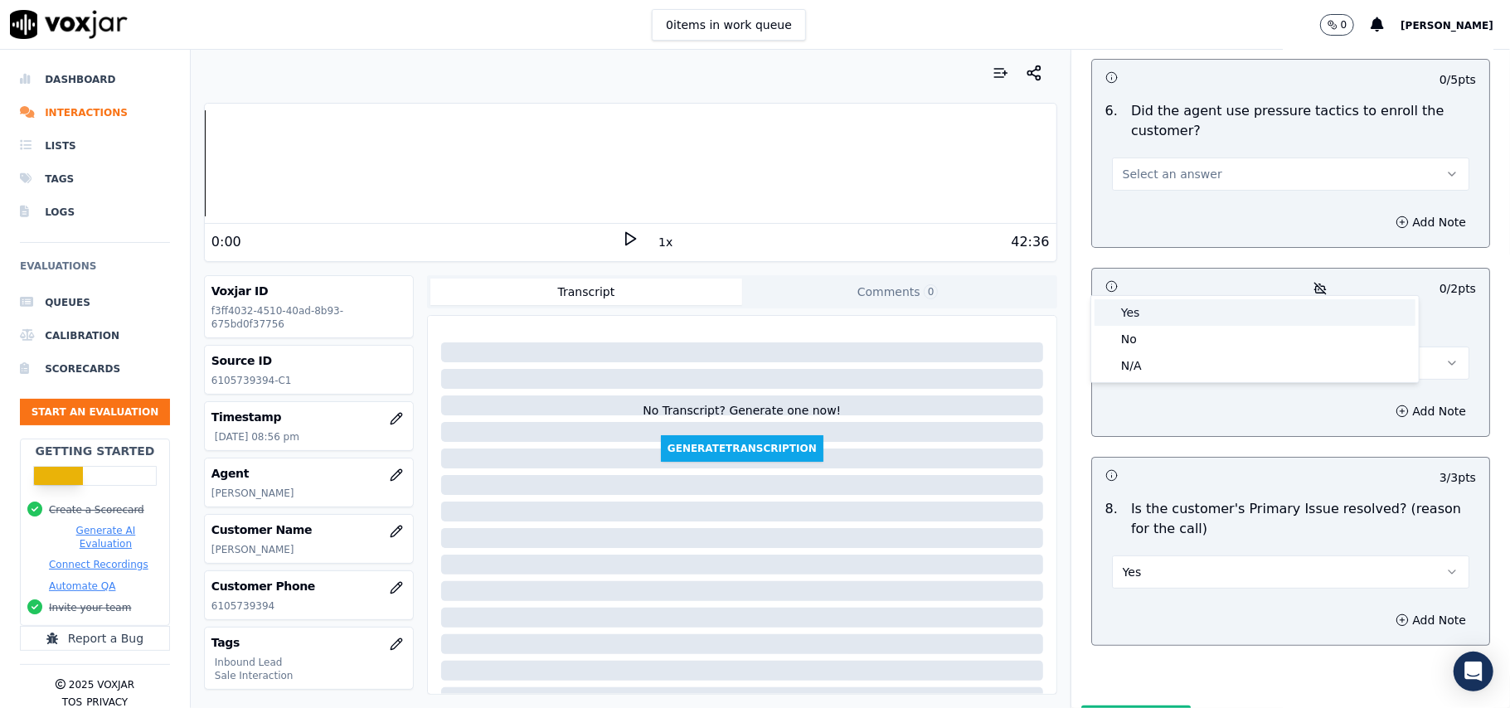
click at [1153, 310] on div "Yes" at bounding box center [1255, 312] width 321 height 27
click at [1154, 347] on button "Yes" at bounding box center [1290, 363] width 357 height 33
click at [1145, 342] on div "No" at bounding box center [1255, 339] width 321 height 27
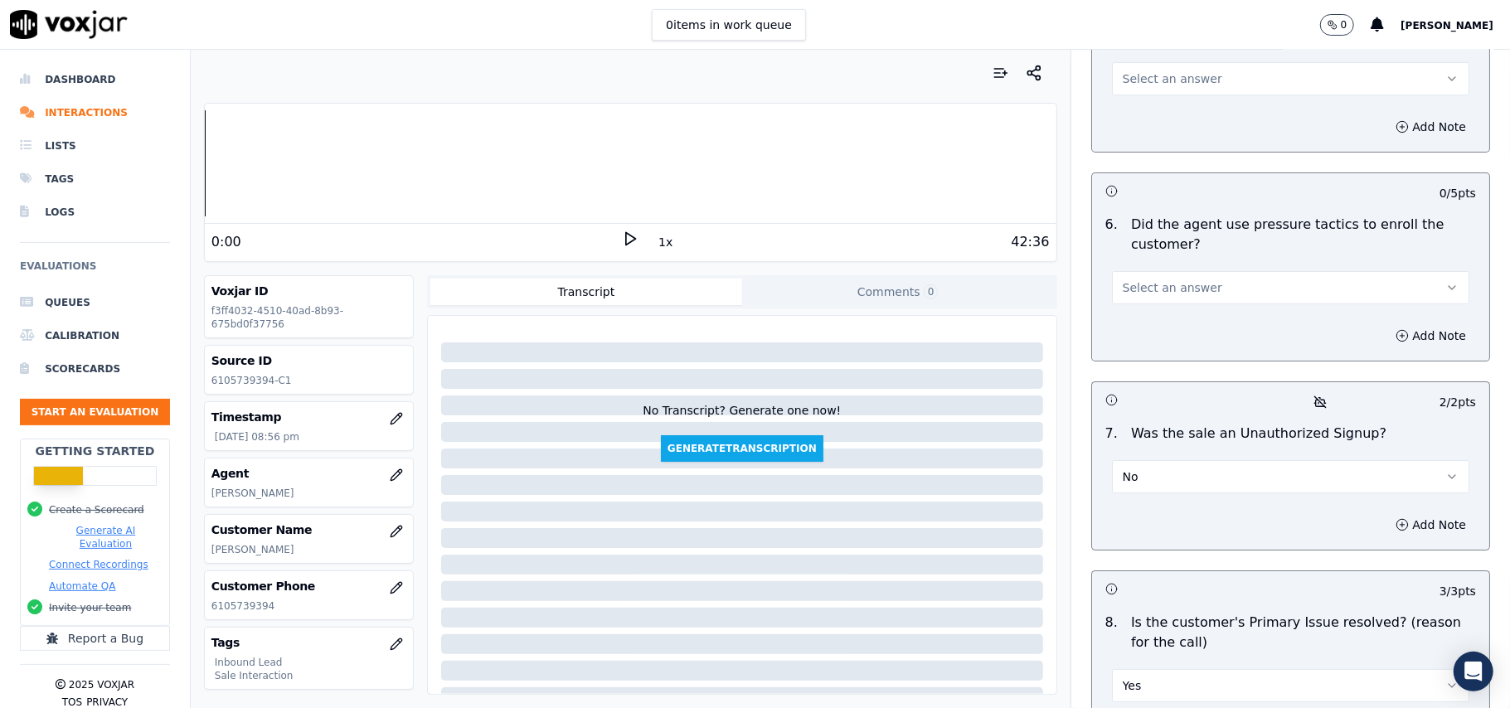
scroll to position [4420, 0]
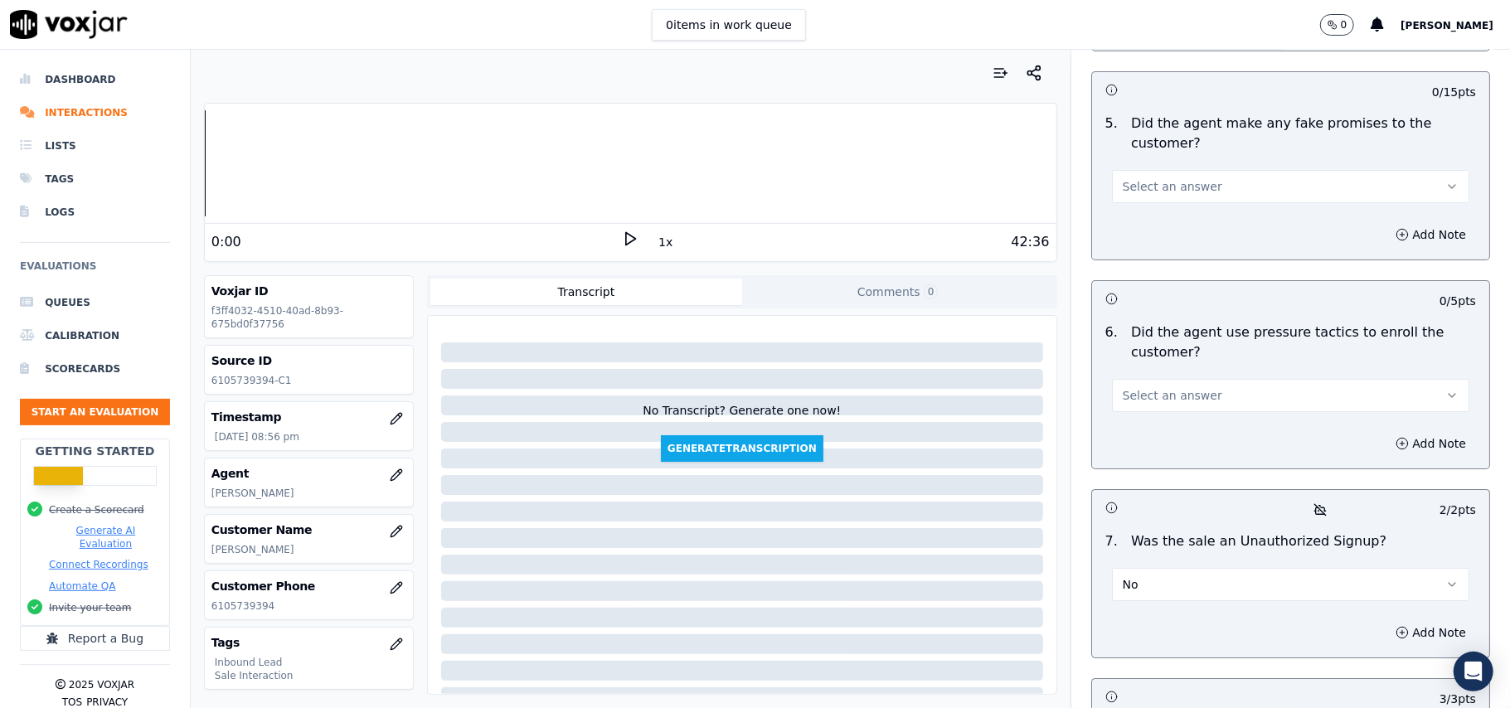
click at [1169, 387] on span "Select an answer" at bounding box center [1173, 395] width 100 height 17
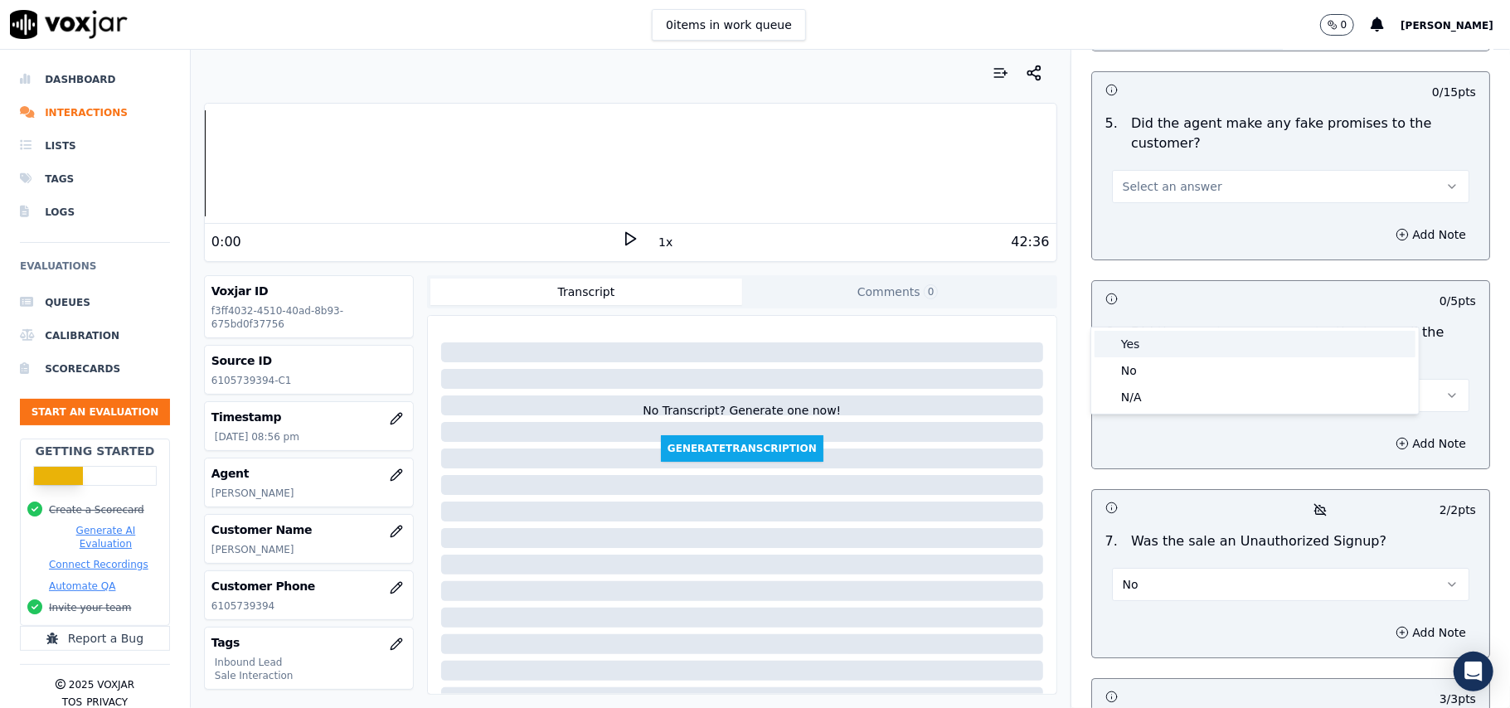
click at [1176, 347] on div "Yes" at bounding box center [1255, 344] width 321 height 27
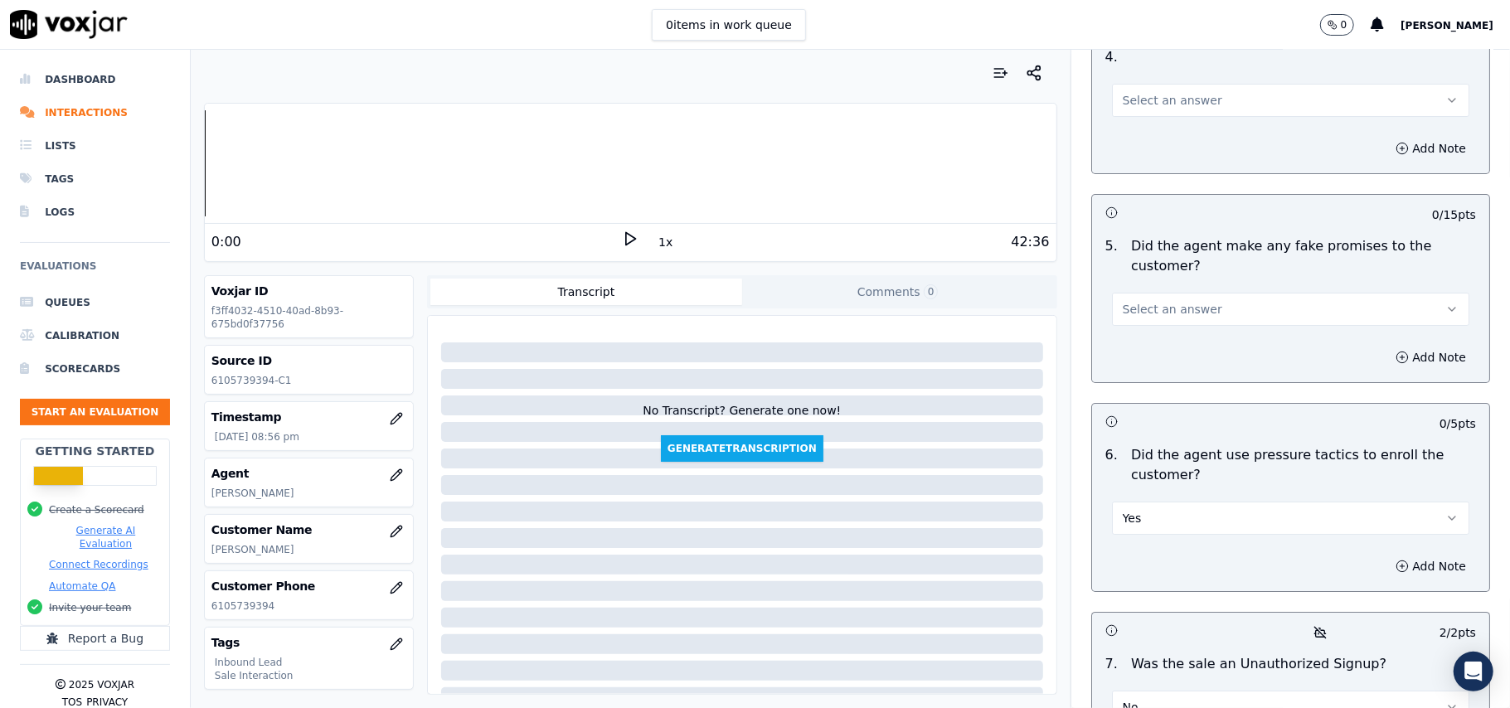
scroll to position [4200, 0]
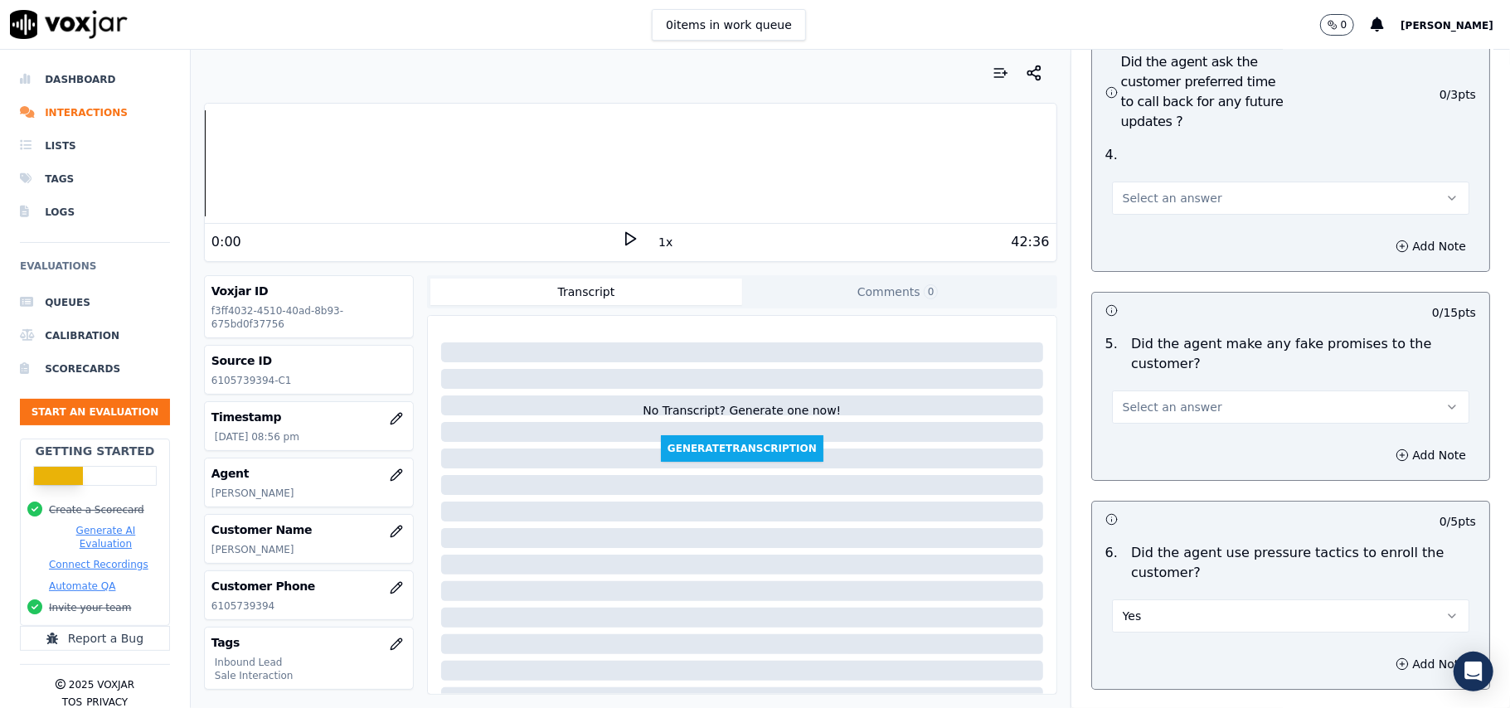
drag, startPoint x: 1156, startPoint y: 504, endPoint x: 1149, endPoint y: 542, distance: 37.9
click at [1158, 583] on div "Yes" at bounding box center [1291, 608] width 384 height 50
drag, startPoint x: 1132, startPoint y: 532, endPoint x: 1135, endPoint y: 542, distance: 10.5
click at [1135, 600] on button "Yes" at bounding box center [1290, 616] width 357 height 33
click at [1126, 586] on div "No" at bounding box center [1255, 592] width 321 height 27
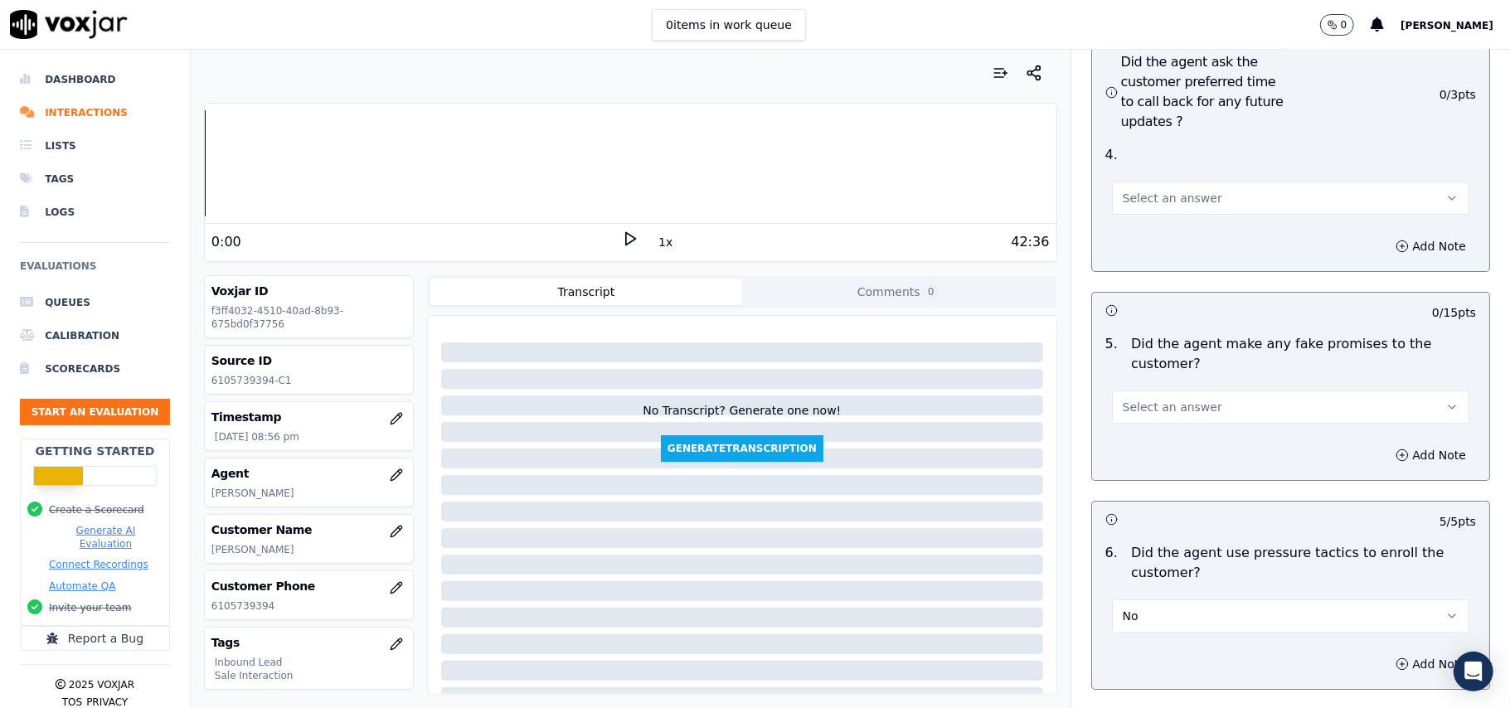
click at [1141, 399] on span "Select an answer" at bounding box center [1173, 407] width 100 height 17
click at [1146, 382] on div "No" at bounding box center [1255, 382] width 321 height 27
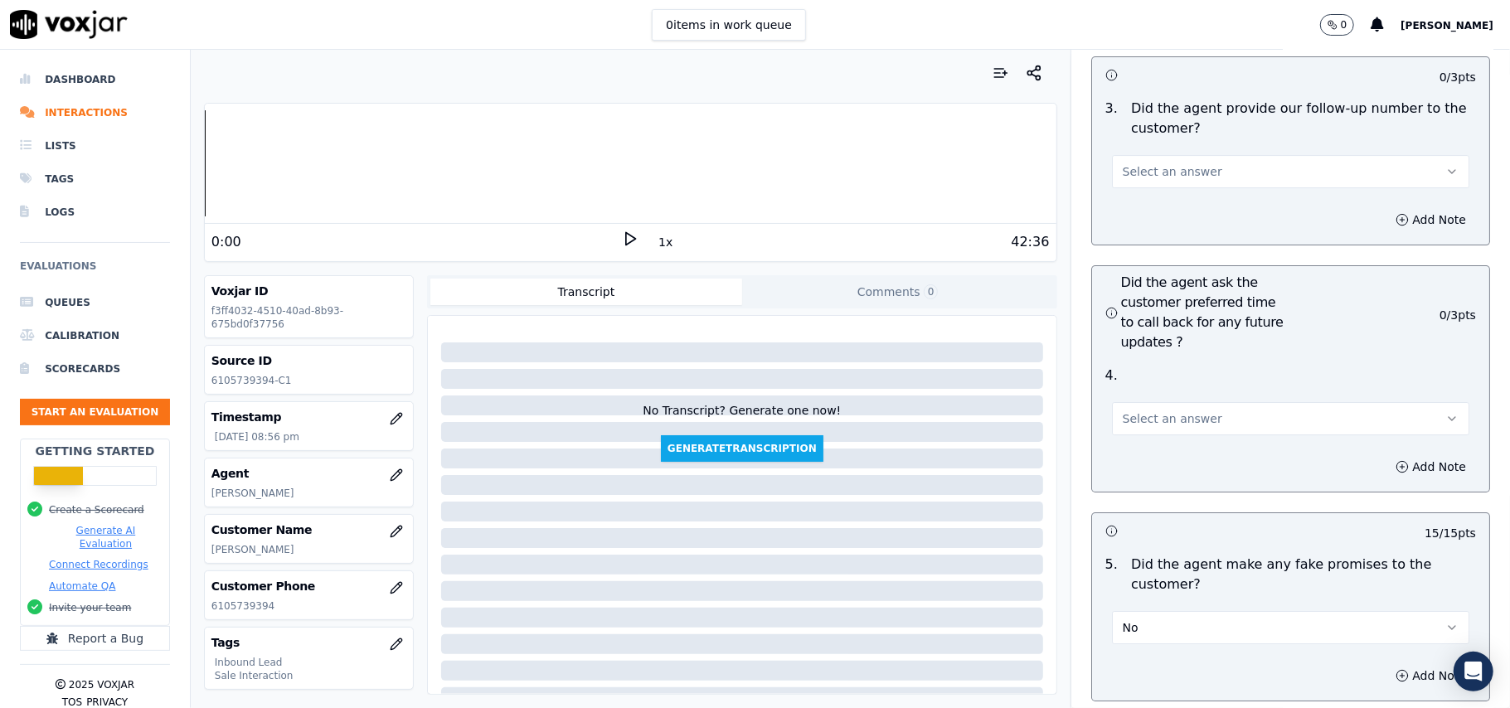
scroll to position [3978, 0]
click at [1123, 411] on span "Select an answer" at bounding box center [1173, 419] width 100 height 17
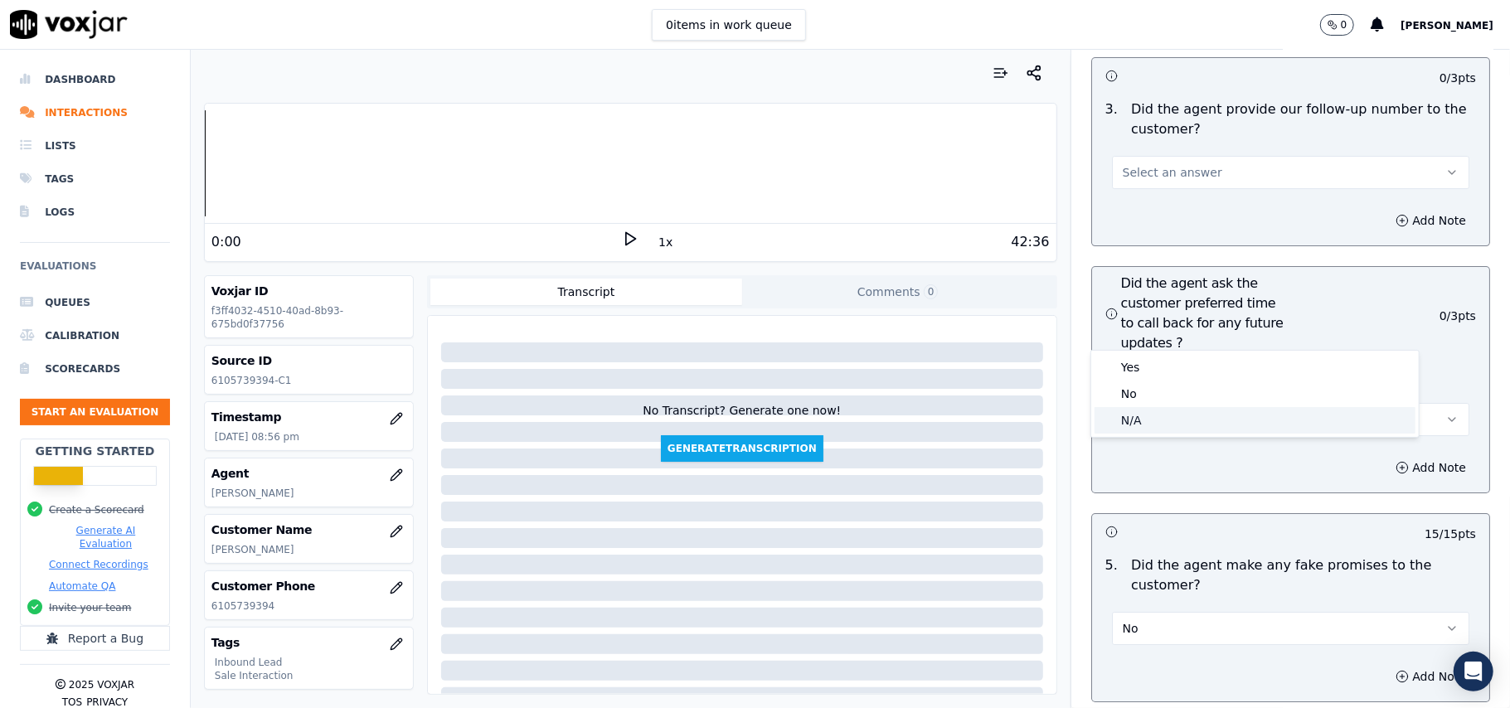
click at [1125, 433] on div "N/A" at bounding box center [1255, 420] width 321 height 27
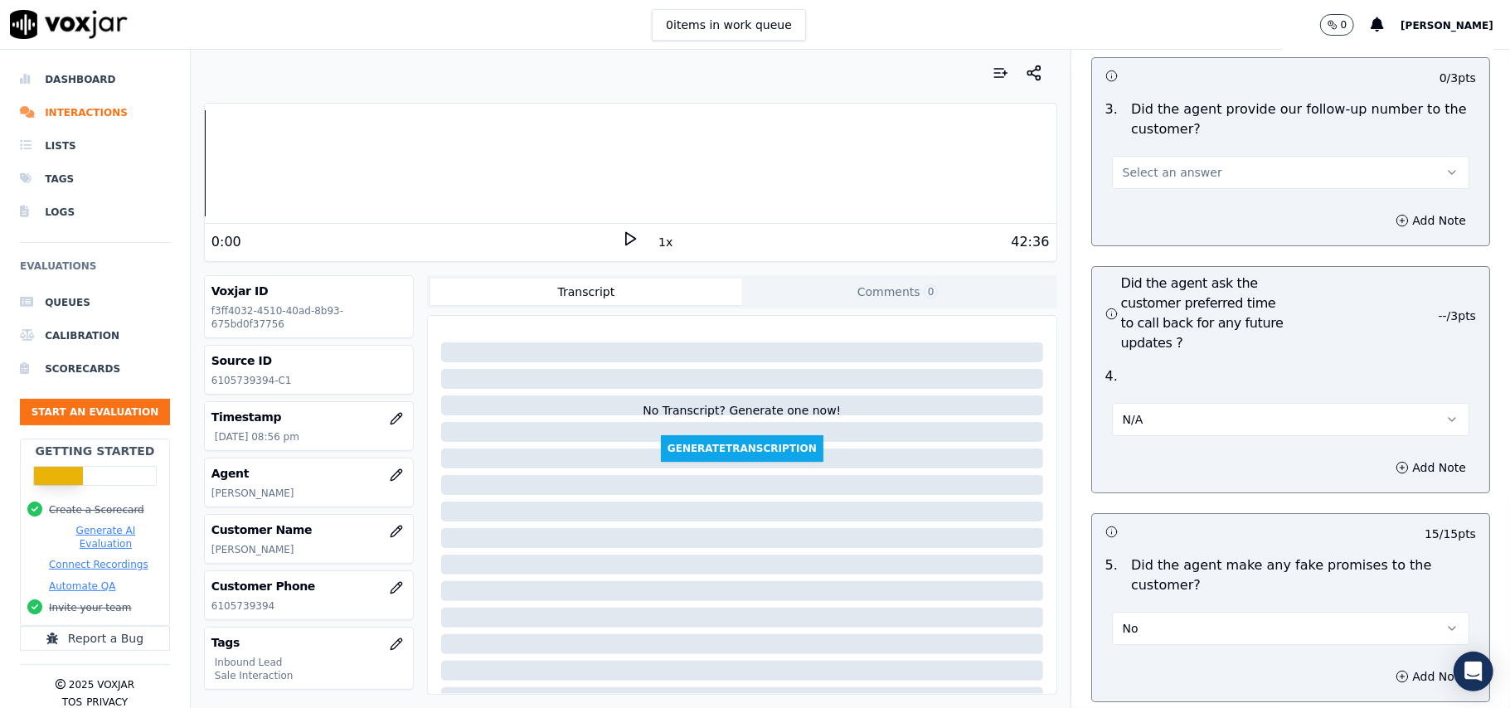
scroll to position [3647, 0]
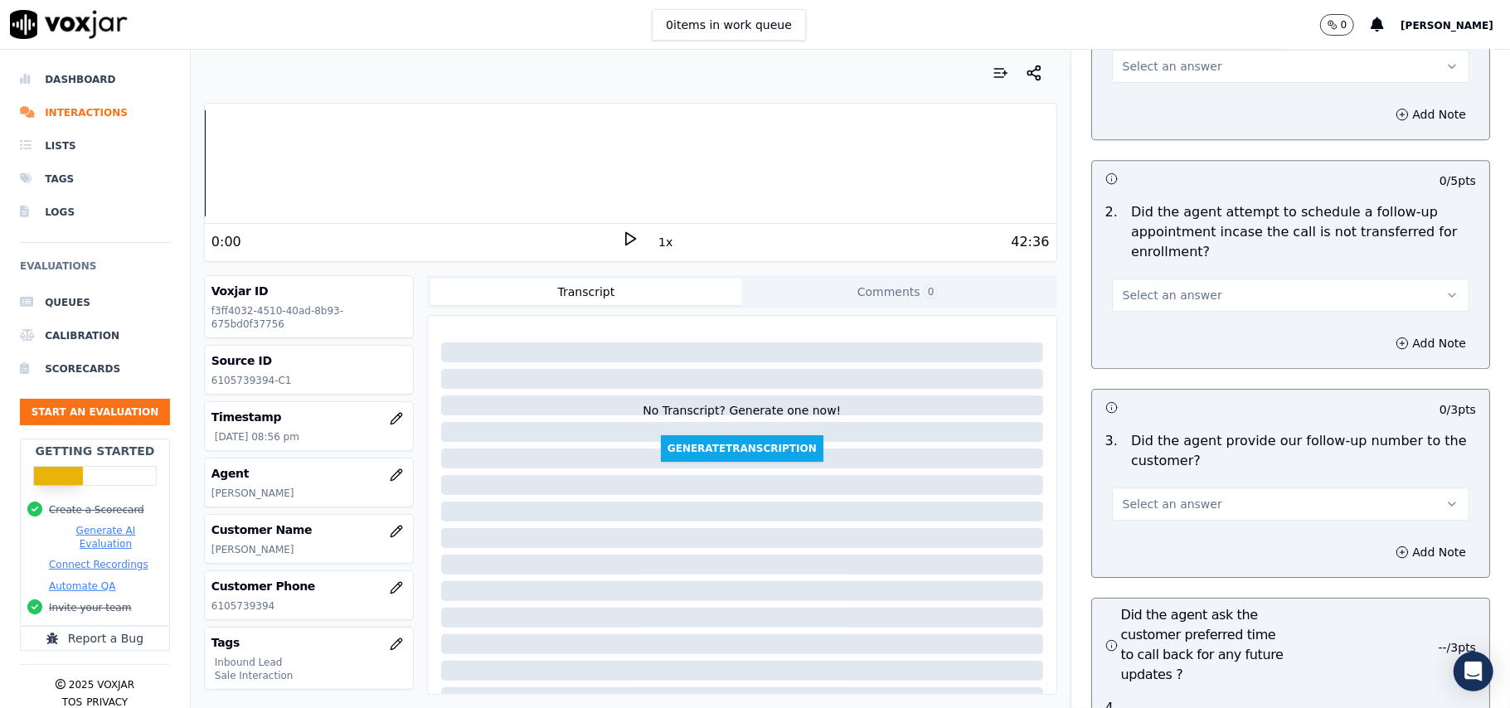
click at [1131, 496] on span "Select an answer" at bounding box center [1173, 504] width 100 height 17
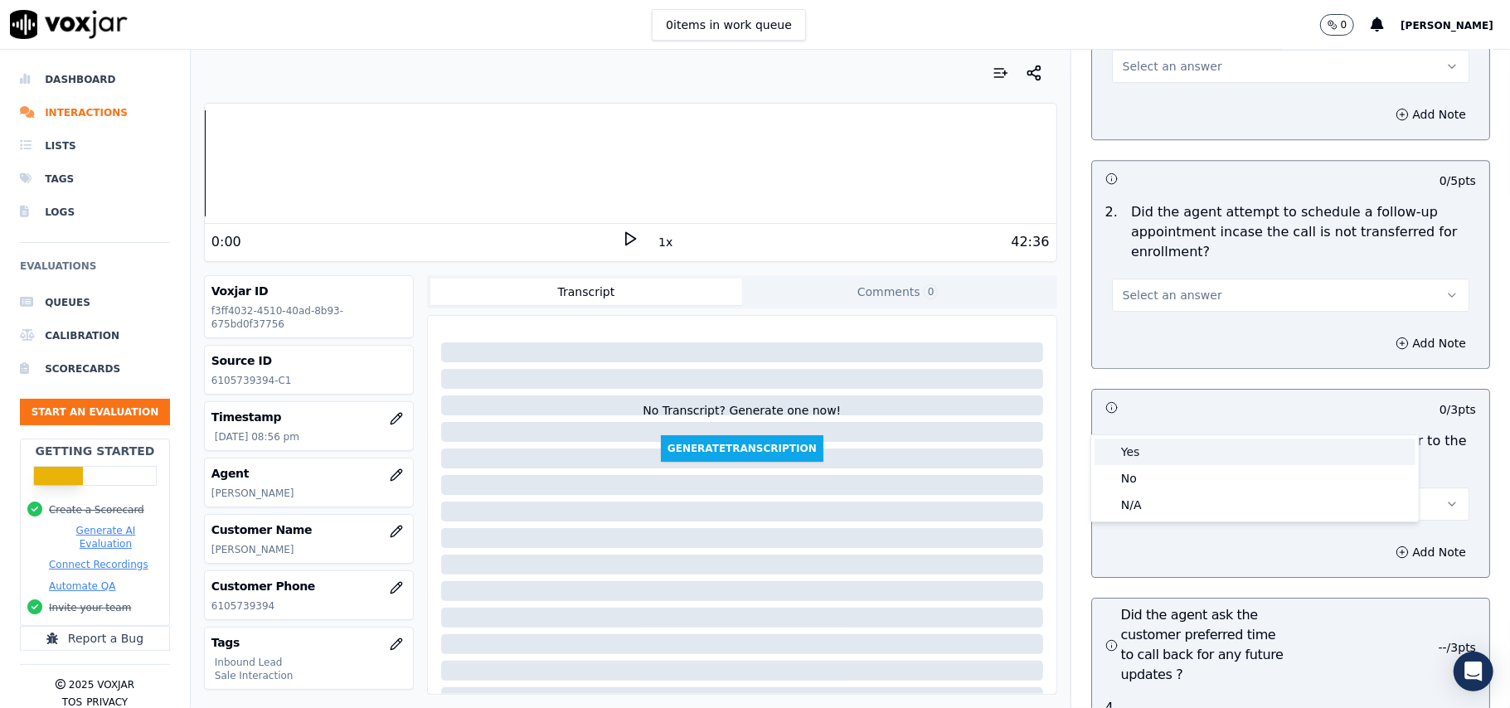
click at [1129, 455] on div "Yes" at bounding box center [1255, 452] width 321 height 27
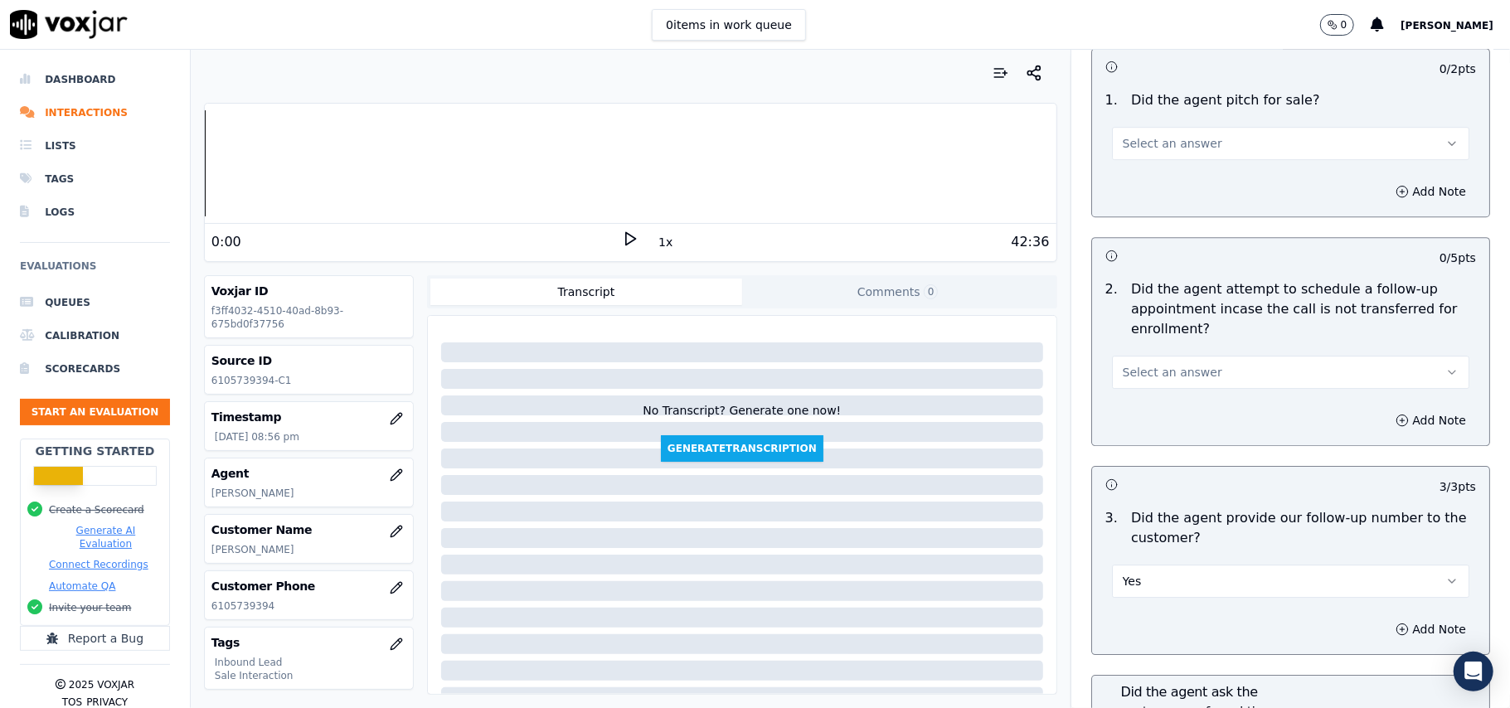
scroll to position [3536, 0]
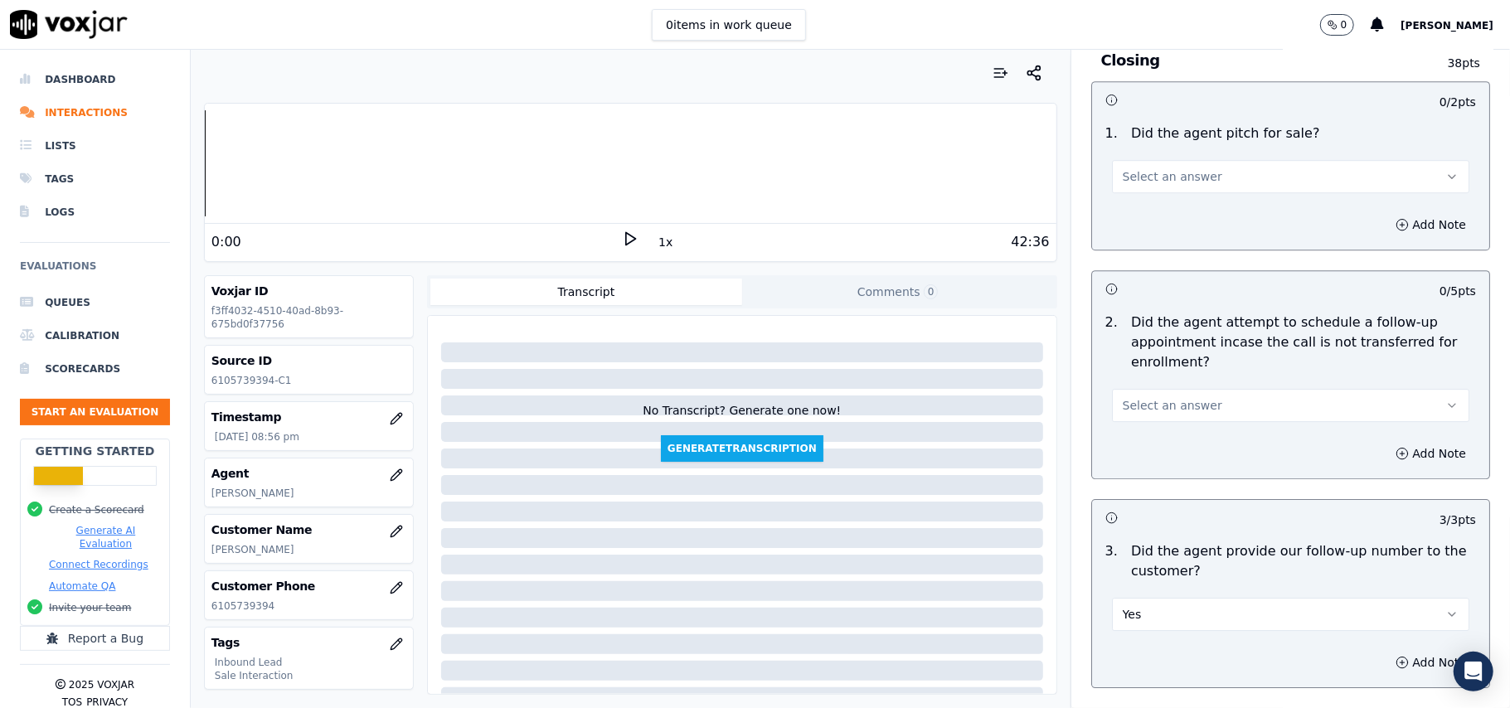
click at [1153, 397] on span "Select an answer" at bounding box center [1173, 405] width 100 height 17
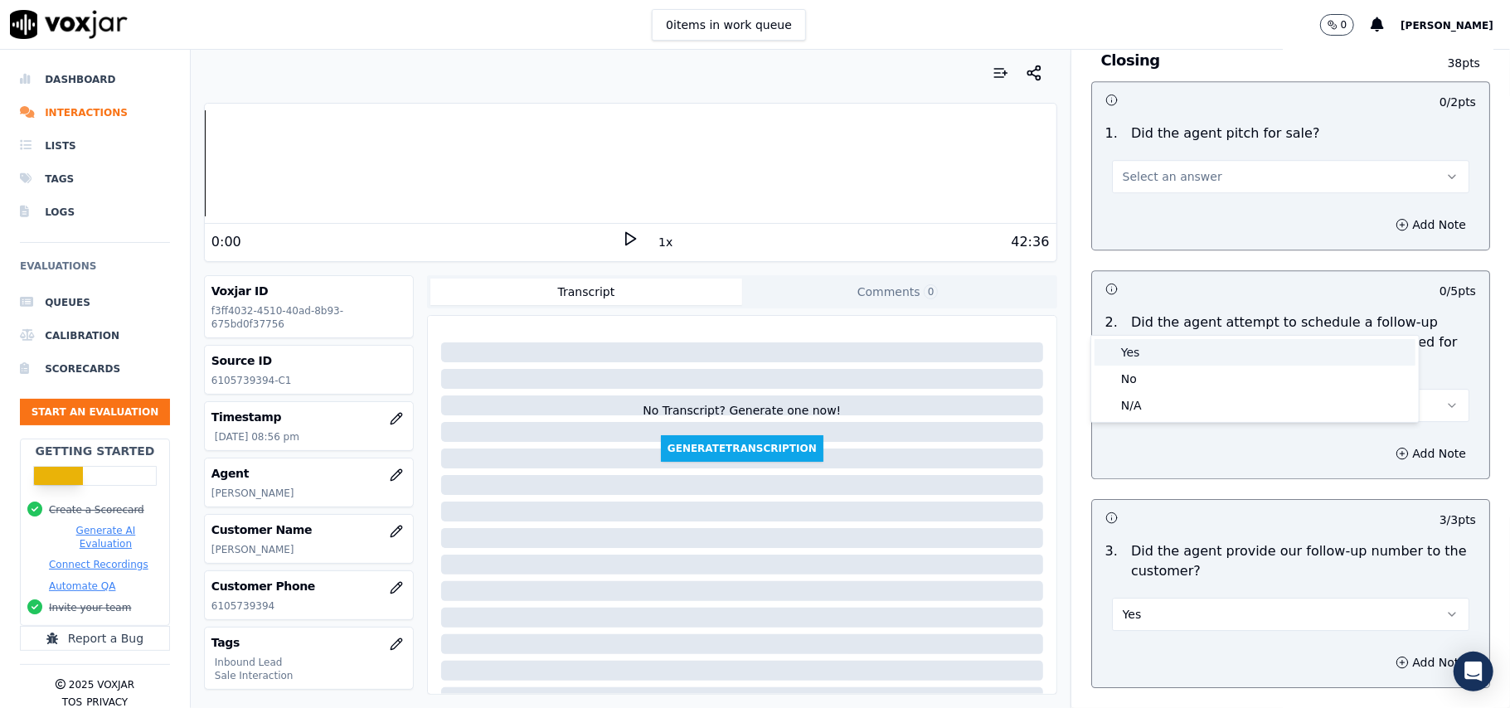
click at [1159, 365] on div "Yes" at bounding box center [1255, 352] width 321 height 27
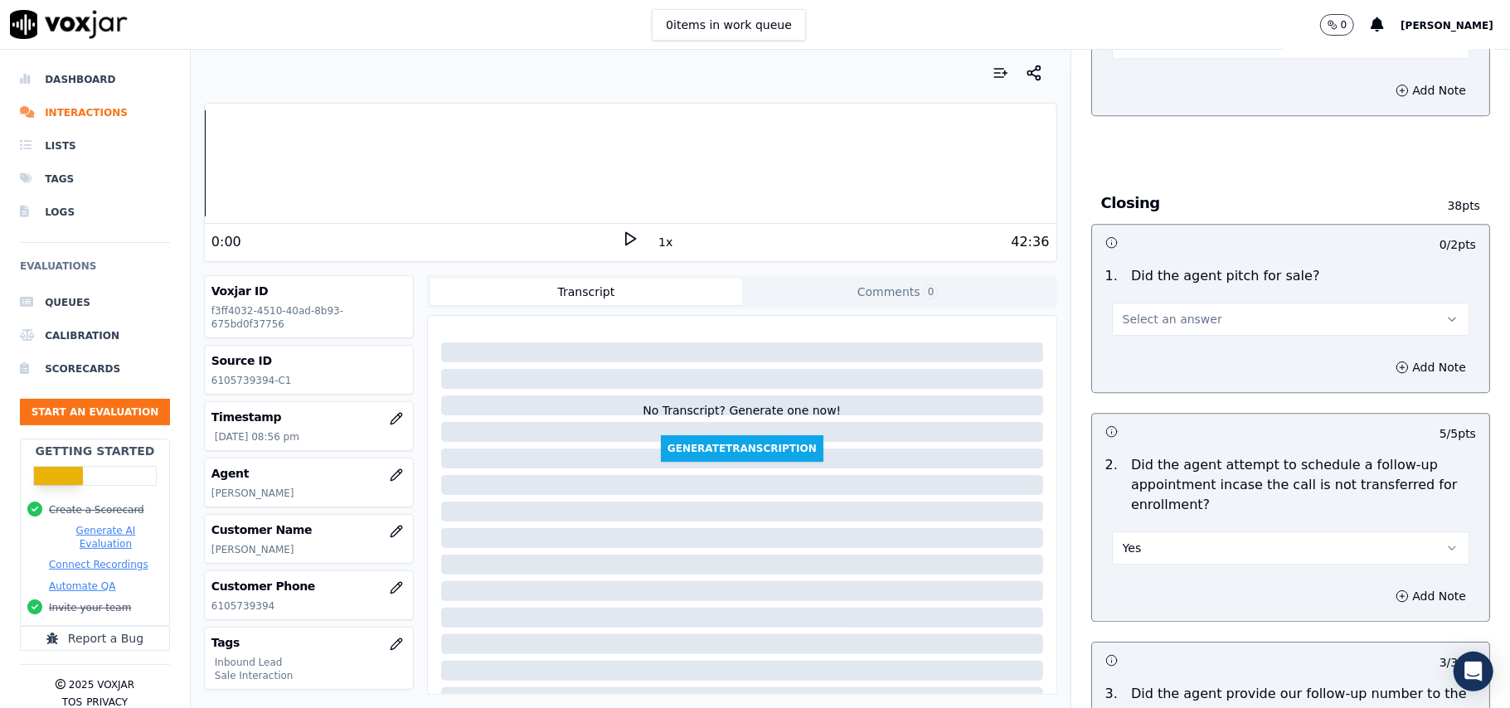
scroll to position [3205, 0]
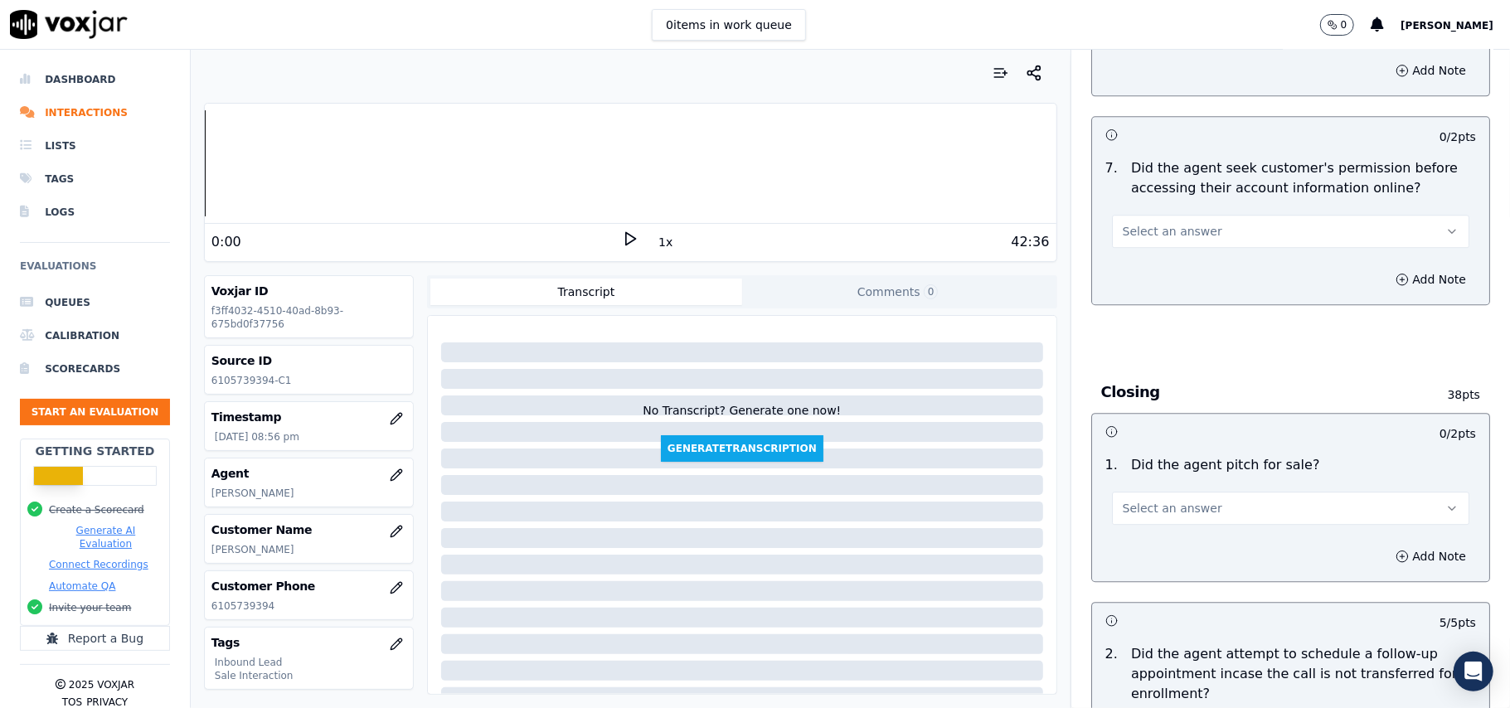
click at [1179, 500] on span "Select an answer" at bounding box center [1173, 508] width 100 height 17
click at [1163, 458] on div "Yes" at bounding box center [1255, 455] width 321 height 27
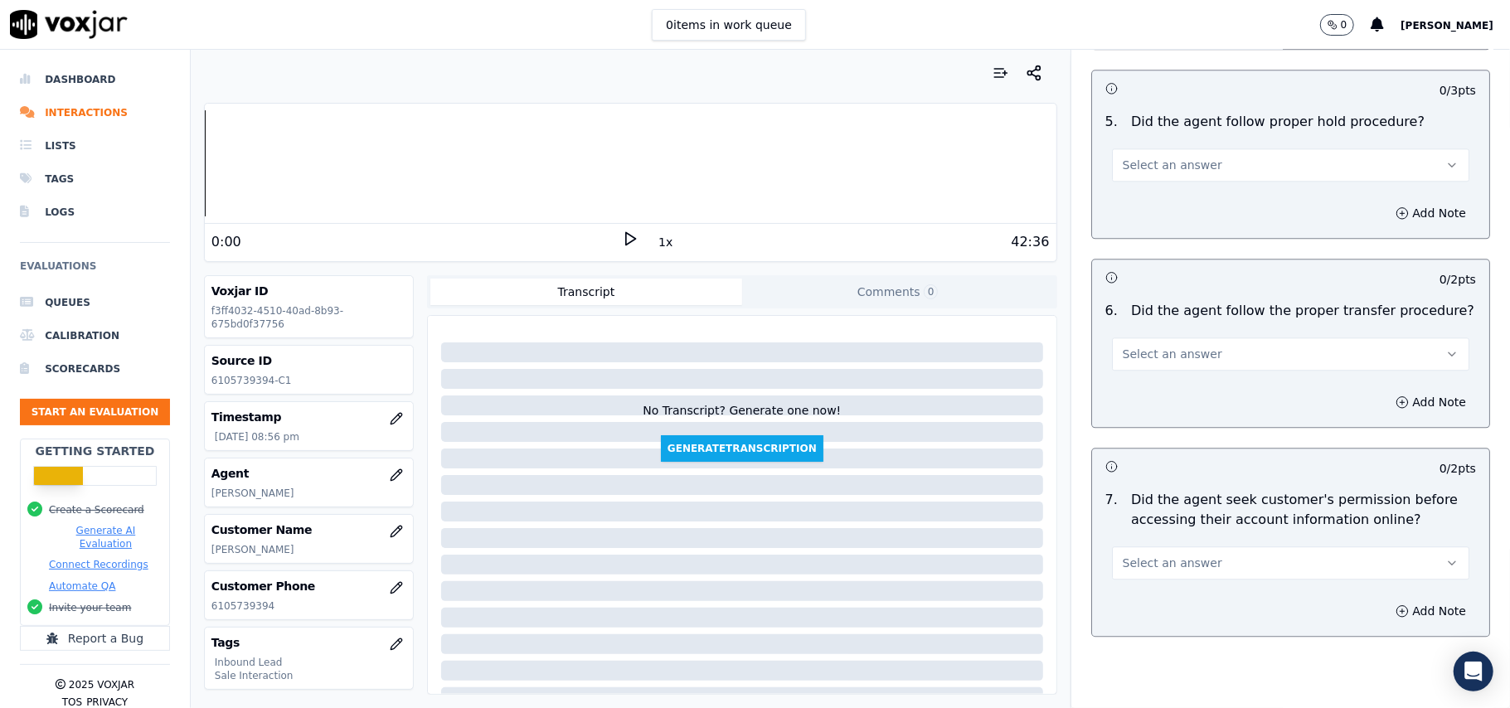
click at [1146, 555] on span "Select an answer" at bounding box center [1173, 563] width 100 height 17
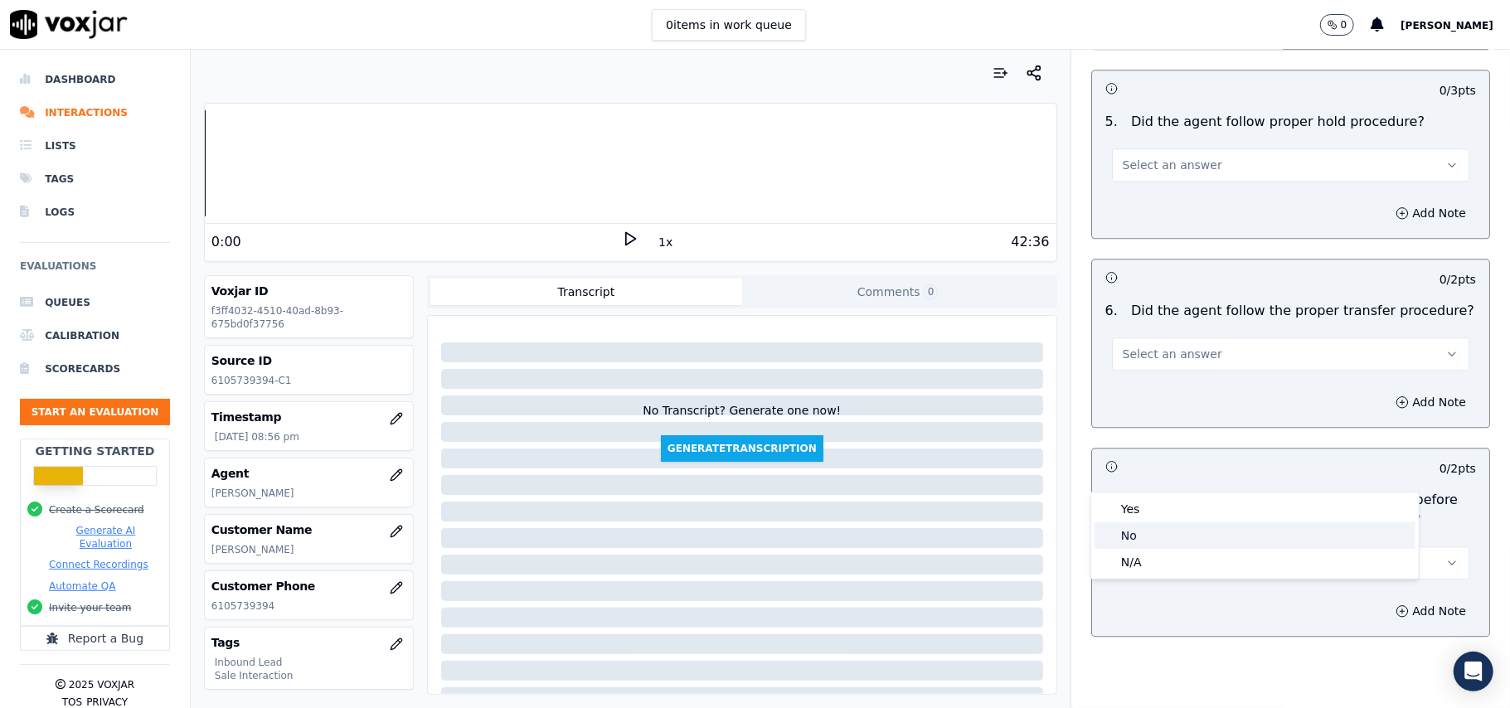
click at [1178, 541] on div "No" at bounding box center [1255, 535] width 321 height 27
click at [1166, 547] on button "No" at bounding box center [1290, 563] width 357 height 33
drag, startPoint x: 1164, startPoint y: 486, endPoint x: 1166, endPoint y: 513, distance: 26.6
click at [1166, 513] on div "Yes" at bounding box center [1255, 509] width 321 height 27
click at [1171, 346] on span "Select an answer" at bounding box center [1173, 354] width 100 height 17
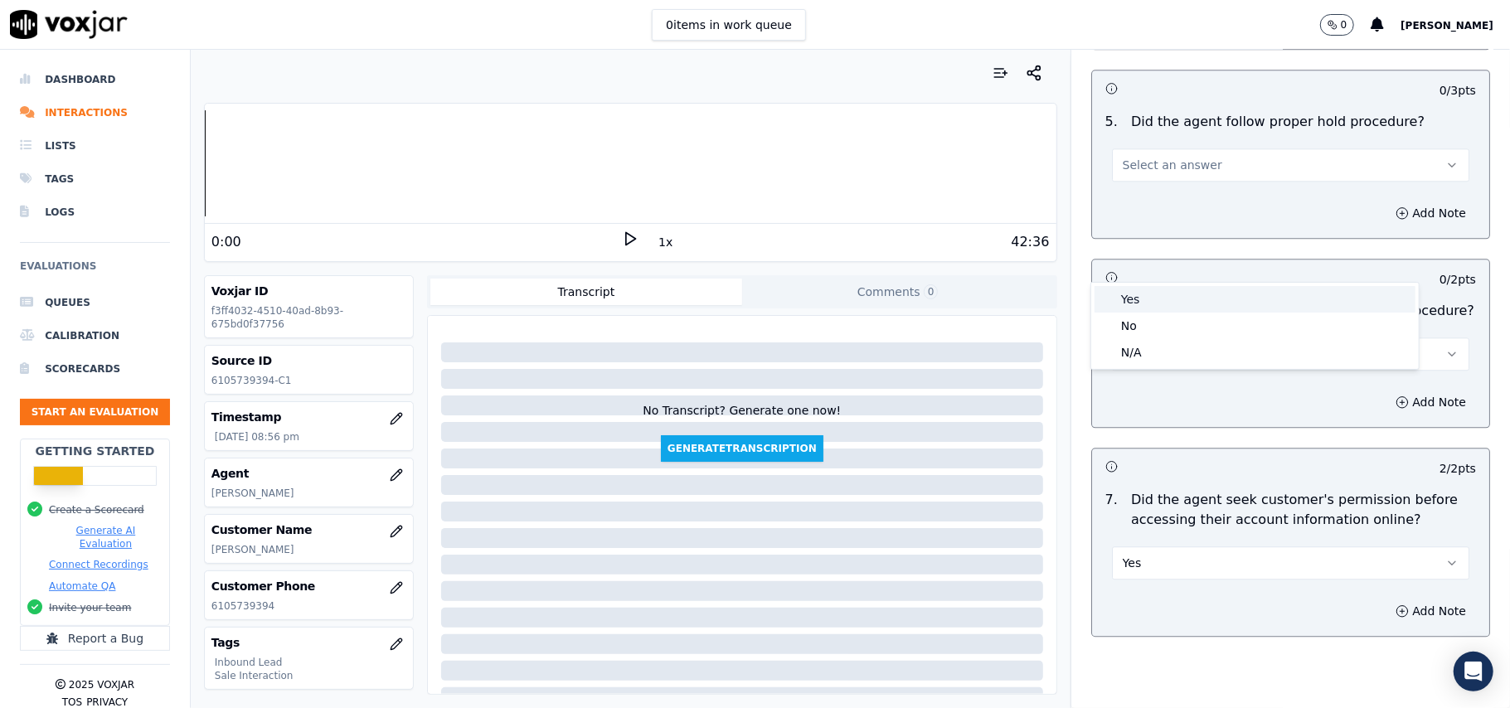
click at [1173, 304] on div "Yes" at bounding box center [1255, 299] width 321 height 27
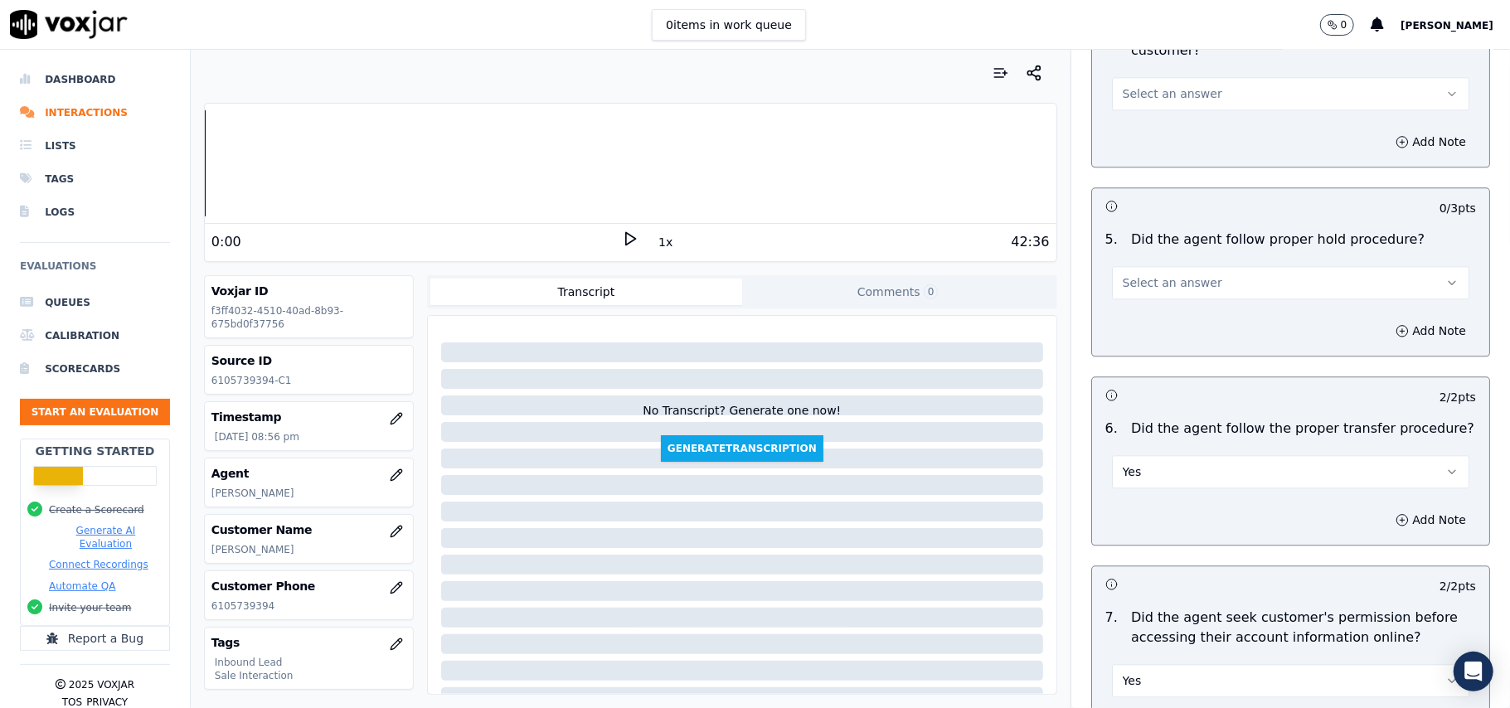
scroll to position [2651, 0]
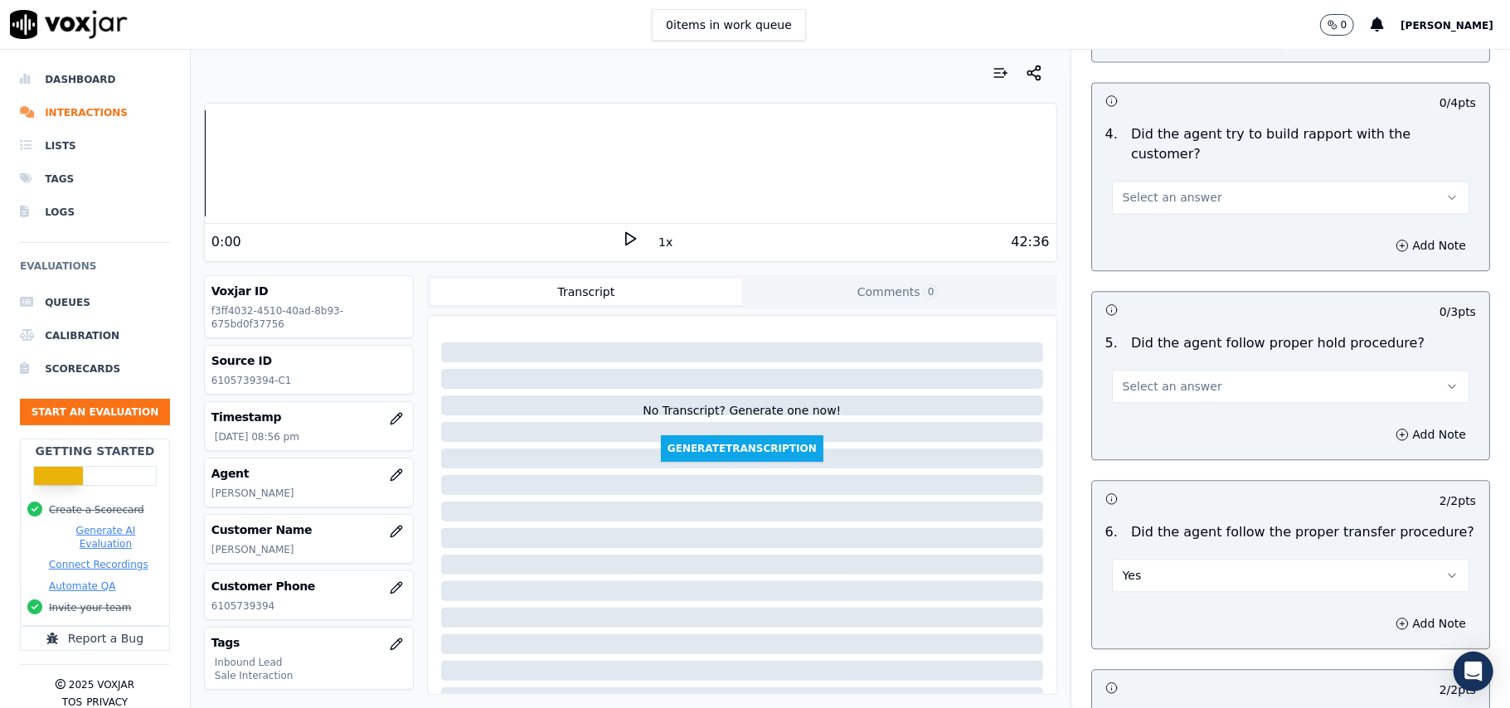
click at [1143, 378] on span "Select an answer" at bounding box center [1173, 386] width 100 height 17
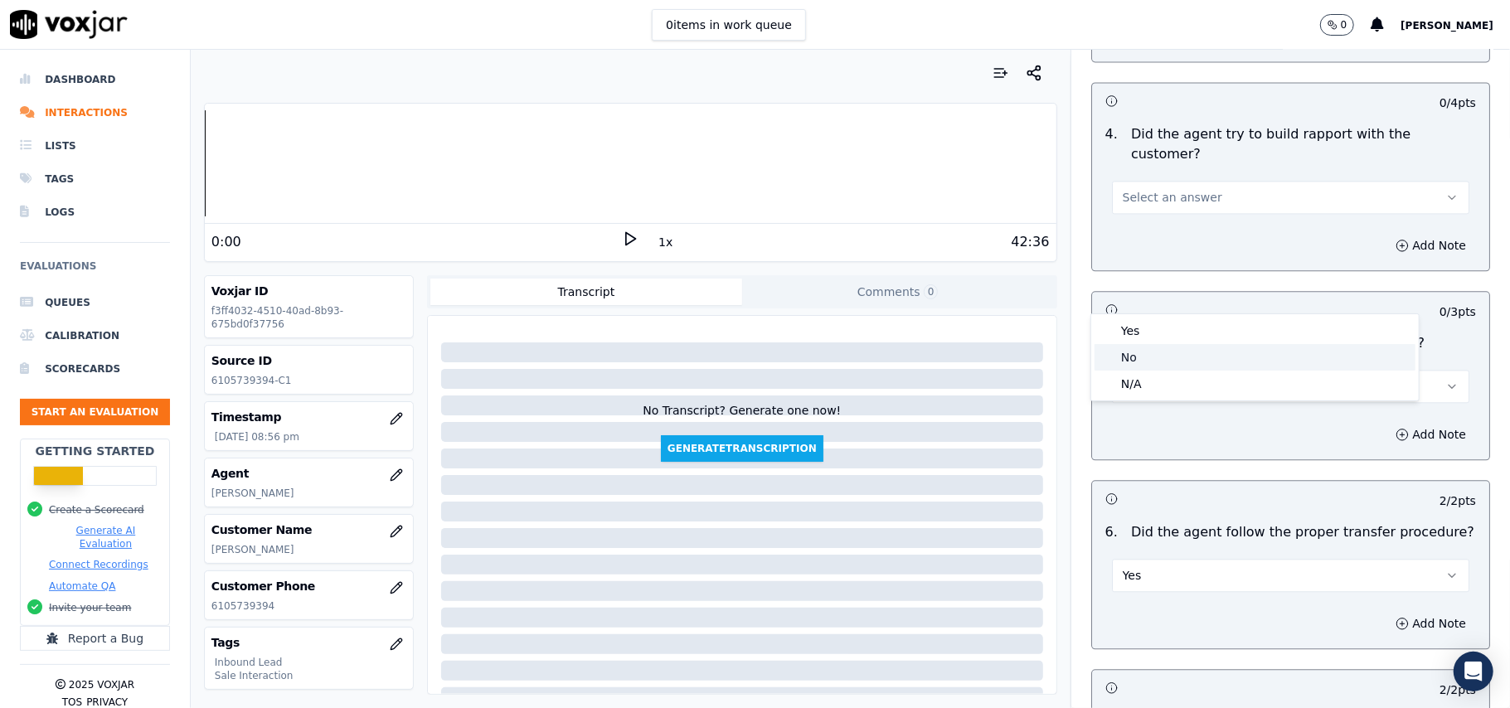
click at [1151, 348] on div "No" at bounding box center [1255, 357] width 321 height 27
drag, startPoint x: 1112, startPoint y: 292, endPoint x: 1145, endPoint y: 304, distance: 34.4
click at [1123, 378] on span "No" at bounding box center [1131, 386] width 16 height 17
click at [1155, 323] on div "Yes" at bounding box center [1255, 331] width 321 height 27
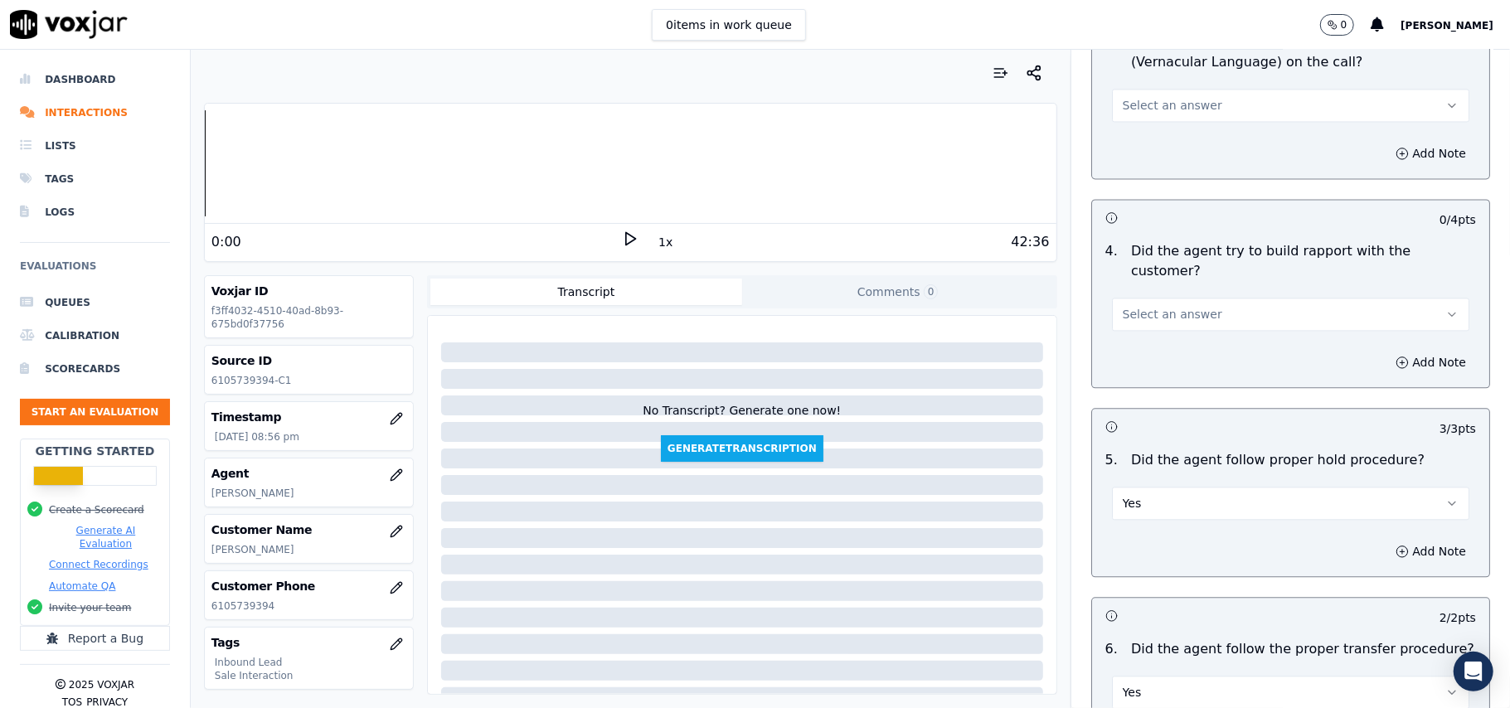
scroll to position [2430, 0]
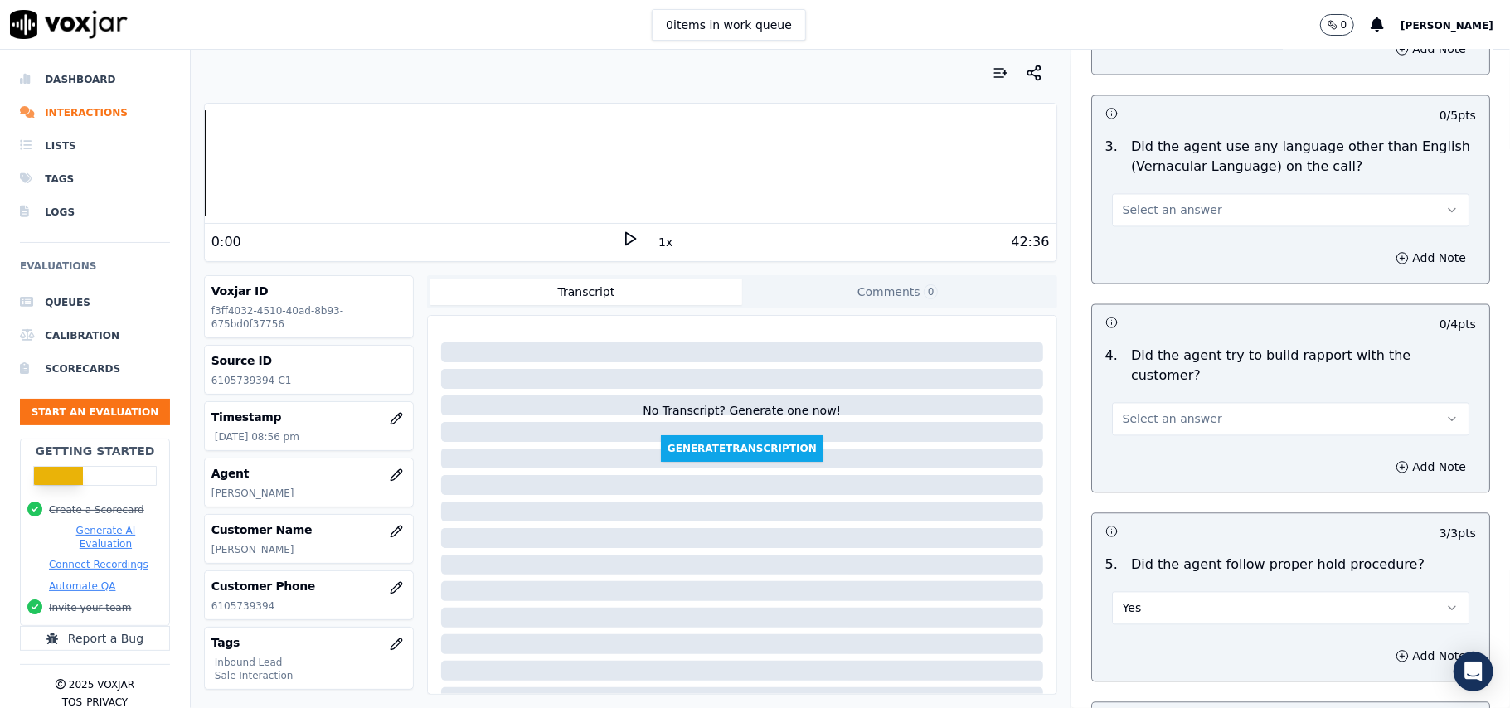
click at [1151, 411] on span "Select an answer" at bounding box center [1173, 419] width 100 height 17
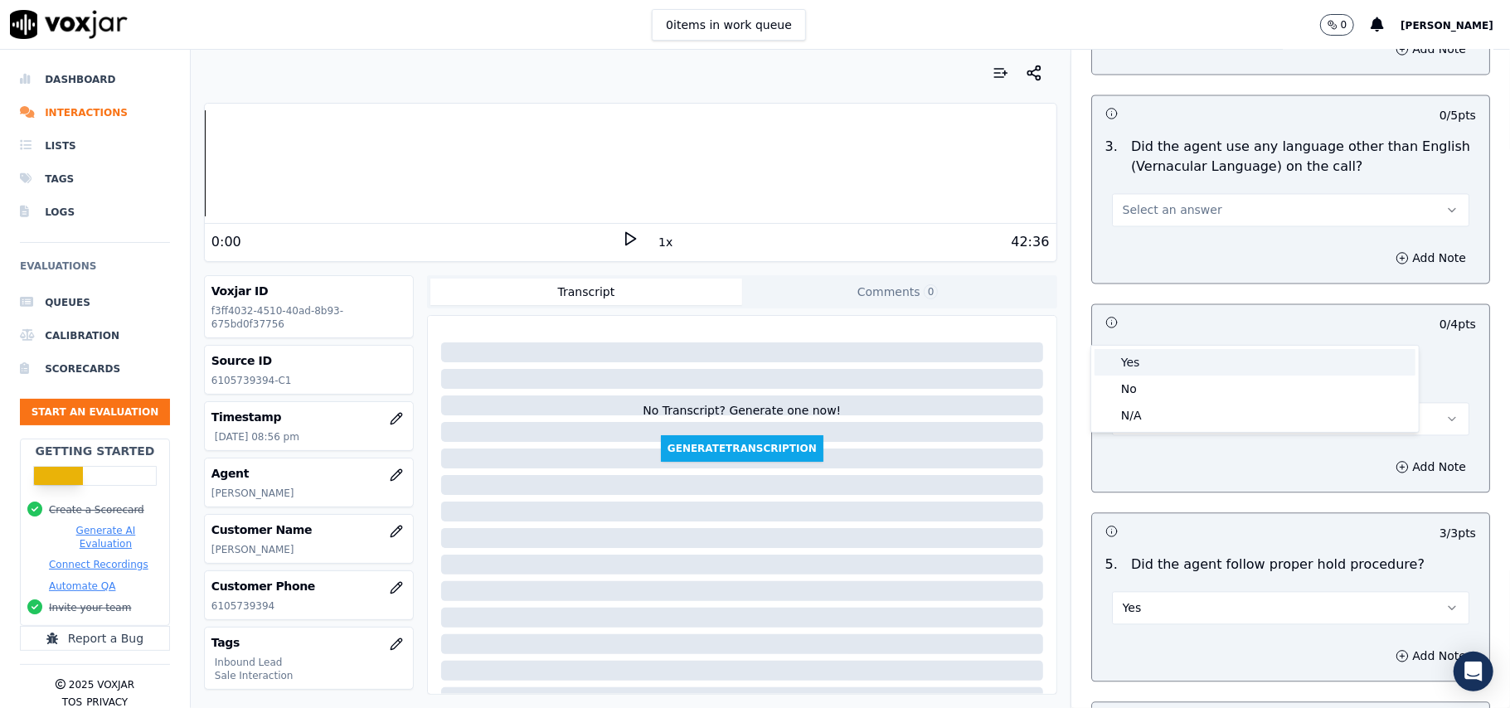
click at [1145, 362] on div "Yes" at bounding box center [1255, 362] width 321 height 27
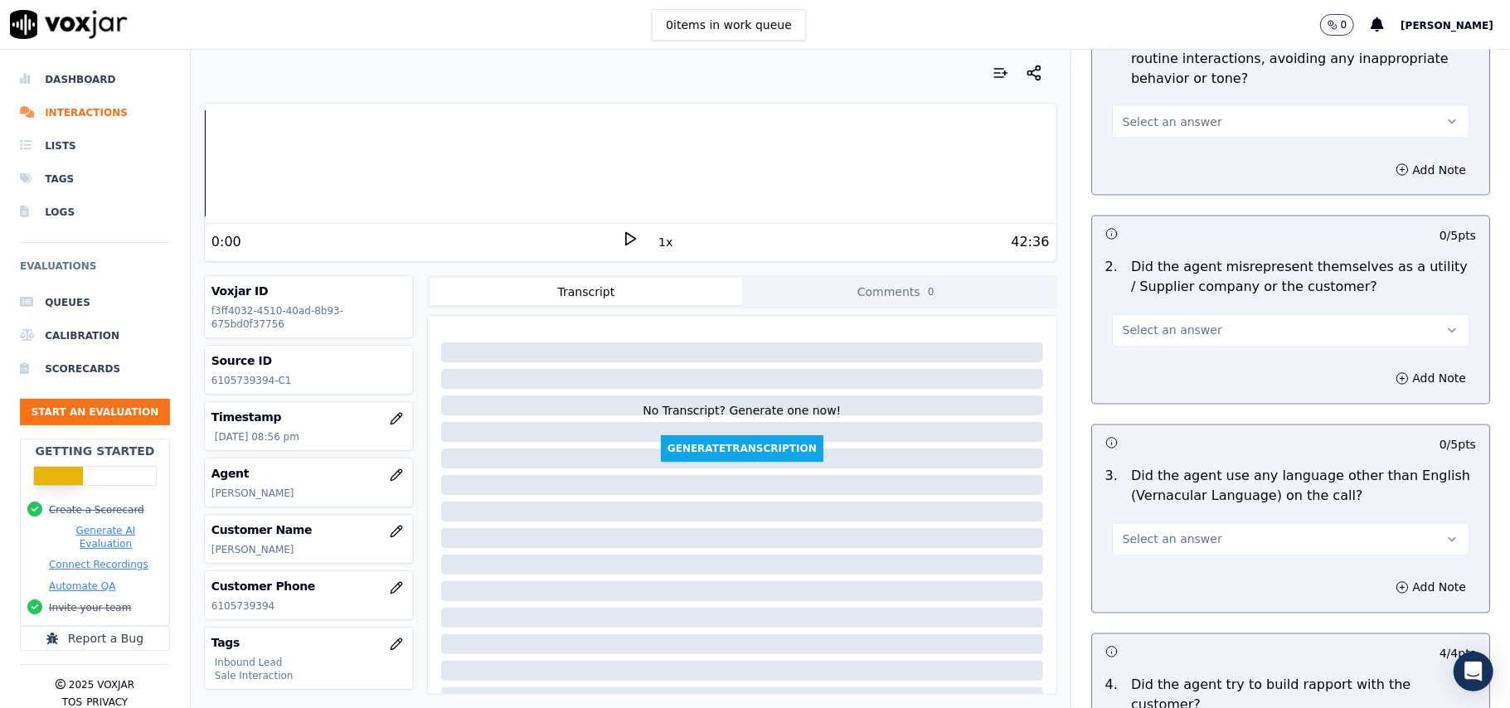
scroll to position [2098, 0]
click at [1217, 525] on button "Select an answer" at bounding box center [1290, 541] width 357 height 33
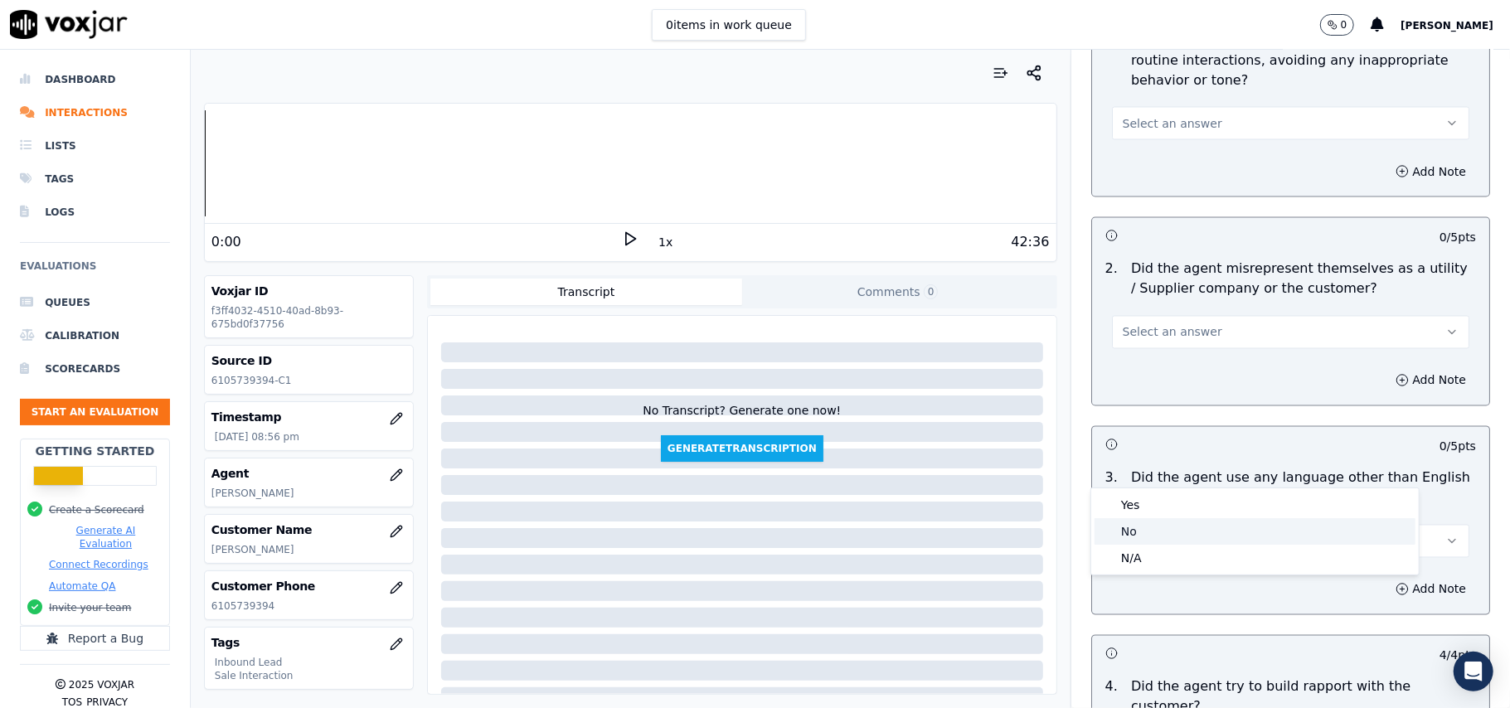
click at [1165, 524] on div "No" at bounding box center [1255, 531] width 321 height 27
click at [1188, 299] on div "Select an answer" at bounding box center [1291, 324] width 384 height 50
click at [1186, 324] on span "Select an answer" at bounding box center [1173, 332] width 100 height 17
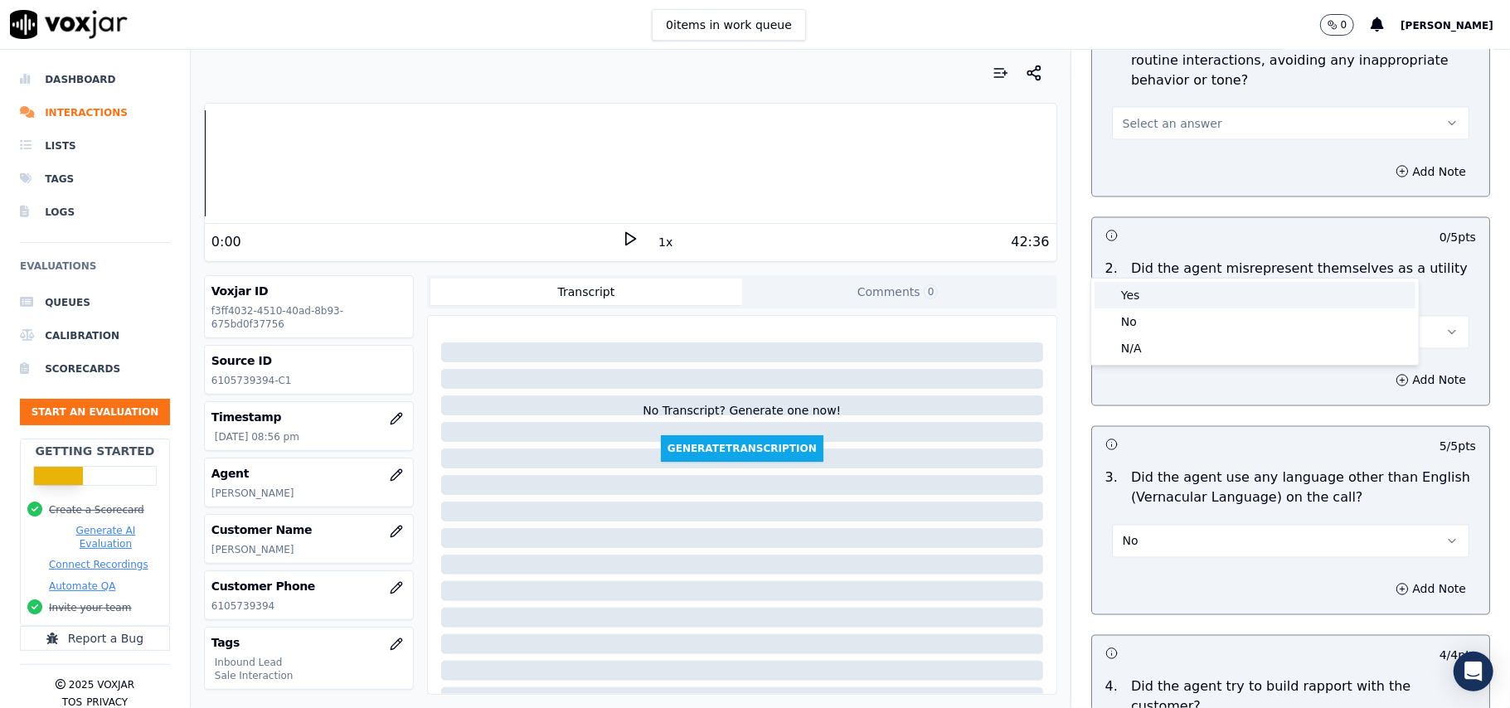
click at [1175, 292] on div "Yes" at bounding box center [1255, 295] width 321 height 27
click at [1164, 316] on button "Yes" at bounding box center [1290, 332] width 357 height 33
click at [1149, 325] on div "No" at bounding box center [1255, 322] width 321 height 27
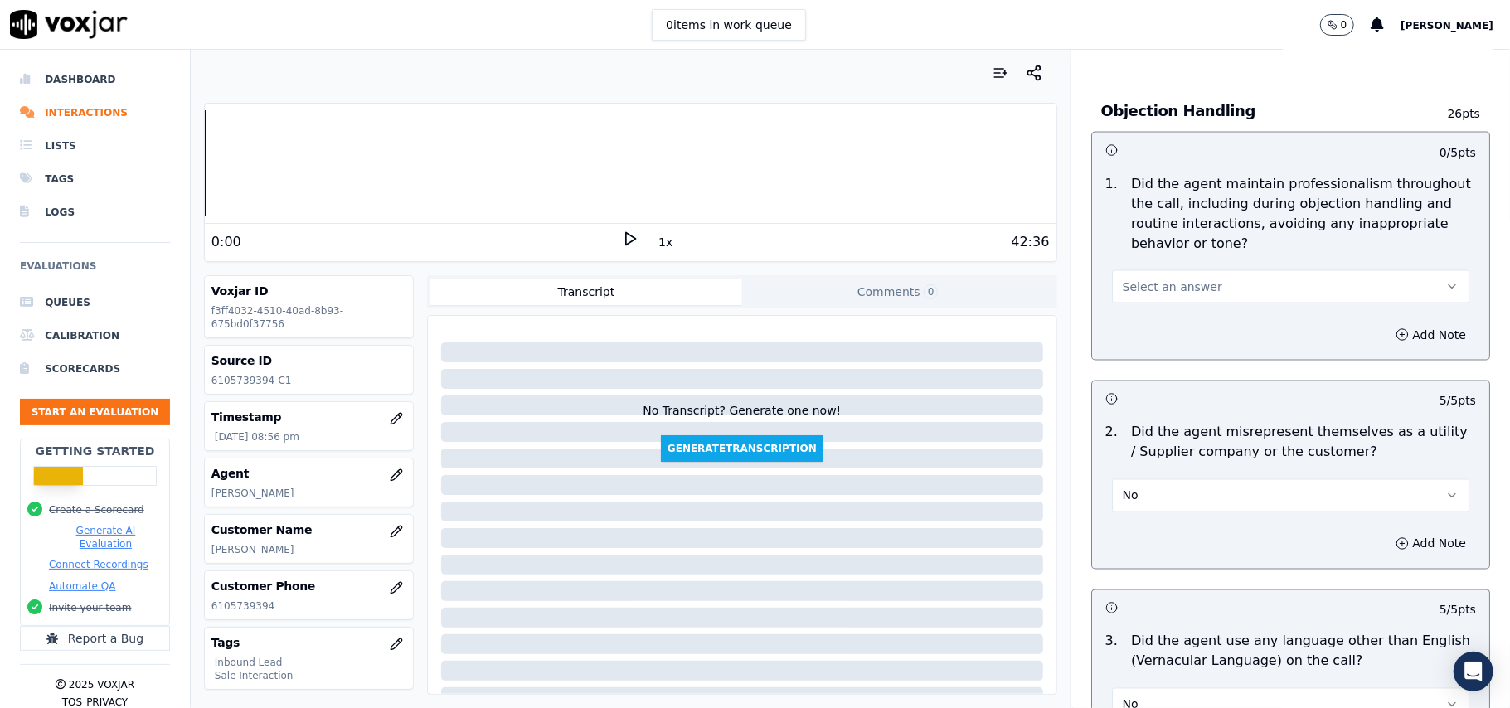
scroll to position [1767, 0]
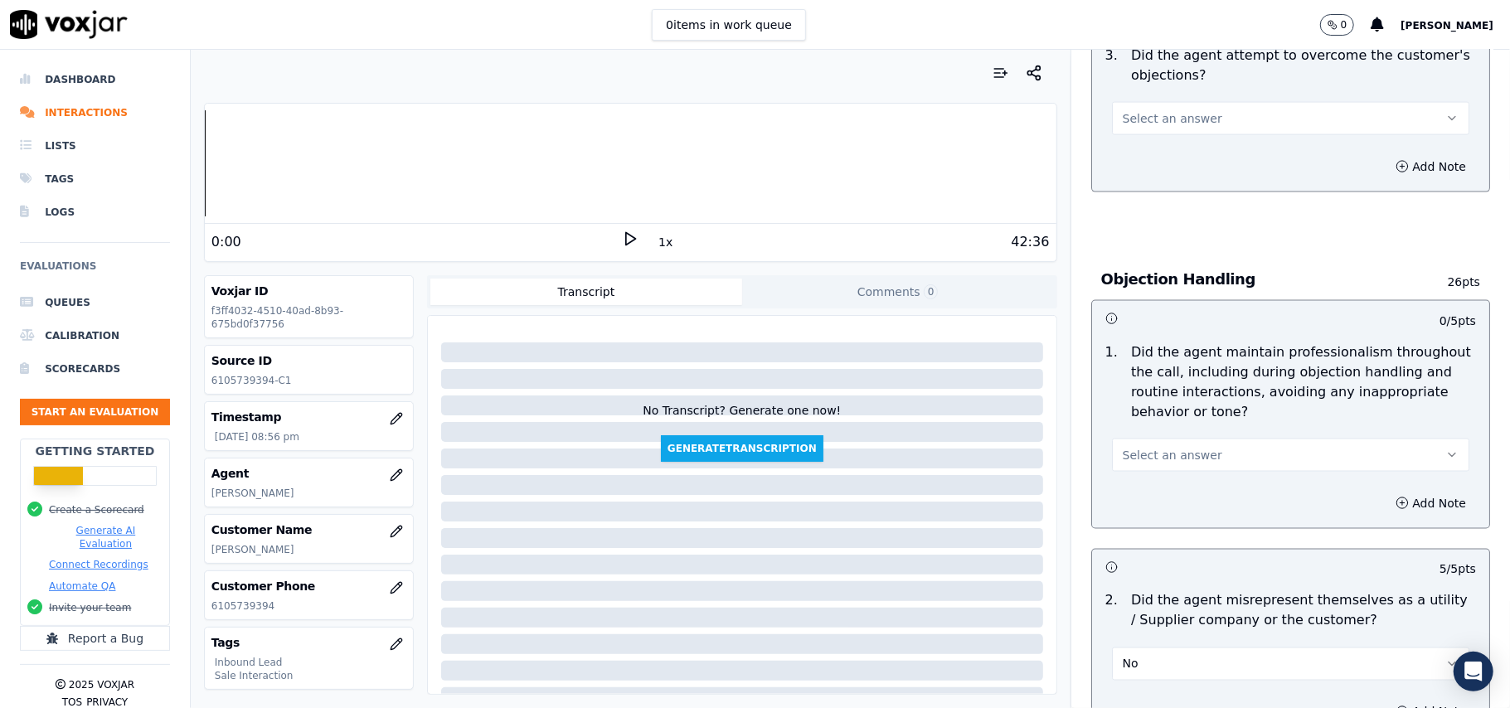
click at [1145, 439] on button "Select an answer" at bounding box center [1290, 455] width 357 height 33
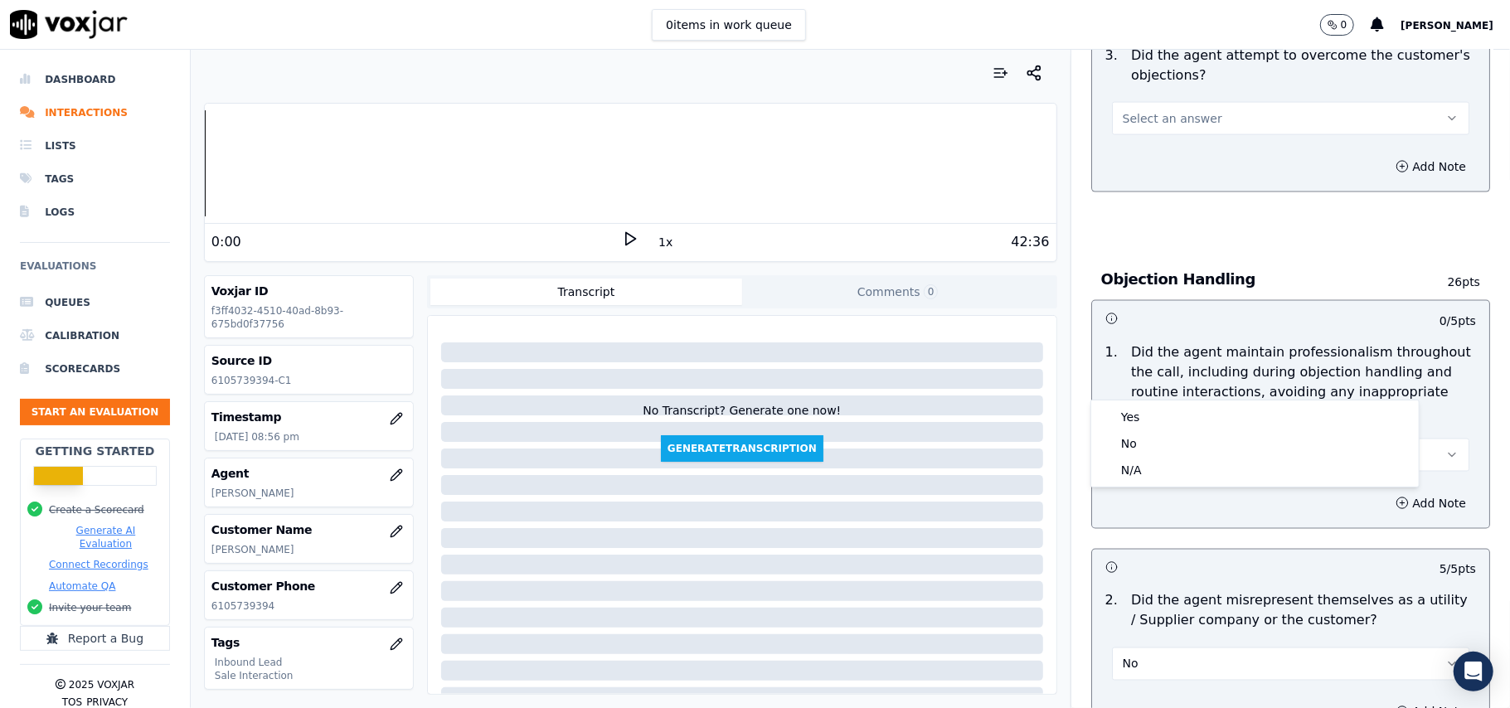
click at [1125, 401] on div "Yes No N/A" at bounding box center [1255, 444] width 329 height 88
click at [1125, 406] on div "Yes" at bounding box center [1255, 417] width 321 height 27
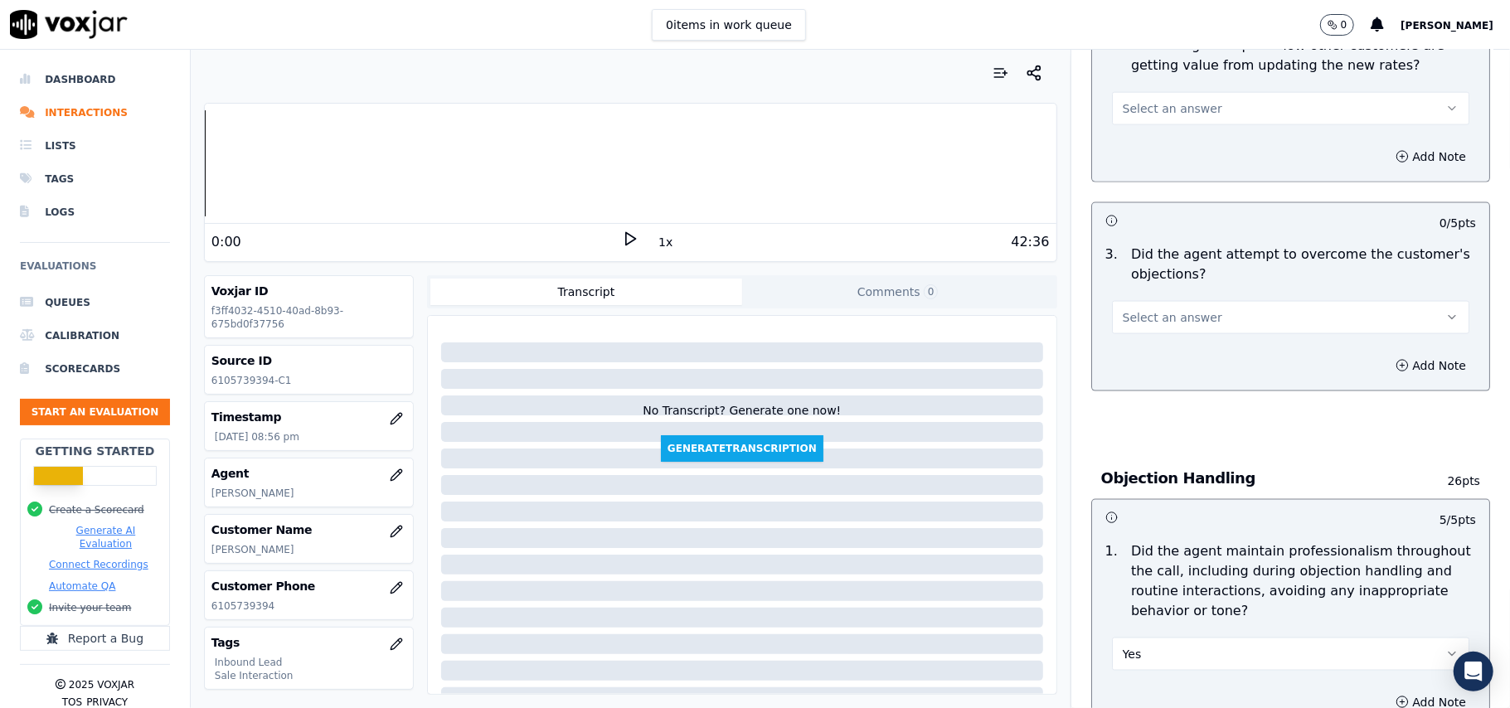
scroll to position [1546, 0]
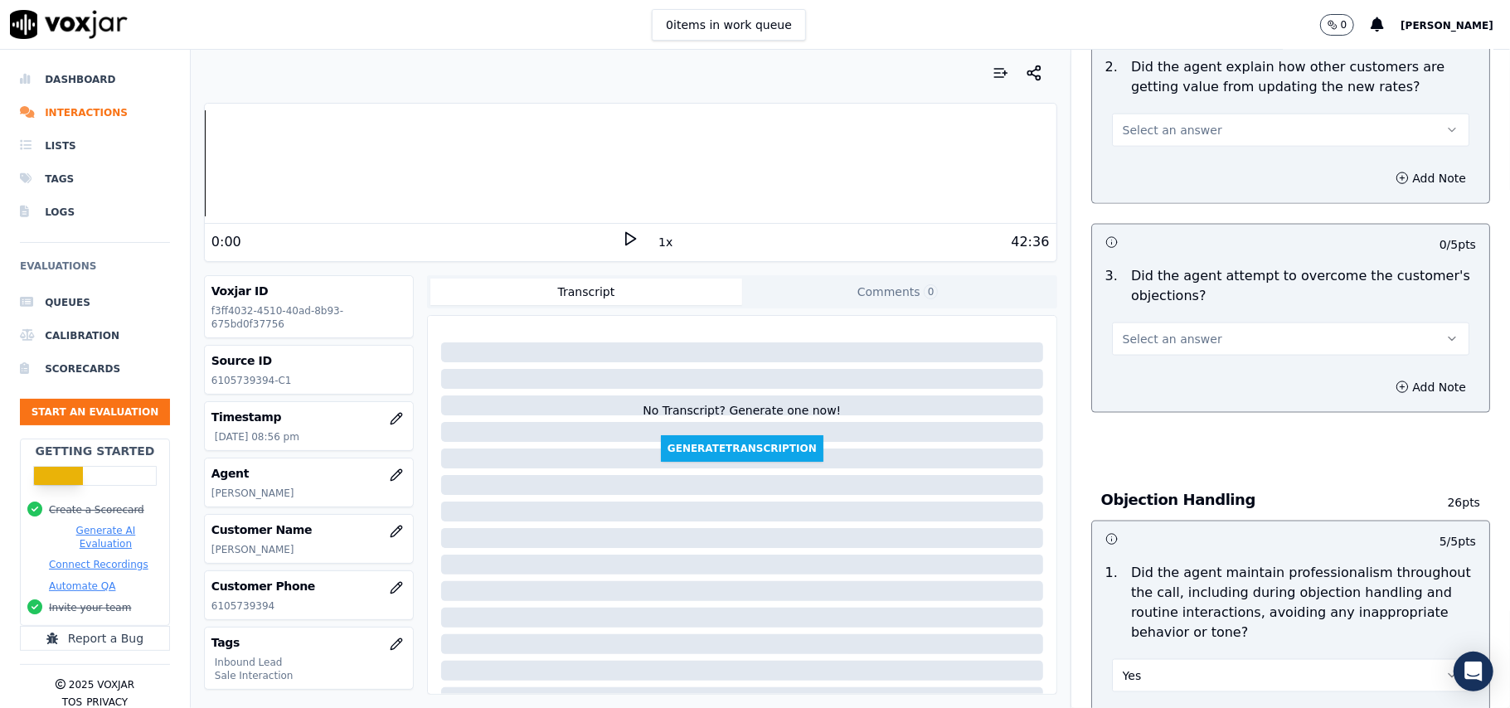
click at [1153, 331] on span "Select an answer" at bounding box center [1173, 339] width 100 height 17
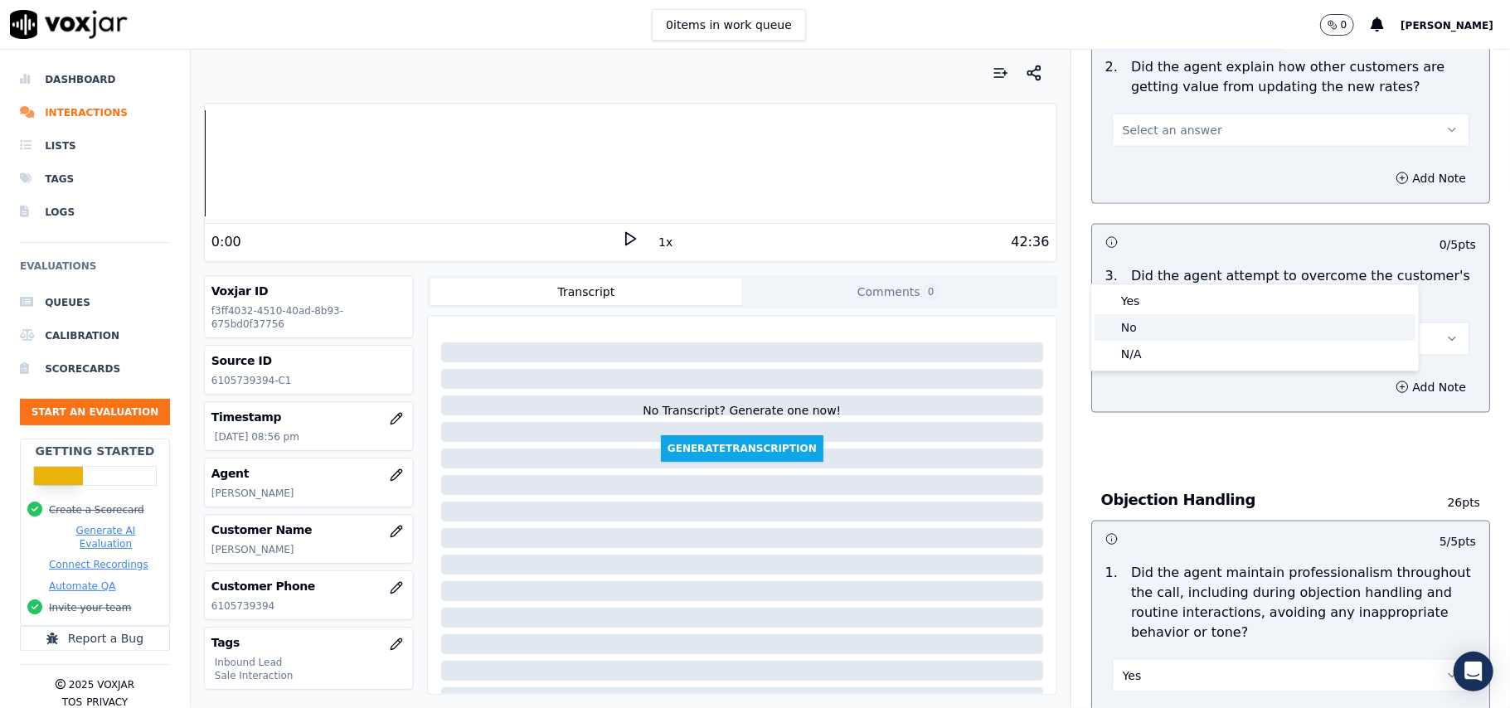
click at [1153, 317] on div "No" at bounding box center [1255, 327] width 321 height 27
click at [1151, 323] on button "No" at bounding box center [1290, 339] width 357 height 33
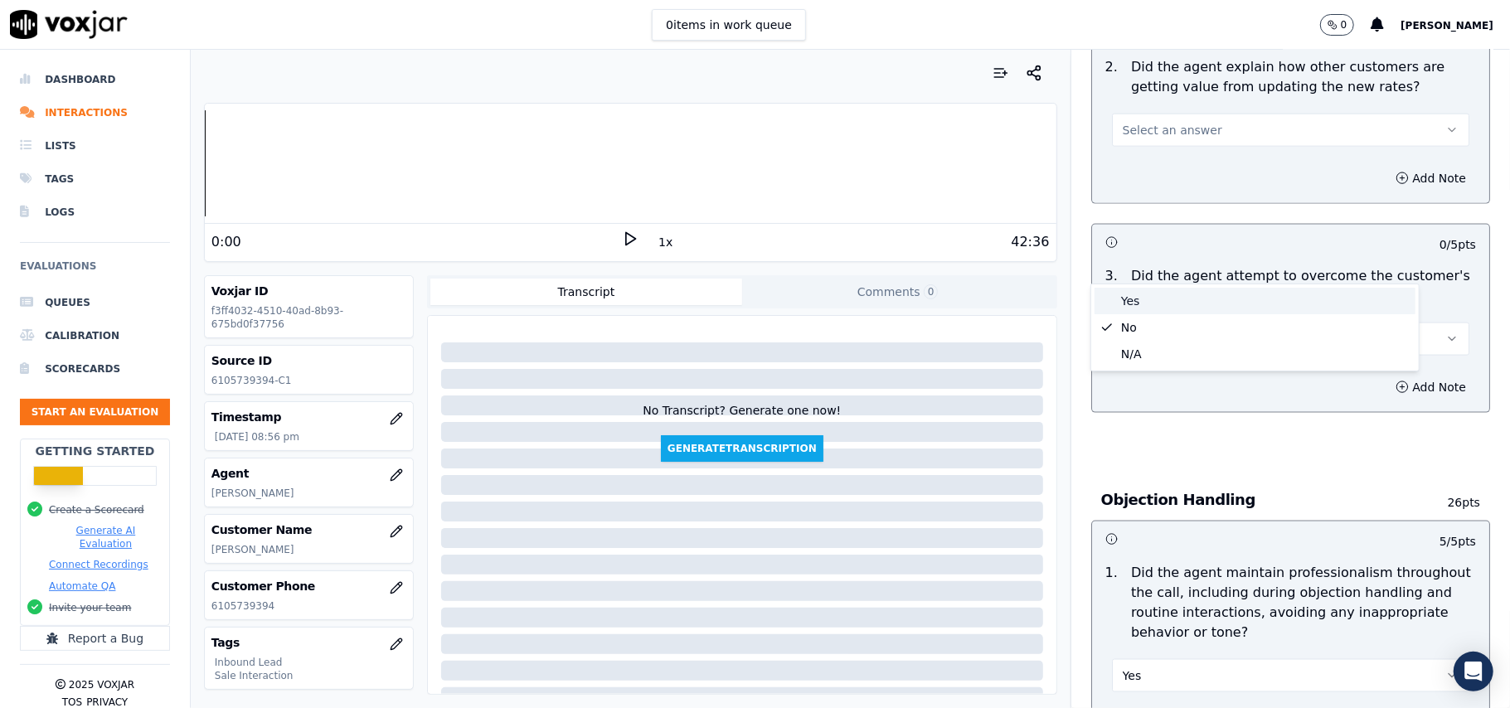
click at [1153, 302] on div "Yes" at bounding box center [1255, 301] width 321 height 27
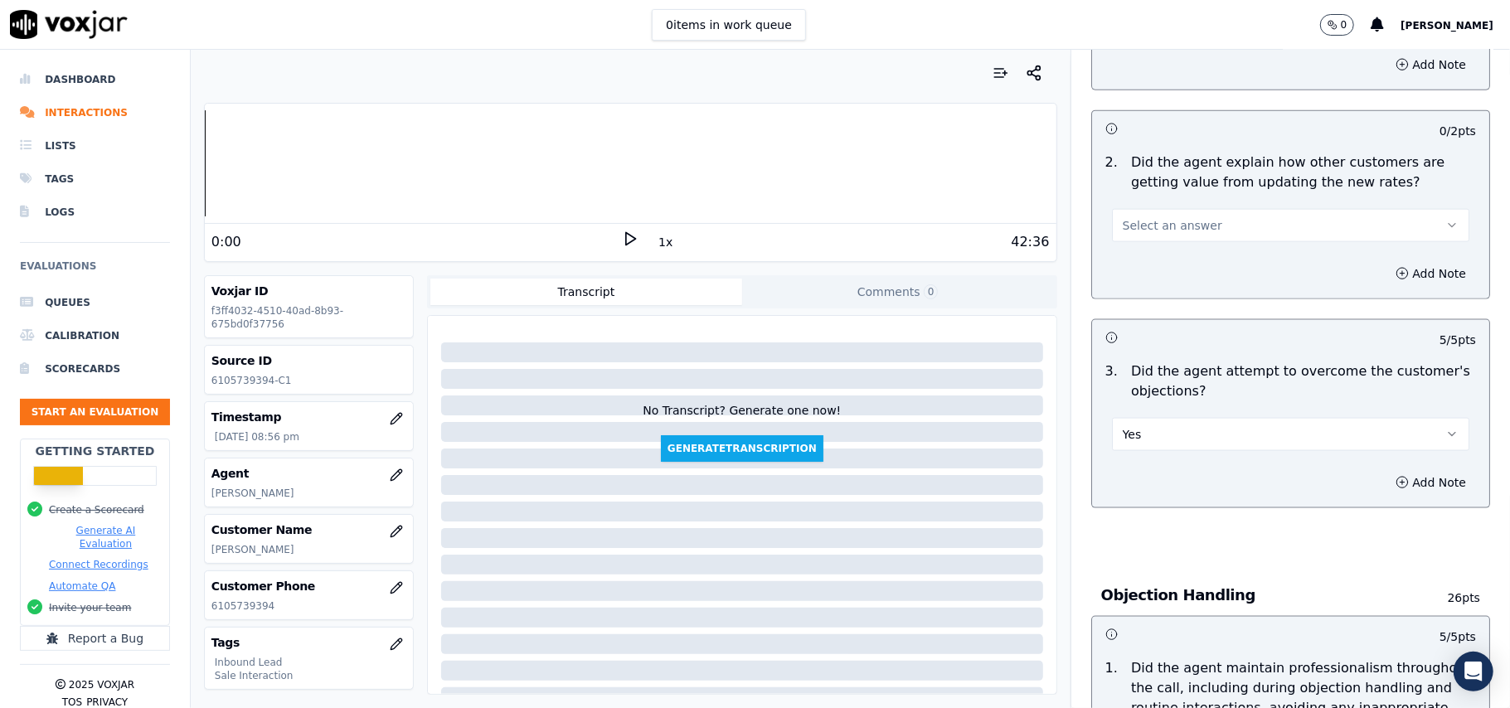
scroll to position [1324, 0]
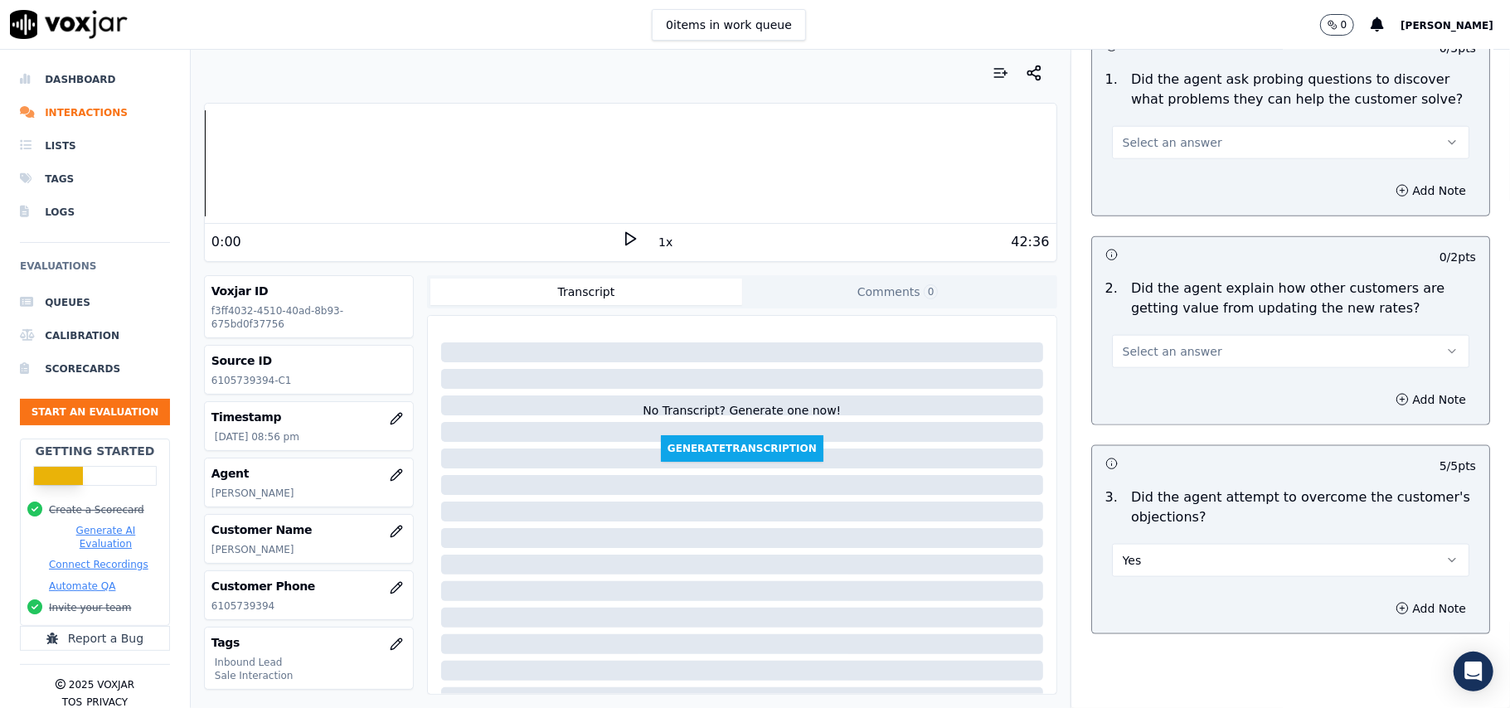
click at [1149, 335] on button "Select an answer" at bounding box center [1290, 351] width 357 height 33
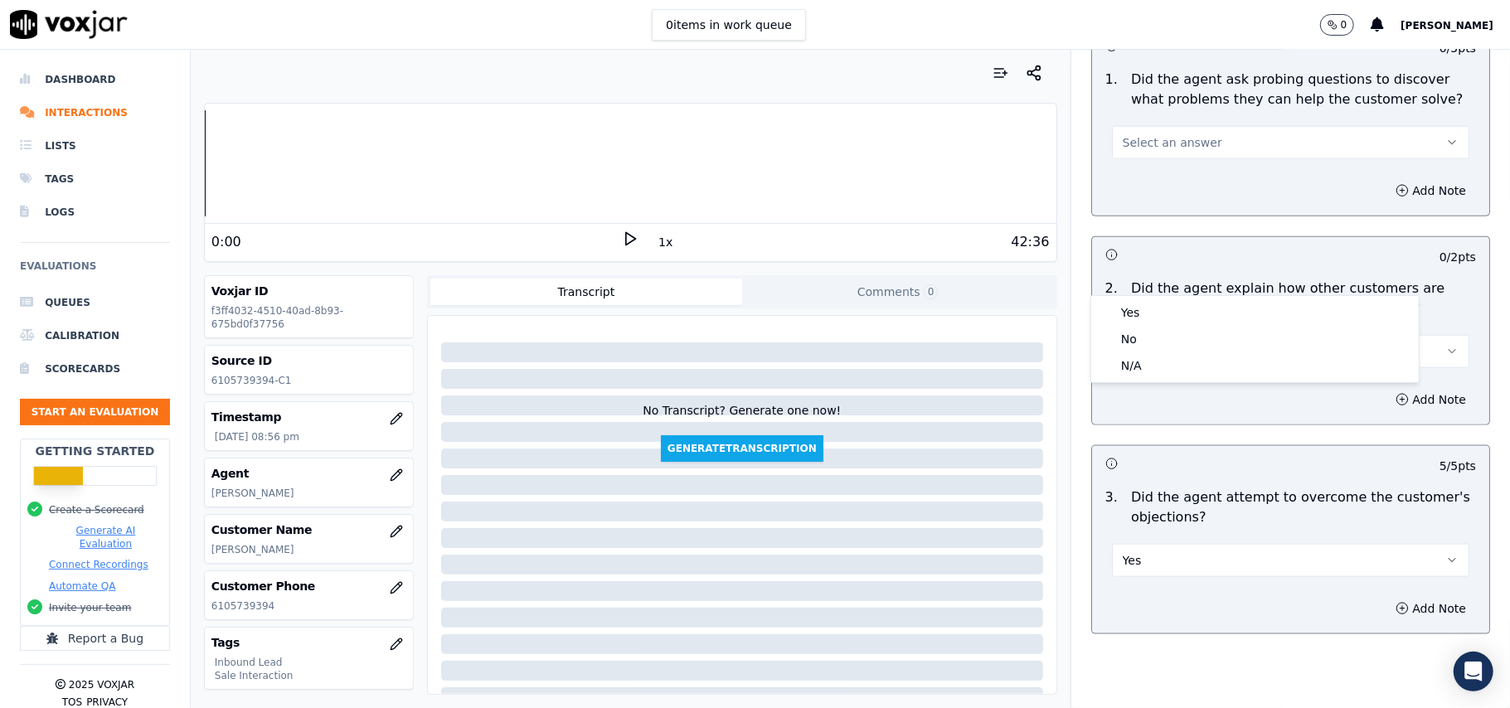
click at [1131, 312] on div "Yes" at bounding box center [1255, 312] width 321 height 27
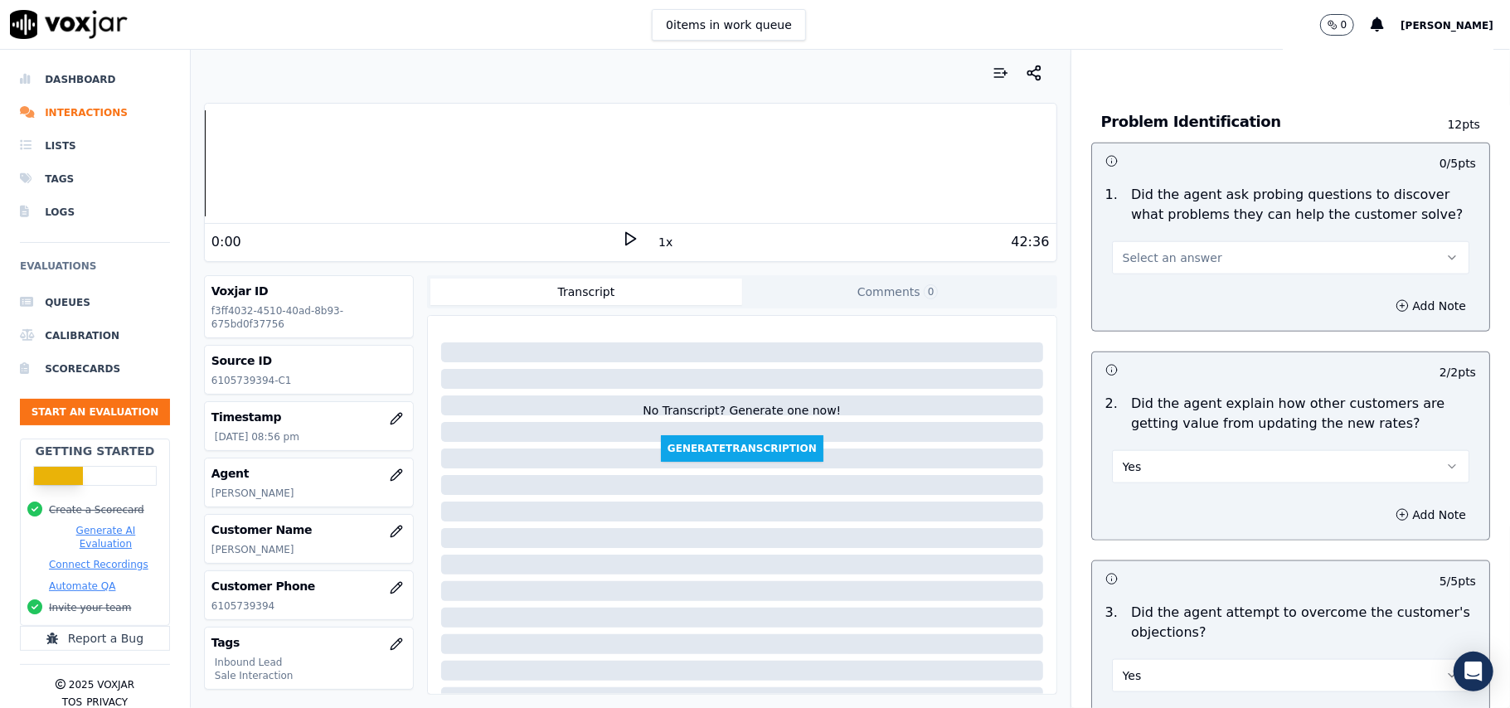
scroll to position [1103, 0]
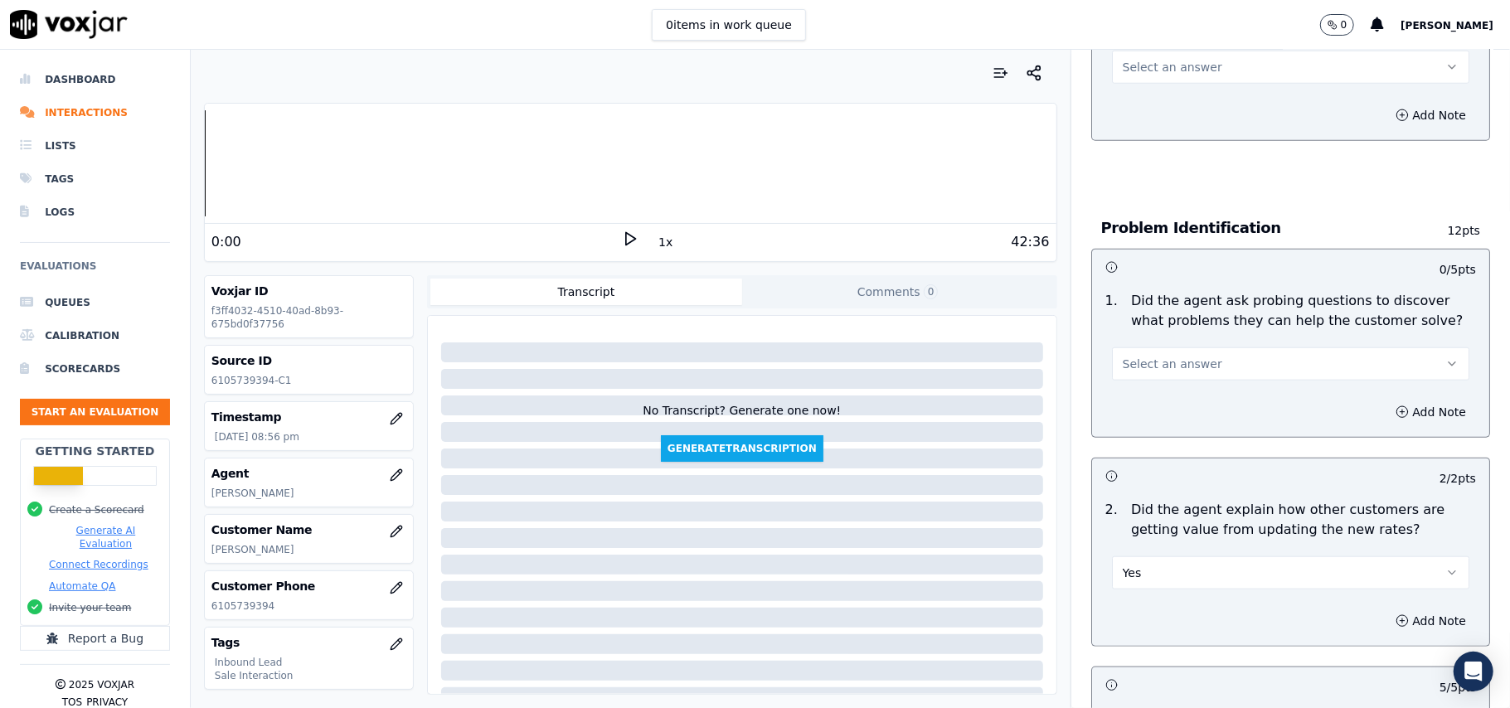
click at [1146, 356] on span "Select an answer" at bounding box center [1173, 364] width 100 height 17
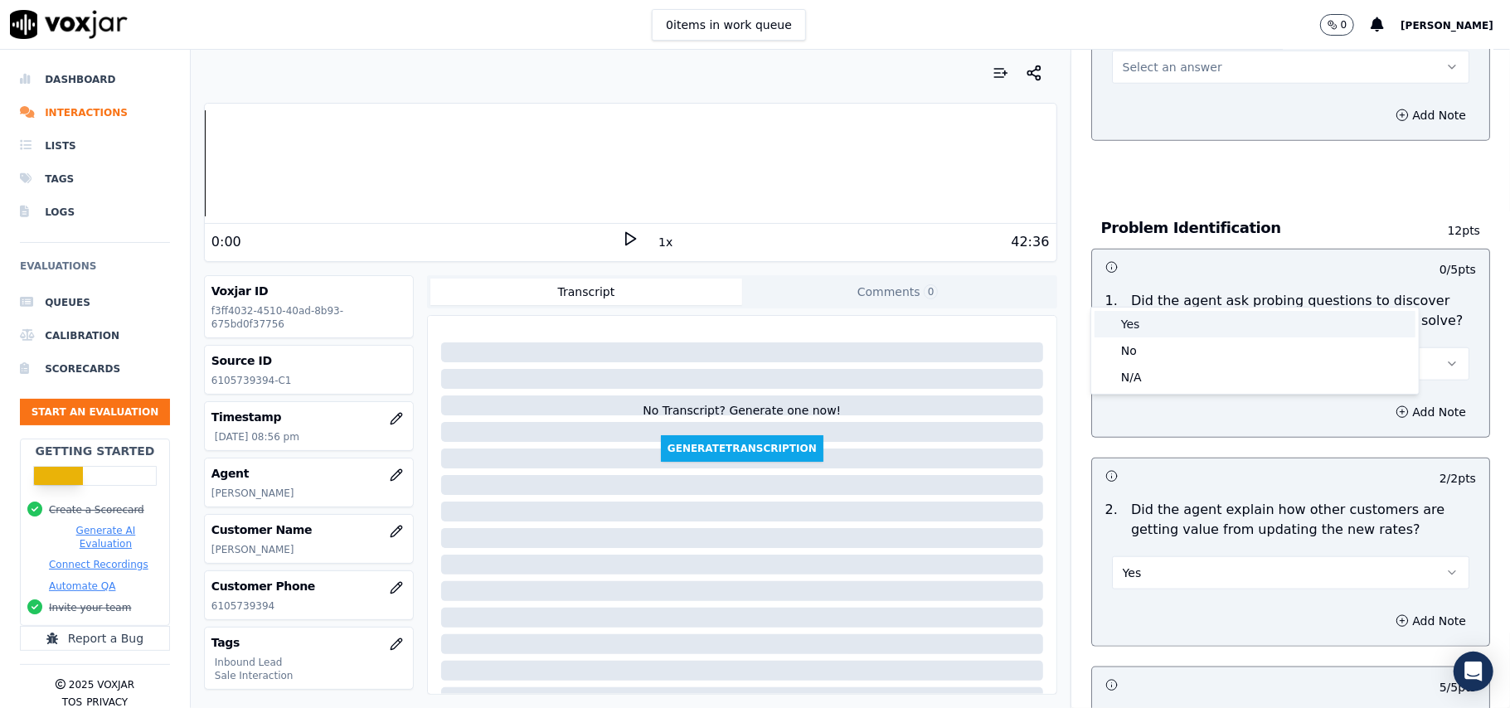
click at [1125, 322] on div "Yes" at bounding box center [1255, 324] width 321 height 27
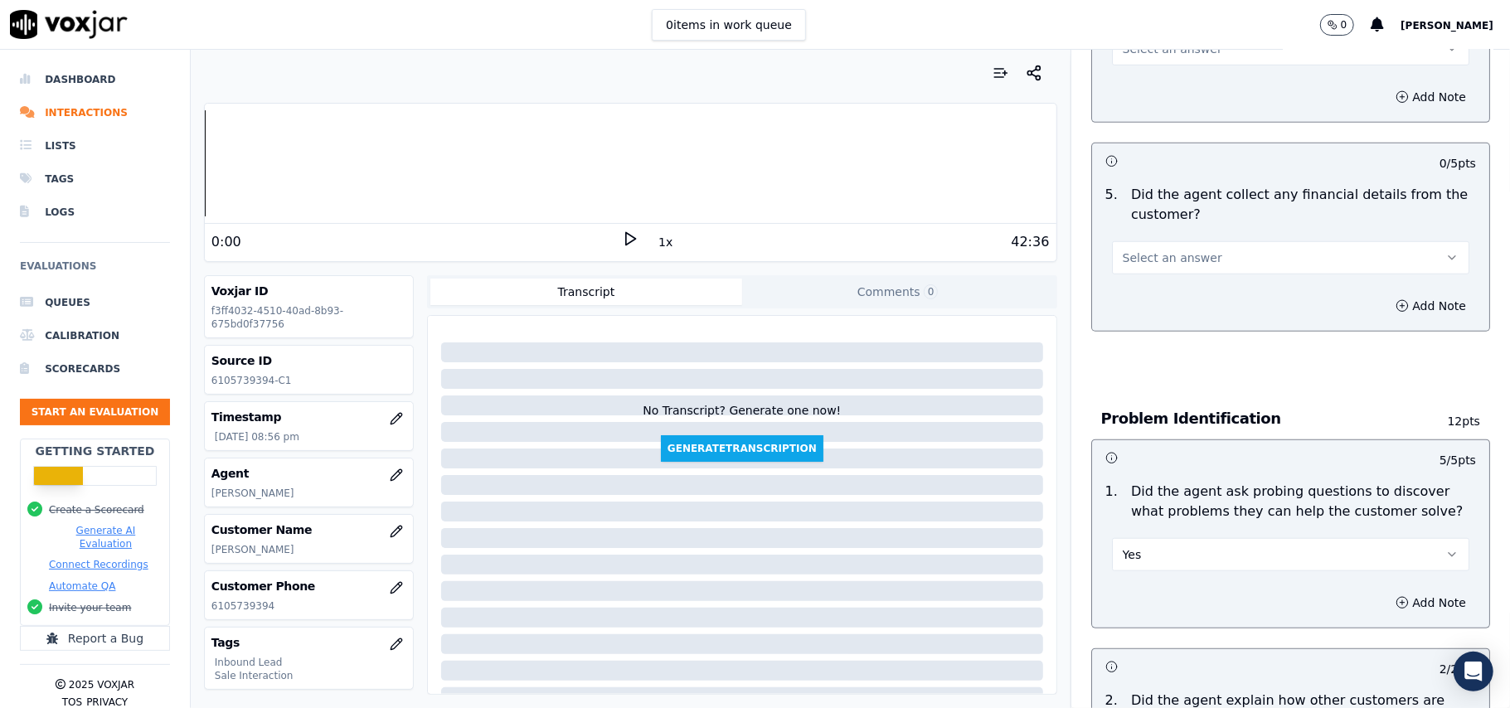
scroll to position [771, 0]
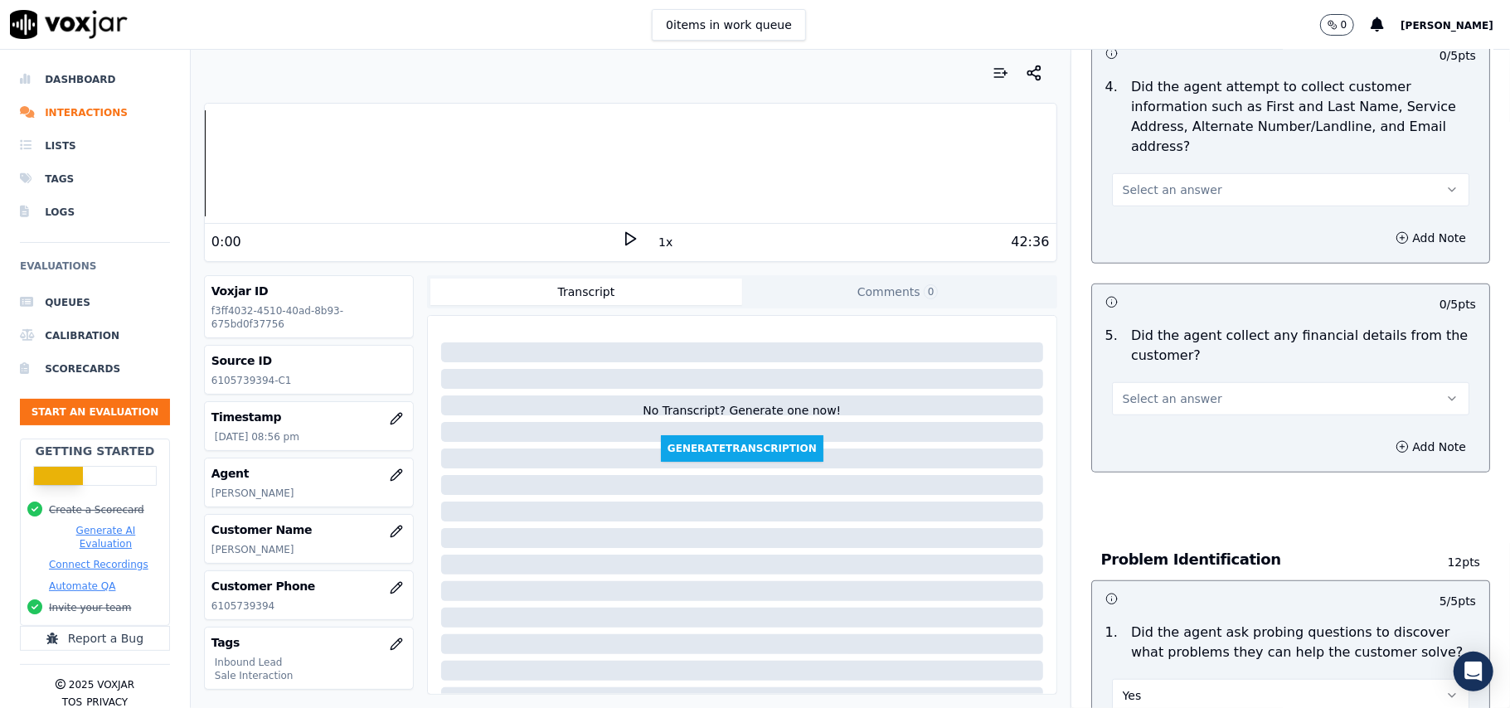
click at [1138, 366] on div "Select an answer" at bounding box center [1291, 391] width 384 height 50
click at [1131, 391] on span "Select an answer" at bounding box center [1173, 399] width 100 height 17
click at [1120, 339] on div "5 . Did the agent collect any financial details from the customer? Select an an…" at bounding box center [1290, 370] width 397 height 103
click at [1133, 382] on button "Select an answer" at bounding box center [1290, 398] width 357 height 33
click at [1133, 362] on div "Yes" at bounding box center [1255, 359] width 321 height 27
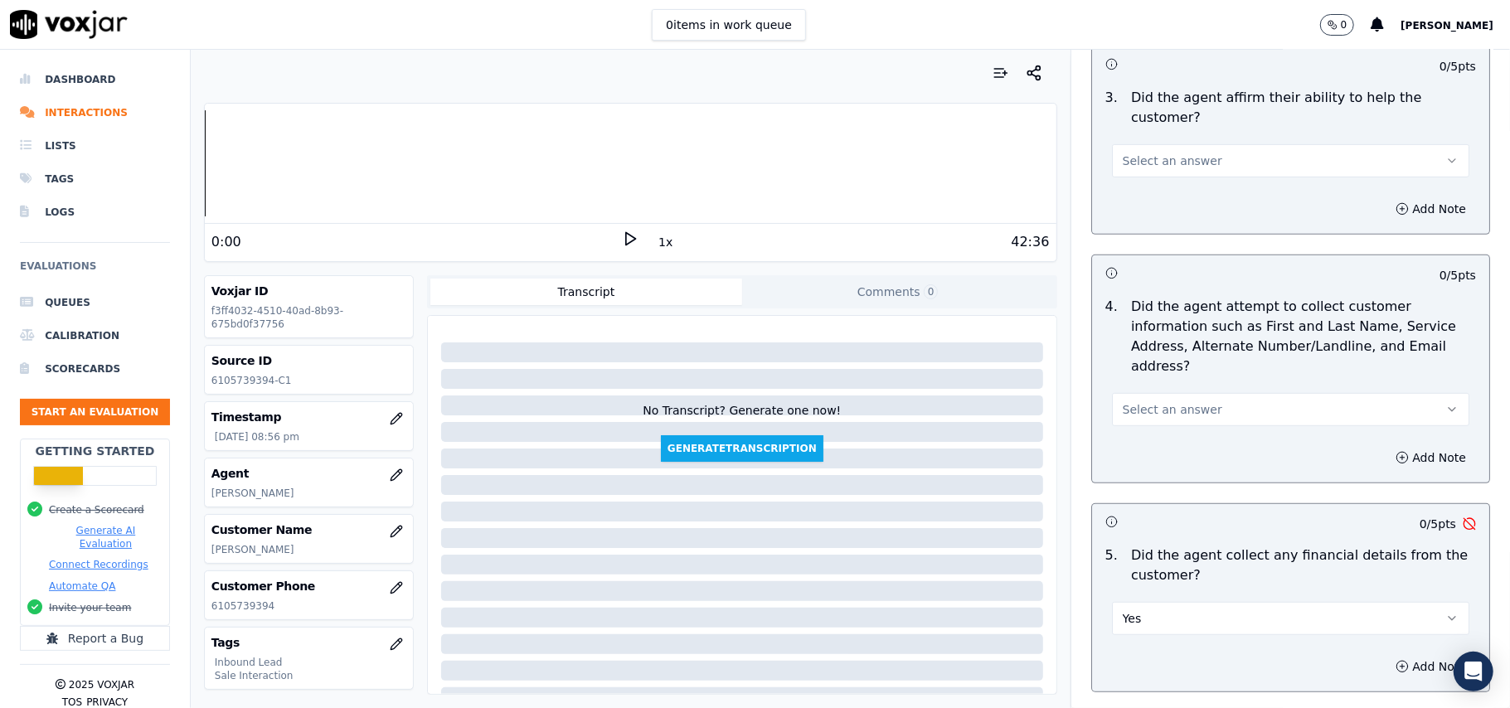
scroll to position [551, 0]
click at [1146, 603] on button "Yes" at bounding box center [1290, 619] width 357 height 33
click at [1154, 605] on div "No" at bounding box center [1255, 606] width 321 height 27
click at [1149, 402] on span "Select an answer" at bounding box center [1173, 410] width 100 height 17
click at [1152, 366] on div "Yes" at bounding box center [1255, 370] width 321 height 27
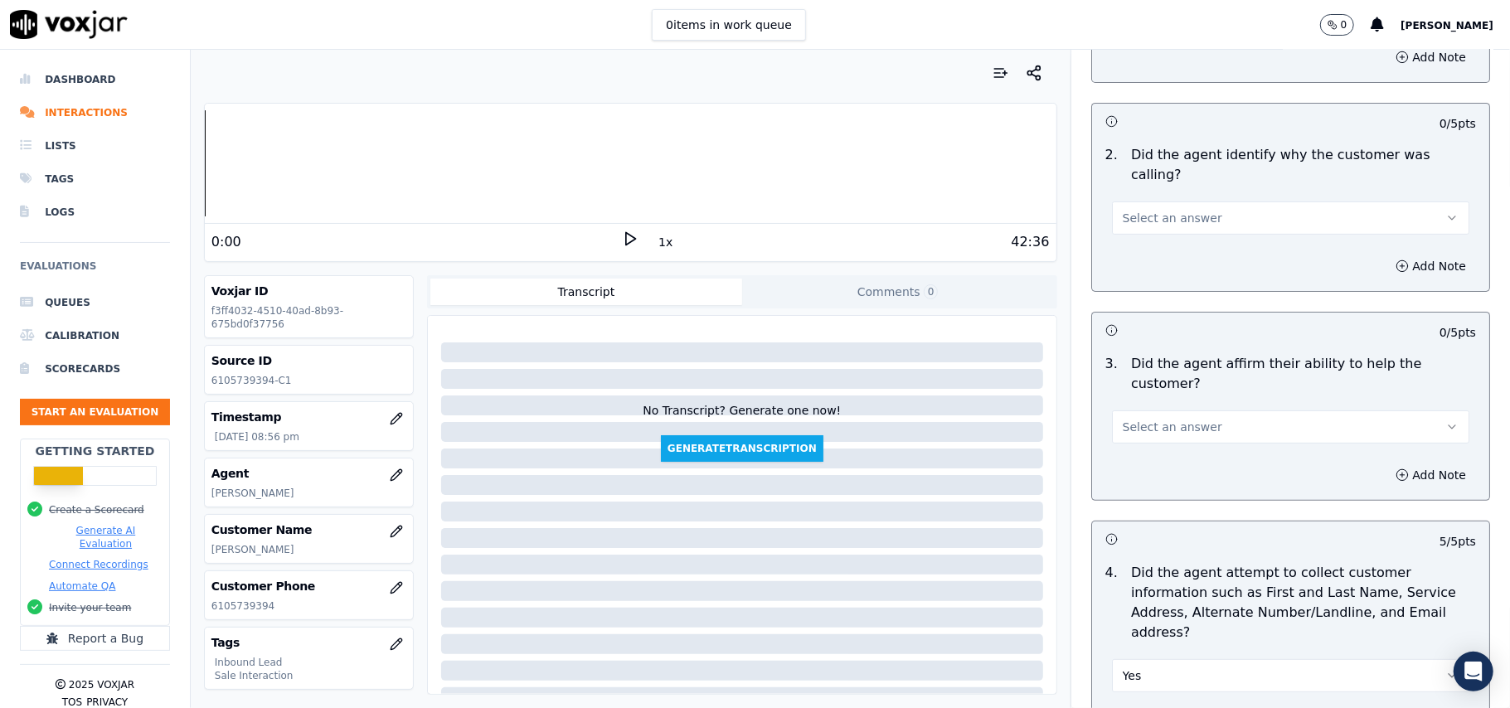
scroll to position [219, 0]
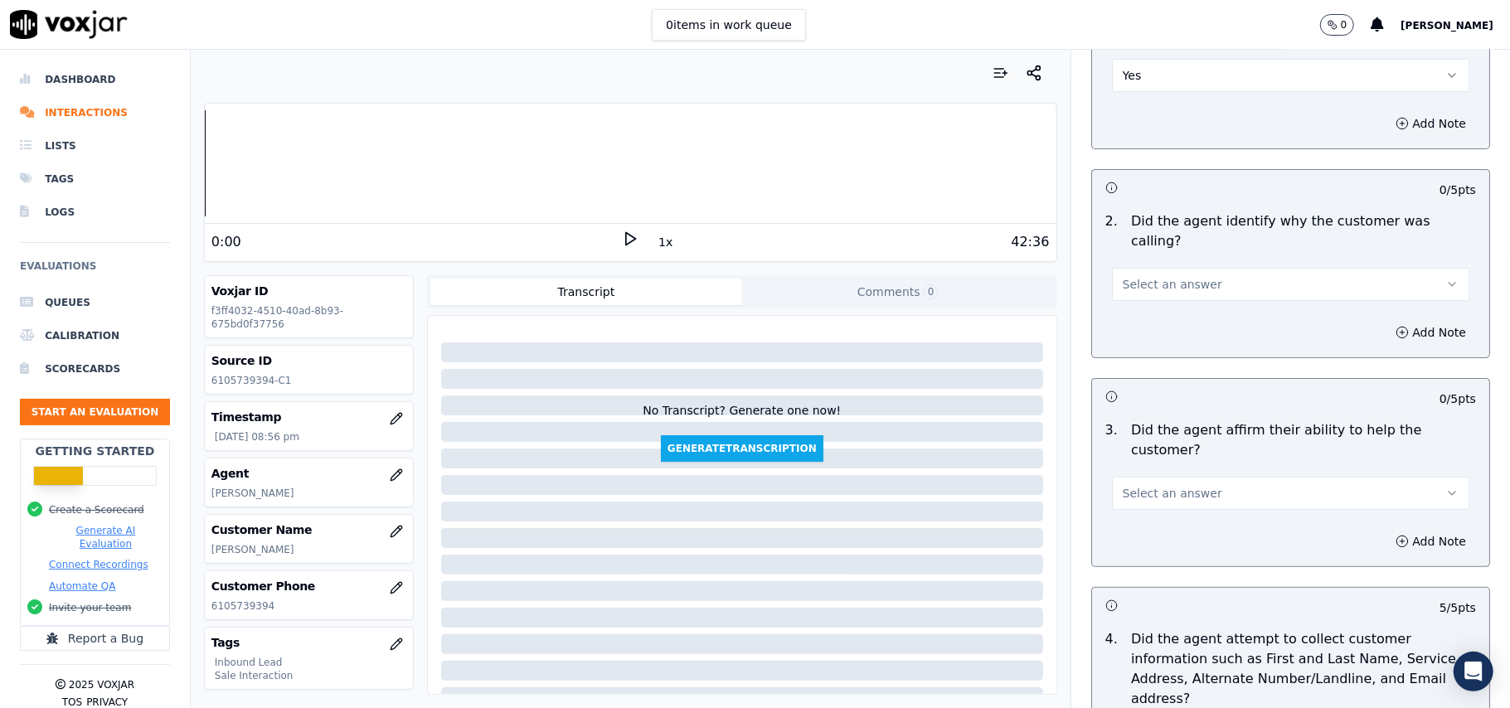
click at [1142, 485] on span "Select an answer" at bounding box center [1173, 493] width 100 height 17
click at [1135, 465] on div "Yes" at bounding box center [1255, 472] width 321 height 27
click at [1154, 276] on span "Select an answer" at bounding box center [1173, 284] width 100 height 17
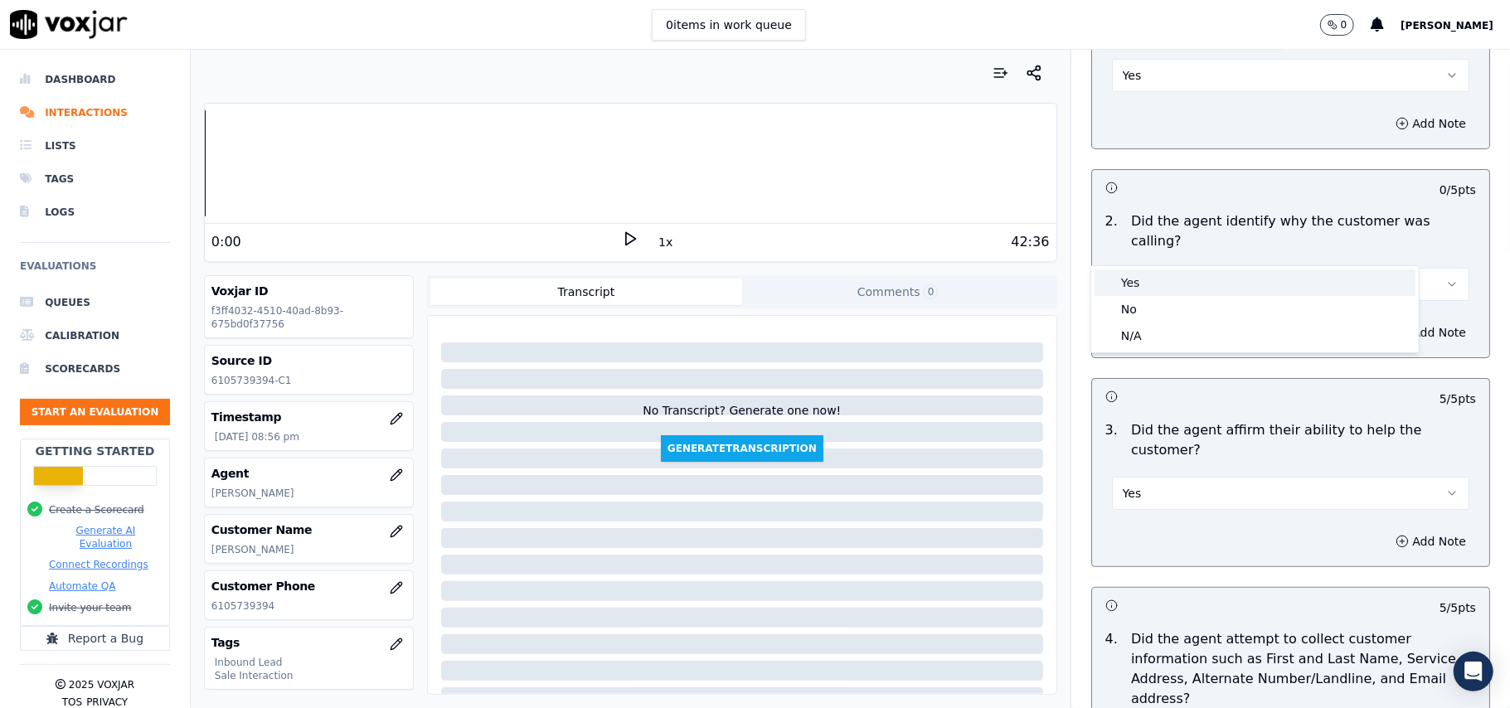
click at [1140, 282] on div "Yes" at bounding box center [1255, 283] width 321 height 27
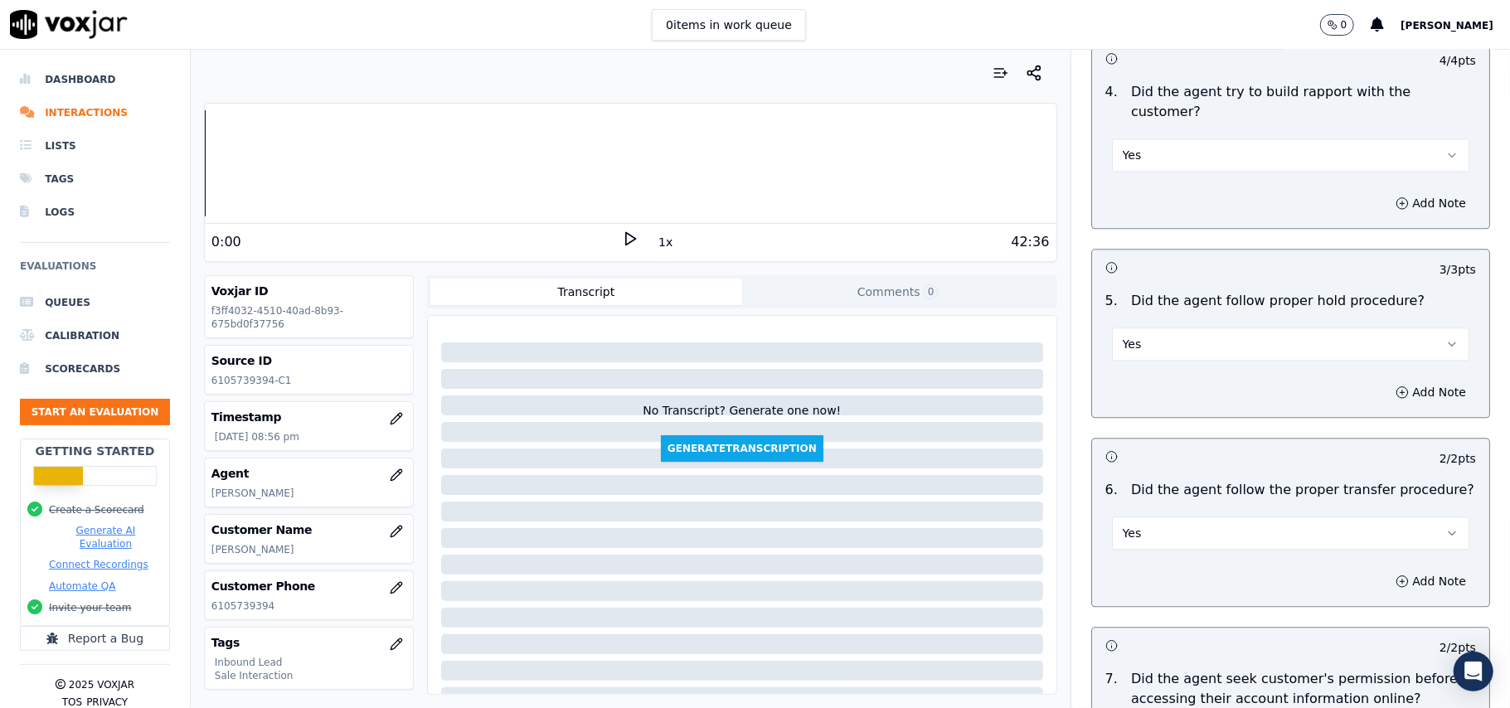
scroll to position [4642, 0]
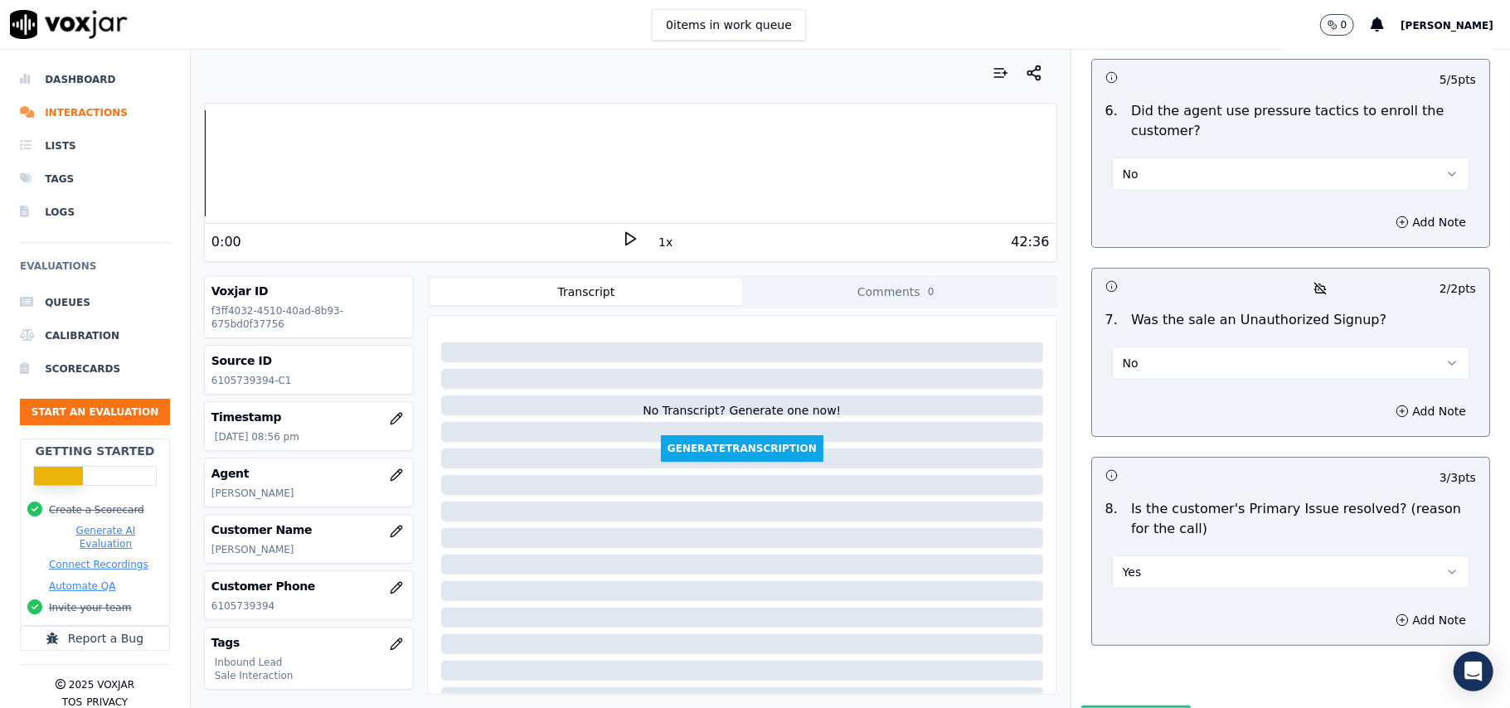
click at [1081, 706] on button "Submit Scores" at bounding box center [1136, 721] width 110 height 30
